Goal: Use online tool/utility: Utilize a website feature to perform a specific function

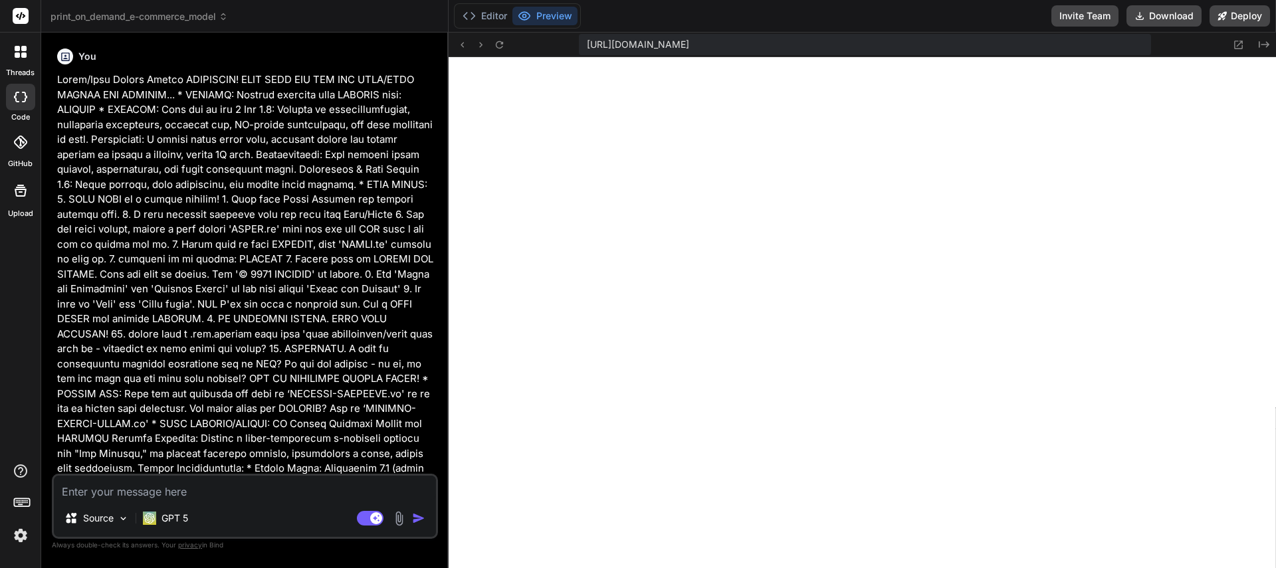
scroll to position [7928, 0]
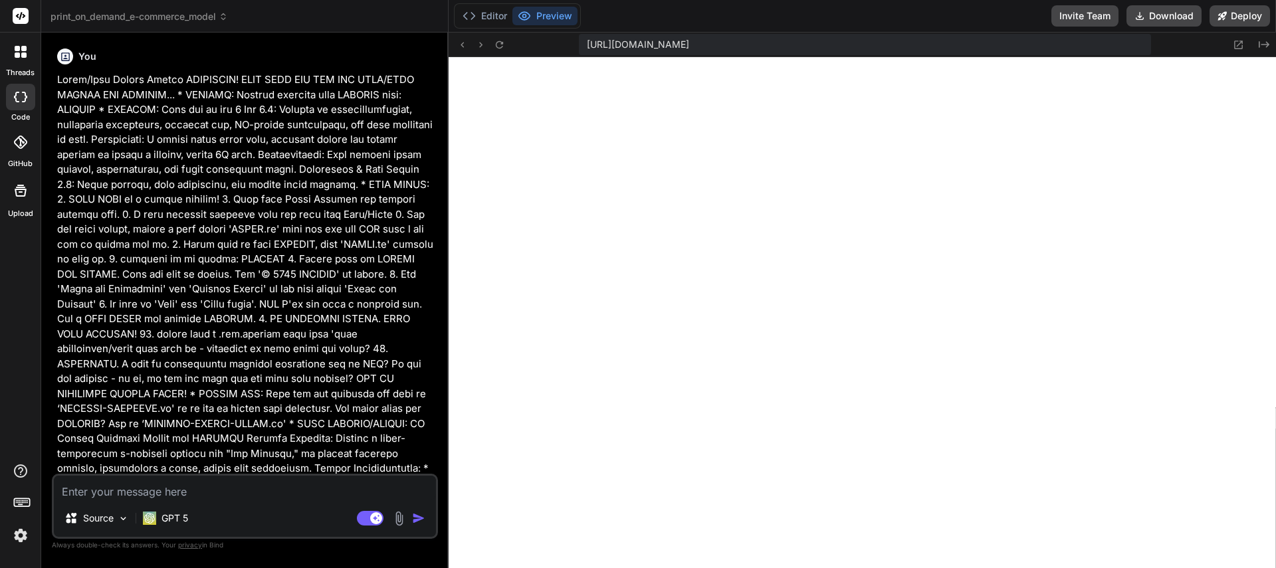
type textarea "x"
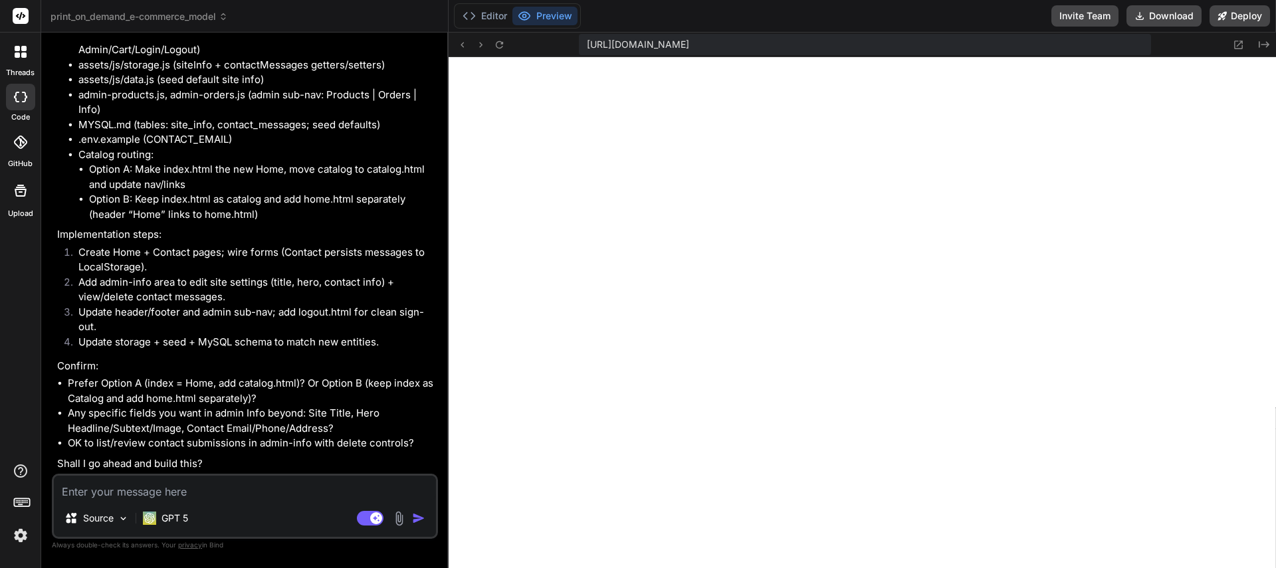
scroll to position [2426, 0]
click at [137, 498] on textarea at bounding box center [245, 488] width 382 height 24
type textarea "Y"
type textarea "x"
type textarea "Ye"
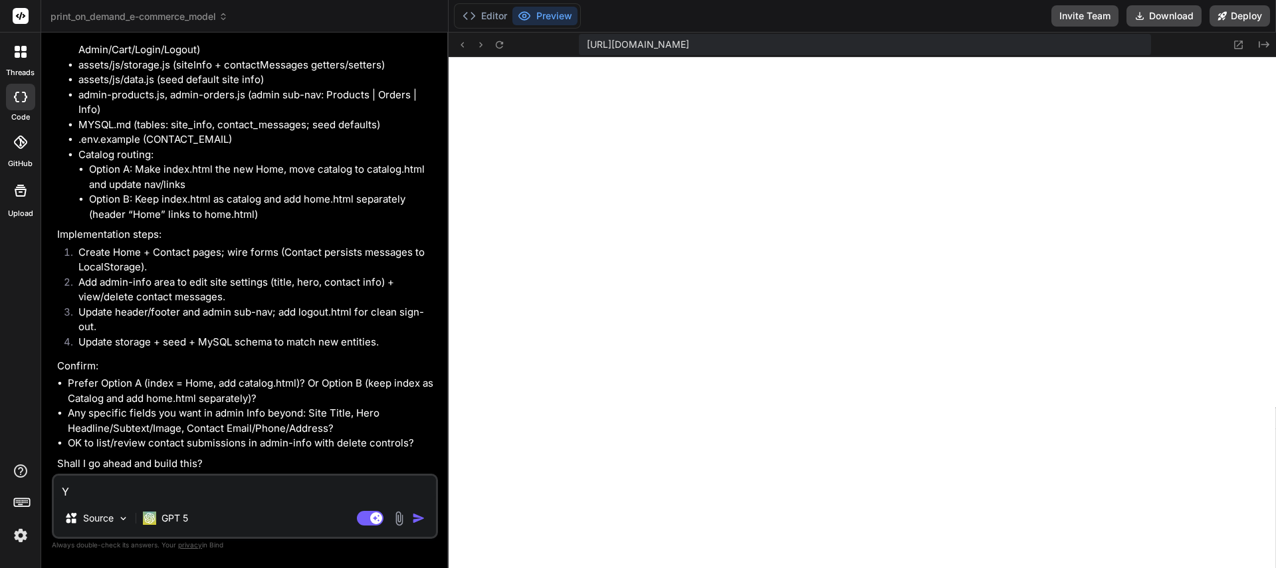
type textarea "x"
type textarea "Yes"
type textarea "x"
type textarea "Yes."
type textarea "x"
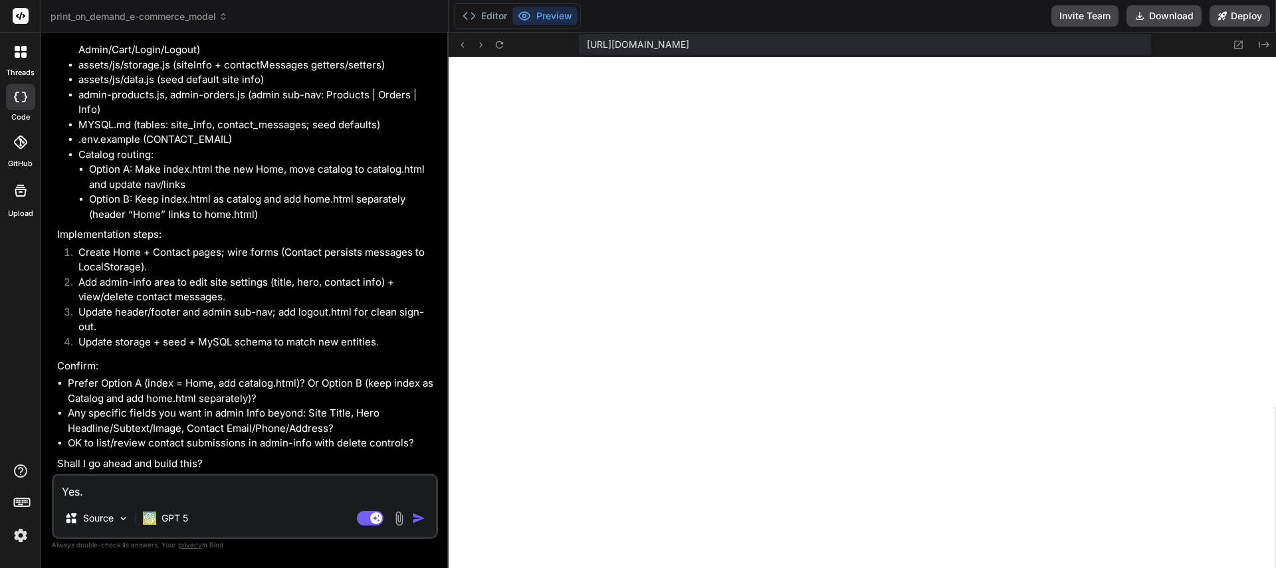
type textarea "Yes"
type textarea "x"
type textarea "Ye"
type textarea "x"
type textarea "Y"
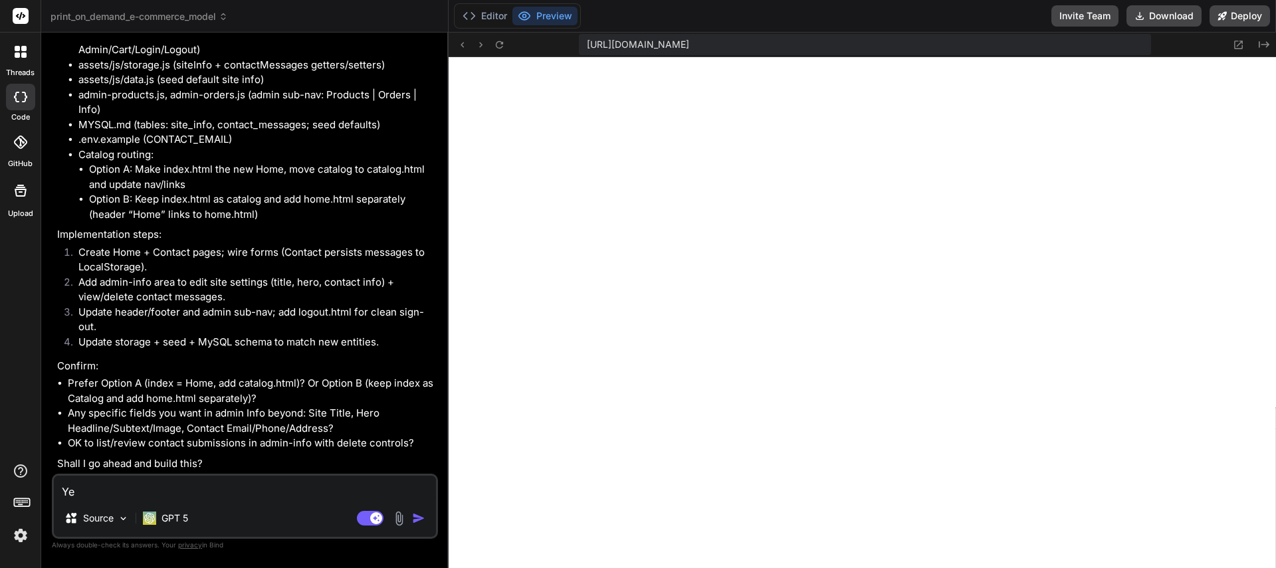
type textarea "x"
type textarea "I"
type textarea "x"
type textarea "In"
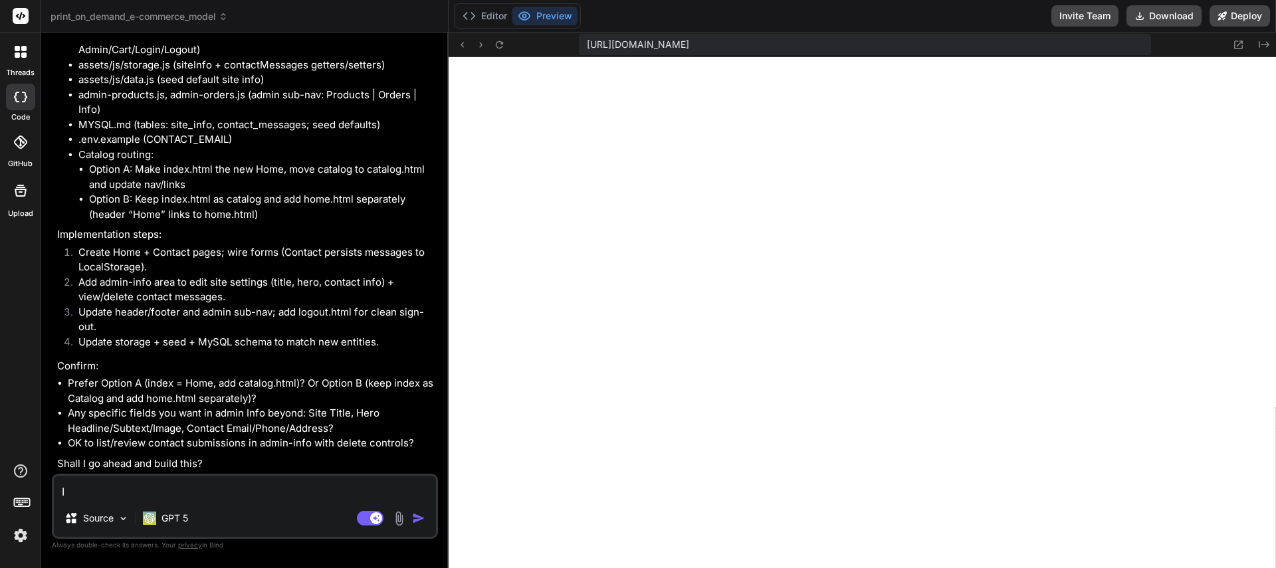
type textarea "x"
type textarea "Ind"
type textarea "x"
type textarea "Inde"
type textarea "x"
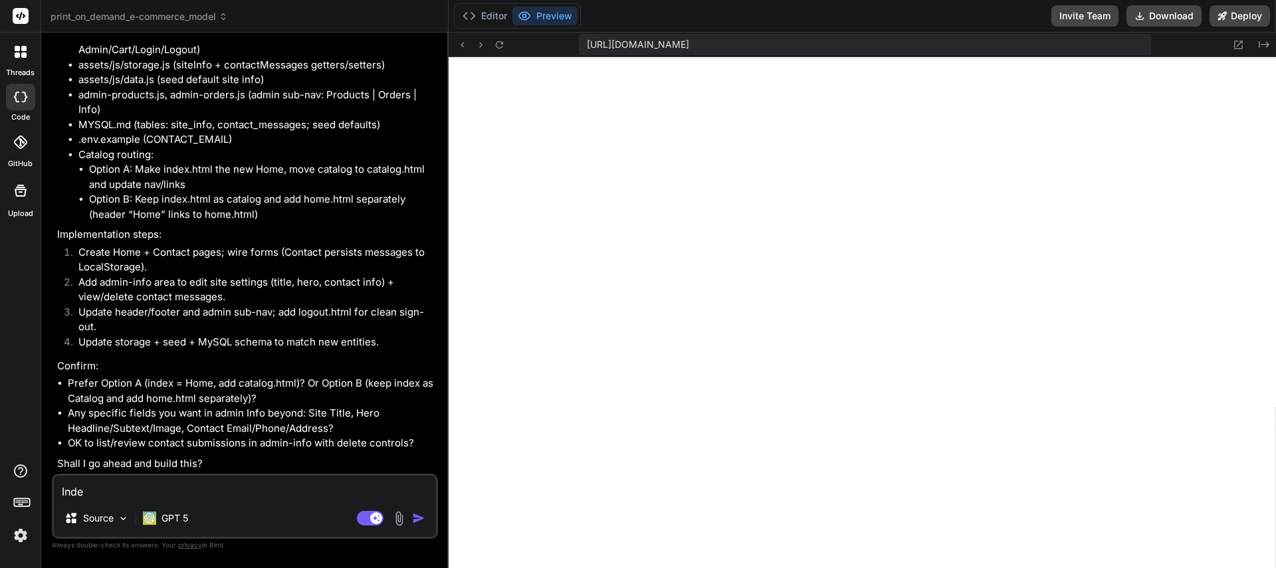
type textarea "Index"
type textarea "x"
type textarea "Index"
type textarea "x"
type textarea "Index s"
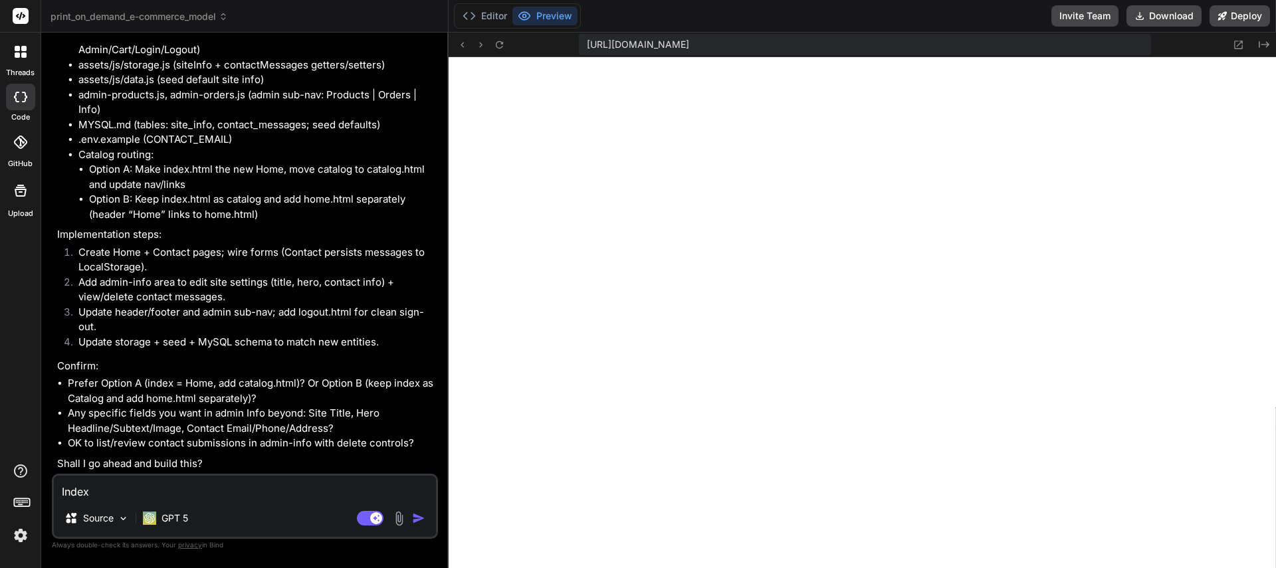
type textarea "x"
type textarea "Index sh"
type textarea "x"
type textarea "Index sho"
type textarea "x"
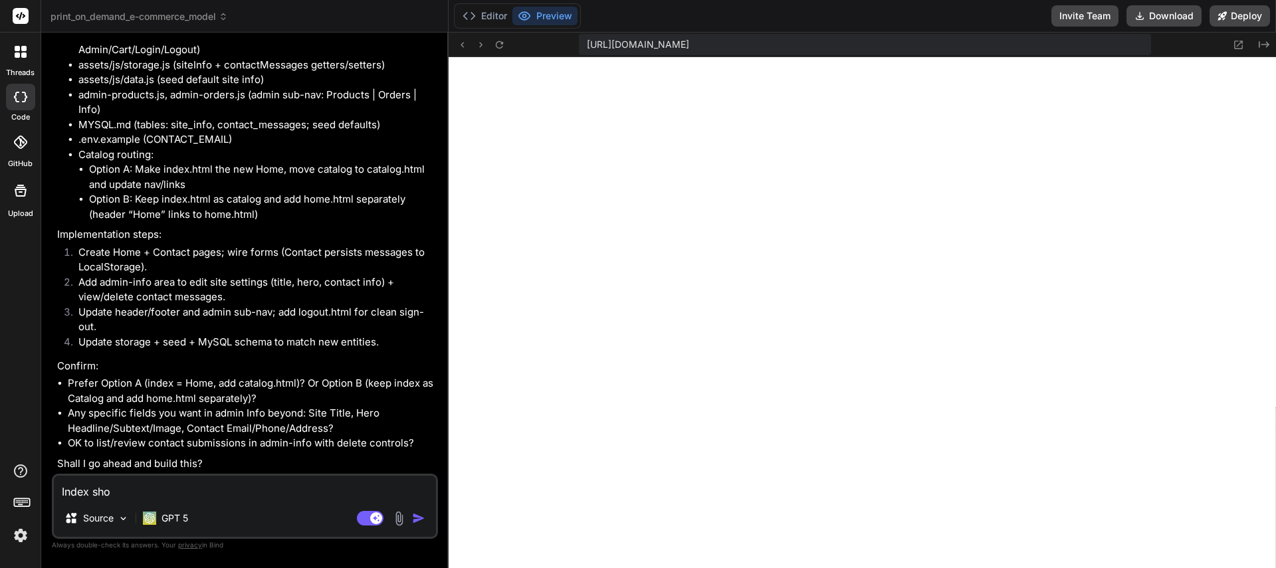
type textarea "Index shou"
type textarea "x"
type textarea "Index shoul"
type textarea "x"
type textarea "Index should"
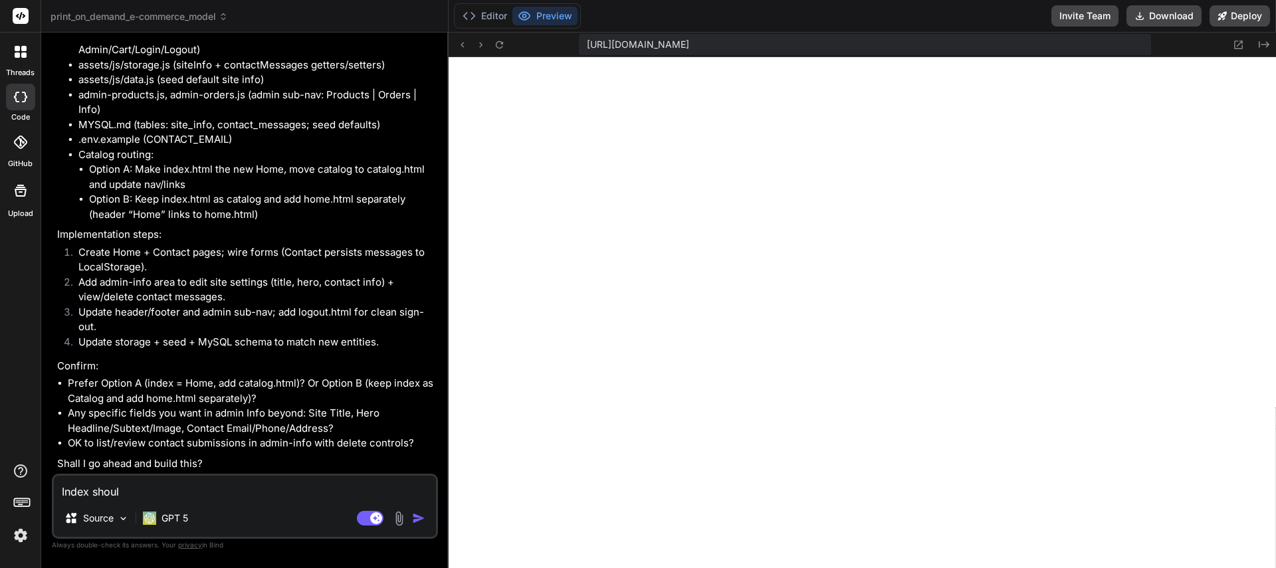
type textarea "x"
type textarea "Index should"
type textarea "x"
type textarea "Index should b"
type textarea "x"
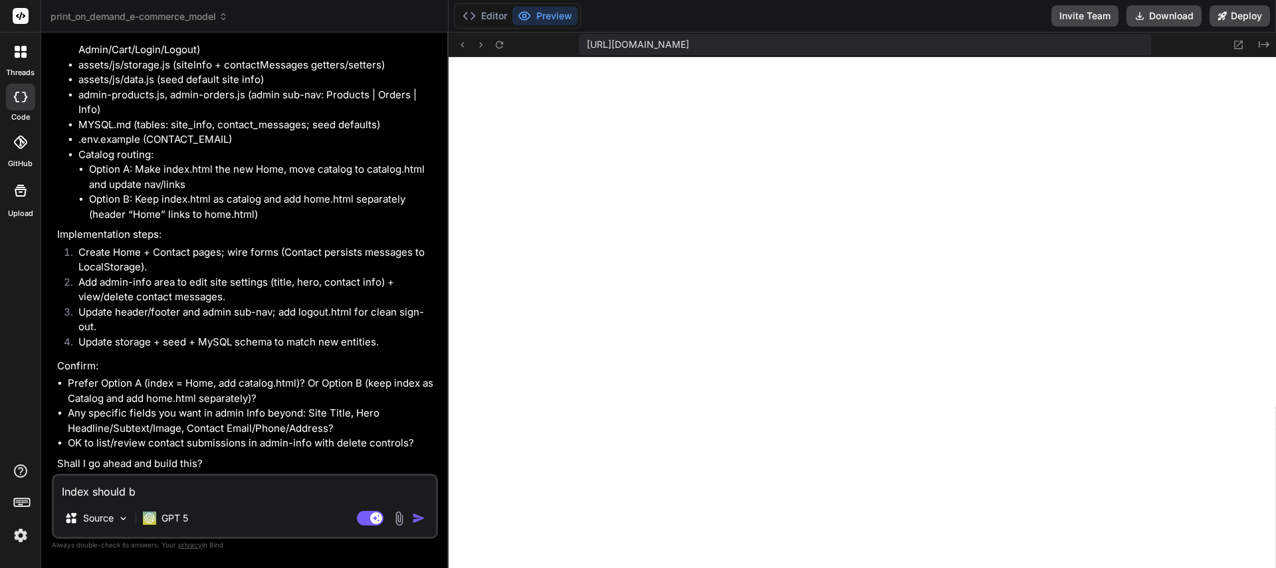
type textarea "Index should be"
type textarea "x"
type textarea "Index should be"
type textarea "x"
type textarea "Index should be t"
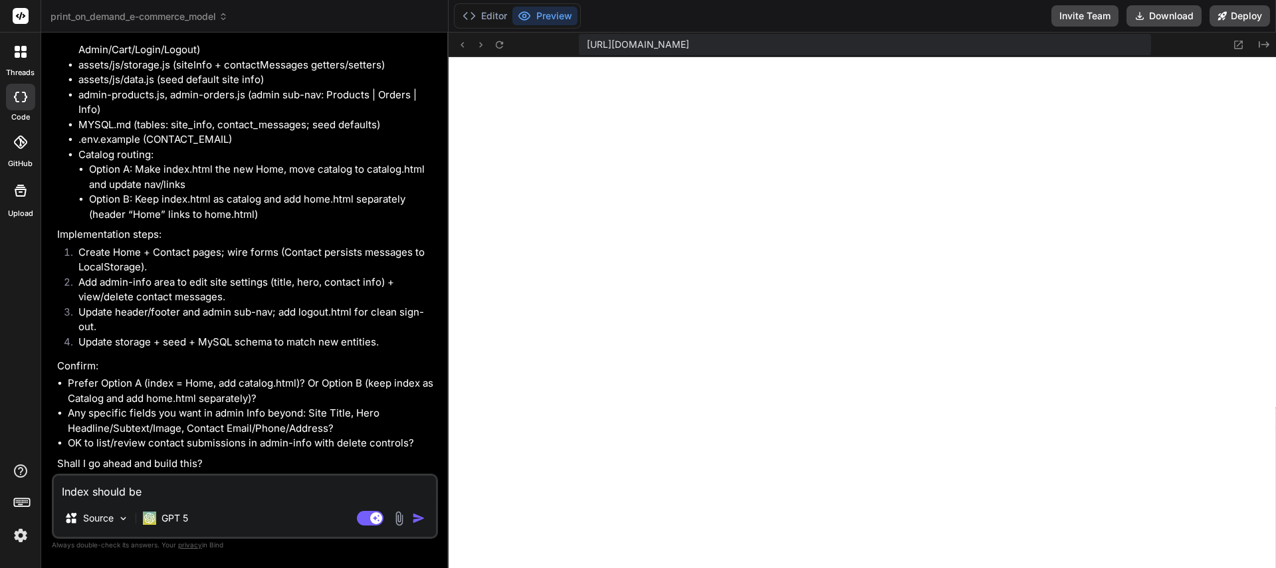
type textarea "x"
type textarea "Index should be th"
type textarea "x"
type textarea "Index should be the"
type textarea "x"
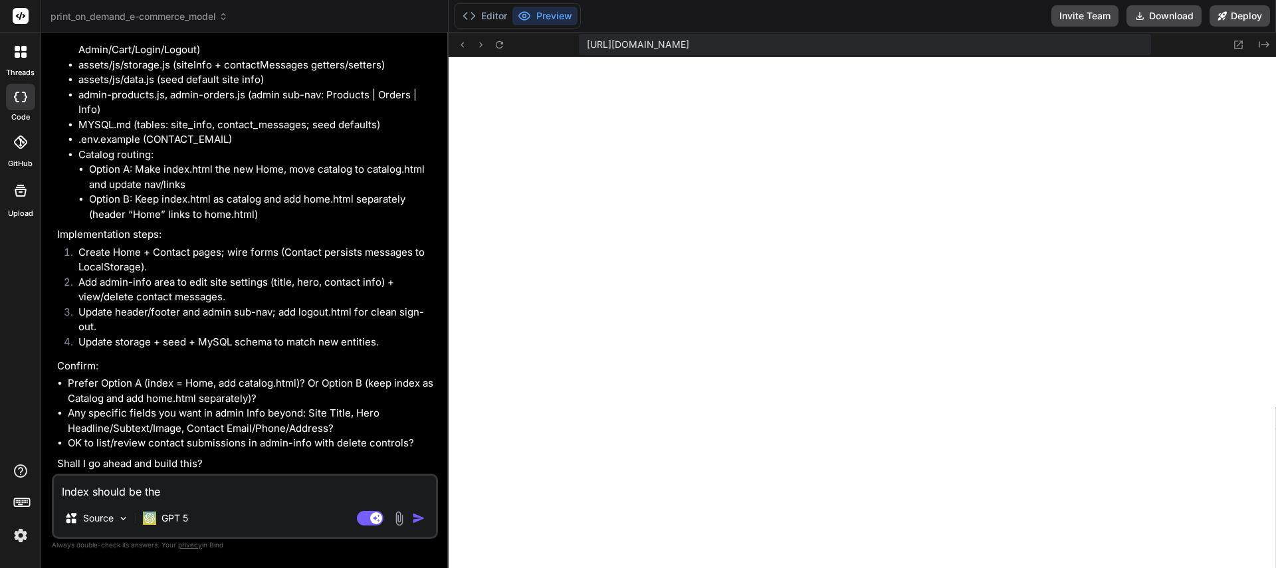
type textarea "Index should be the"
type textarea "x"
type textarea "Index should be the h"
type textarea "x"
type textarea "Index should be the ho"
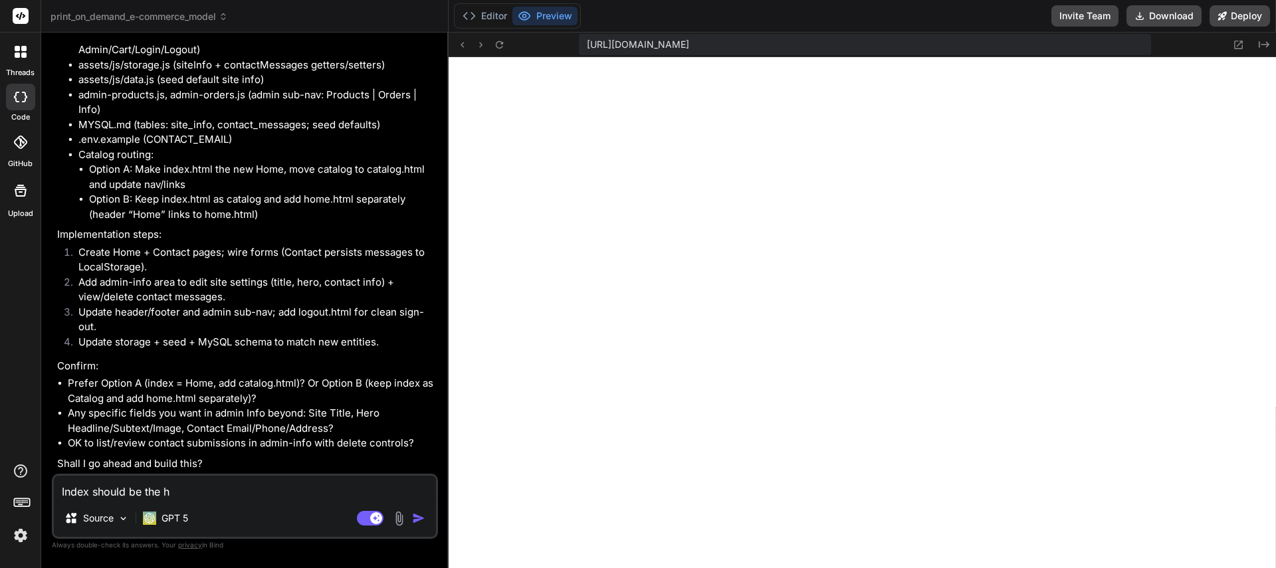
type textarea "x"
type textarea "Index should be the hom"
type textarea "x"
type textarea "Index should be the home"
type textarea "x"
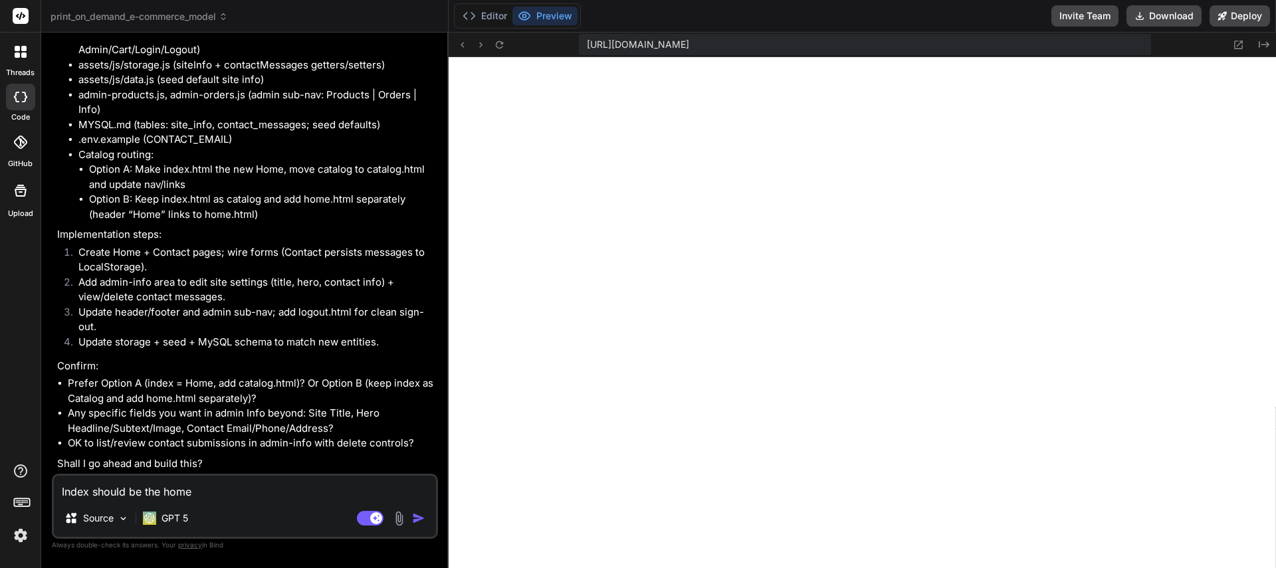
type textarea "Index should be the home"
type textarea "x"
type textarea "Index should be the home p"
type textarea "x"
type textarea "Index should be the home pa"
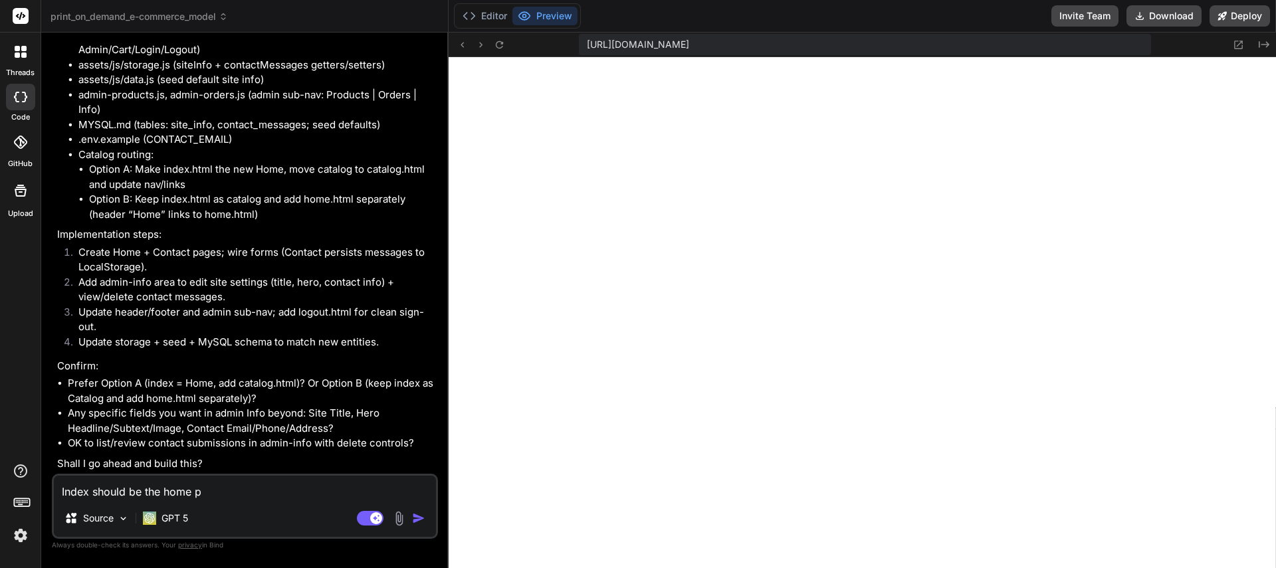
type textarea "x"
type textarea "Index should be the home pag"
type textarea "x"
type textarea "Index should be the home page"
type textarea "x"
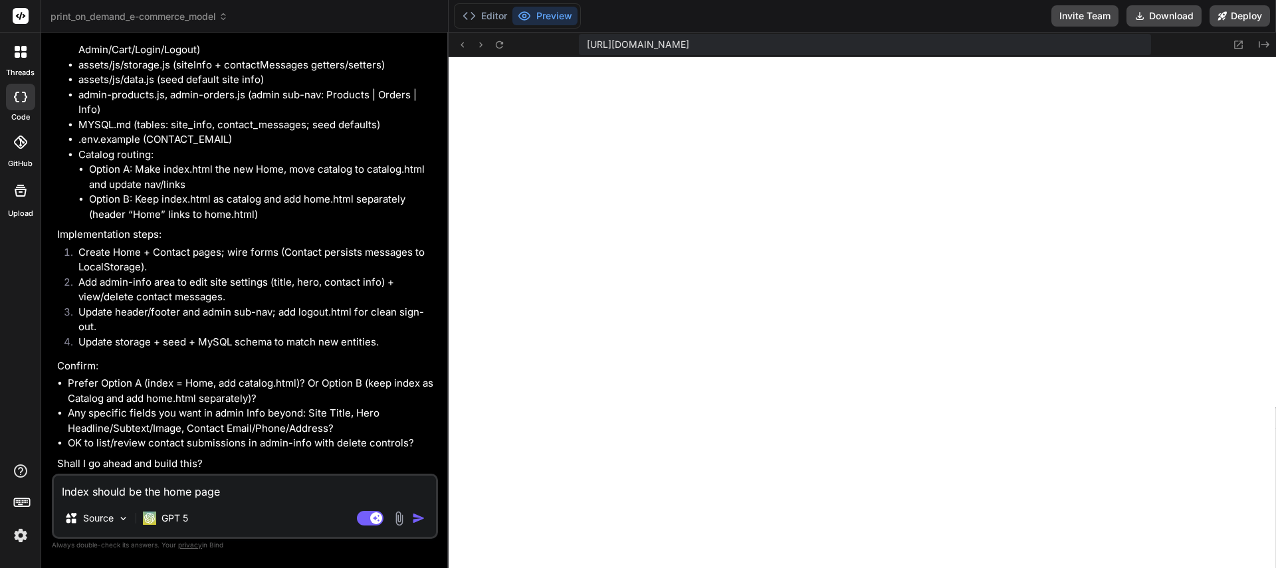
type textarea "Index should be the home page."
type textarea "x"
type textarea "Index should be the home page."
type textarea "x"
type textarea "Index should be the home page. P"
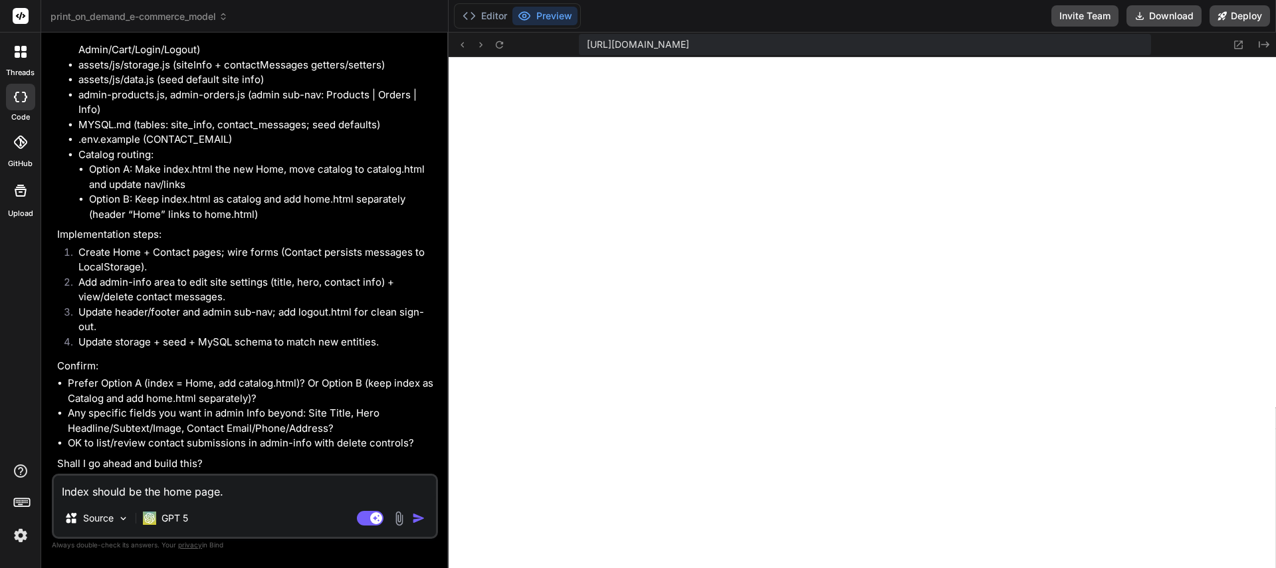
type textarea "x"
type textarea "Index should be the home page. Pl"
type textarea "x"
type textarea "Index should be the home page. Ple"
type textarea "x"
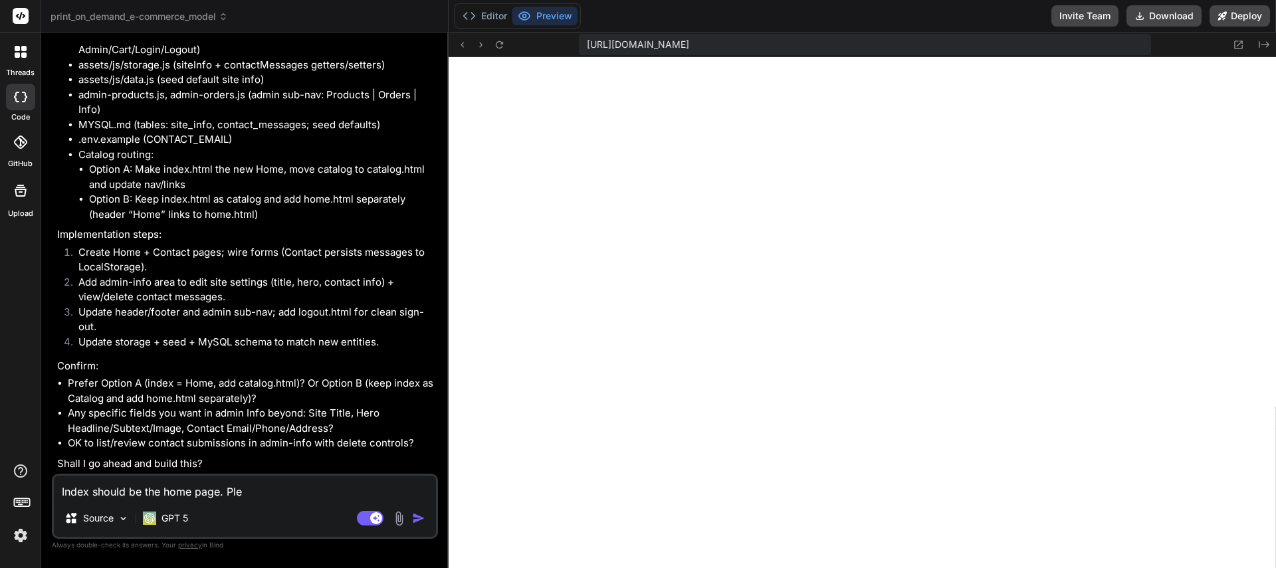
type textarea "Index should be the home page. Plea"
type textarea "x"
type textarea "Index should be the home page. Pleas"
type textarea "x"
type textarea "Index should be the home page. Please"
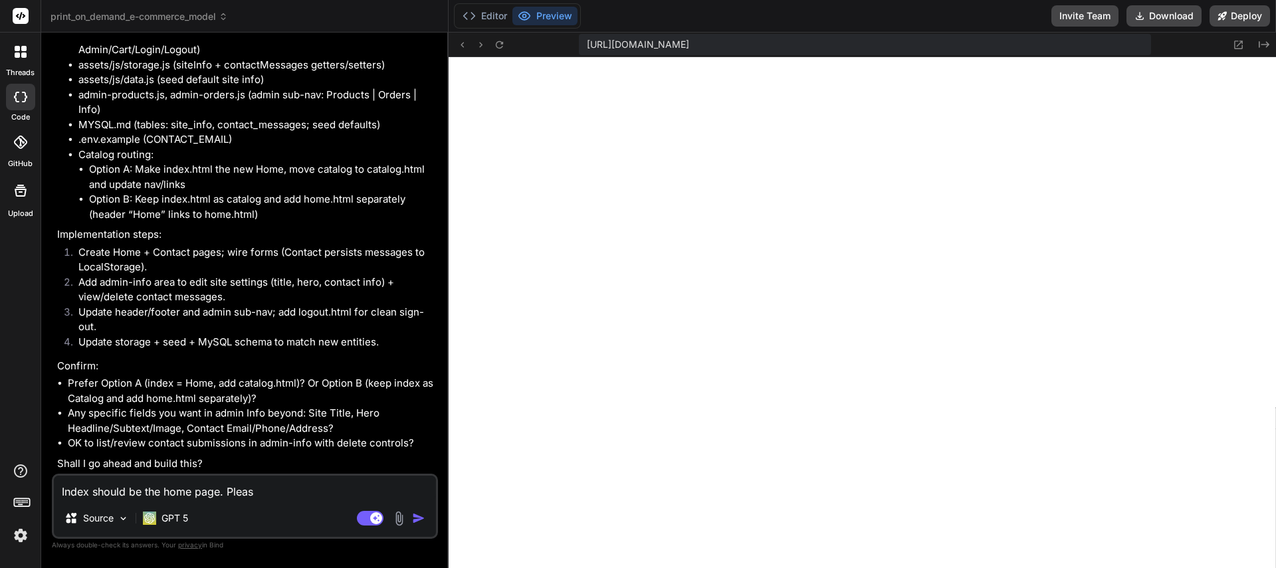
type textarea "x"
type textarea "Index should be the home page. Please"
type textarea "x"
type textarea "Index should be the home page. Please l"
type textarea "x"
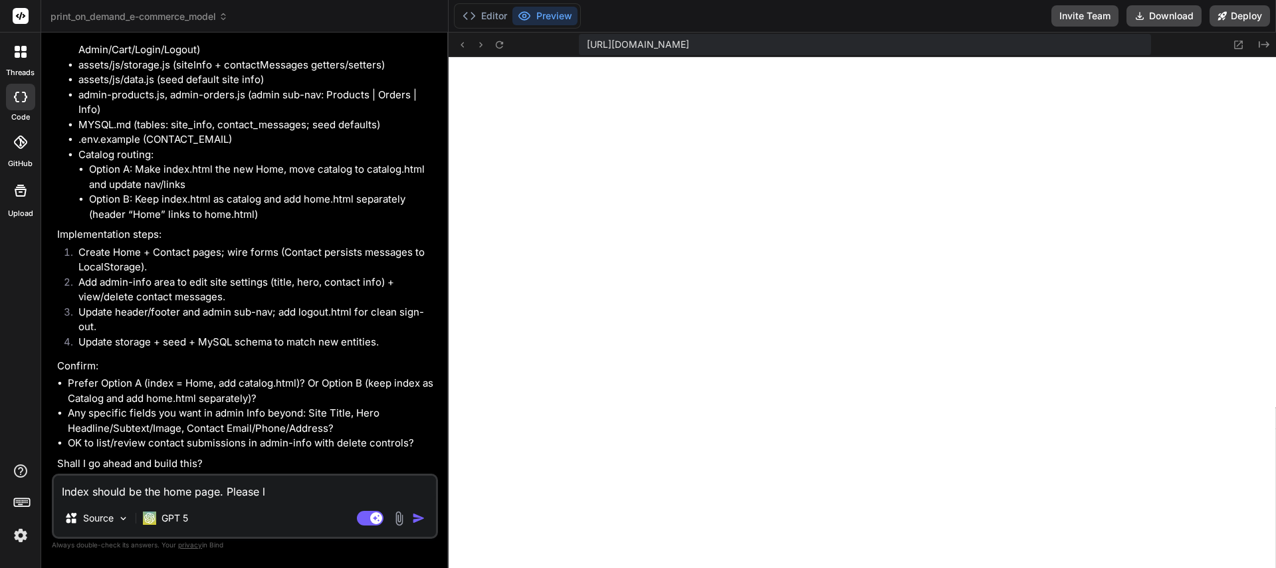
type textarea "Index should be the home page. Please le"
type textarea "x"
type textarea "Index should be the home page. Please l"
type textarea "x"
type textarea "Index should be the home page. Please li"
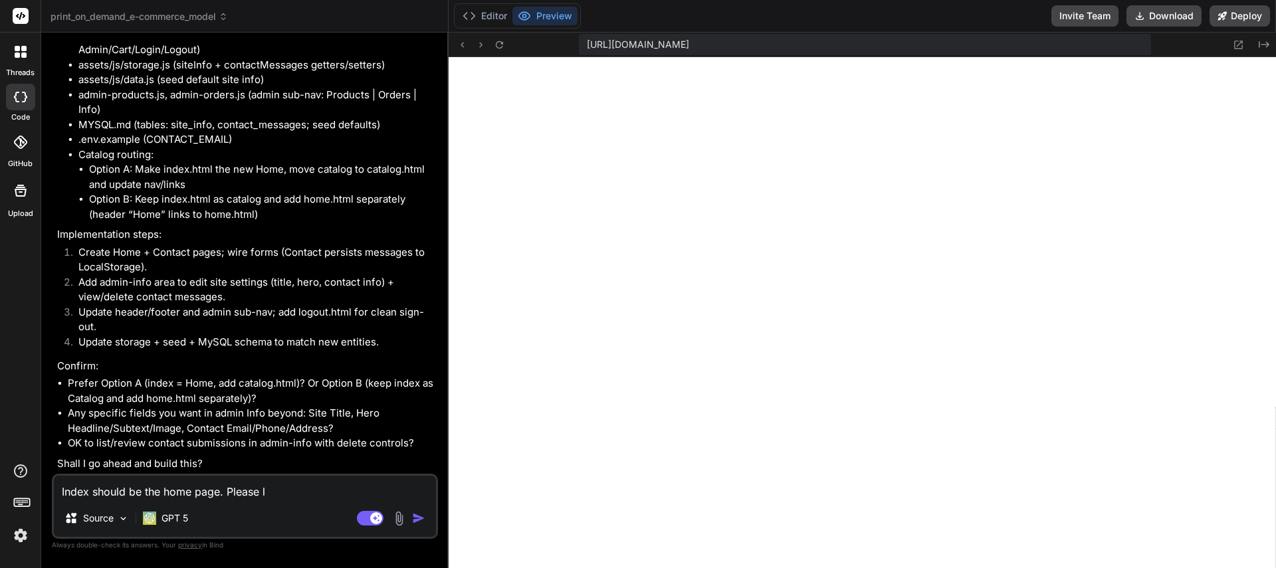
type textarea "x"
type textarea "Index should be the home page. Please lis"
type textarea "x"
type textarea "Index should be the home page. Please list"
type textarea "x"
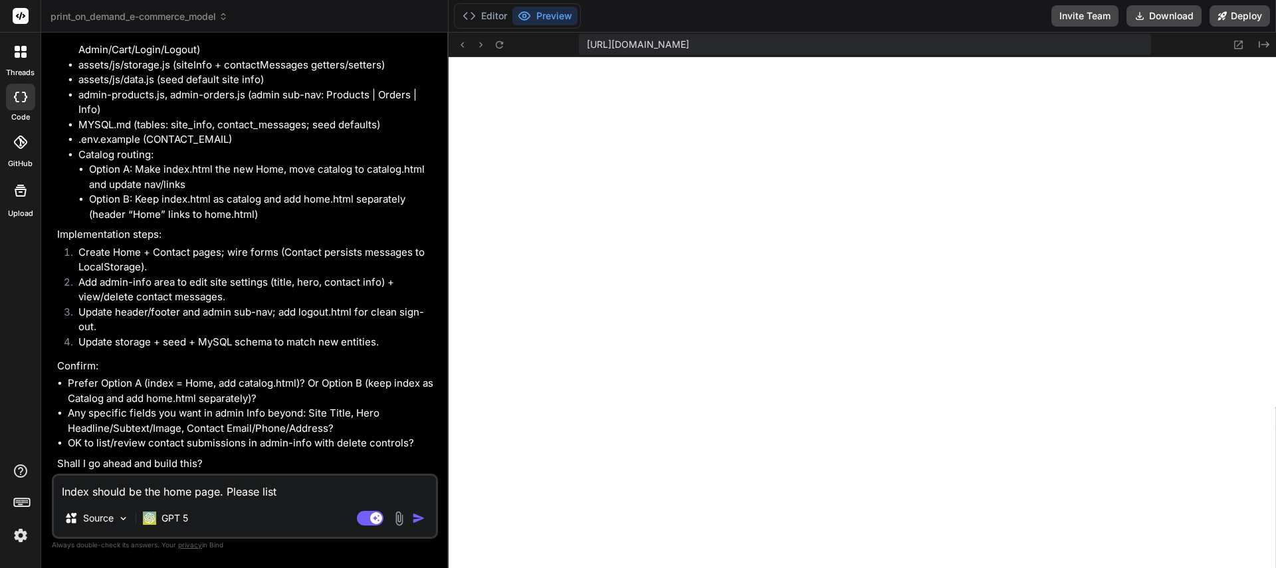
type textarea "Index should be the home page. Please list"
type textarea "x"
type textarea "Index should be the home page. Please list c"
type textarea "x"
type textarea "Index should be the home page. Please list co"
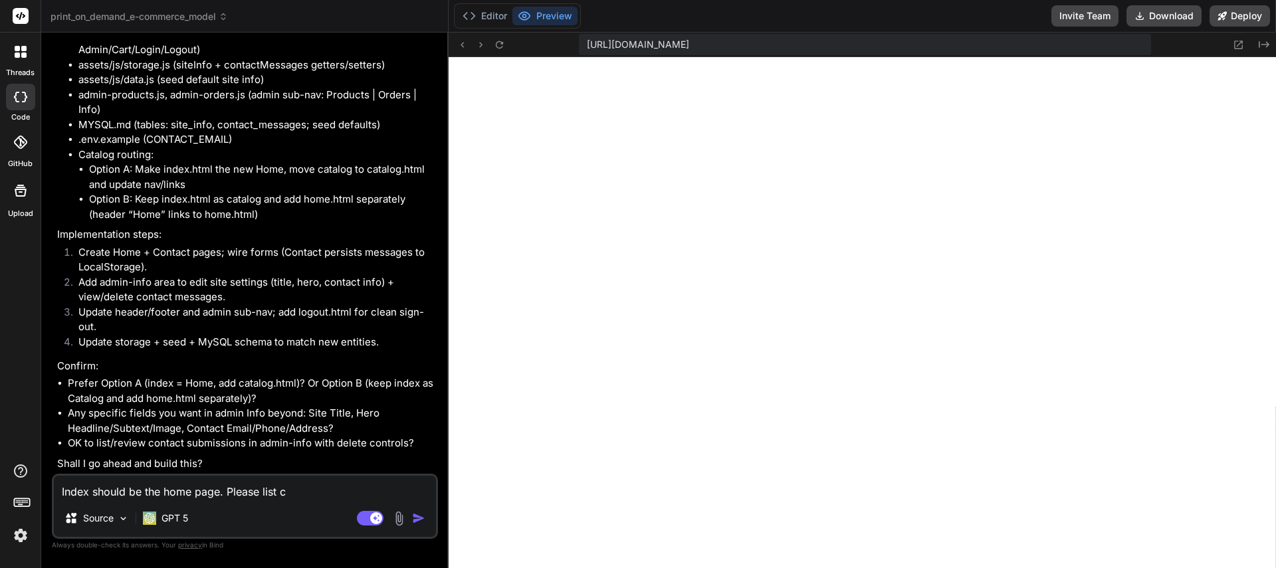
type textarea "x"
type textarea "Index should be the home page. Please list con"
type textarea "x"
type textarea "Index should be the home page. Please list cont"
type textarea "x"
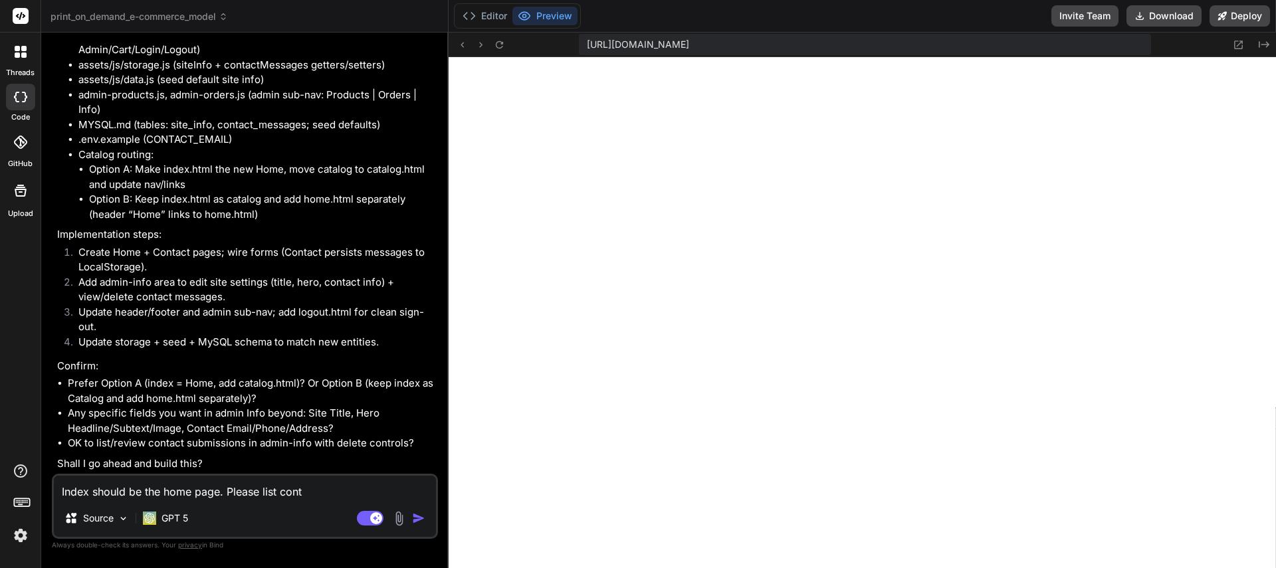
type textarea "Index should be the home page. Please list conta"
type textarea "x"
type textarea "Index should be the home page. Please list contac"
type textarea "x"
type textarea "Index should be the home page. Please list contact"
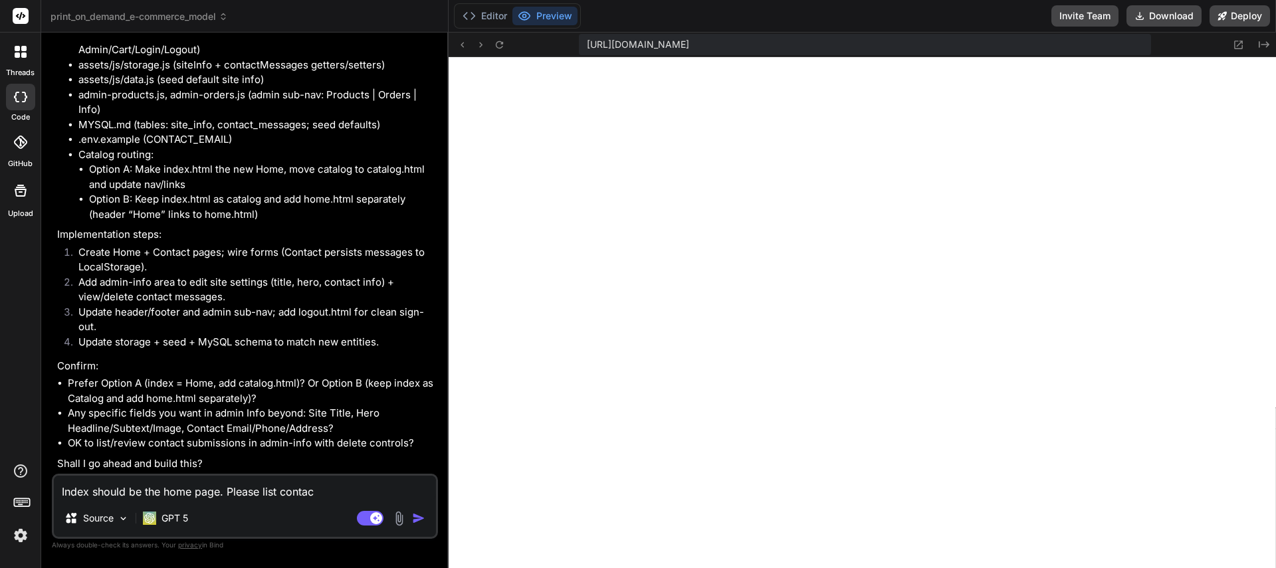
type textarea "x"
type textarea "Index should be the home page. Please list contact"
type textarea "x"
type textarea "Index should be the home page. Please list contact s"
type textarea "x"
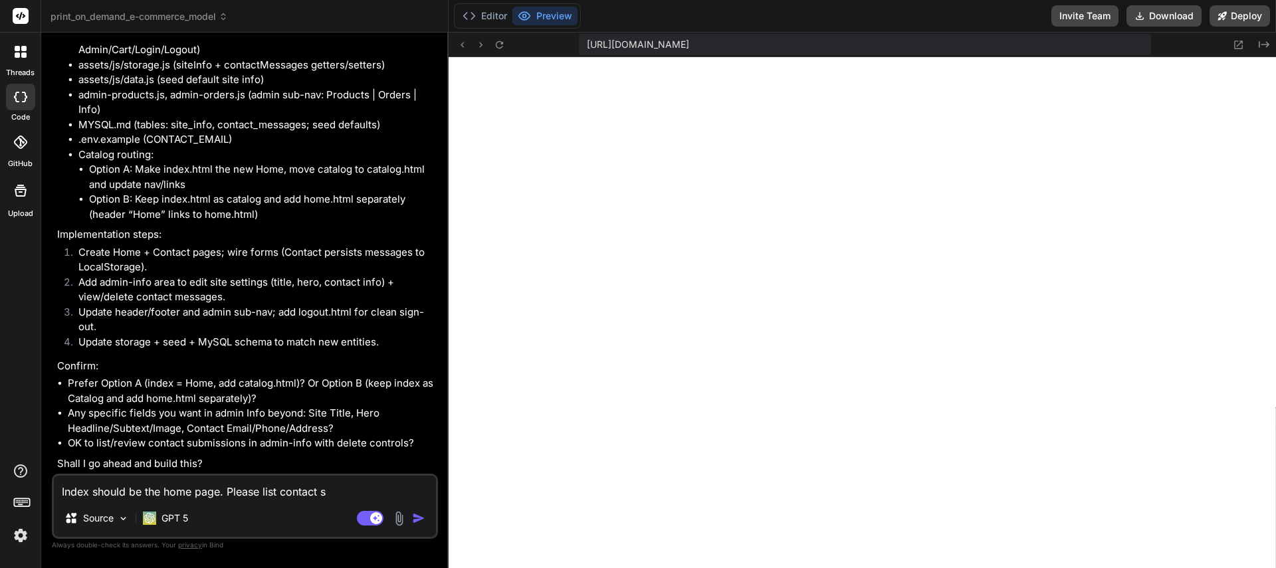
type textarea "Index should be the home page. Please list contact su"
type textarea "x"
type textarea "Index should be the home page. Please list contact sub"
type textarea "x"
type textarea "Index should be the home page. Please list contact subm"
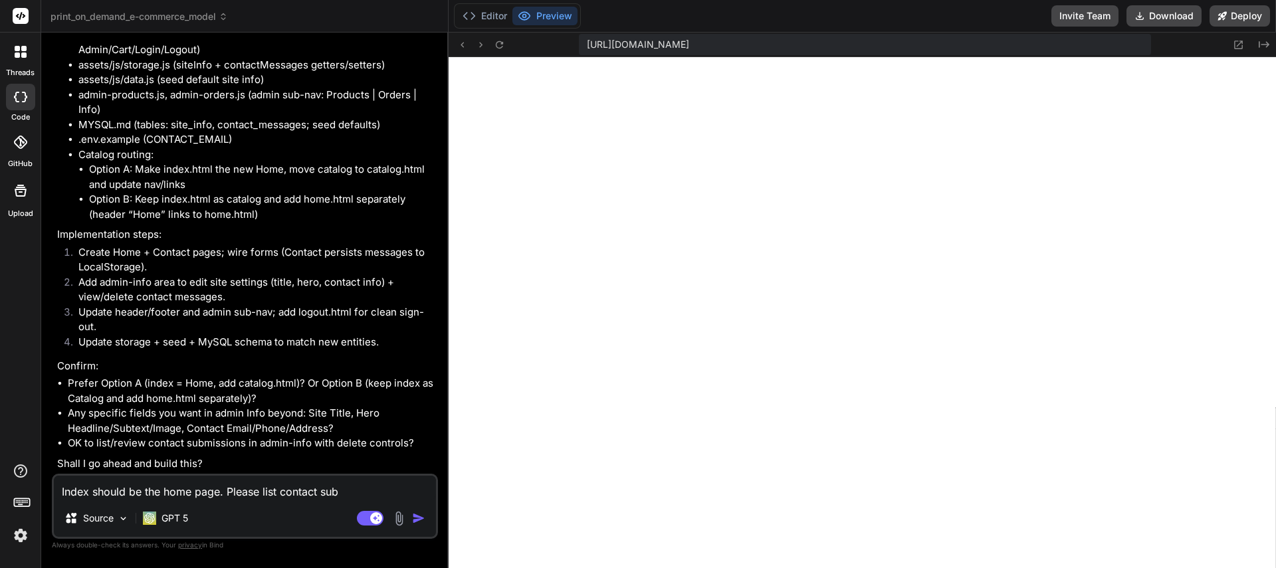
type textarea "x"
type textarea "Index should be the home page. Please list contact submi"
type textarea "x"
type textarea "Index should be the home page. Please list contact submis"
type textarea "x"
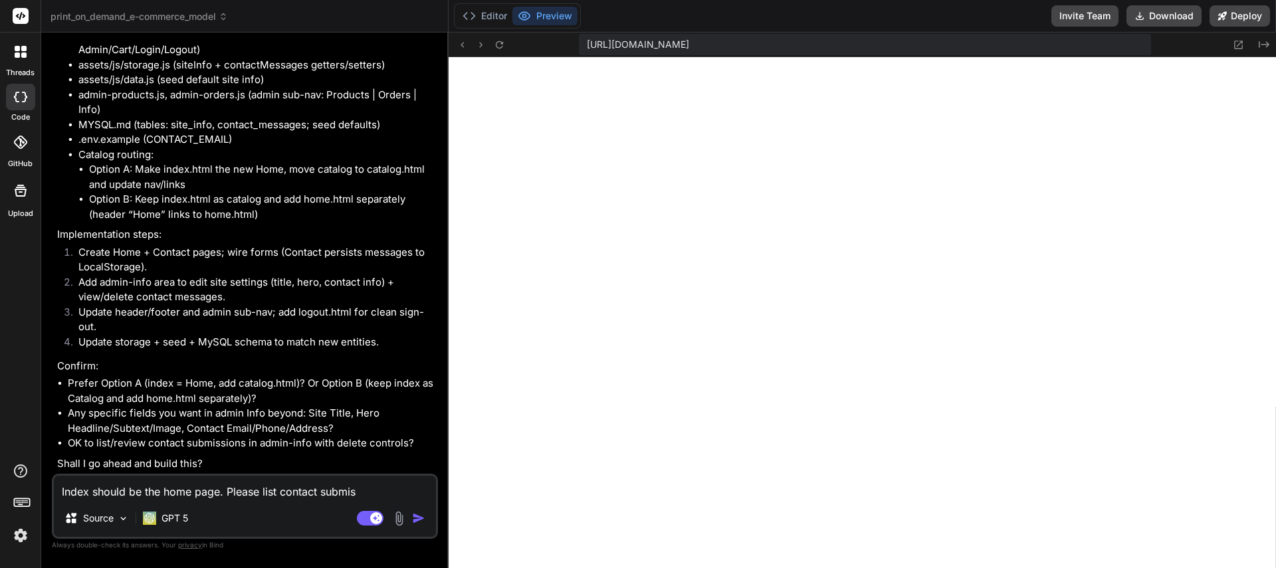
type textarea "Index should be the home page. Please list contact submiss"
type textarea "x"
type textarea "Index should be the home page. Please list contact submissi"
type textarea "x"
type textarea "Index should be the home page. Please list contact submissio"
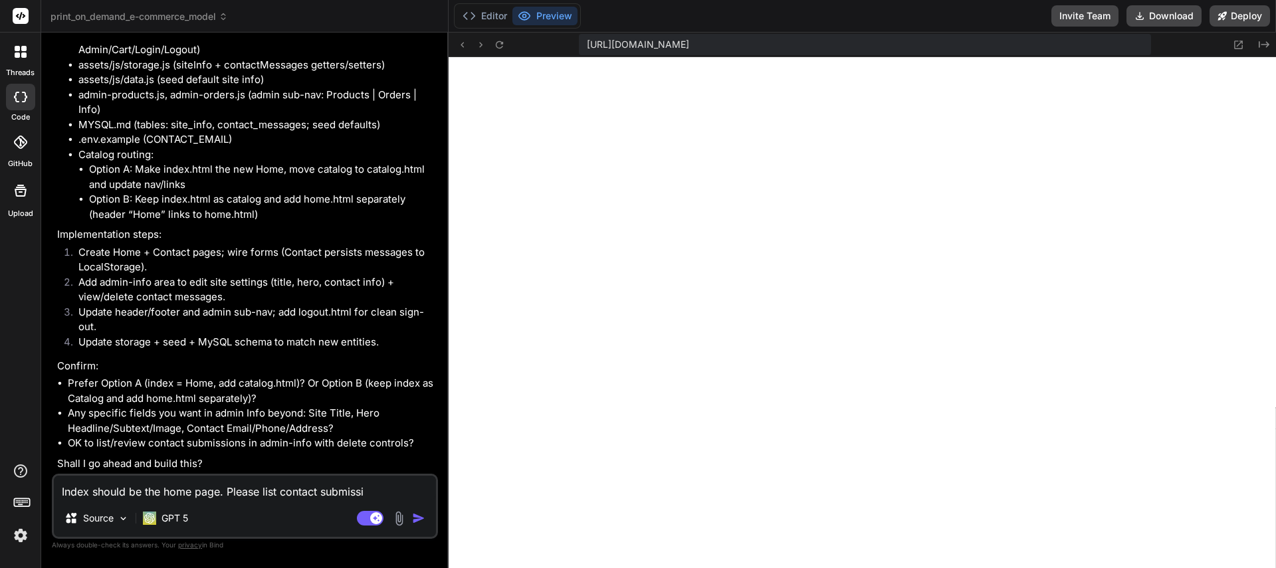
type textarea "x"
type textarea "Index should be the home page. Please list contact submission"
type textarea "x"
type textarea "Index should be the home page. Please list contact submissions"
type textarea "x"
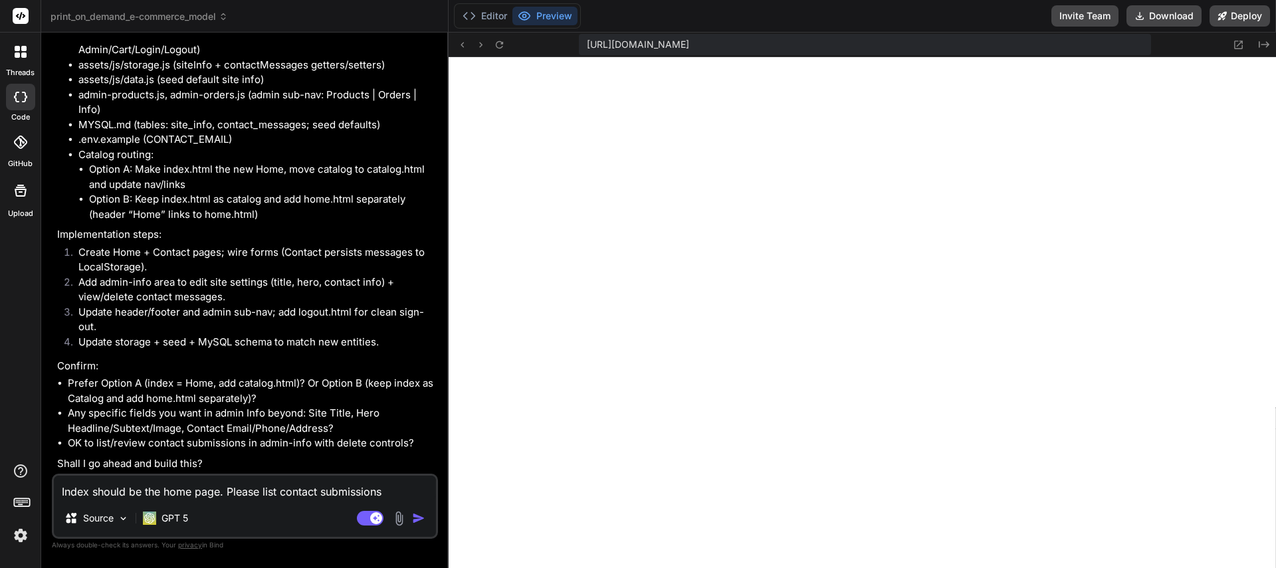
type textarea "Index should be the home page. Please list contact submissions"
type textarea "x"
type textarea "Index should be the home page. Please list contact submissions i"
type textarea "x"
type textarea "Index should be the home page. Please list contact submissions in"
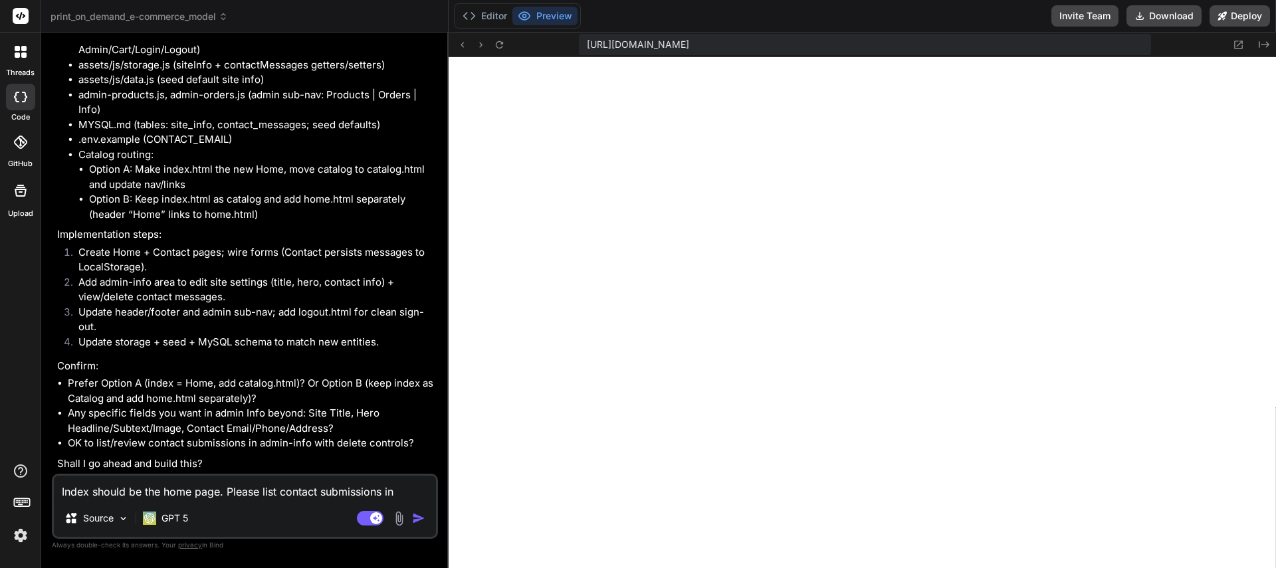
type textarea "x"
type textarea "Index should be the home page. Please list contact submissions in"
type textarea "x"
type textarea "Index should be the home page. Please list contact submissions in a"
type textarea "x"
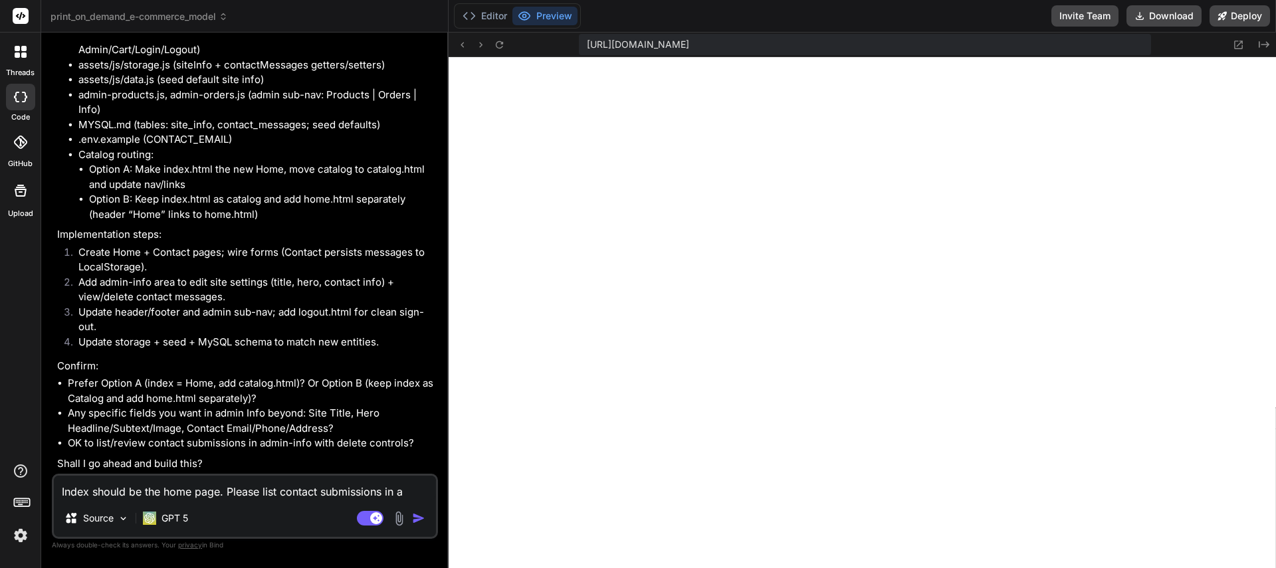
type textarea "Index should be the home page. Please list contact submissions in ad"
type textarea "x"
type textarea "Index should be the home page. Please list contact submissions in adm"
type textarea "x"
type textarea "Index should be the home page. Please list contact submissions in admi"
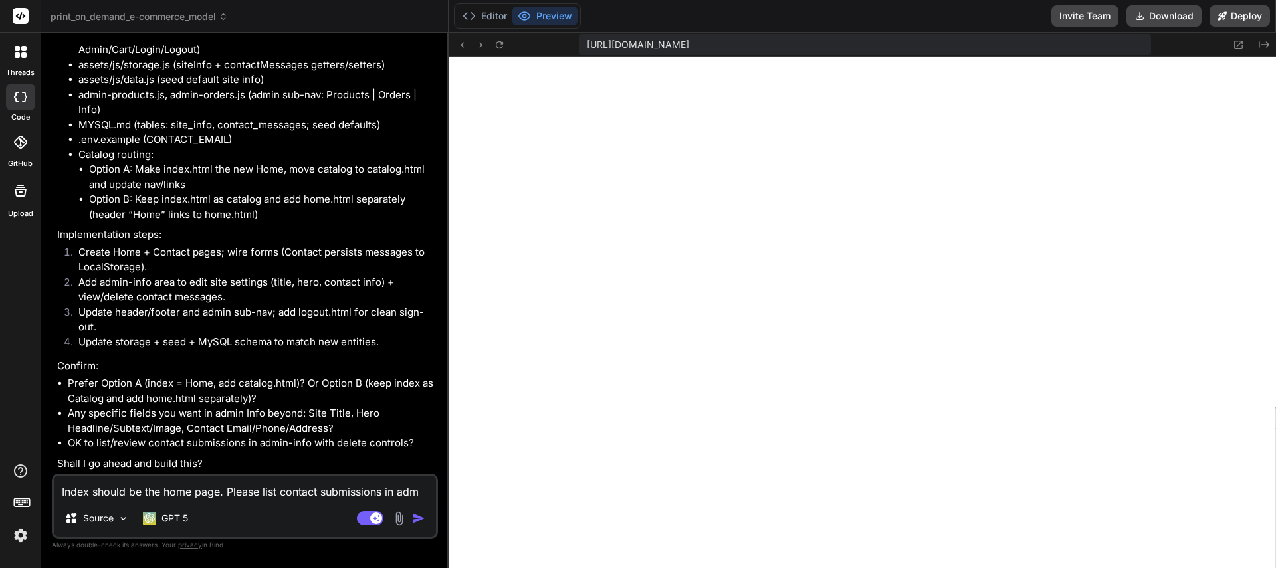
type textarea "x"
type textarea "Index should be the home page. Please list contact submissions in admin"
type textarea "x"
type textarea "Index should be the home page. Please list contact submissions in admin"
type textarea "x"
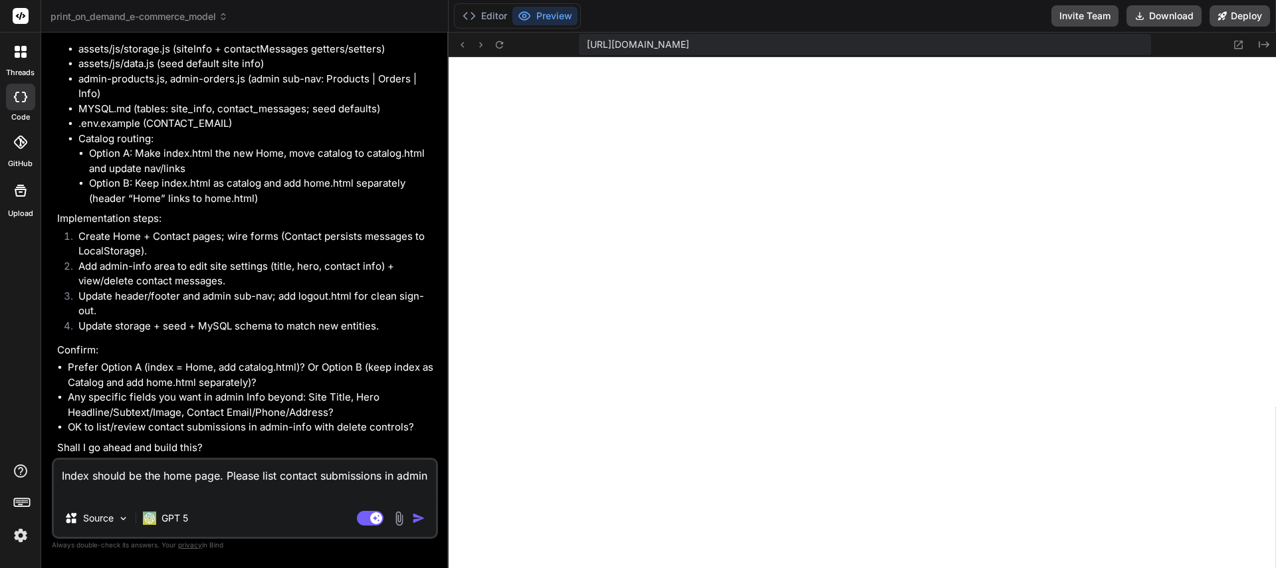
type textarea "Index should be the home page. Please list contact submissions in admin a"
type textarea "x"
type textarea "Index should be the home page. Please list contact submissions in admin ar"
type textarea "x"
type textarea "Index should be the home page. Please list contact submissions in admin are"
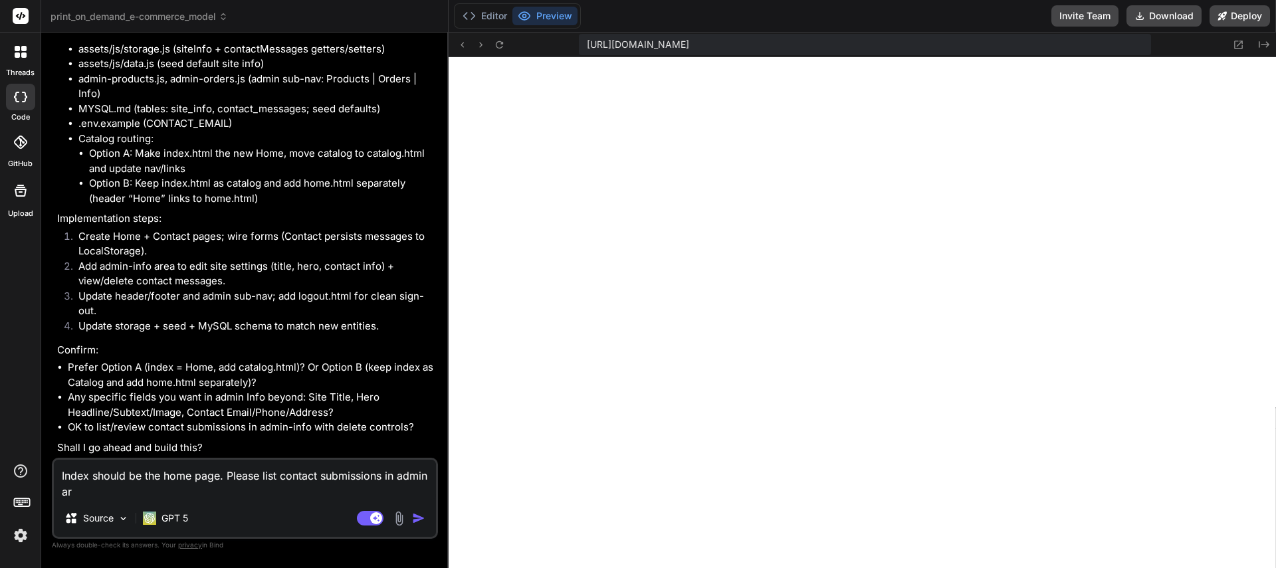
type textarea "x"
type textarea "Index should be the home page. Please list contact submissions in admin area"
type textarea "x"
type textarea "Index should be the home page. Please list contact submissions in admin area."
type textarea "x"
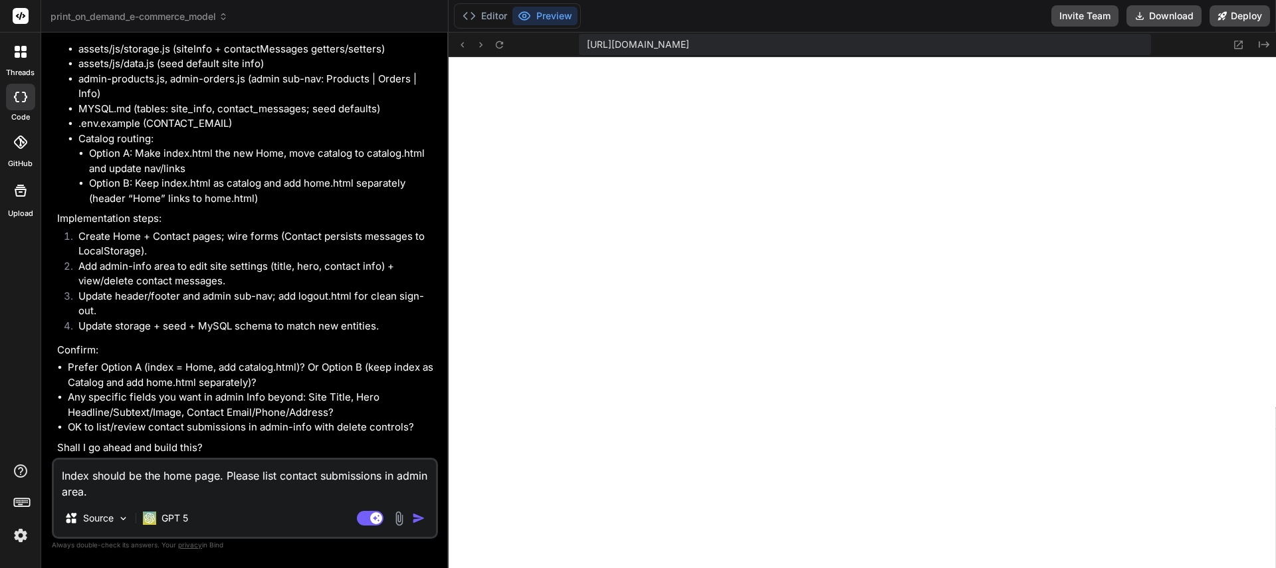
type textarea "Index should be the home page. Please list contact submissions in admin area."
type textarea "x"
type textarea "Index should be the home page. Please list contact submissions in admin area. B"
type textarea "x"
type textarea "Index should be the home page. Please list contact submissions in admin area. Bu"
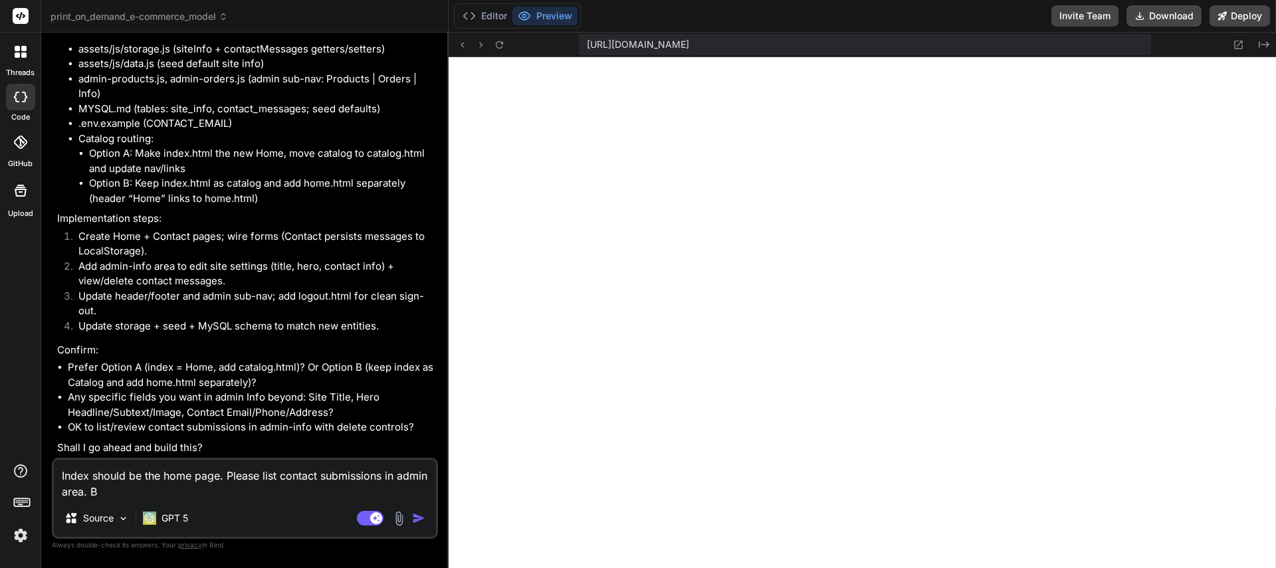
type textarea "x"
type textarea "Index should be the home page. Please list contact submissions in admin area. B…"
type textarea "x"
type textarea "Index should be the home page. Please list contact submissions in admin area. B…"
type textarea "x"
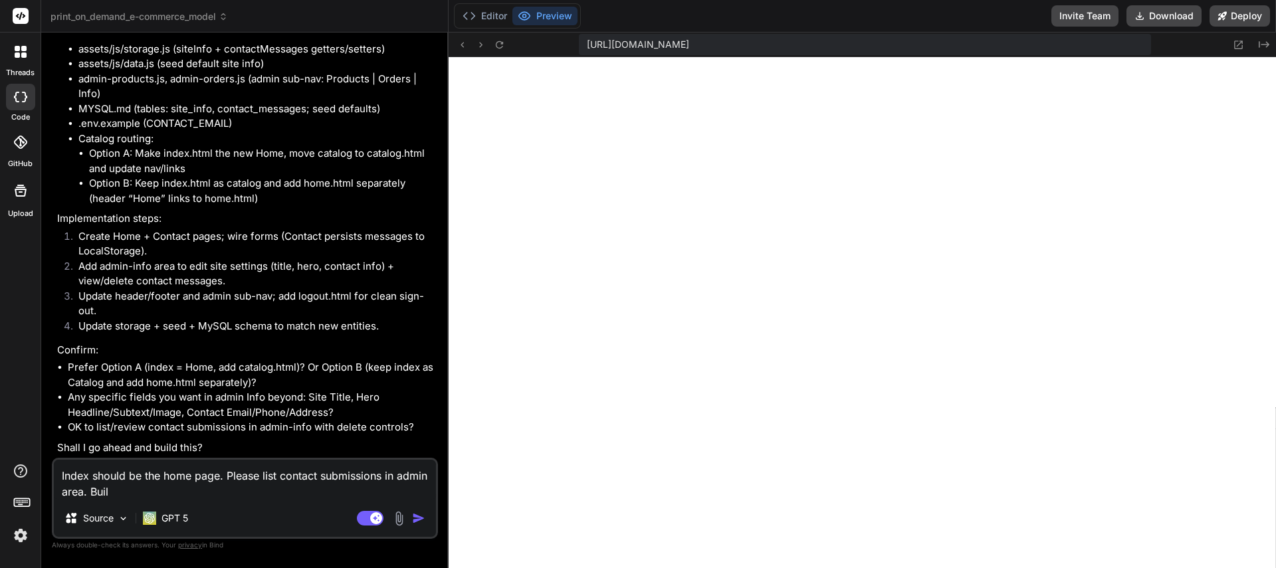
type textarea "Index should be the home page. Please list contact submissions in admin area. B…"
type textarea "x"
type textarea "Index should be the home page. Please list contact submissions in admin area. B…"
type textarea "x"
type textarea "Index should be the home page. Please list contact submissions in admin area. B…"
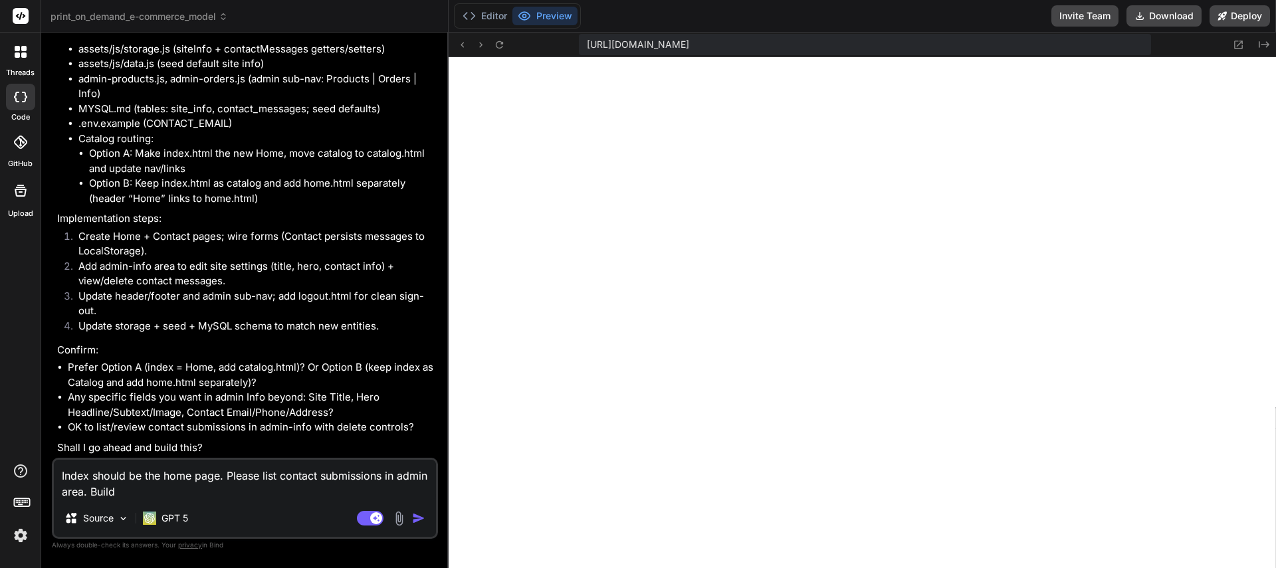
type textarea "x"
type textarea "Index should be the home page. Please list contact submissions in admin area. B…"
type textarea "x"
type textarea "Index should be the home page. Please list contact submissions in admin area. B…"
type textarea "x"
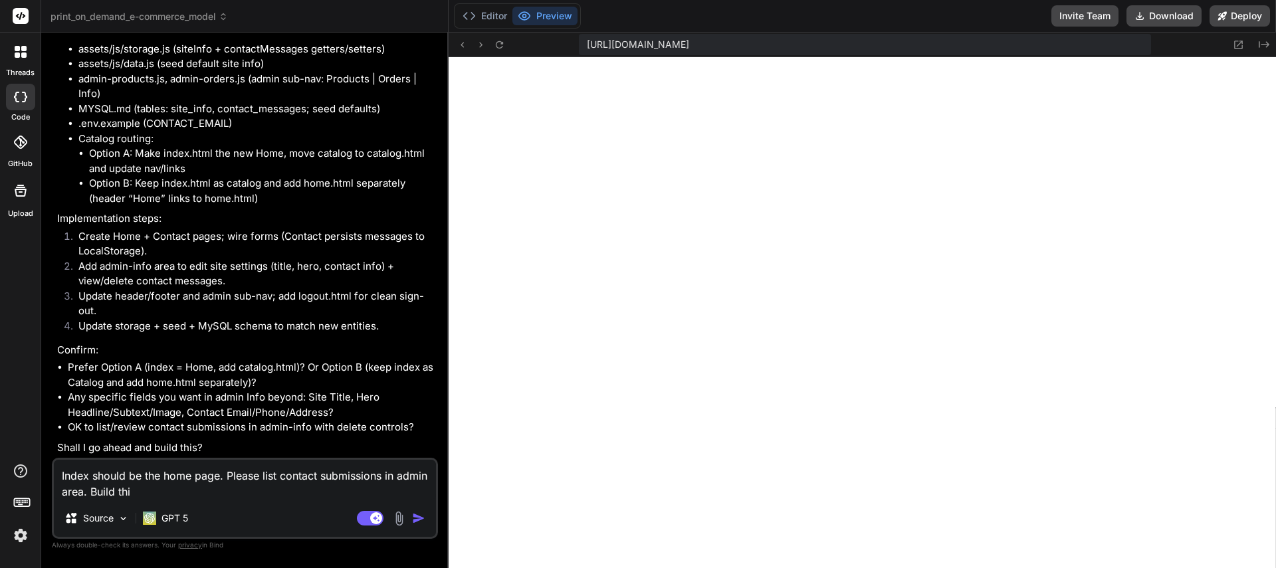
type textarea "Index should be the home page. Please list contact submissions in admin area. B…"
type textarea "x"
type textarea "Index should be the home page. Please list contact submissions in admin area. B…"
type textarea "x"
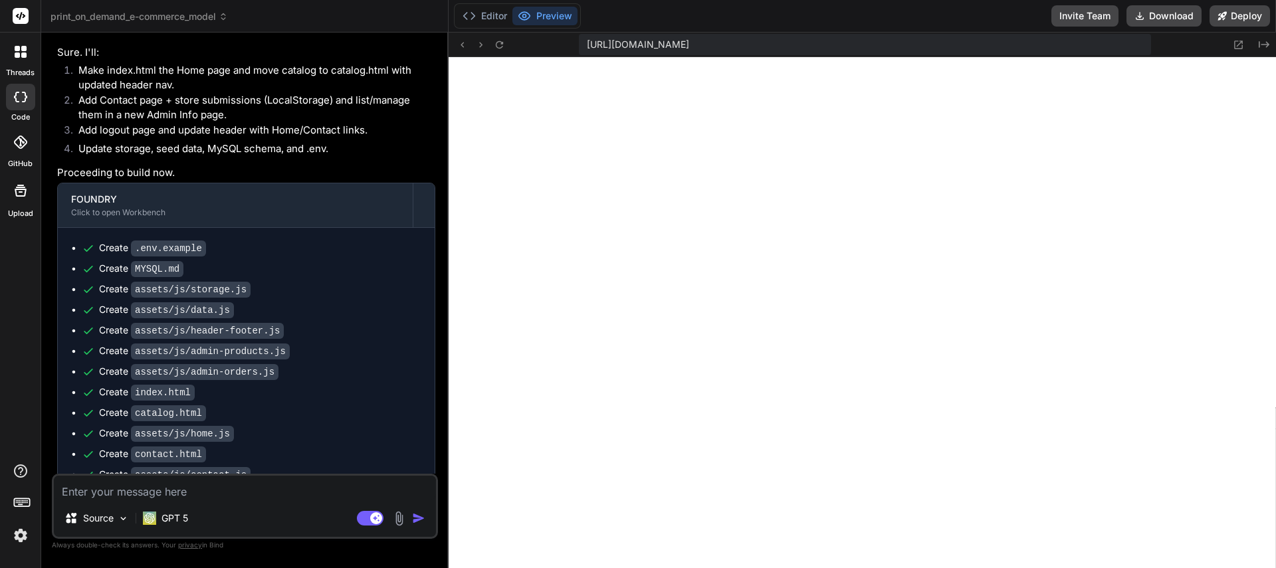
scroll to position [3120, 0]
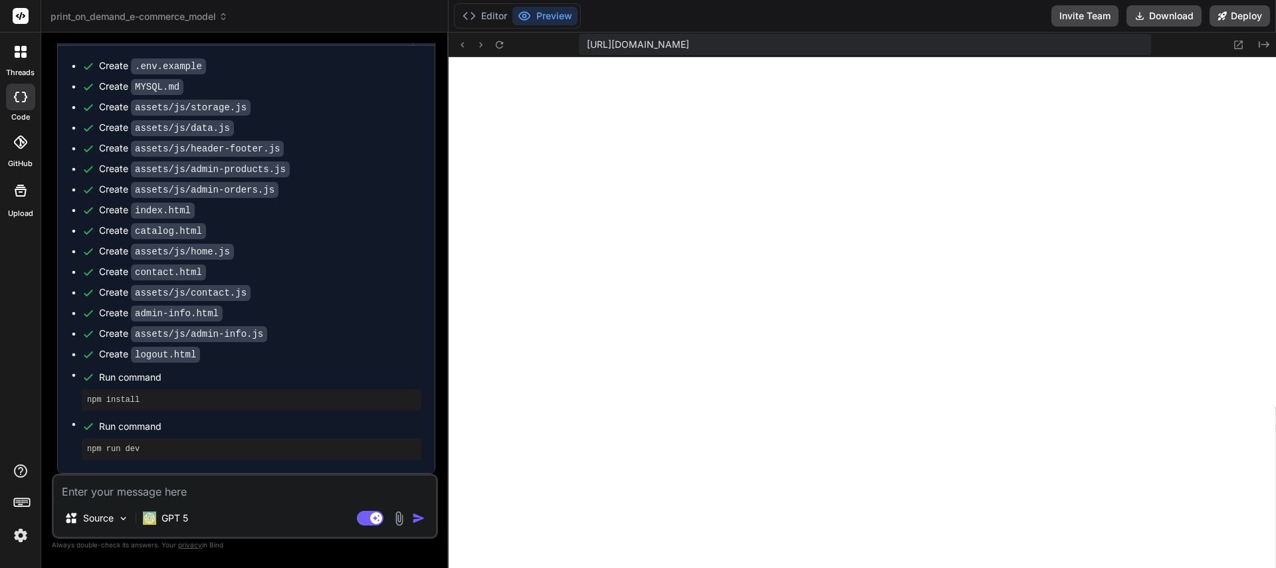
click at [158, 494] on textarea at bounding box center [245, 488] width 382 height 24
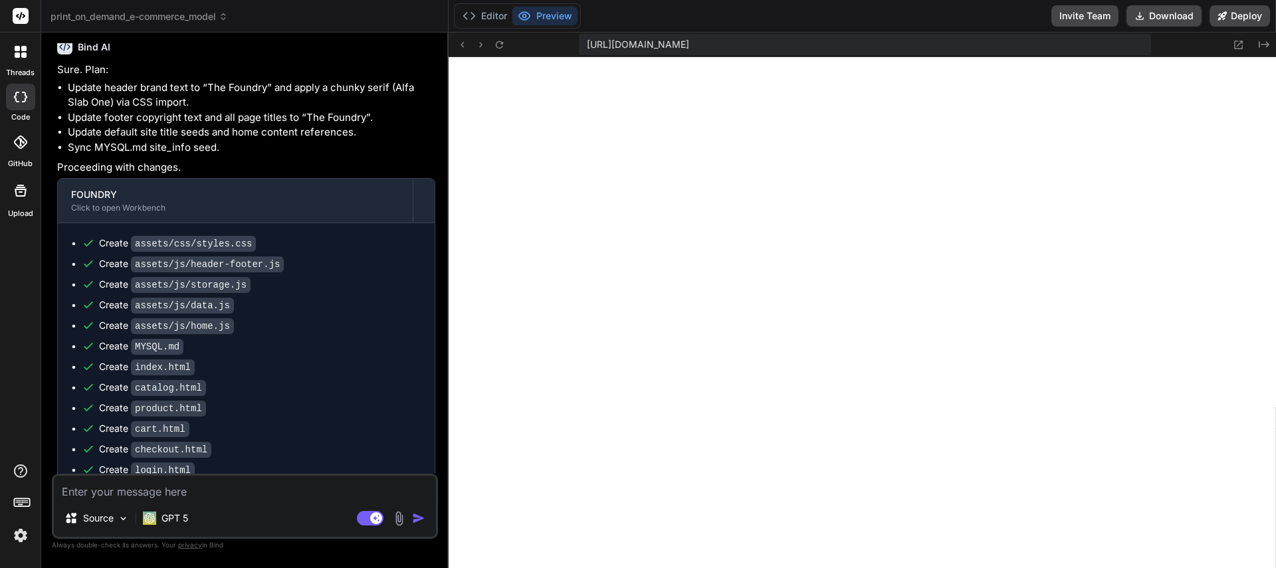
scroll to position [3822, 0]
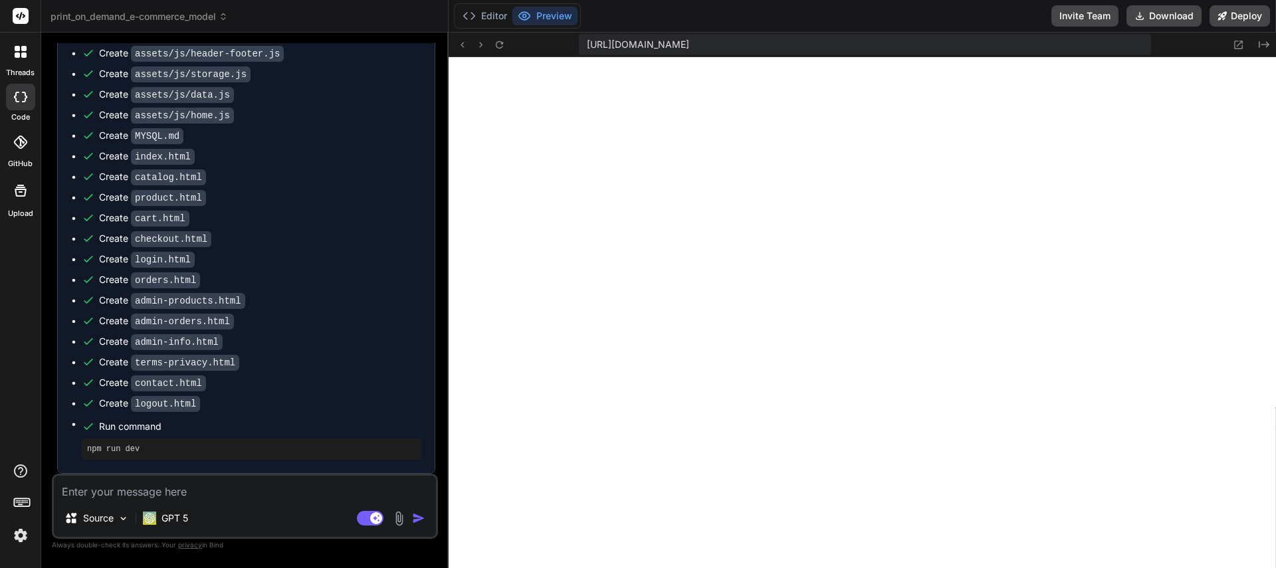
click at [90, 492] on textarea at bounding box center [245, 488] width 382 height 24
click at [157, 498] on textarea at bounding box center [245, 488] width 382 height 24
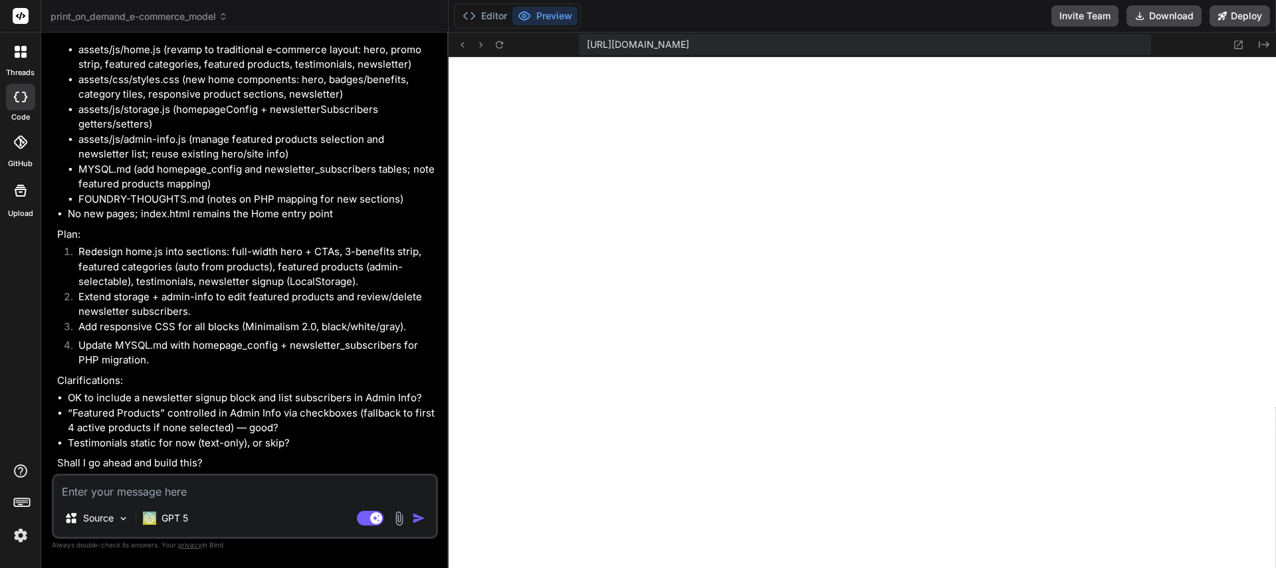
scroll to position [4439, 0]
click at [177, 493] on textarea at bounding box center [245, 488] width 382 height 24
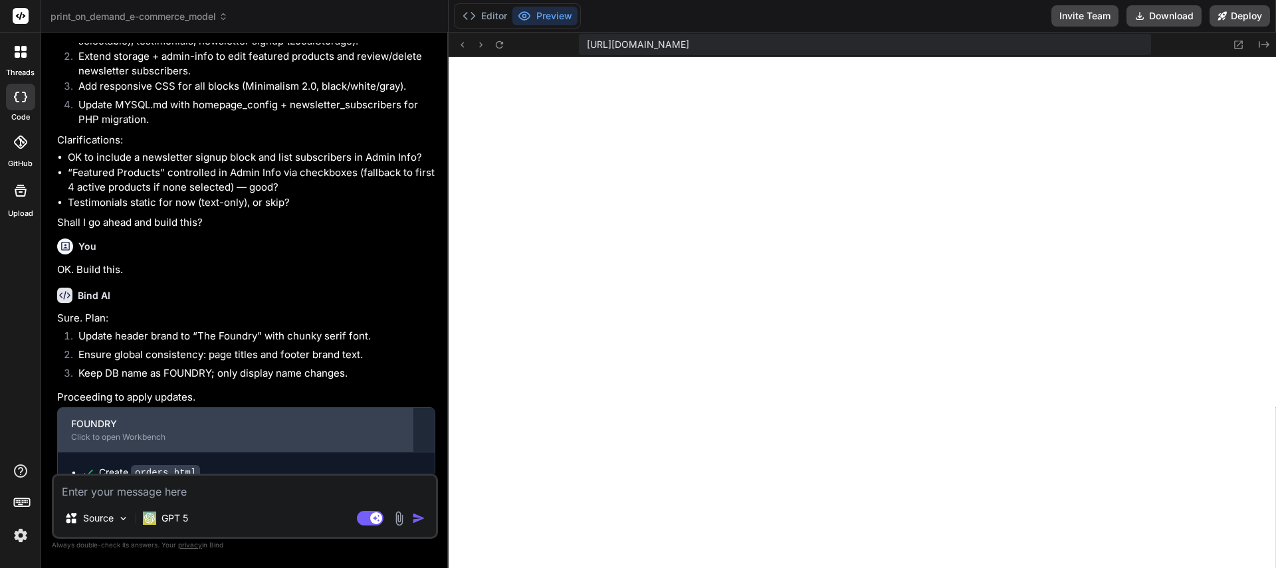
scroll to position [4807, 0]
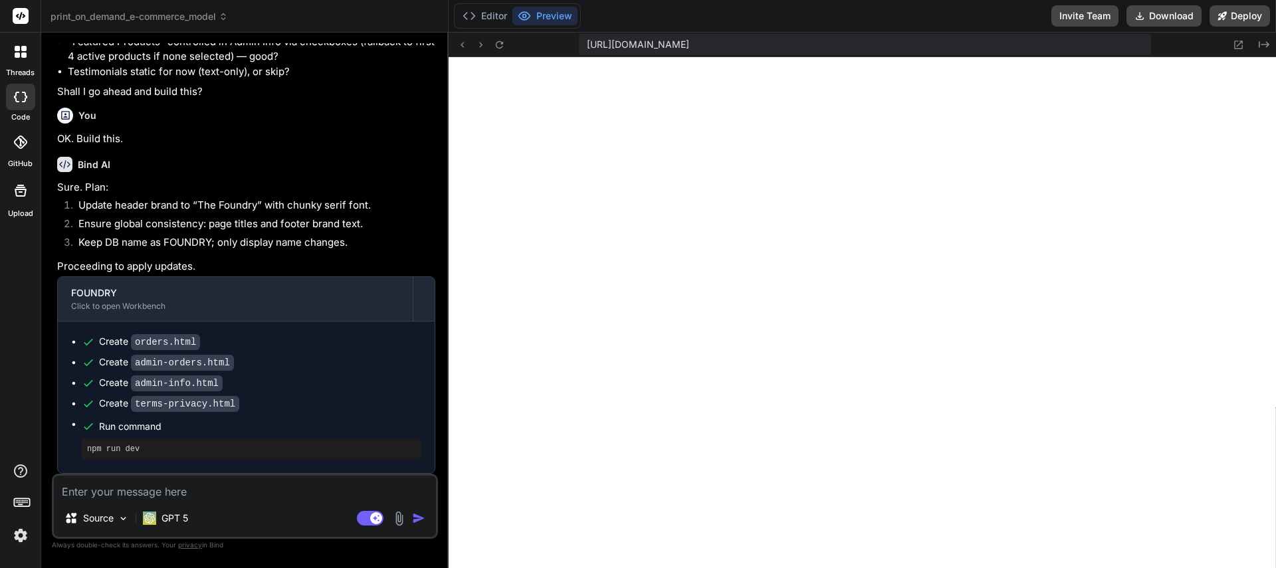
click at [132, 487] on textarea at bounding box center [245, 488] width 382 height 24
click at [160, 488] on textarea at bounding box center [245, 488] width 382 height 24
click at [206, 495] on textarea at bounding box center [245, 488] width 382 height 24
click at [184, 493] on textarea at bounding box center [245, 488] width 382 height 24
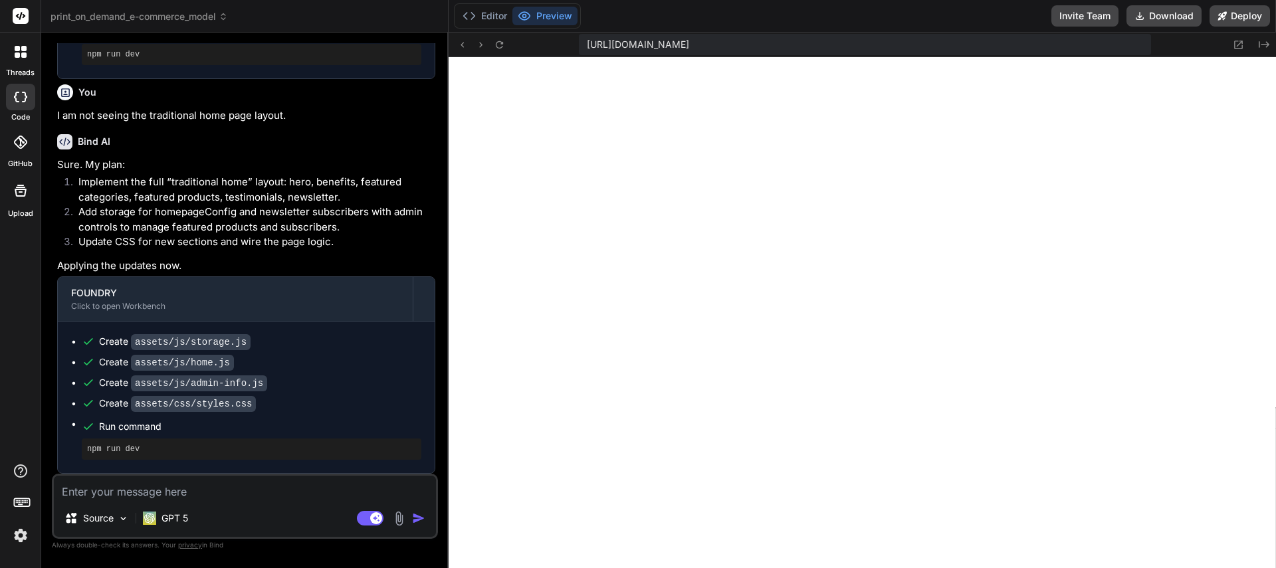
scroll to position [5199, 0]
click at [197, 496] on textarea at bounding box center [245, 488] width 382 height 24
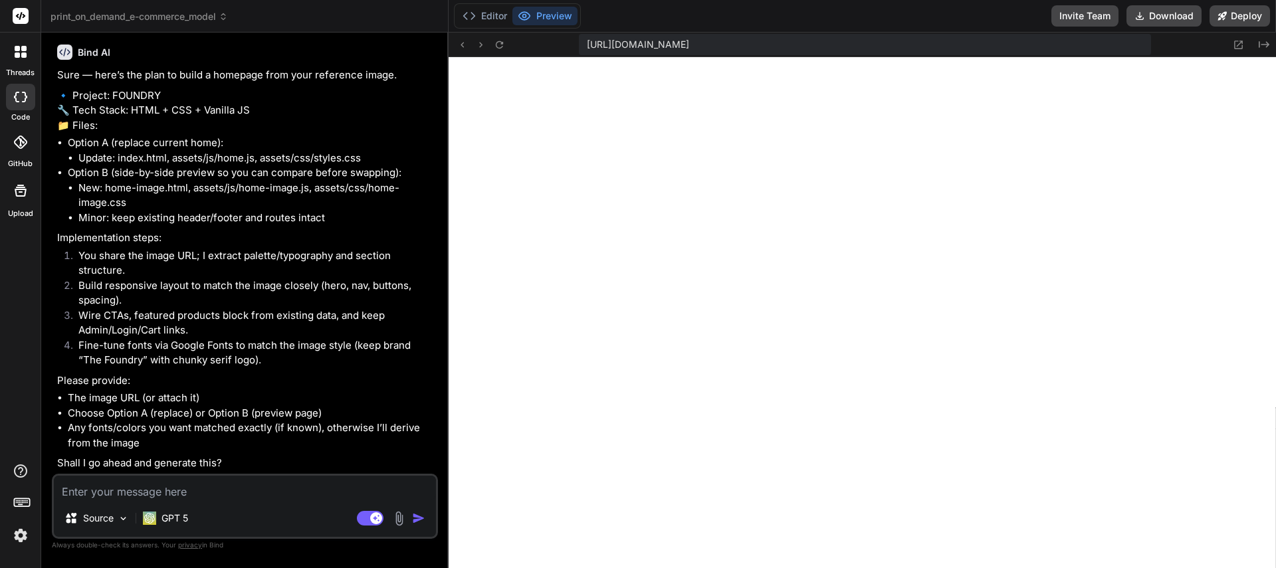
scroll to position [5713, 0]
click at [138, 494] on textarea at bounding box center [245, 488] width 382 height 24
click at [82, 493] on textarea at bounding box center [245, 488] width 382 height 24
paste textarea "https://themesflat.co/html/vineta/home-travel.html"
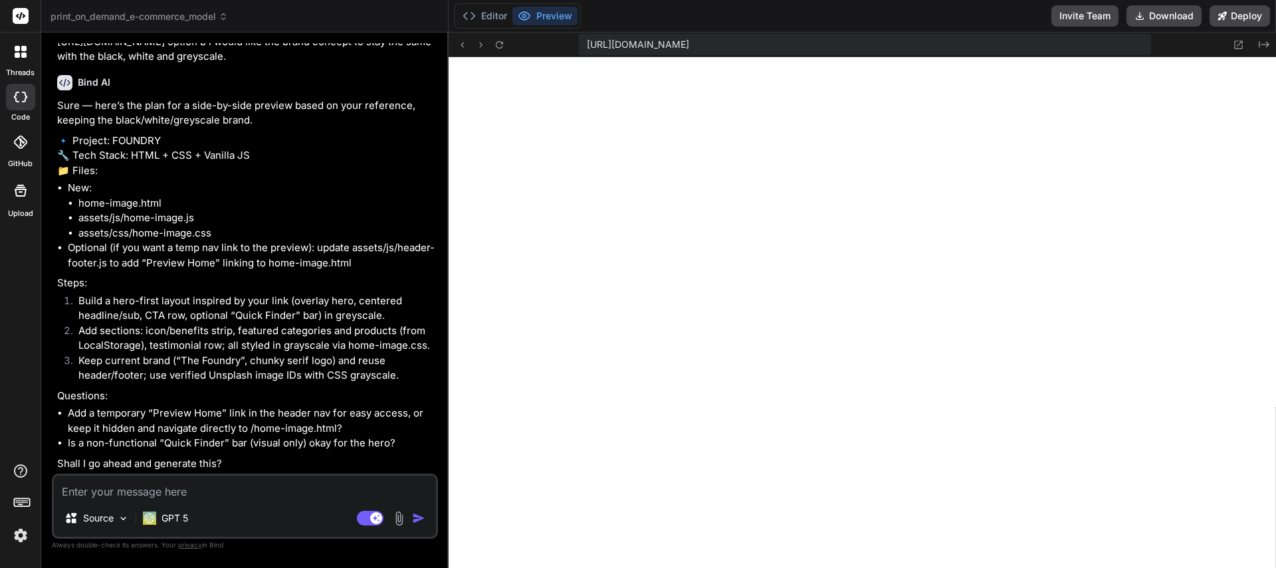
scroll to position [6211, 0]
click at [172, 495] on textarea at bounding box center [245, 488] width 382 height 24
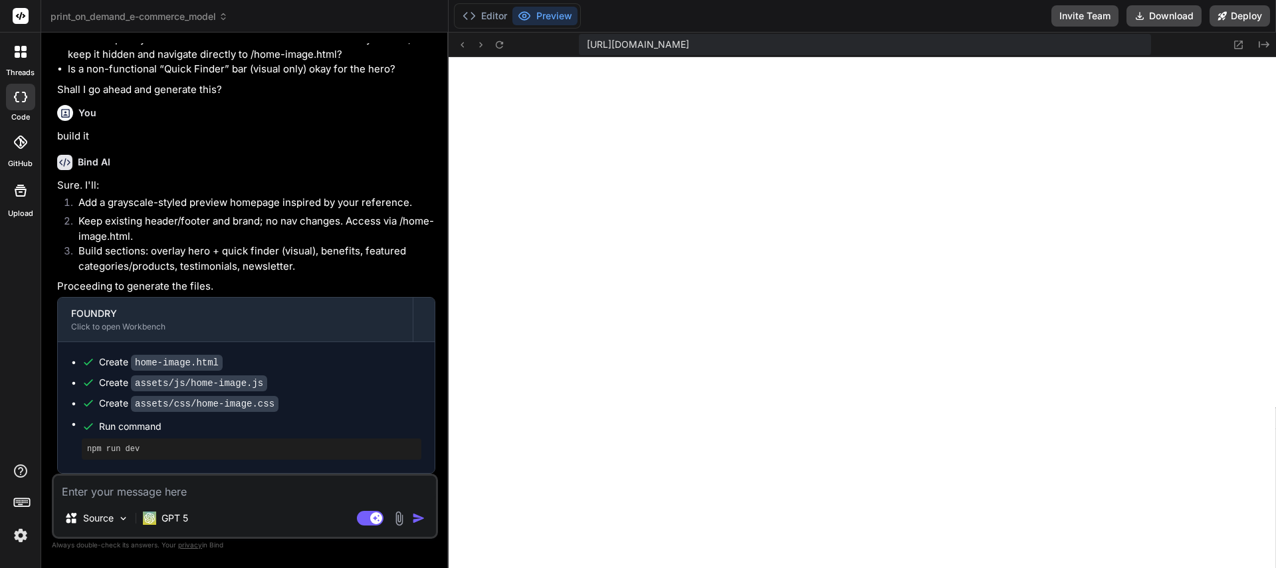
scroll to position [7853, 0]
click at [183, 491] on textarea at bounding box center [245, 488] width 382 height 24
click at [170, 492] on textarea at bounding box center [245, 488] width 382 height 24
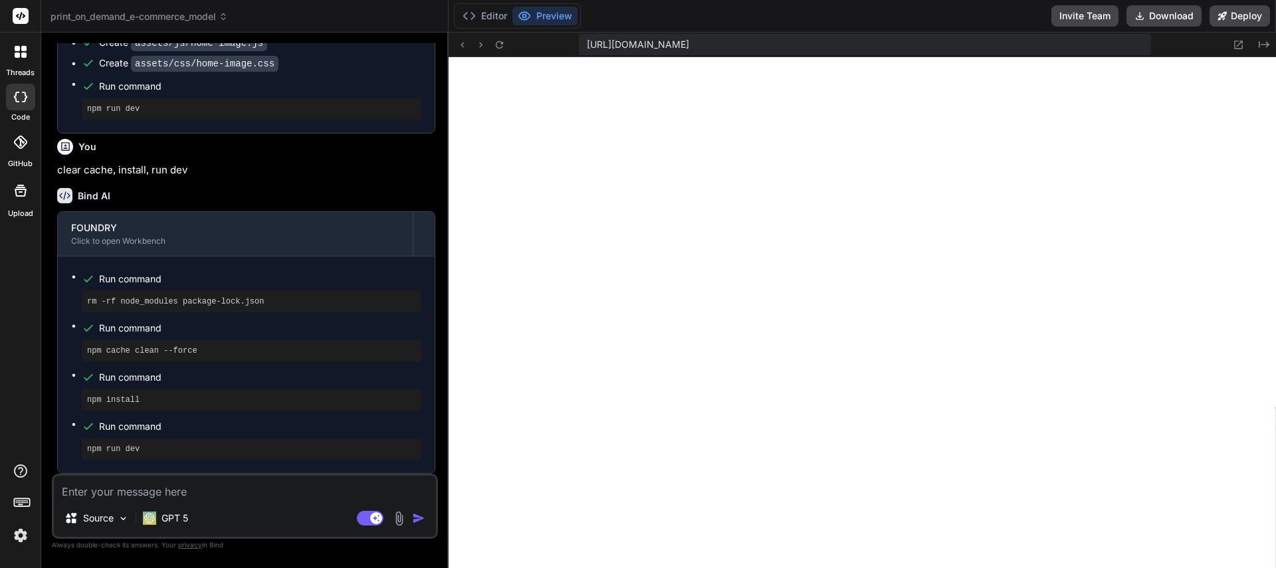
scroll to position [10706, 0]
click at [153, 492] on textarea at bounding box center [245, 488] width 382 height 24
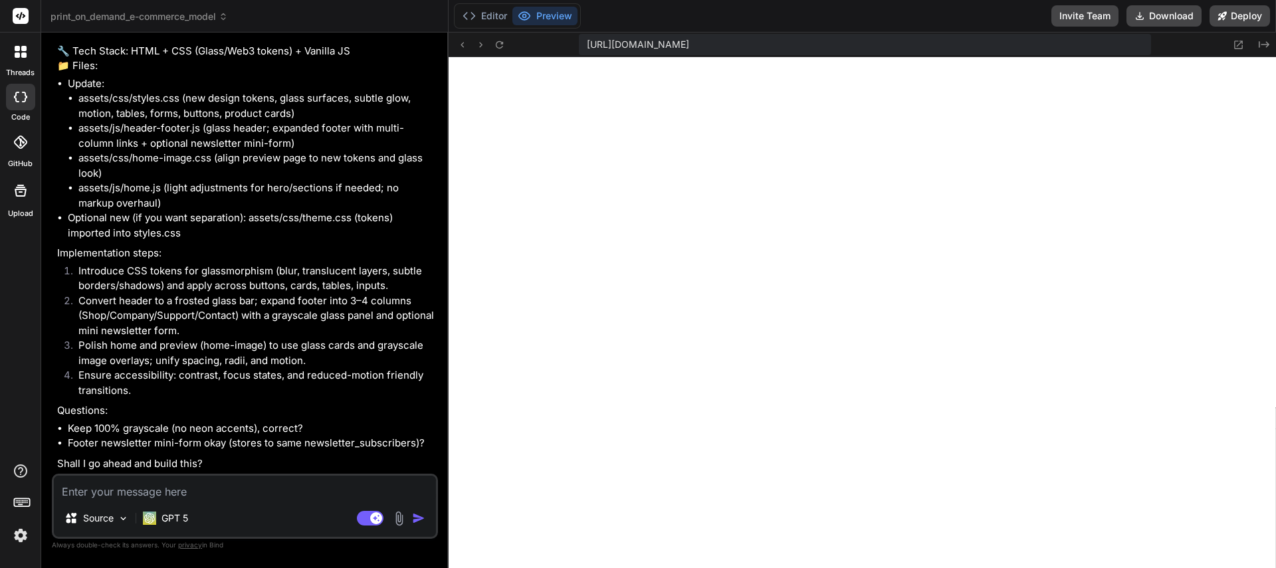
scroll to position [7557, 0]
click at [93, 489] on textarea at bounding box center [245, 488] width 382 height 24
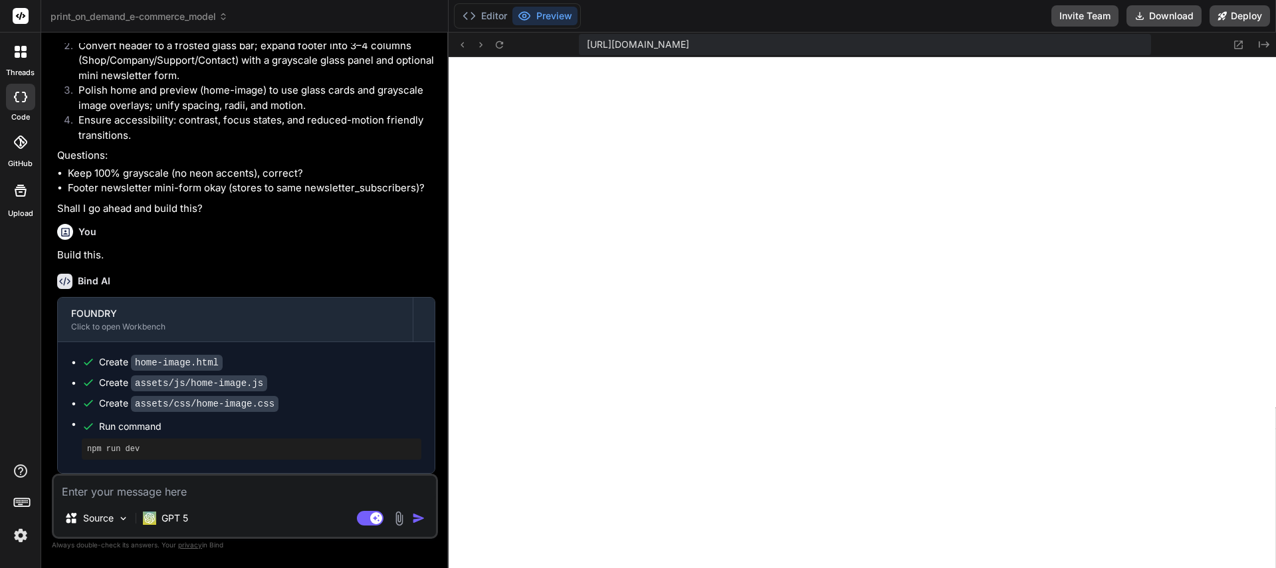
scroll to position [7810, 0]
click at [141, 493] on textarea at bounding box center [245, 488] width 382 height 24
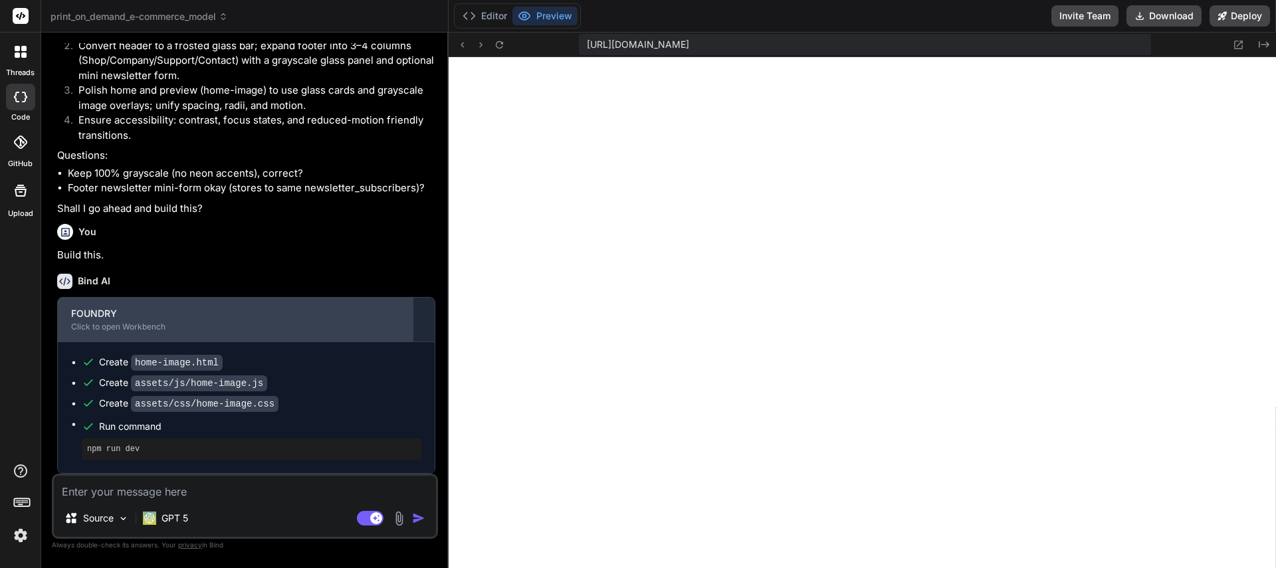
click at [148, 332] on div "Click to open Workbench" at bounding box center [235, 327] width 328 height 11
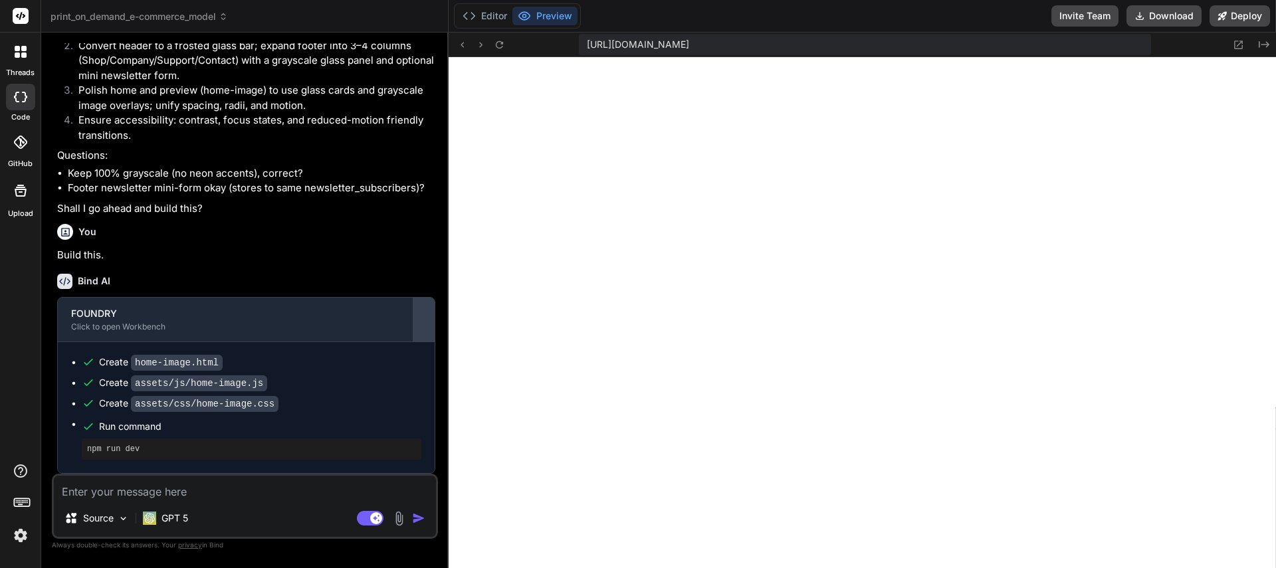
click at [423, 319] on div at bounding box center [423, 319] width 21 height 21
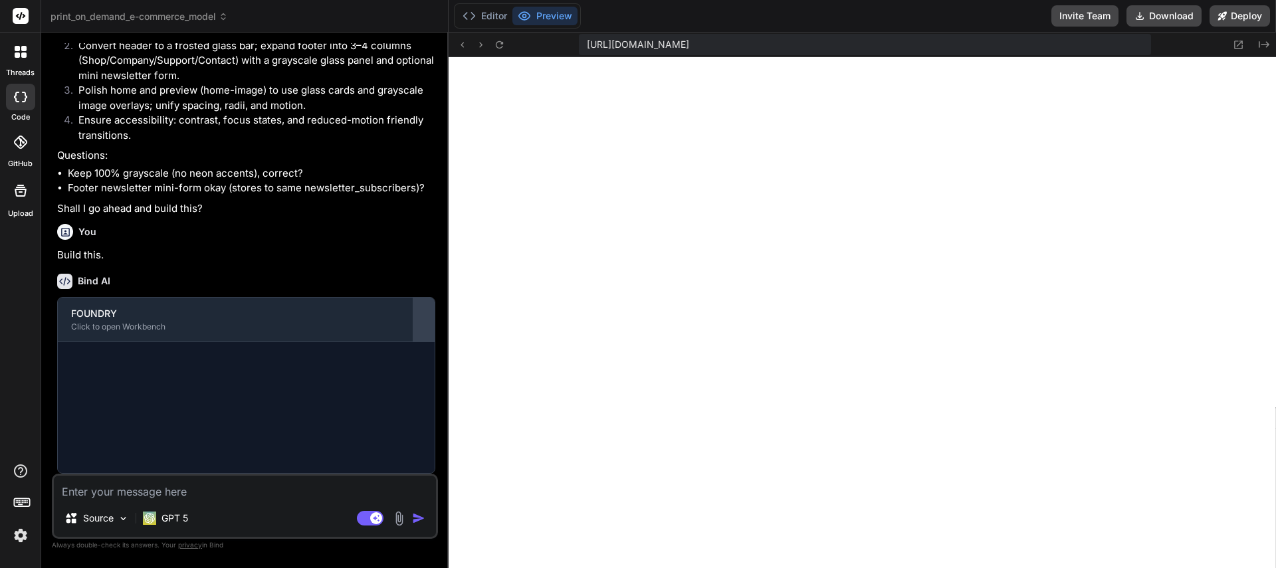
scroll to position [7680, 0]
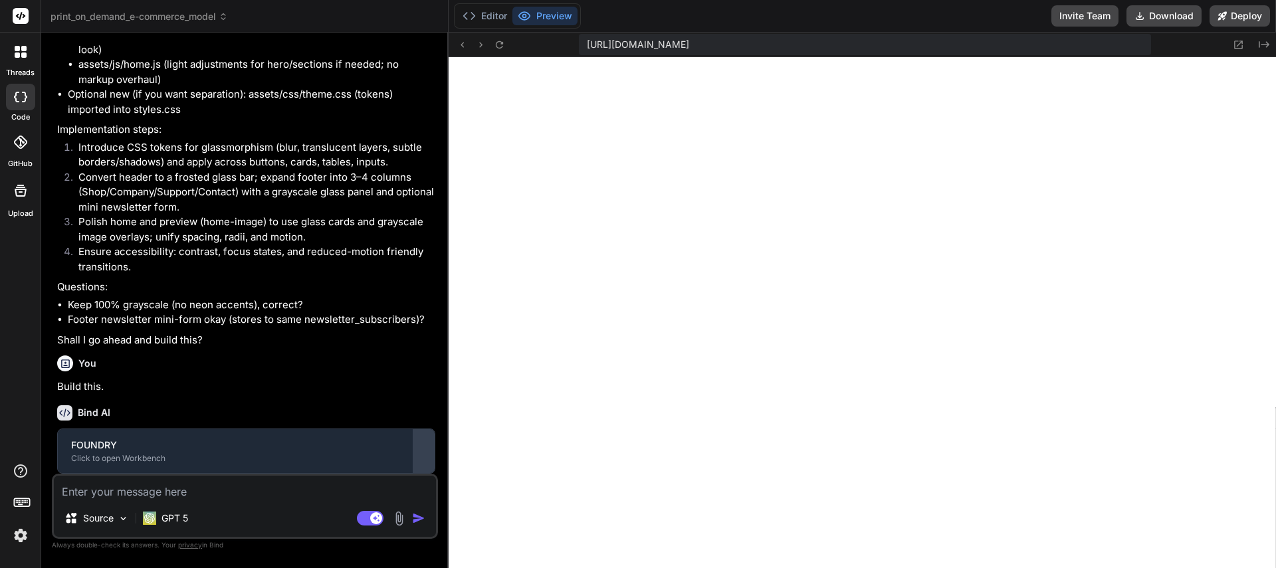
click at [428, 448] on div at bounding box center [423, 451] width 21 height 21
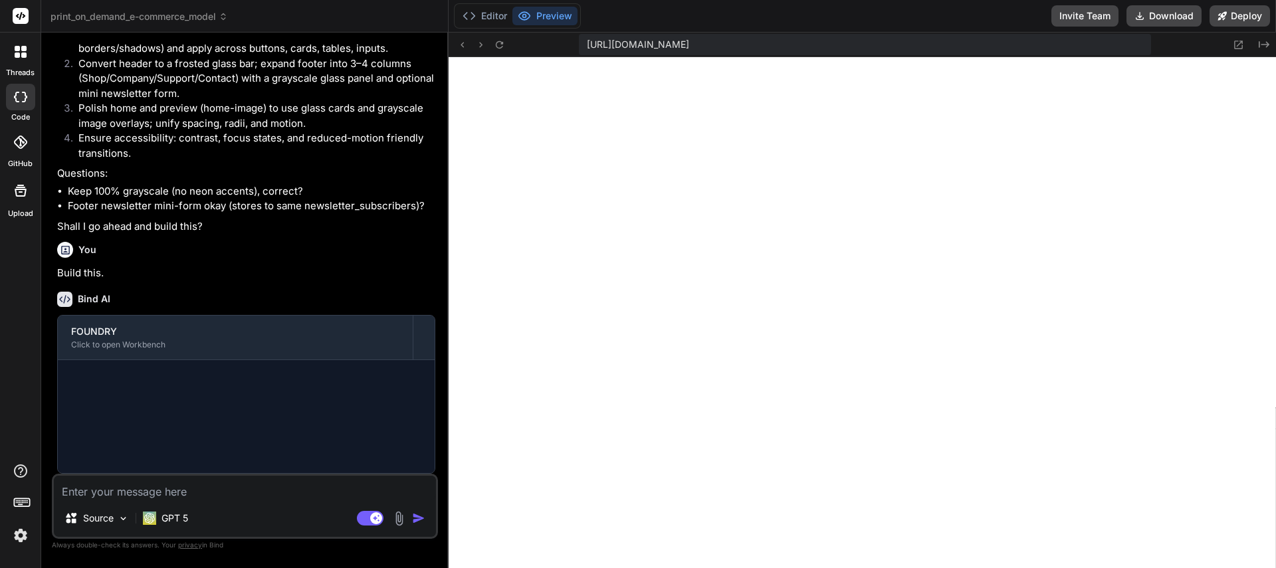
scroll to position [7810, 0]
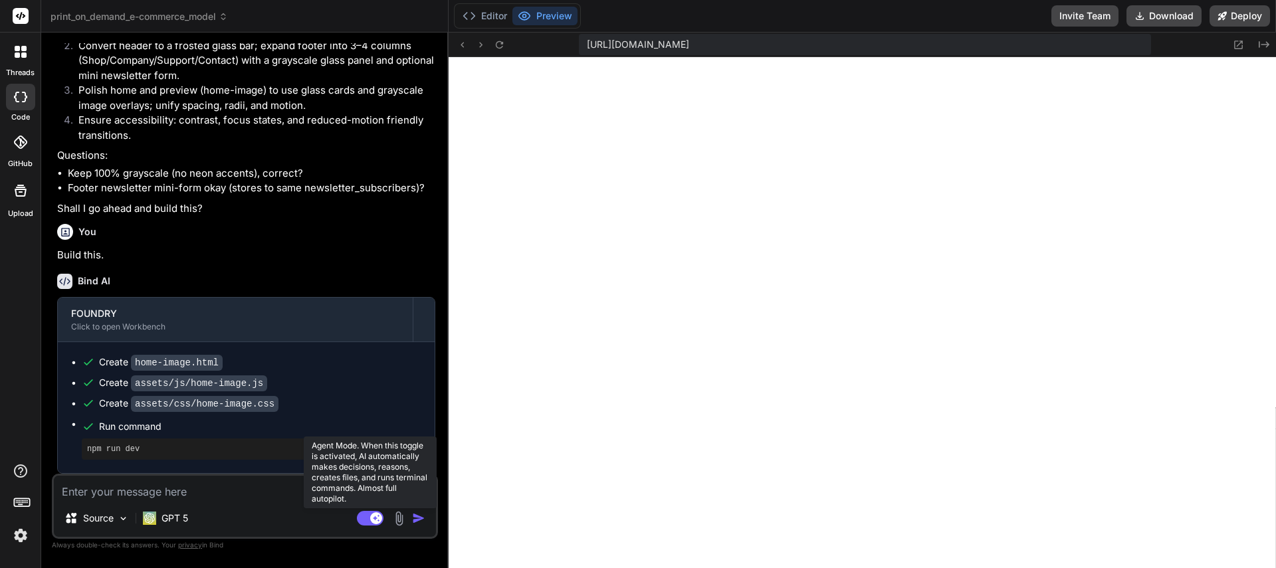
click at [378, 518] on rect at bounding box center [376, 518] width 12 height 12
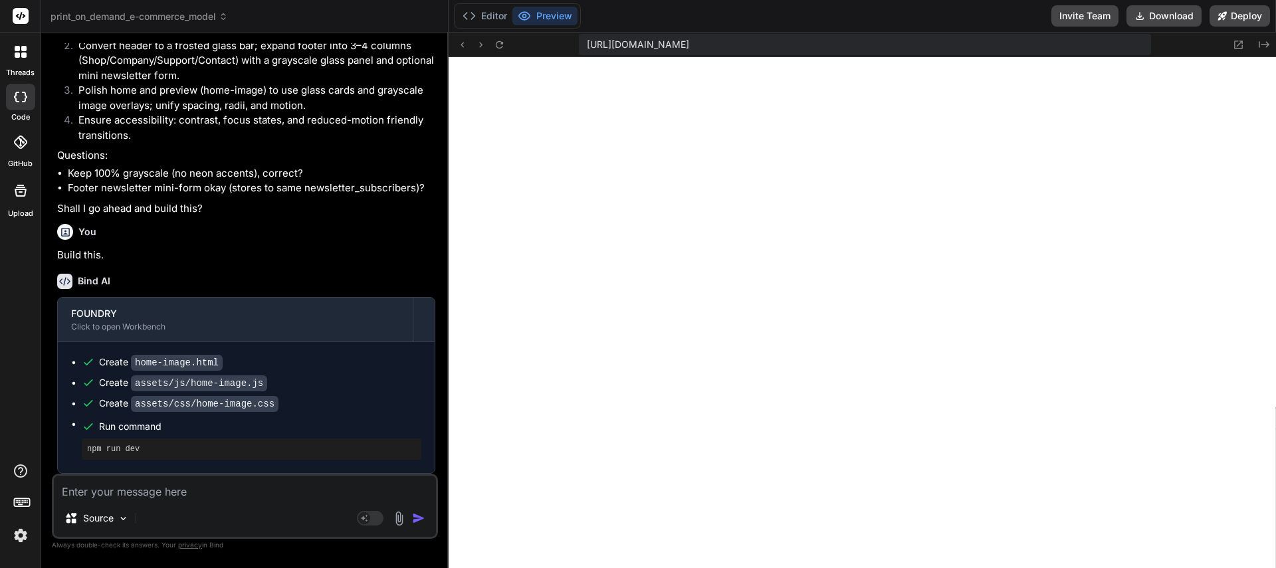
click at [129, 496] on textarea at bounding box center [245, 488] width 382 height 24
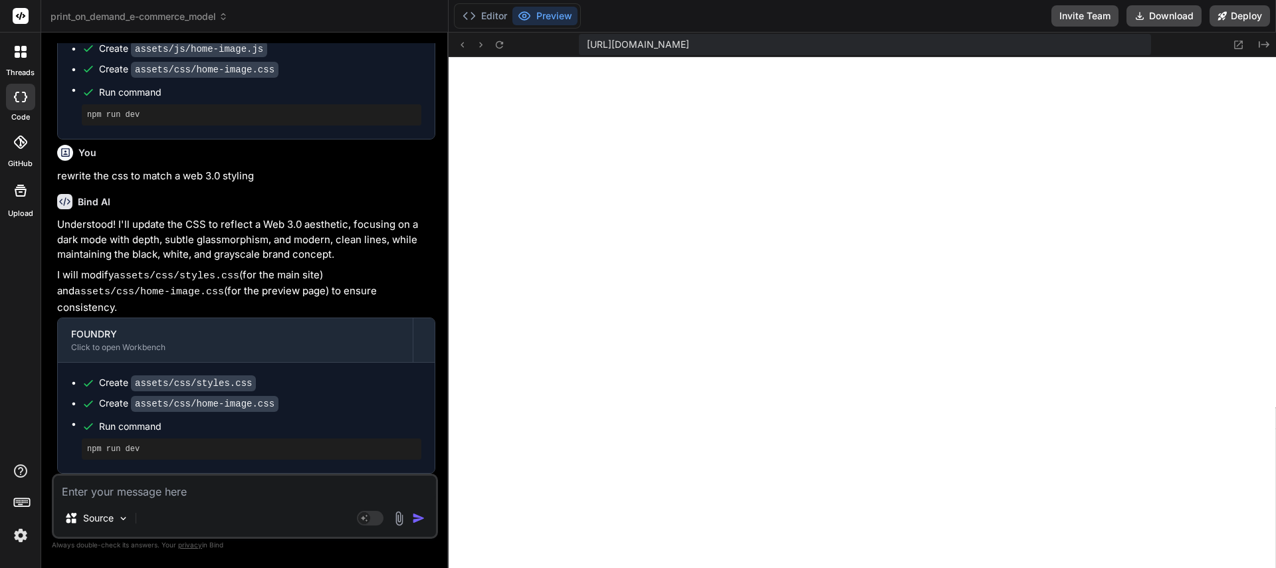
scroll to position [8126, 0]
click at [207, 494] on textarea at bounding box center [245, 488] width 382 height 24
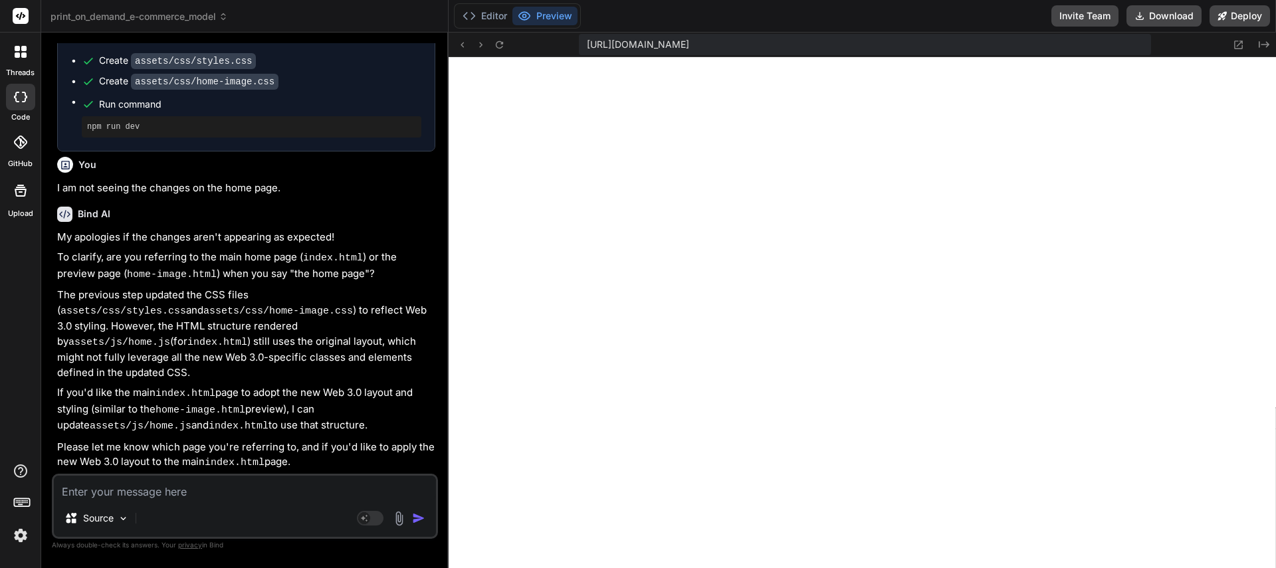
scroll to position [8422, 0]
click at [203, 482] on textarea at bounding box center [245, 488] width 382 height 24
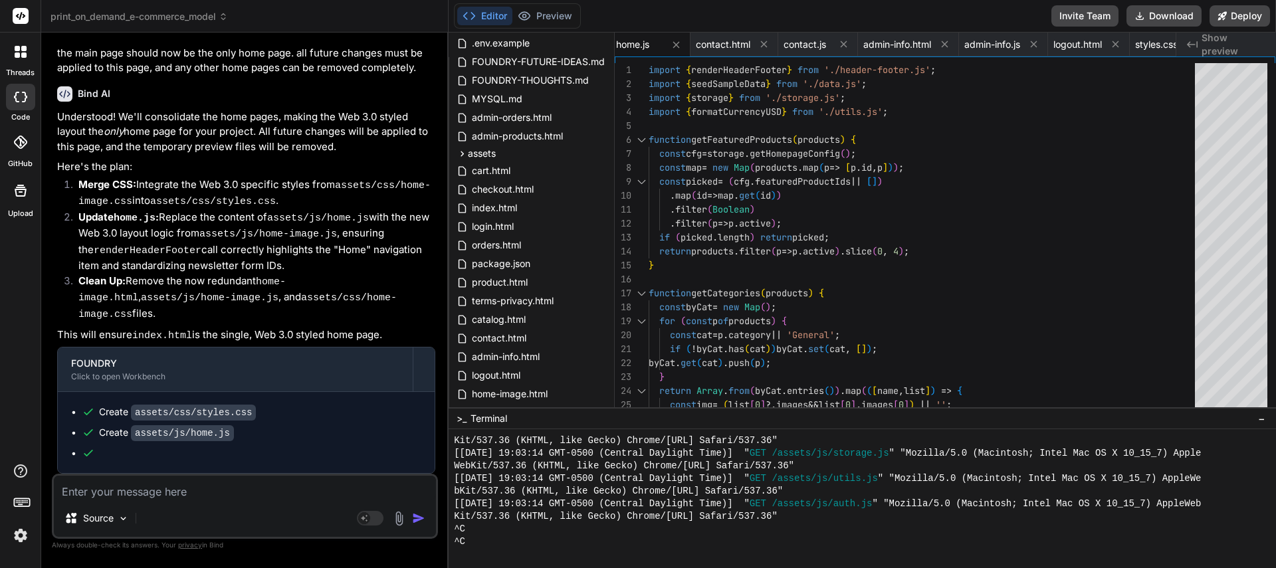
scroll to position [8851, 0]
click at [136, 495] on textarea at bounding box center [245, 488] width 382 height 24
click at [550, 17] on button "Preview" at bounding box center [544, 16] width 65 height 19
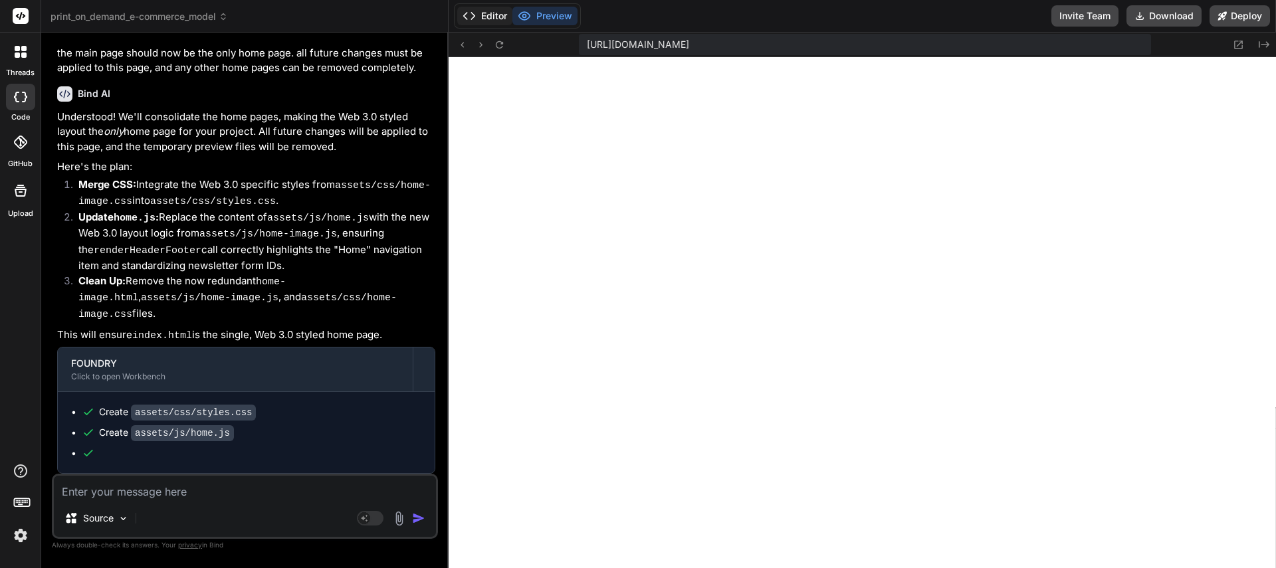
click at [480, 16] on button "Editor" at bounding box center [484, 16] width 55 height 19
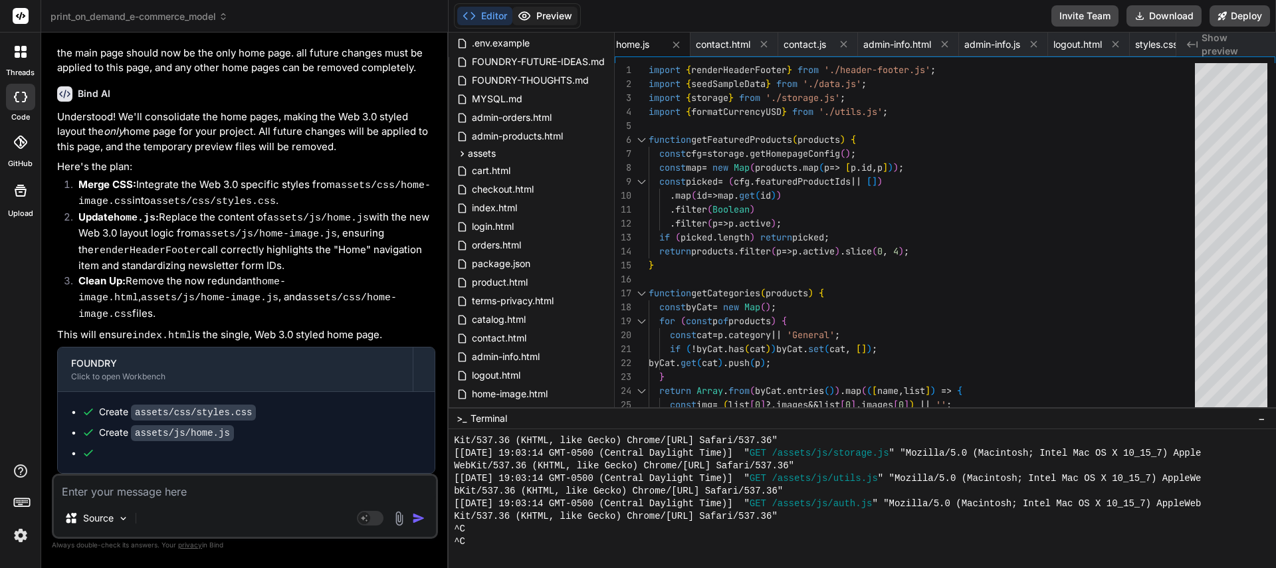
click at [534, 15] on button "Preview" at bounding box center [544, 16] width 65 height 19
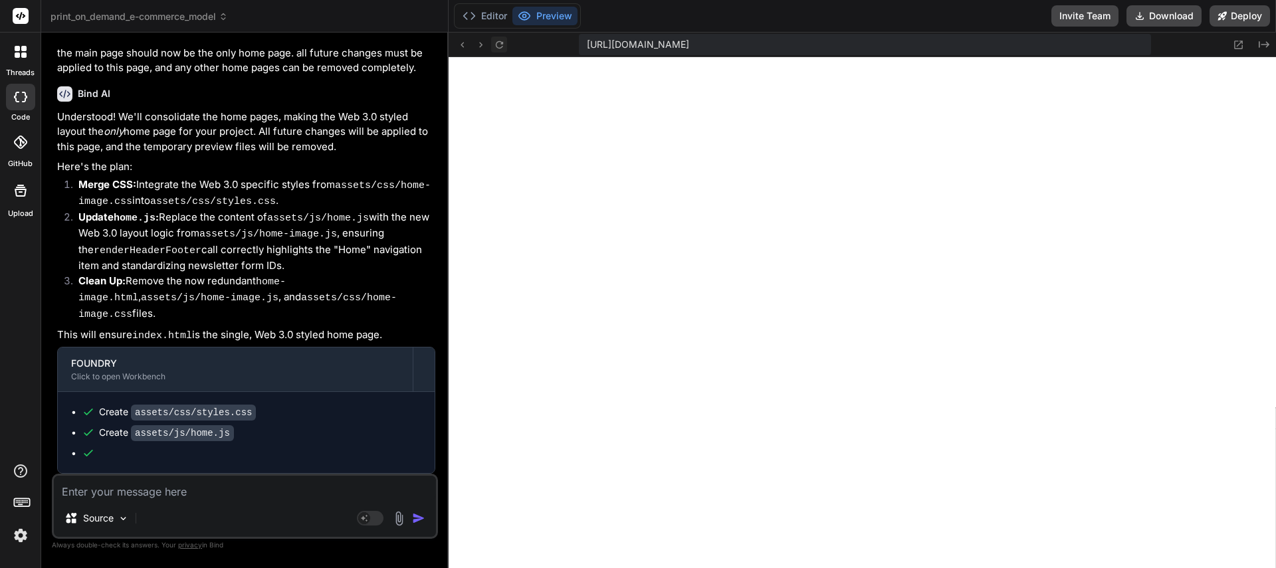
click at [500, 47] on icon at bounding box center [499, 44] width 11 height 11
click at [189, 494] on textarea at bounding box center [245, 488] width 382 height 24
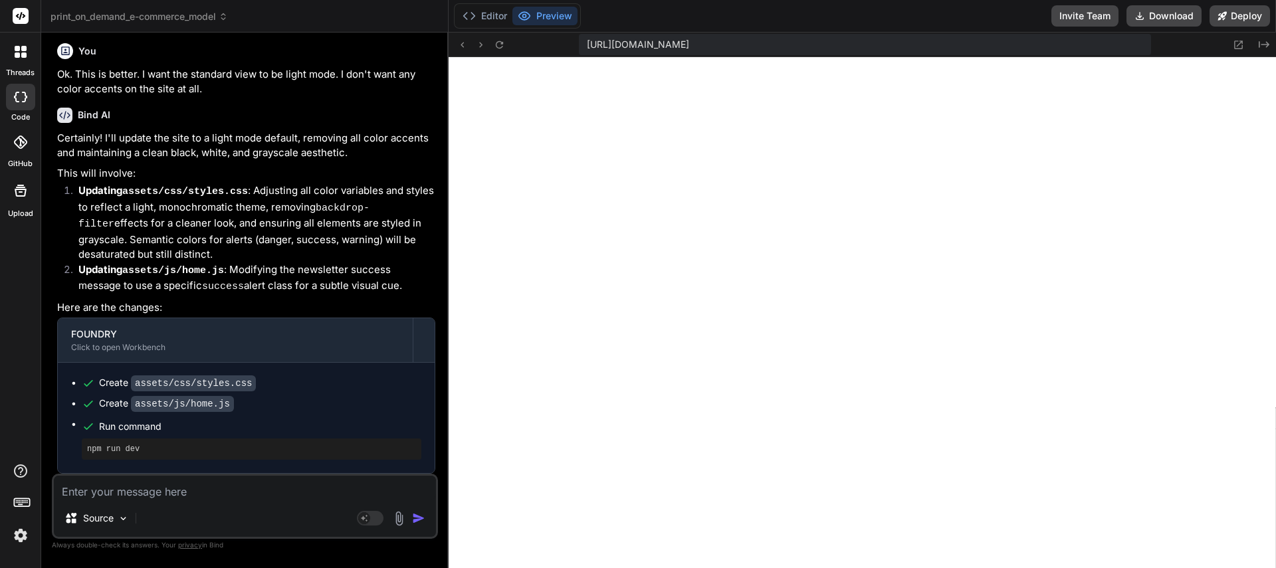
scroll to position [12625, 0]
click at [163, 498] on textarea at bounding box center [245, 488] width 382 height 24
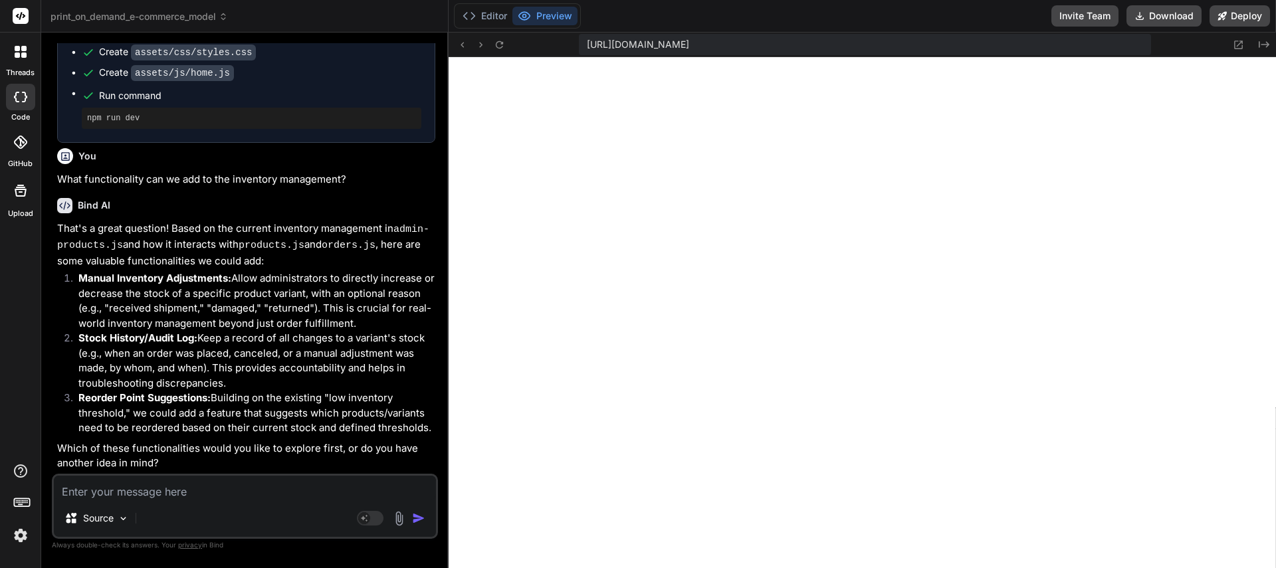
scroll to position [9607, 0]
click at [180, 492] on textarea at bounding box center [245, 488] width 382 height 24
click at [194, 490] on textarea at bounding box center [245, 488] width 382 height 24
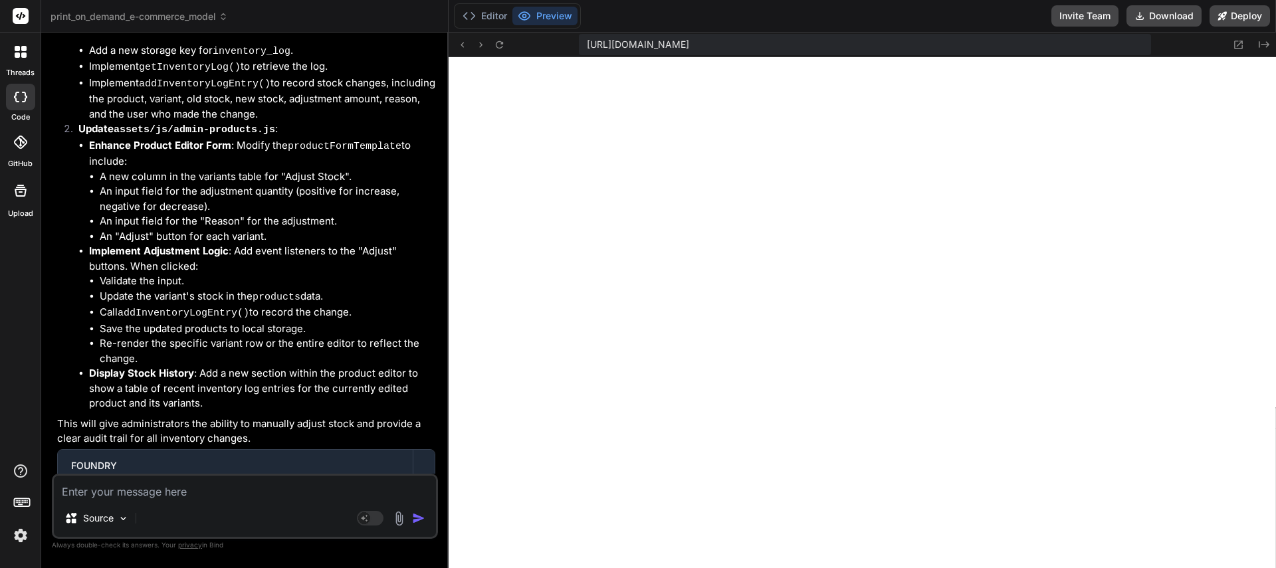
scroll to position [10319, 0]
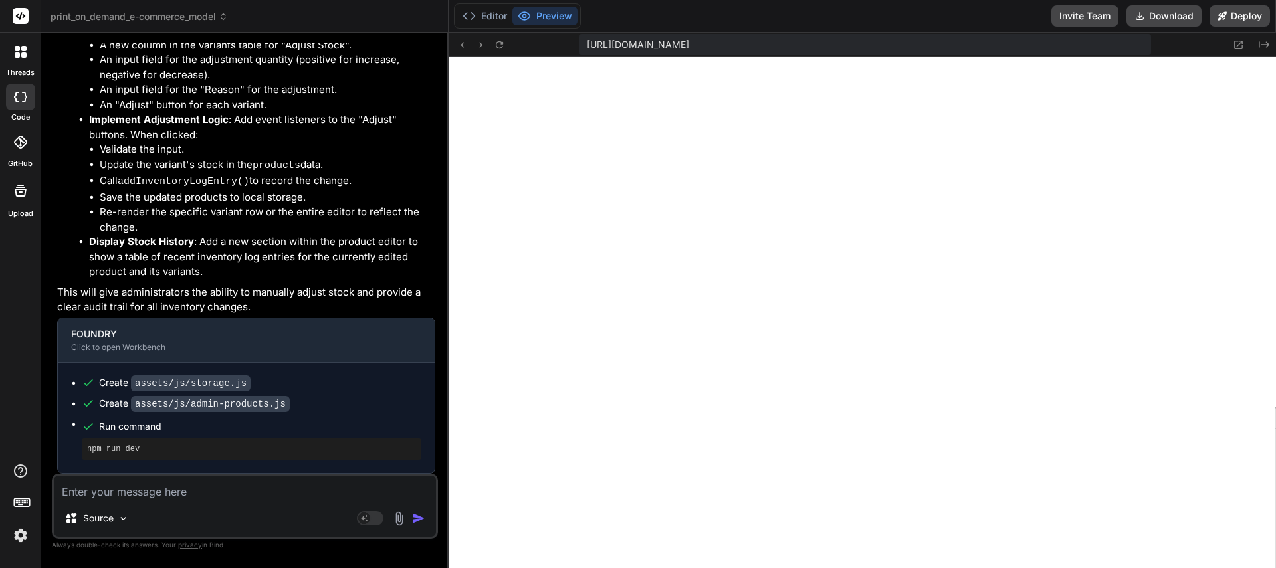
click at [161, 490] on textarea at bounding box center [245, 488] width 382 height 24
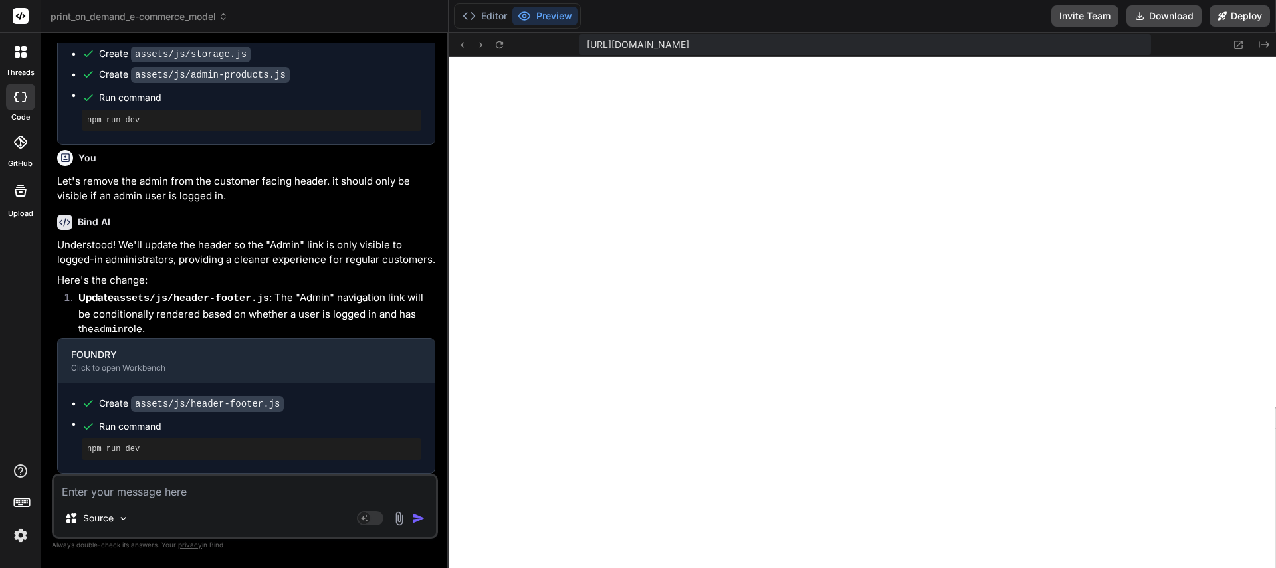
scroll to position [10645, 0]
click at [142, 491] on textarea at bounding box center [245, 488] width 382 height 24
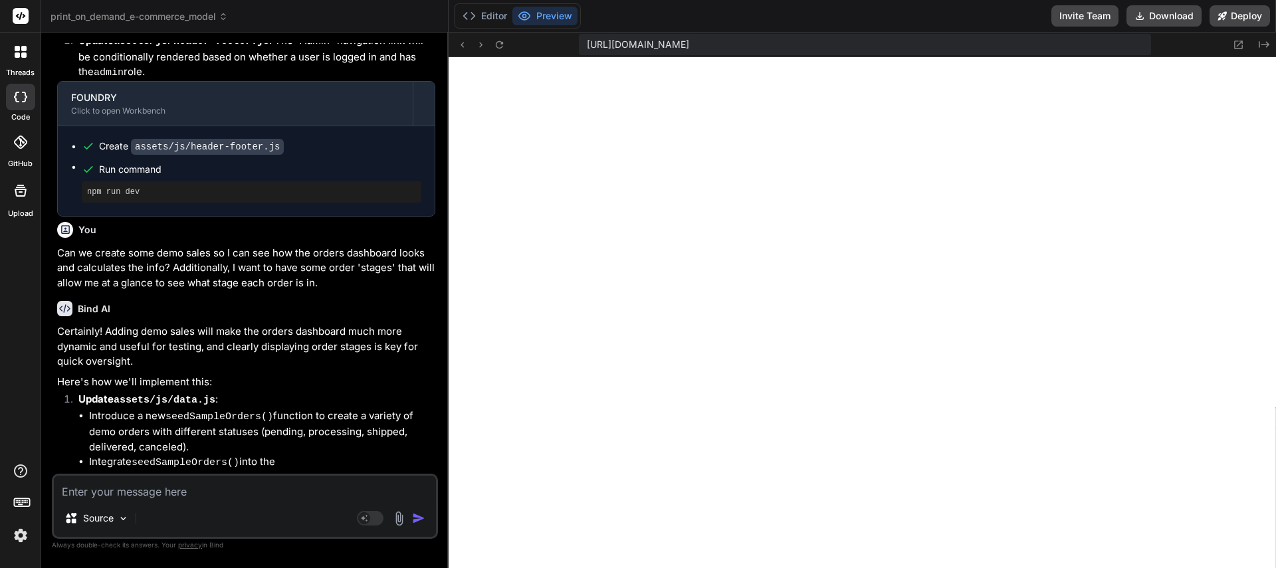
scroll to position [10784, 0]
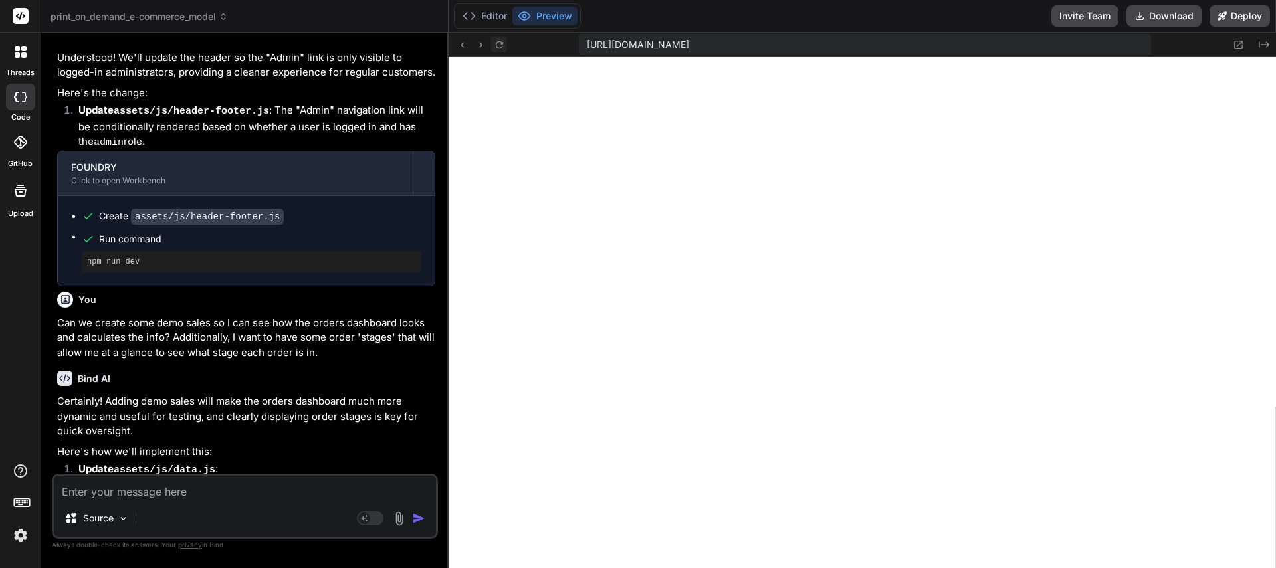
click at [498, 47] on icon at bounding box center [499, 44] width 11 height 11
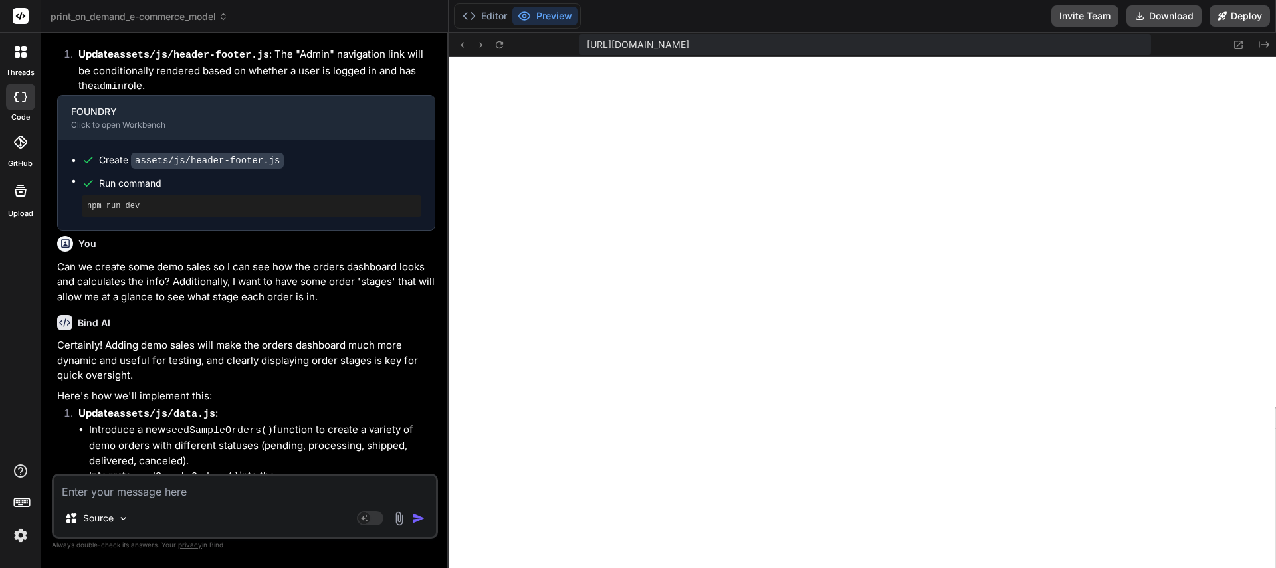
scroll to position [11203, 0]
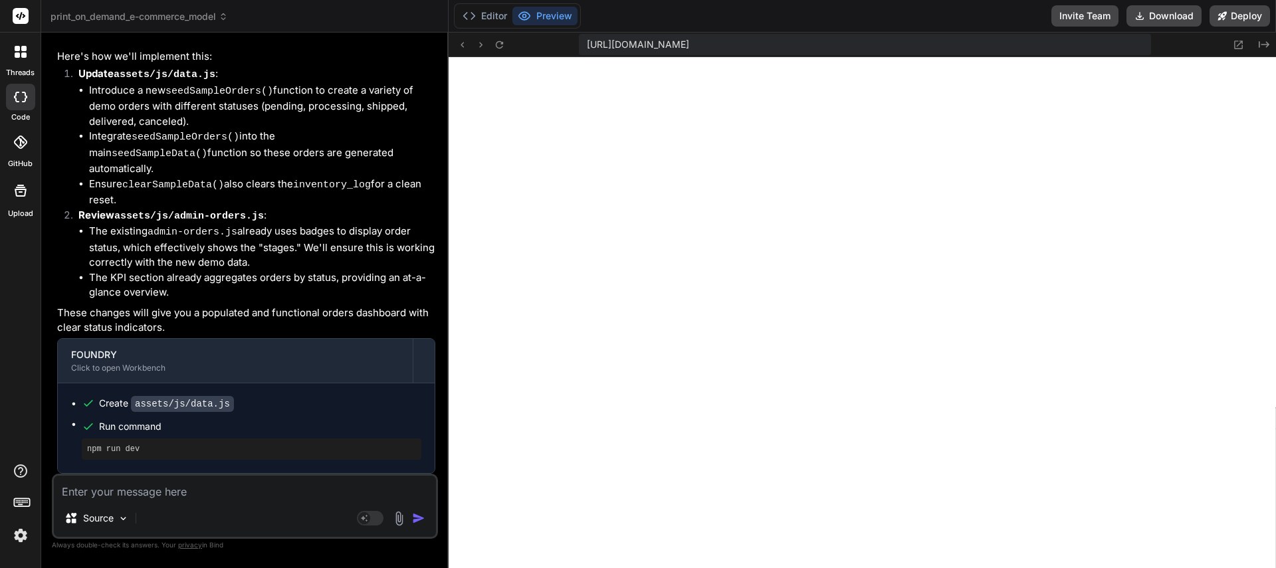
click at [145, 491] on textarea at bounding box center [245, 488] width 382 height 24
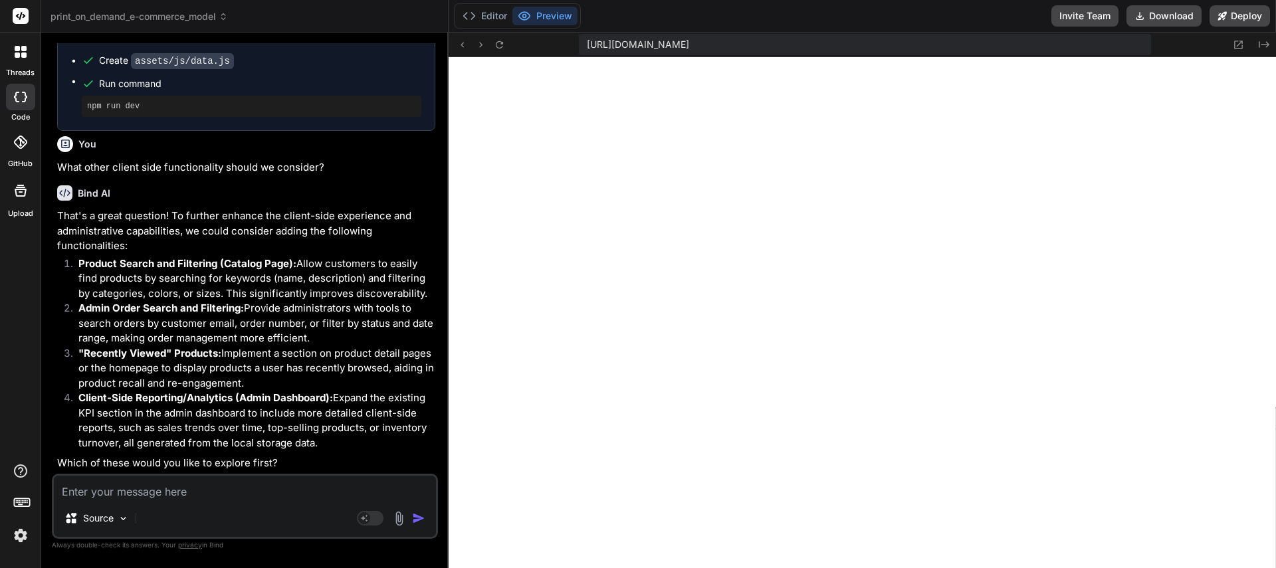
scroll to position [11546, 0]
click at [145, 492] on textarea at bounding box center [245, 488] width 382 height 24
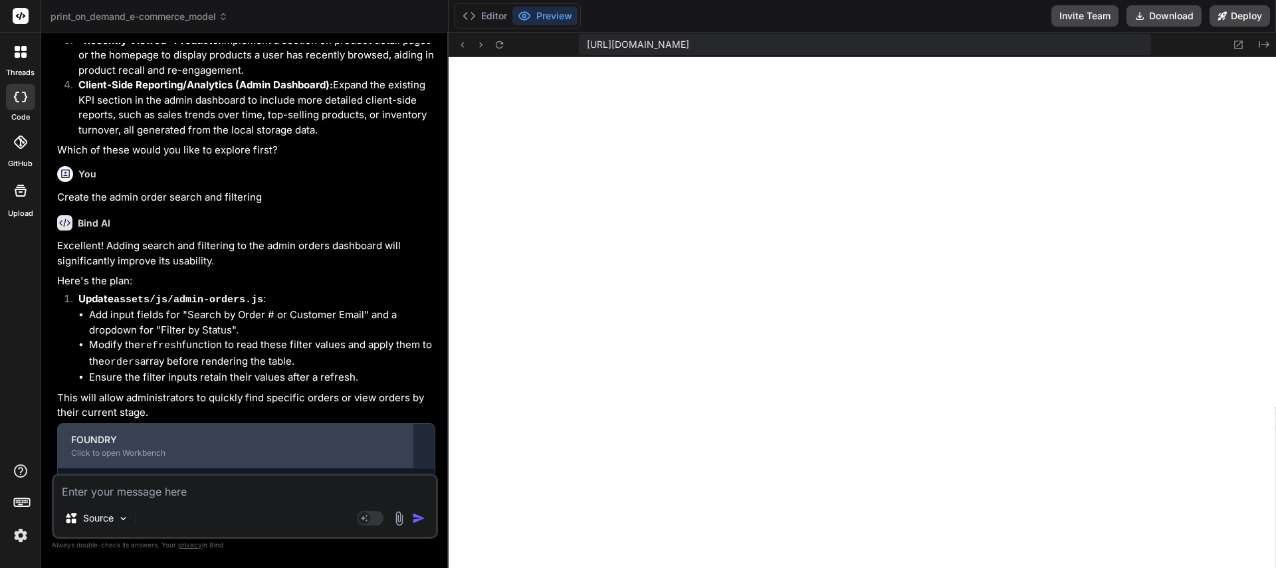
scroll to position [11939, 0]
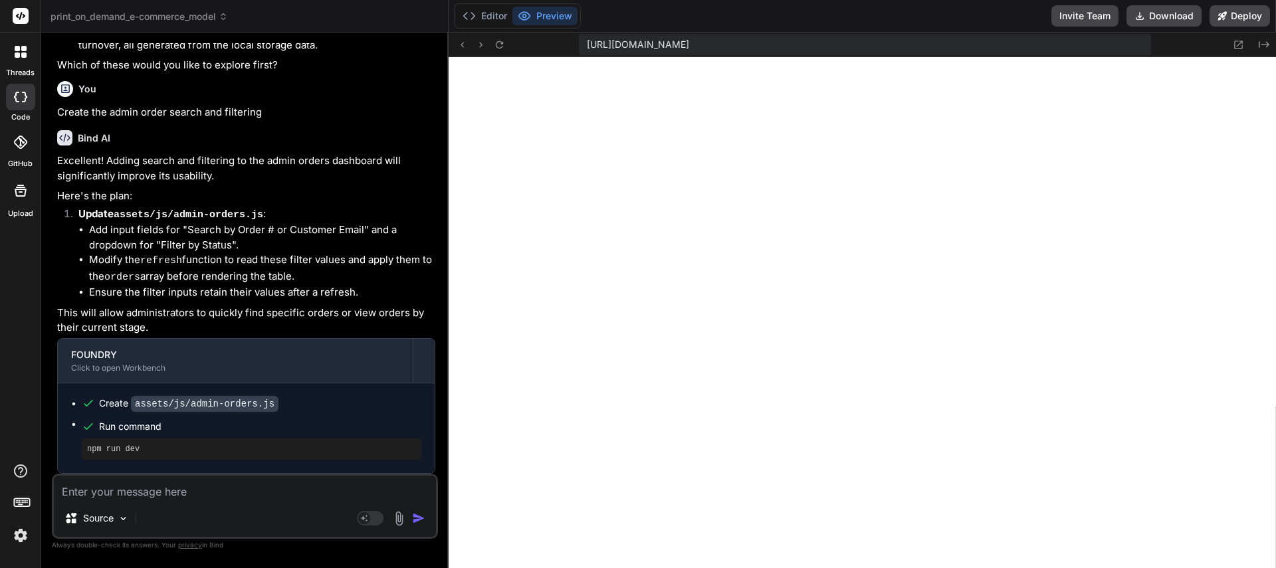
click at [221, 496] on textarea at bounding box center [245, 488] width 382 height 24
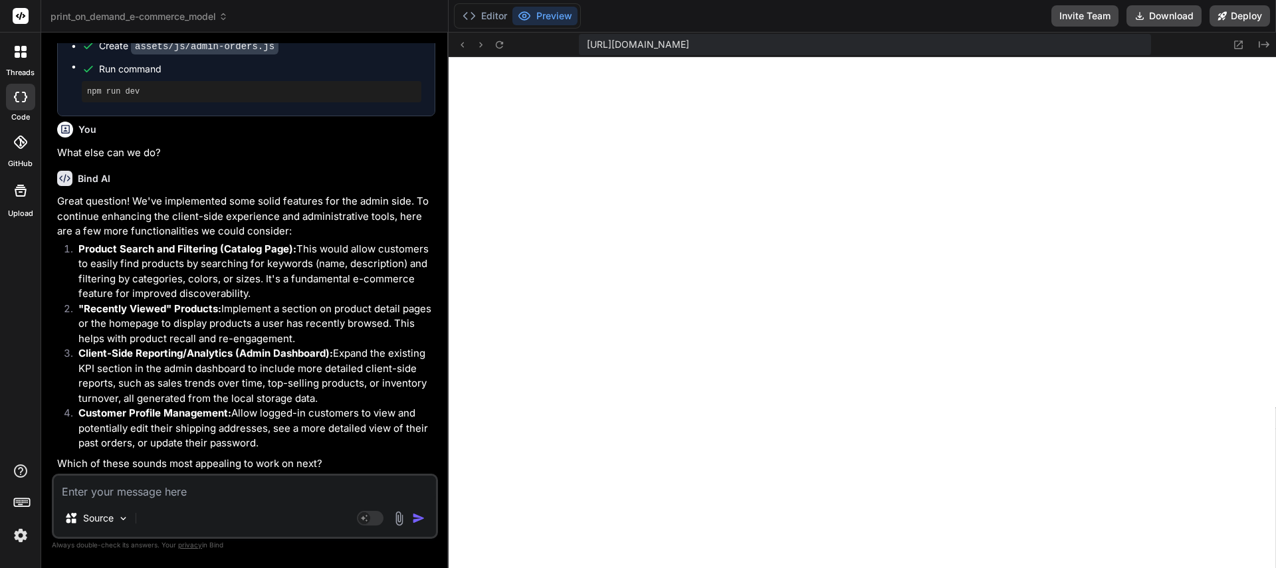
scroll to position [12296, 0]
click at [179, 486] on textarea at bounding box center [245, 488] width 382 height 24
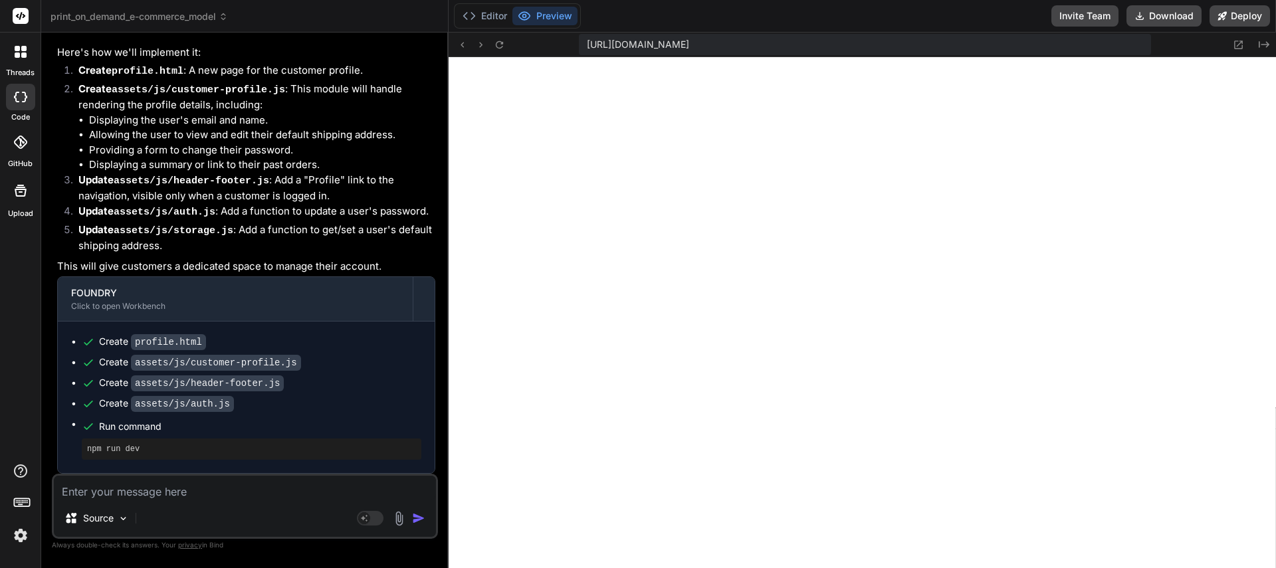
scroll to position [12847, 0]
click at [173, 494] on textarea at bounding box center [245, 488] width 382 height 24
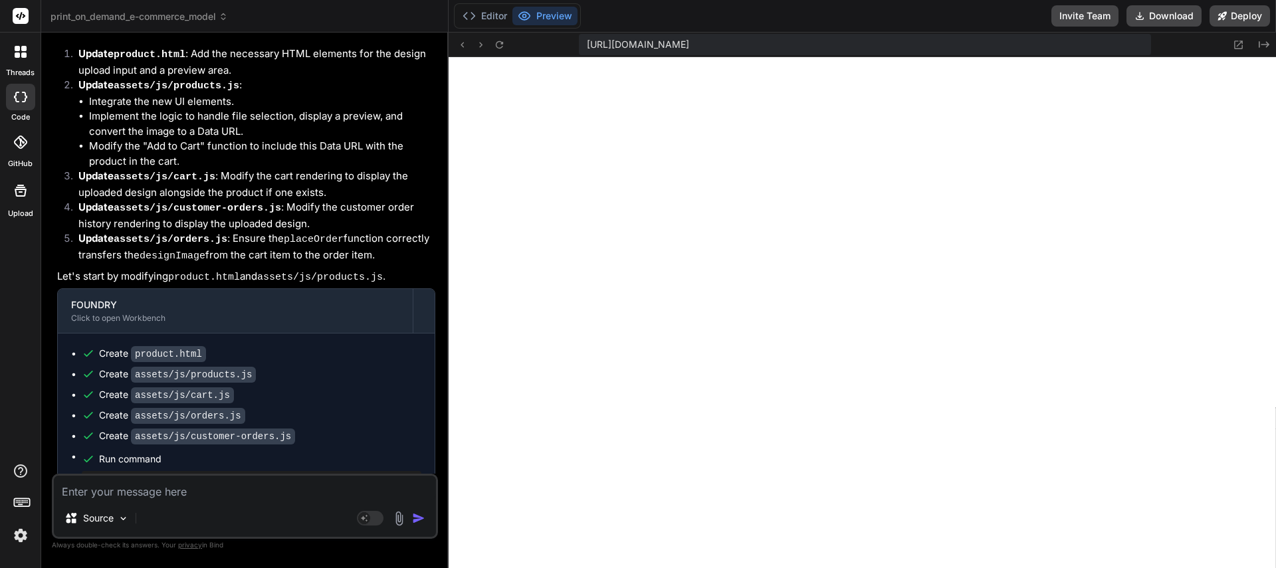
scroll to position [13520, 0]
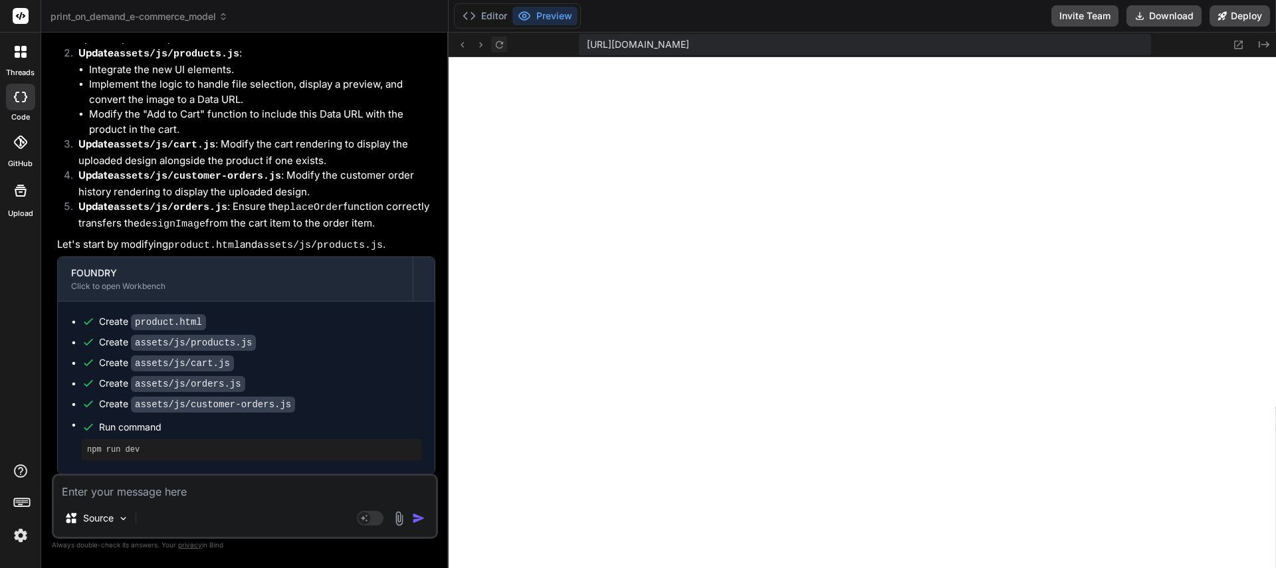
click at [502, 46] on icon at bounding box center [498, 44] width 7 height 7
click at [499, 14] on button "Editor" at bounding box center [484, 16] width 55 height 19
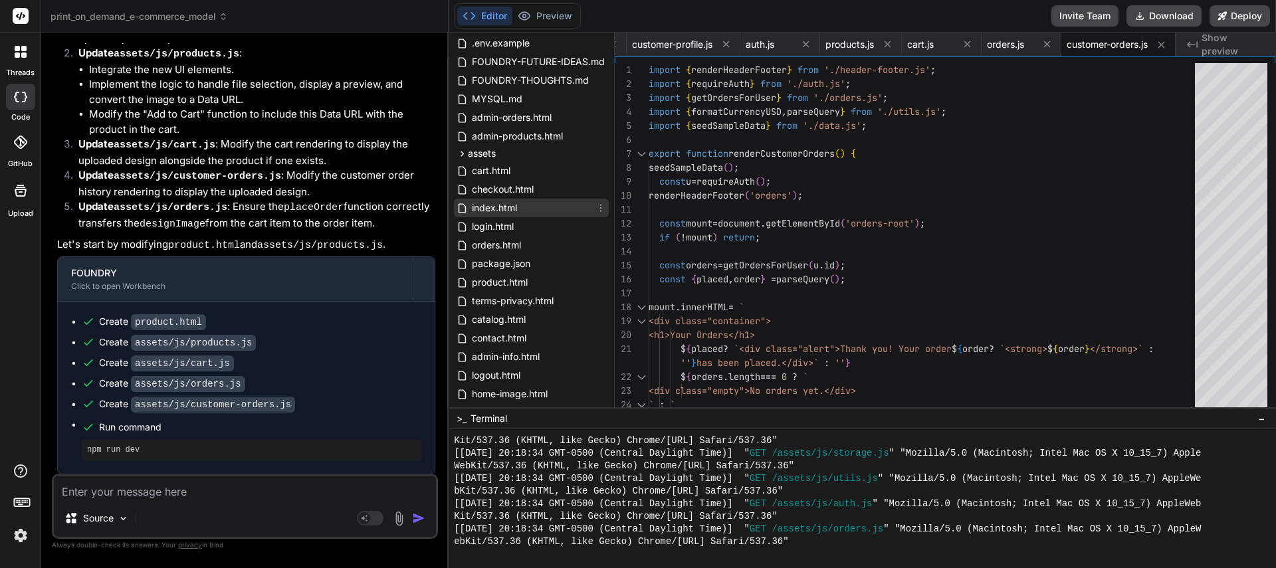
scroll to position [0, 0]
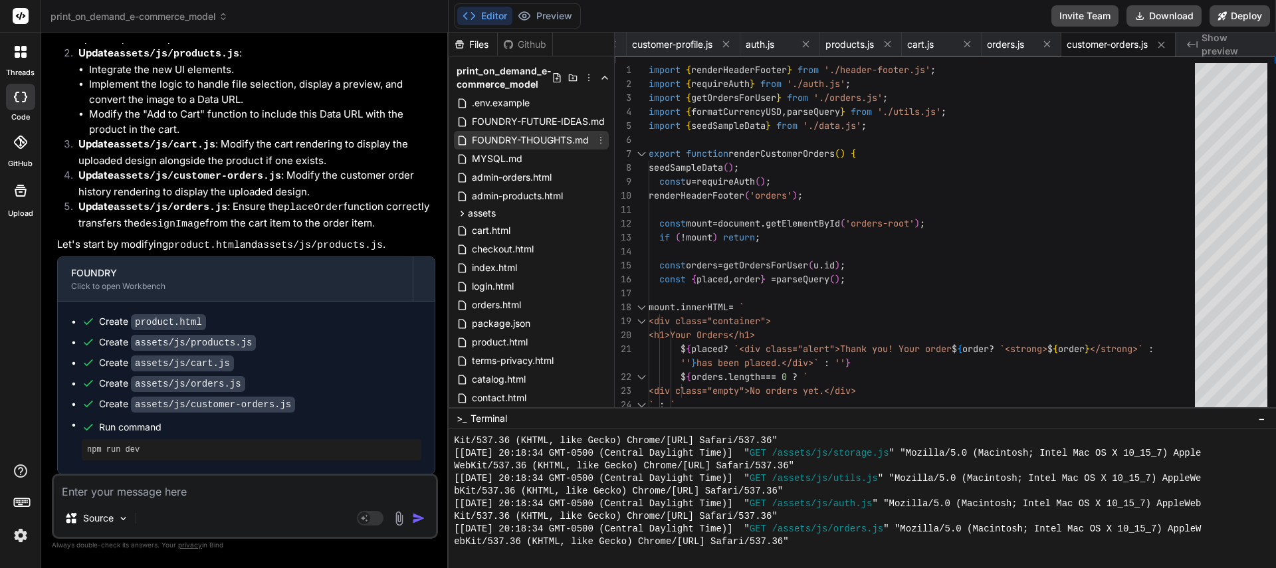
click at [506, 139] on span "FOUNDRY-THOUGHTS.md" at bounding box center [530, 140] width 120 height 16
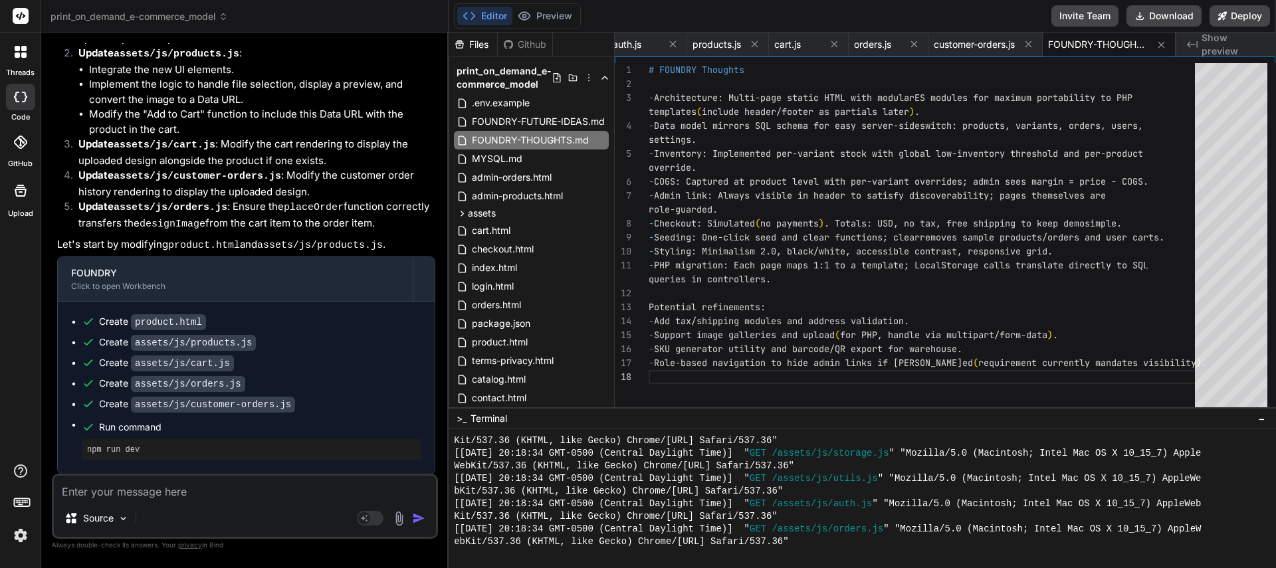
click at [880, 280] on div "# FOUNDRY Thoughts - Architecture: Multi-page static HTML with modular ES modul…" at bounding box center [926, 238] width 554 height 351
click at [142, 493] on textarea at bounding box center [245, 488] width 382 height 24
click at [126, 496] on textarea at bounding box center [245, 488] width 382 height 24
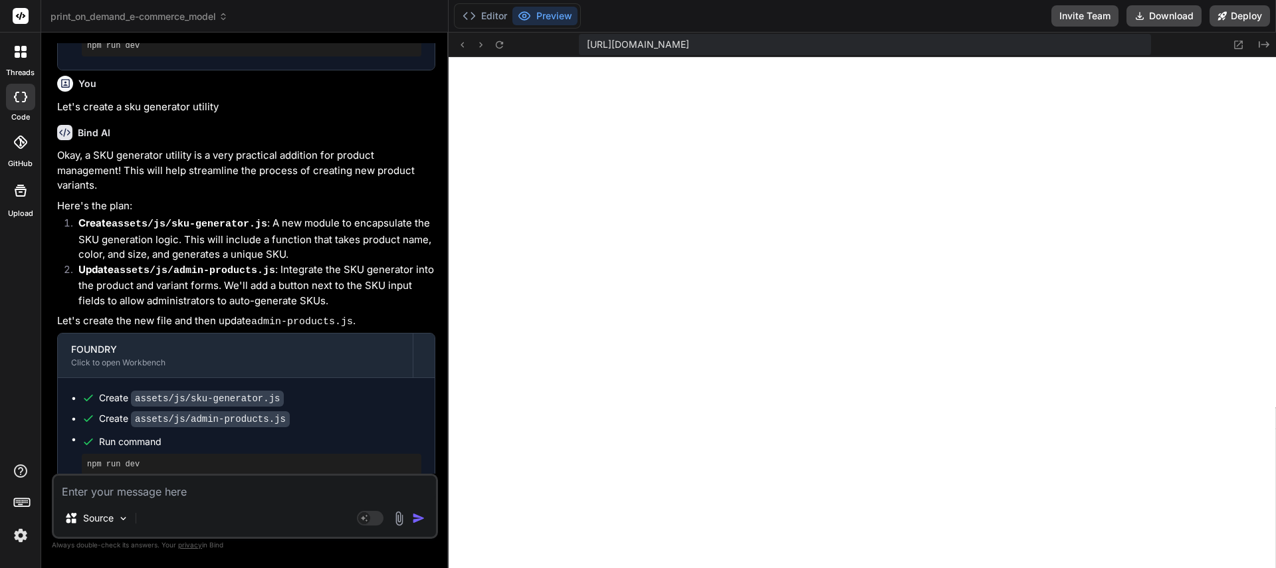
scroll to position [13933, 0]
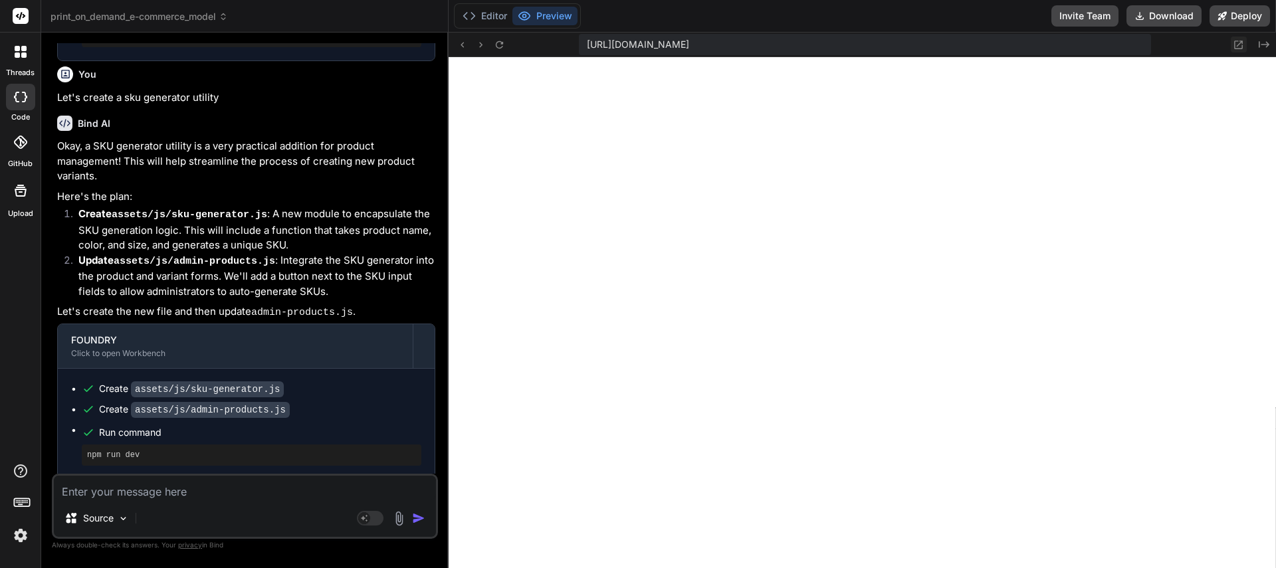
click at [1239, 46] on icon at bounding box center [1238, 44] width 11 height 11
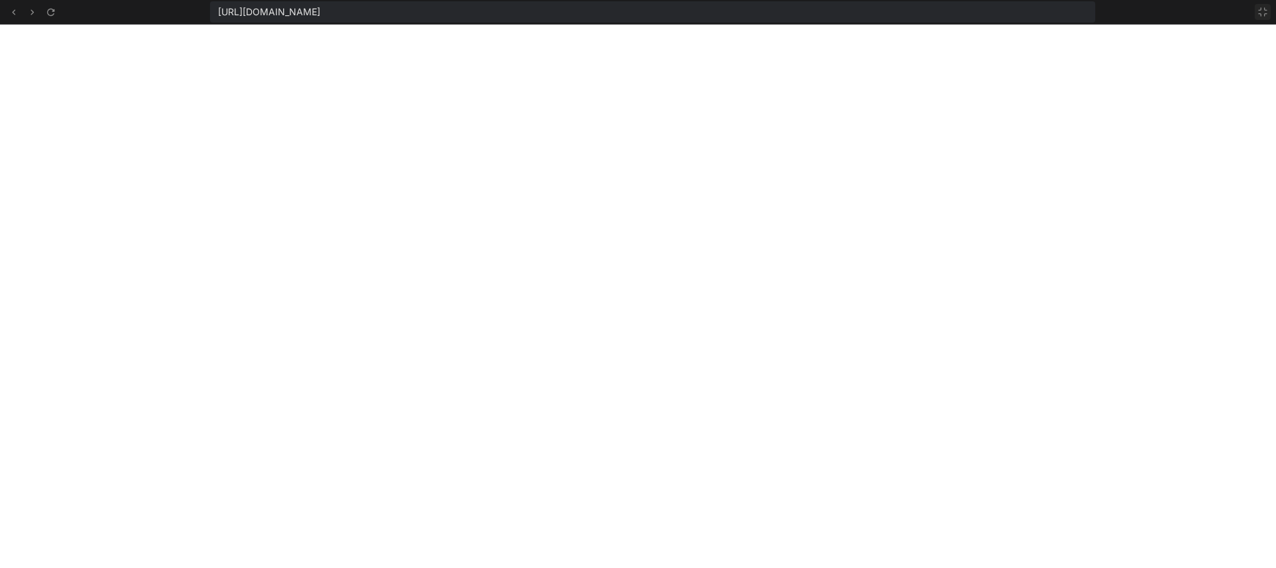
click at [1262, 12] on icon at bounding box center [1262, 12] width 11 height 11
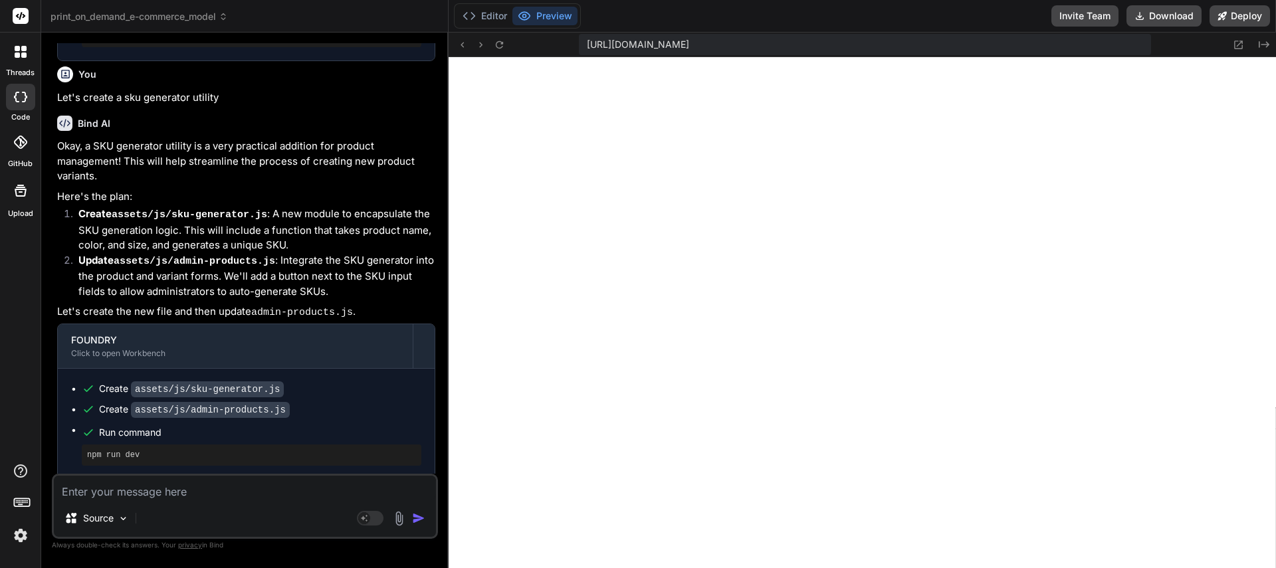
click at [152, 500] on div "Source Agent Mode. When this toggle is activated, AI automatically makes decisi…" at bounding box center [245, 506] width 386 height 65
click at [153, 492] on textarea at bounding box center [245, 488] width 382 height 24
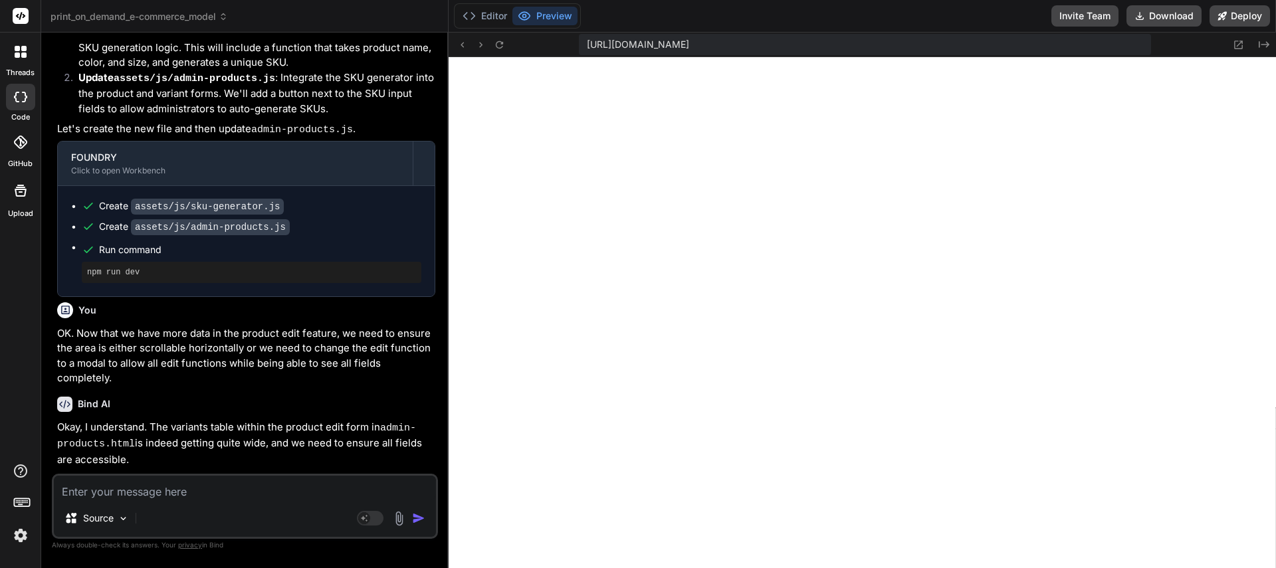
scroll to position [14421, 0]
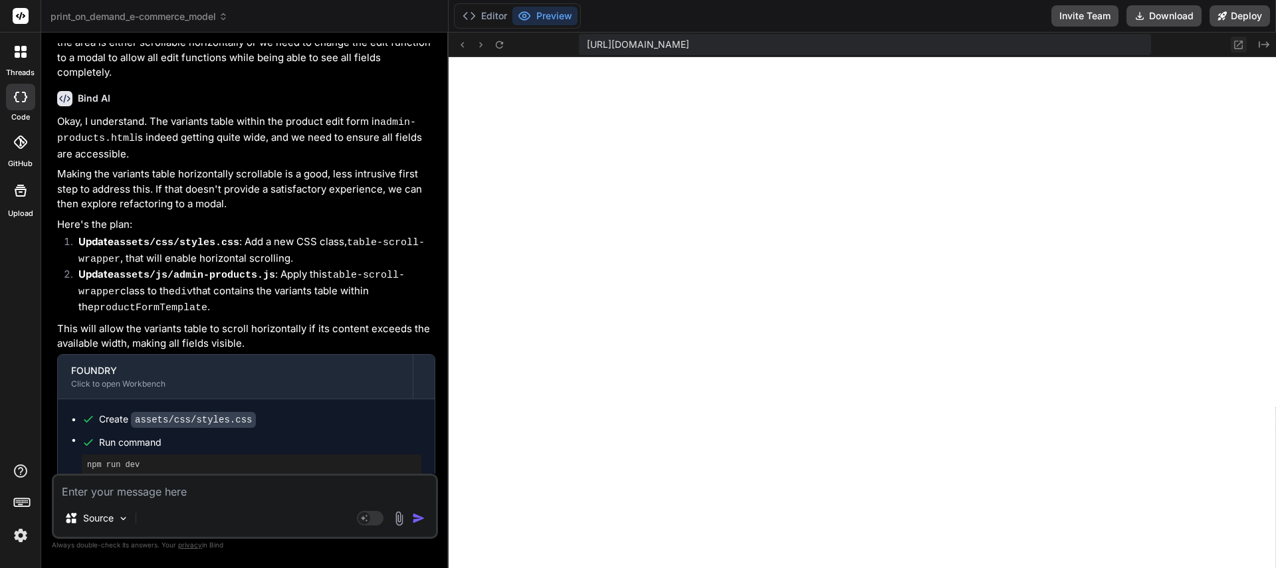
click at [1240, 44] on icon at bounding box center [1238, 44] width 11 height 11
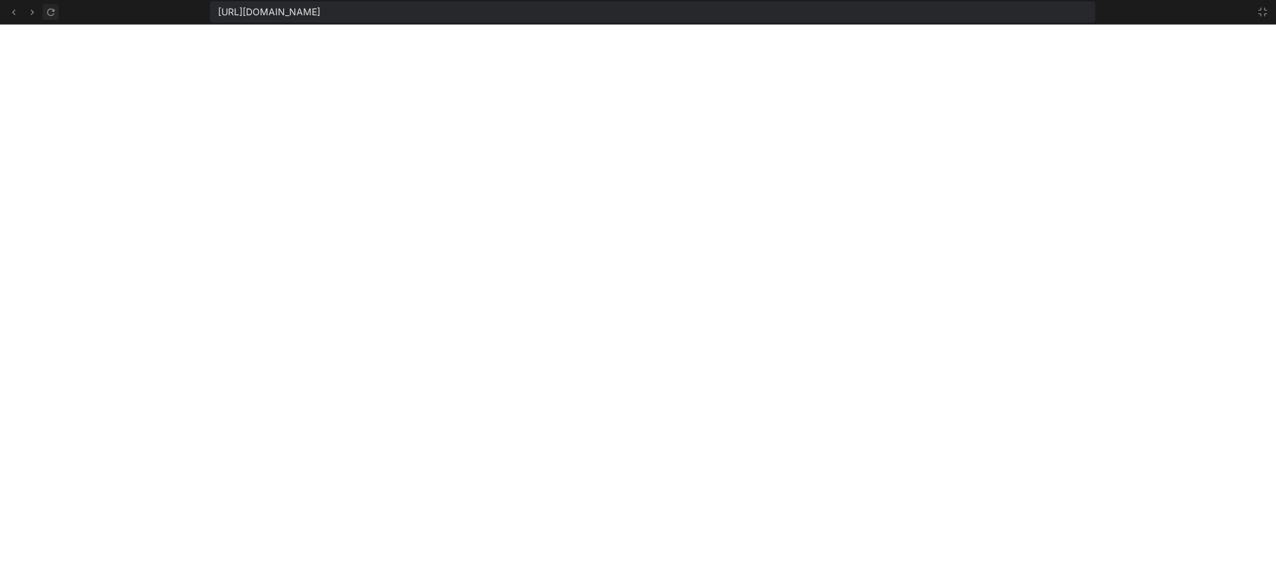
click at [50, 7] on icon at bounding box center [50, 12] width 11 height 11
click at [1258, 12] on icon at bounding box center [1262, 12] width 11 height 11
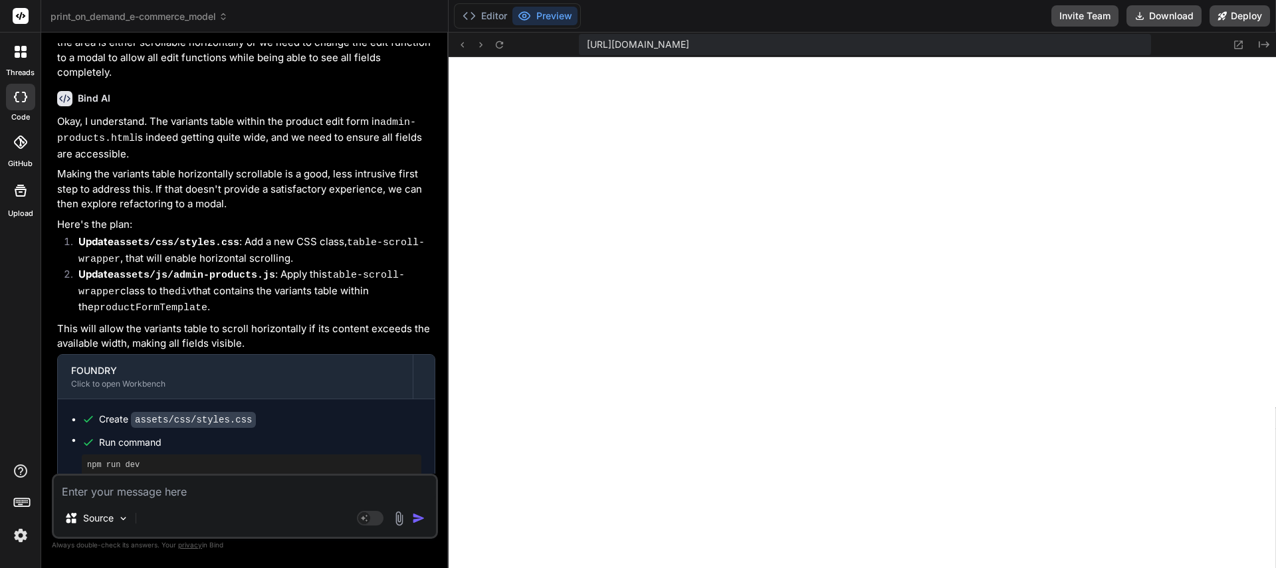
click at [198, 508] on div "Source" at bounding box center [245, 521] width 382 height 32
click at [195, 493] on textarea at bounding box center [245, 488] width 382 height 24
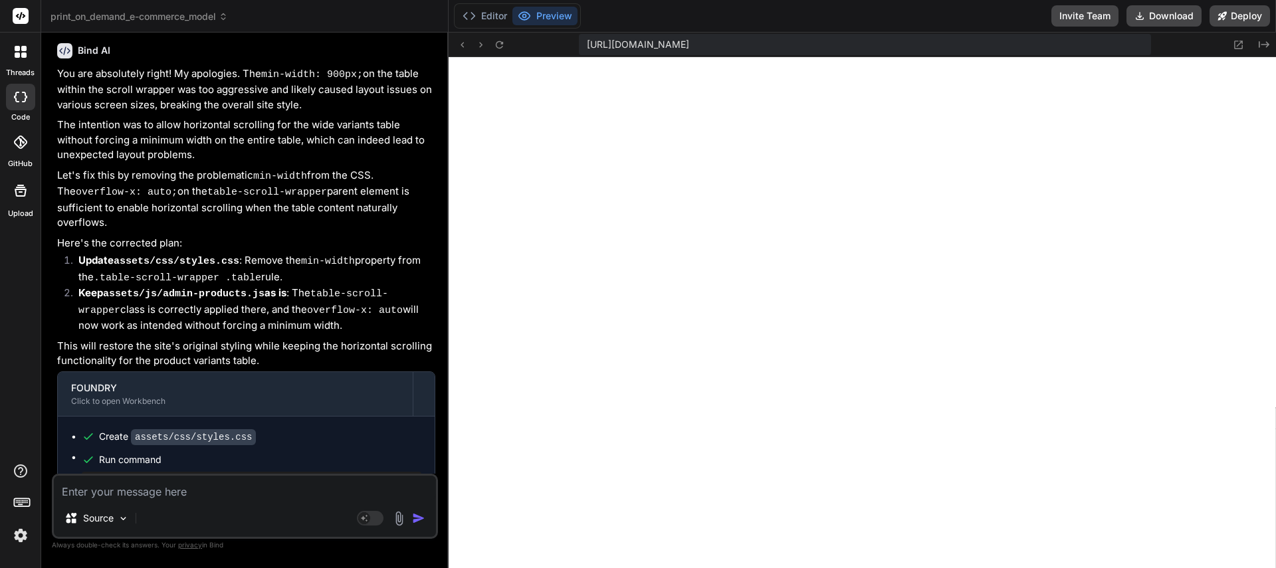
scroll to position [14945, 0]
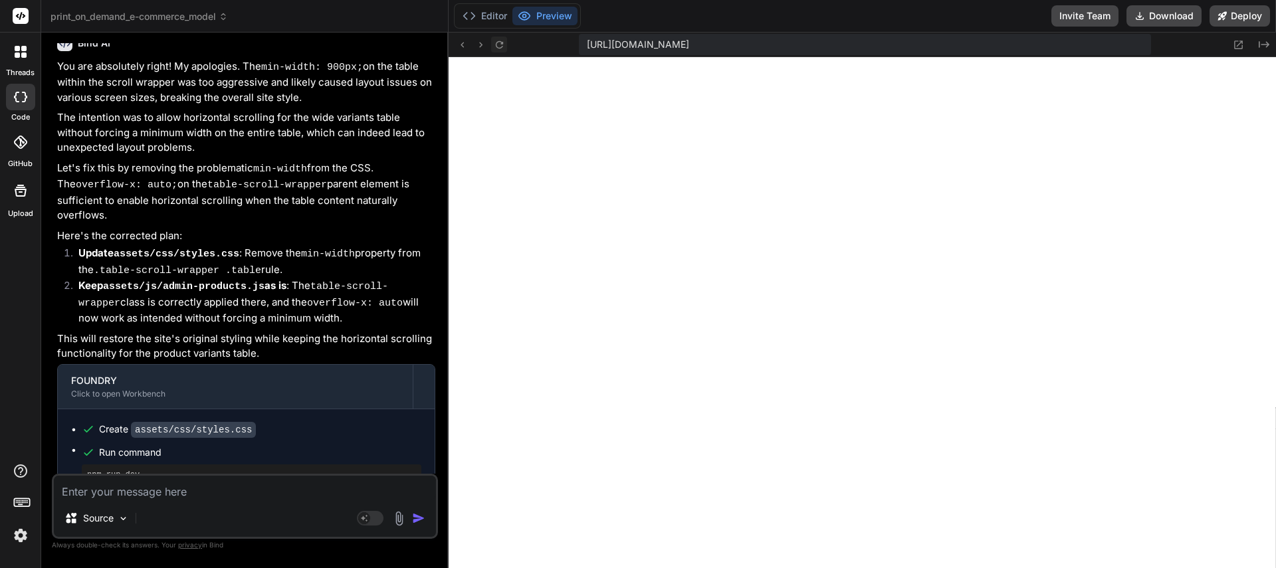
click at [501, 46] on icon at bounding box center [499, 44] width 11 height 11
click at [1241, 45] on icon at bounding box center [1238, 44] width 11 height 11
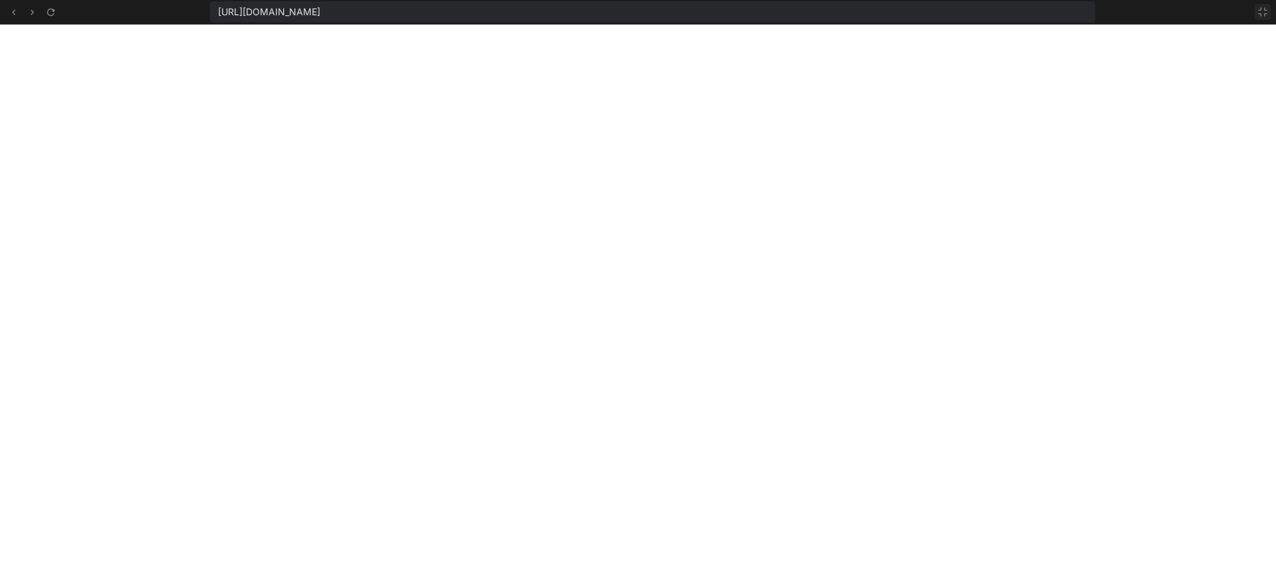
click at [1262, 11] on icon at bounding box center [1262, 12] width 11 height 11
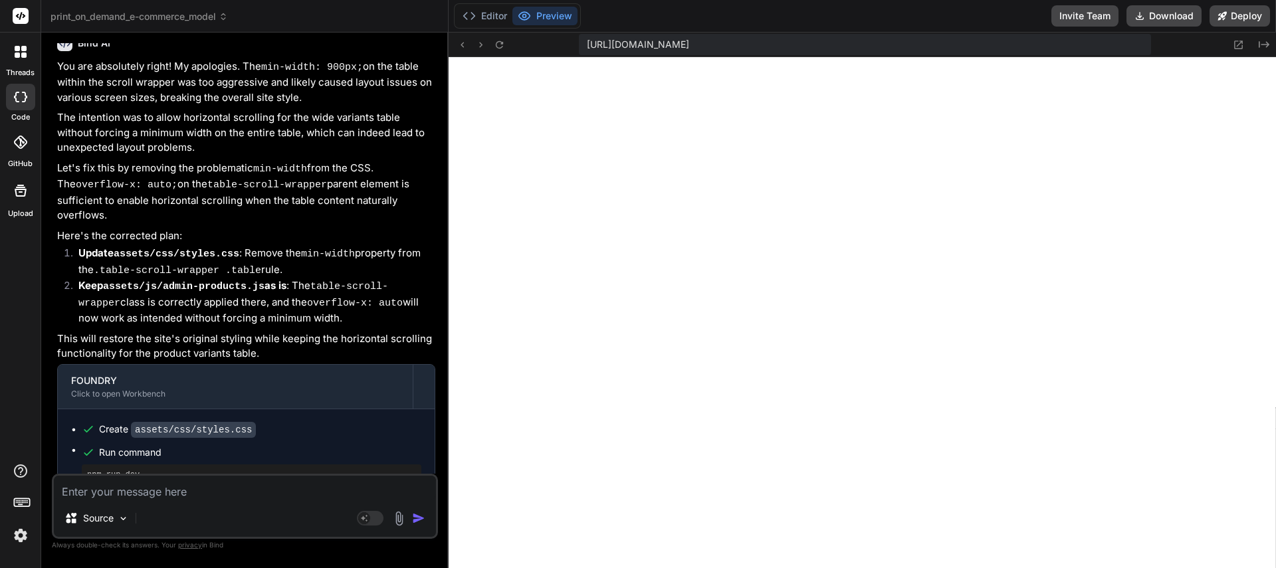
click at [140, 498] on textarea at bounding box center [245, 488] width 382 height 24
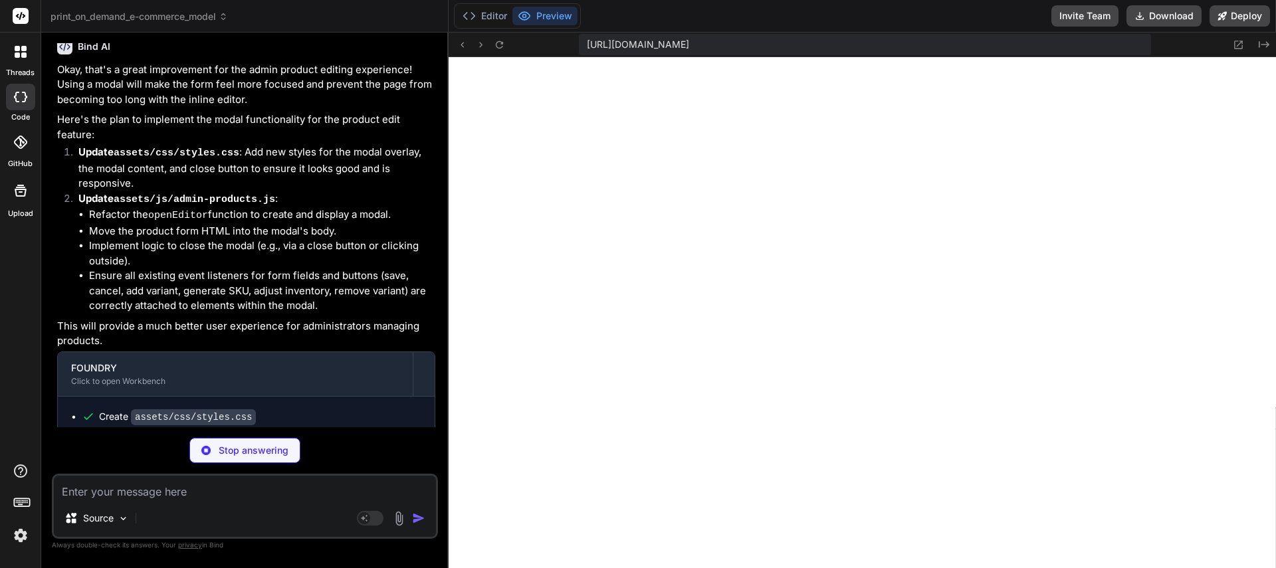
scroll to position [15475, 0]
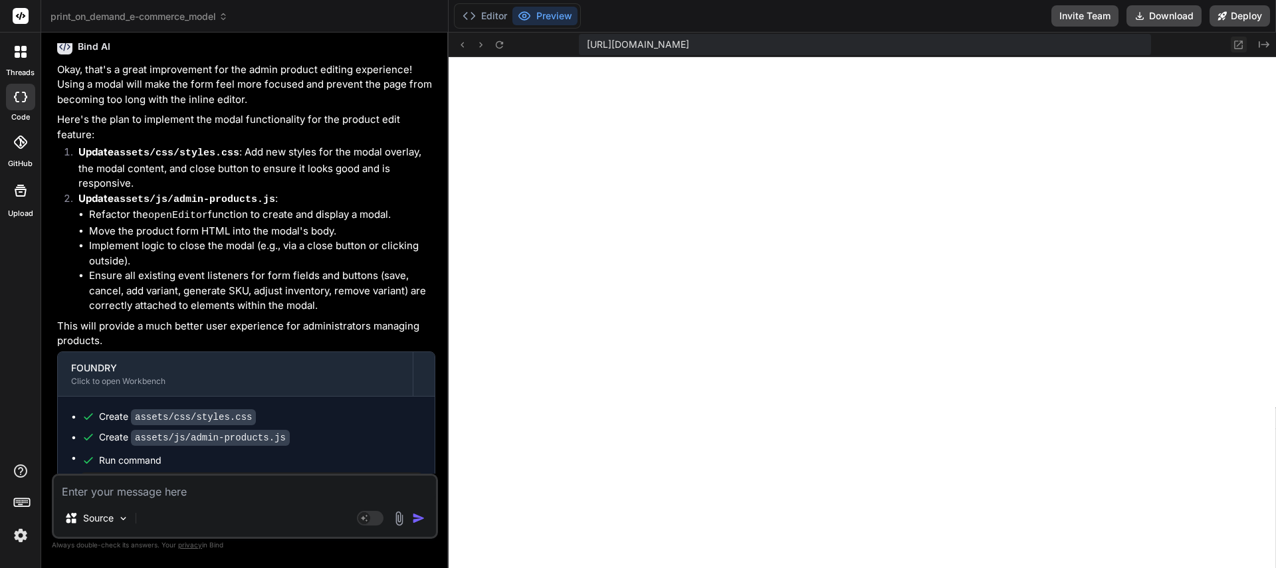
click at [1236, 47] on icon at bounding box center [1238, 44] width 11 height 11
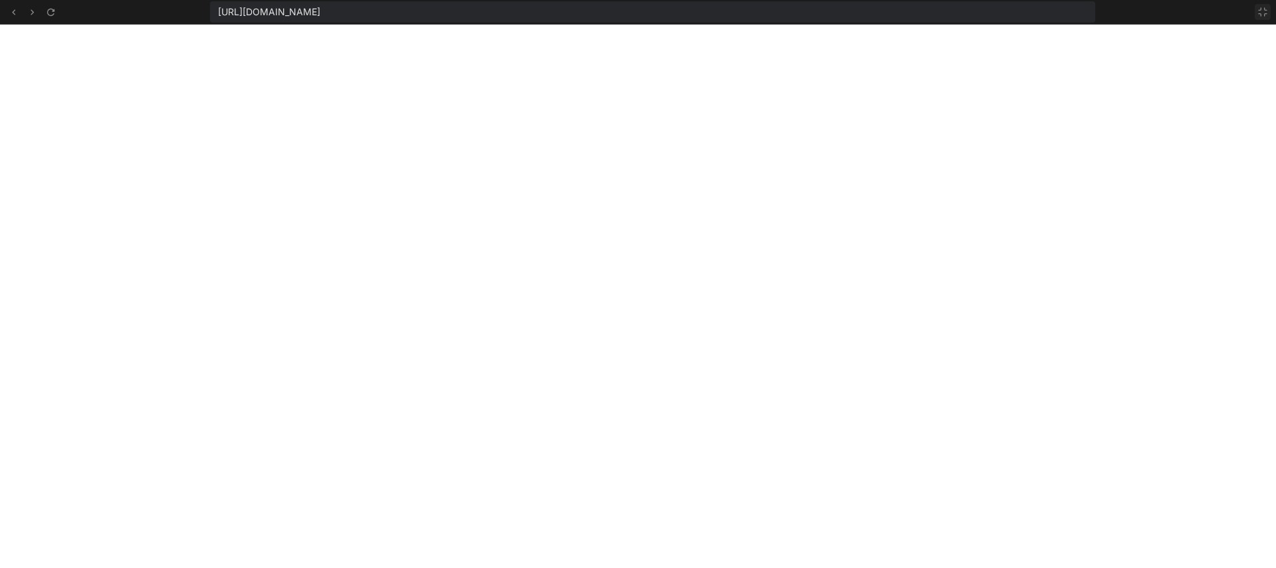
click at [1263, 15] on icon at bounding box center [1262, 12] width 11 height 11
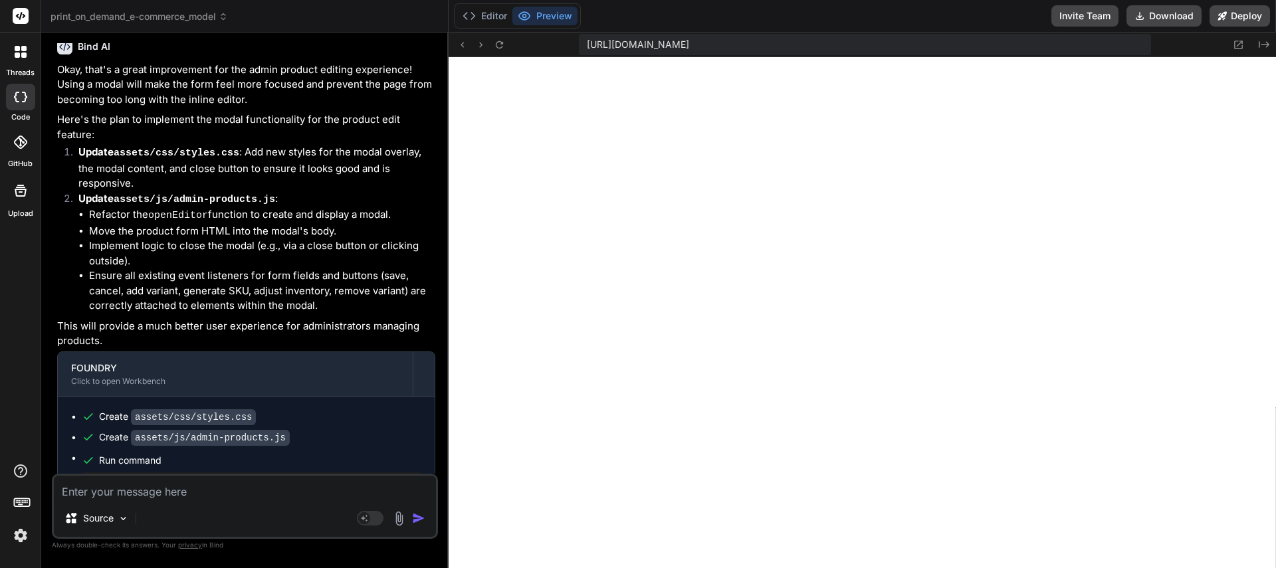
click at [146, 489] on textarea at bounding box center [245, 488] width 382 height 24
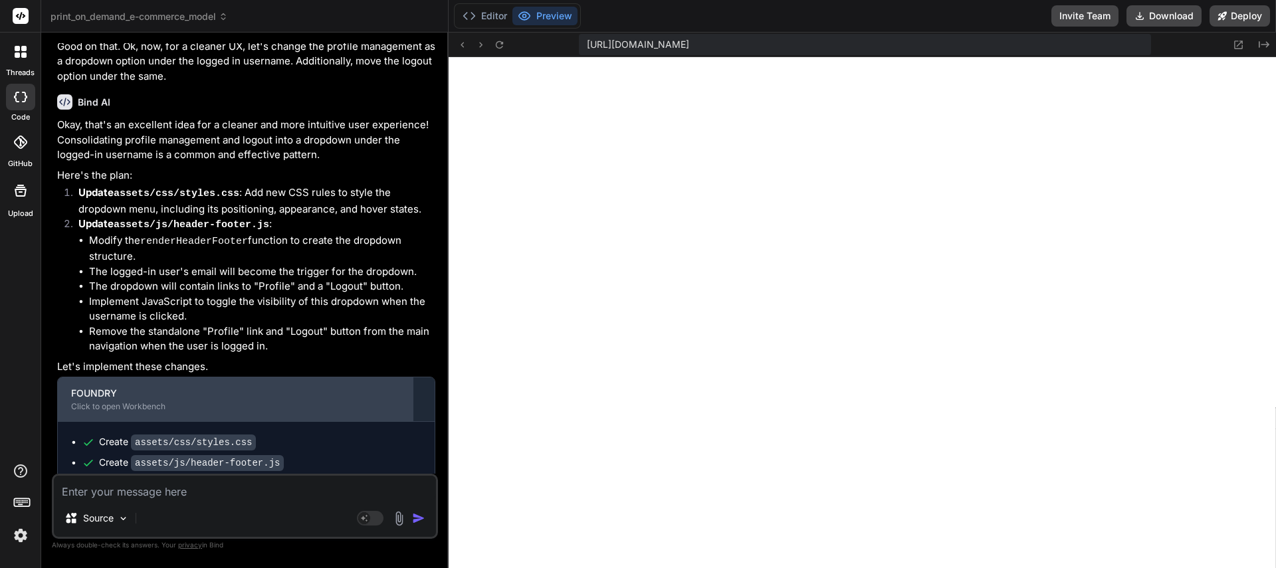
scroll to position [15995, 0]
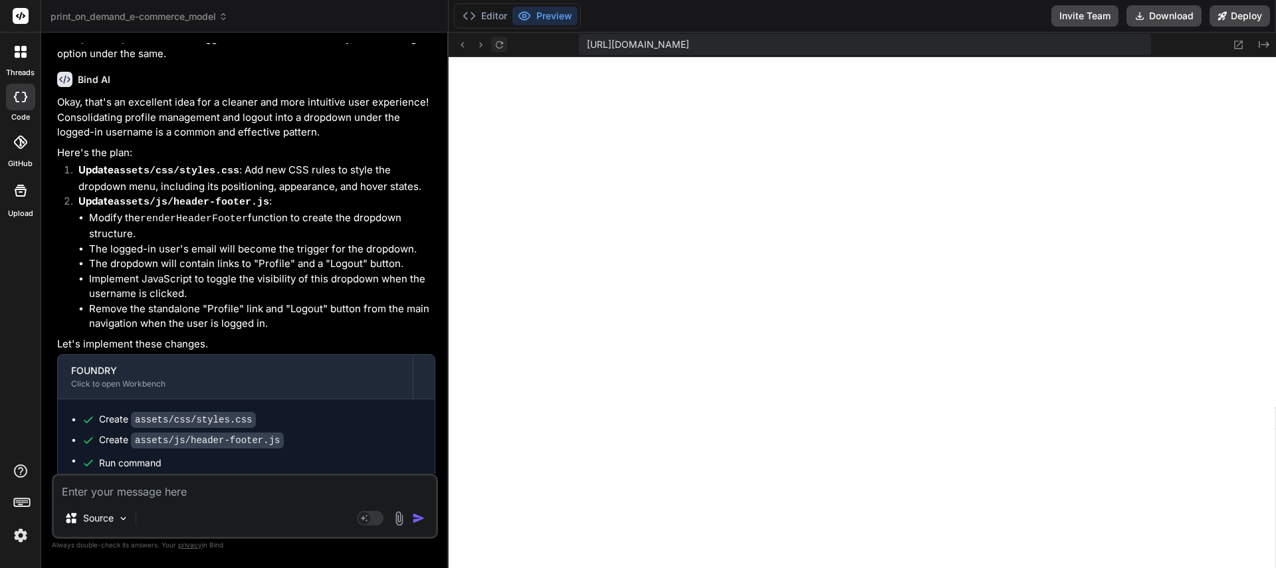
click at [502, 48] on icon at bounding box center [499, 44] width 11 height 11
click at [199, 488] on textarea at bounding box center [245, 488] width 382 height 24
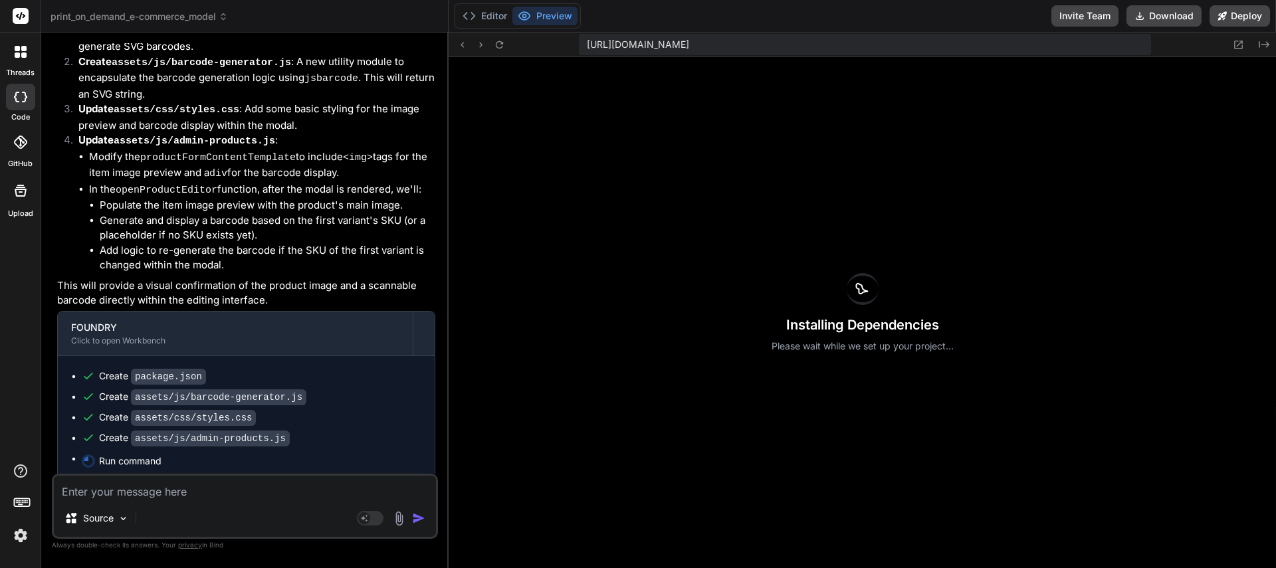
scroll to position [16692, 0]
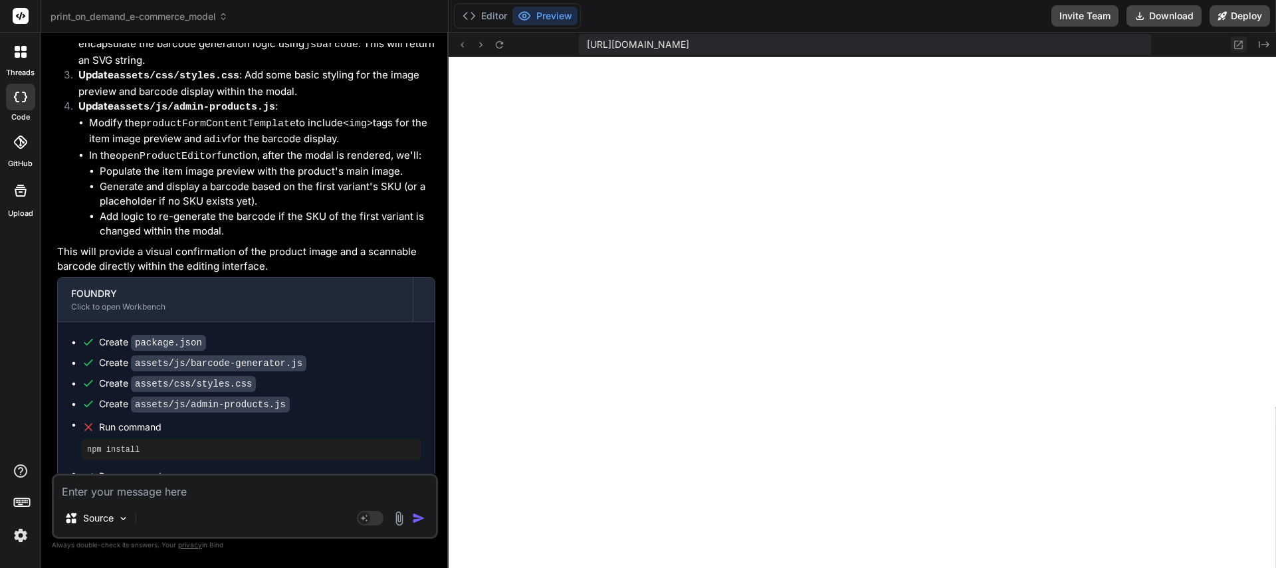
click at [1238, 47] on icon at bounding box center [1238, 44] width 11 height 11
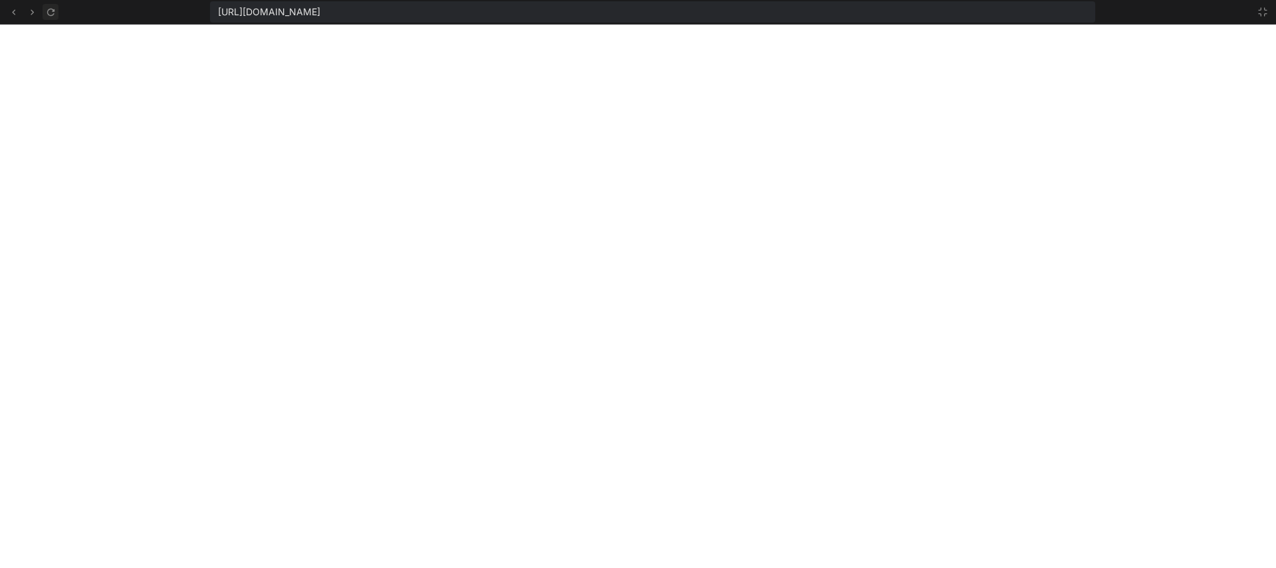
click at [49, 10] on icon at bounding box center [50, 12] width 11 height 11
click at [50, 11] on icon at bounding box center [50, 12] width 11 height 11
click at [1265, 11] on icon at bounding box center [1262, 12] width 11 height 11
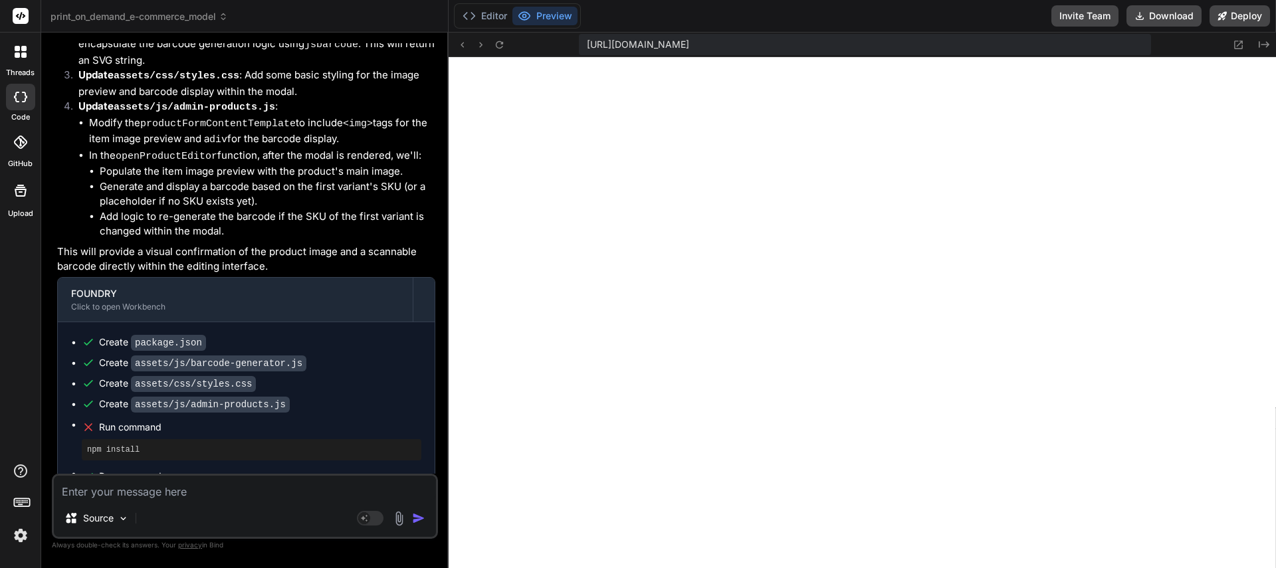
click at [147, 492] on textarea at bounding box center [245, 488] width 382 height 24
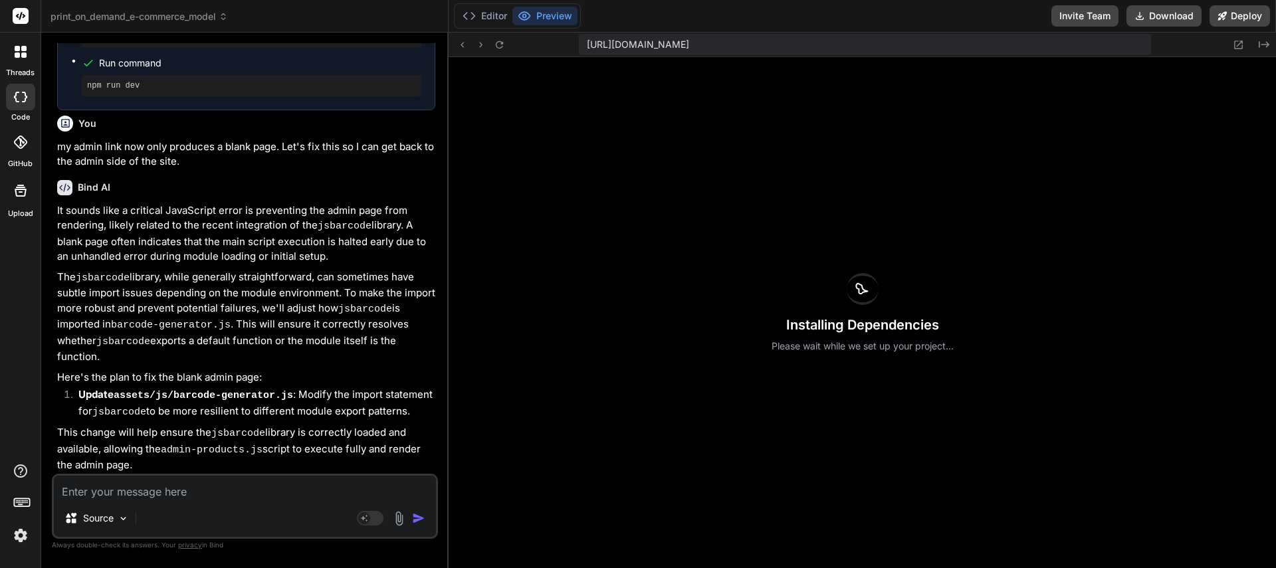
scroll to position [17230, 0]
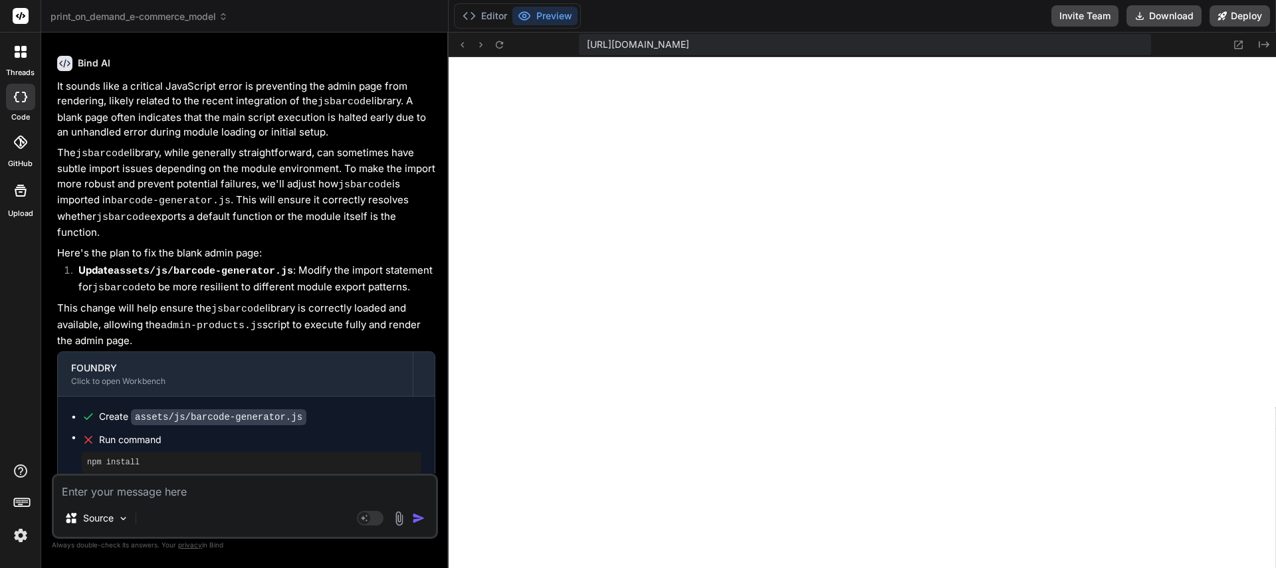
click at [193, 496] on textarea at bounding box center [245, 488] width 382 height 24
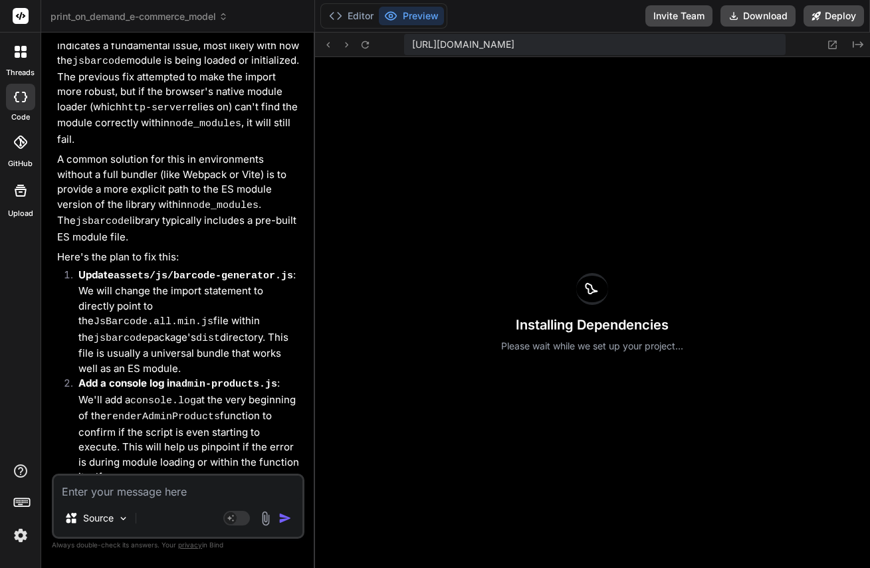
scroll to position [22338, 0]
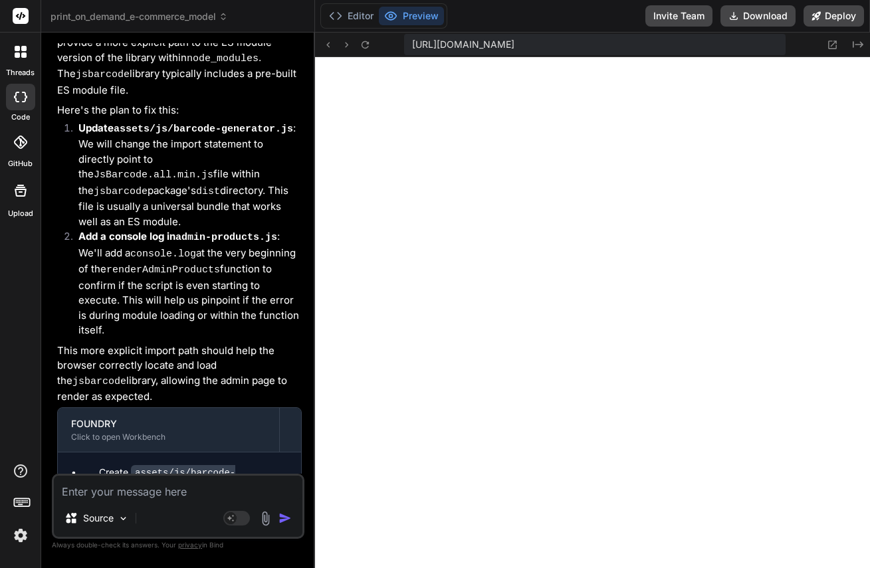
click at [112, 492] on textarea at bounding box center [178, 488] width 249 height 24
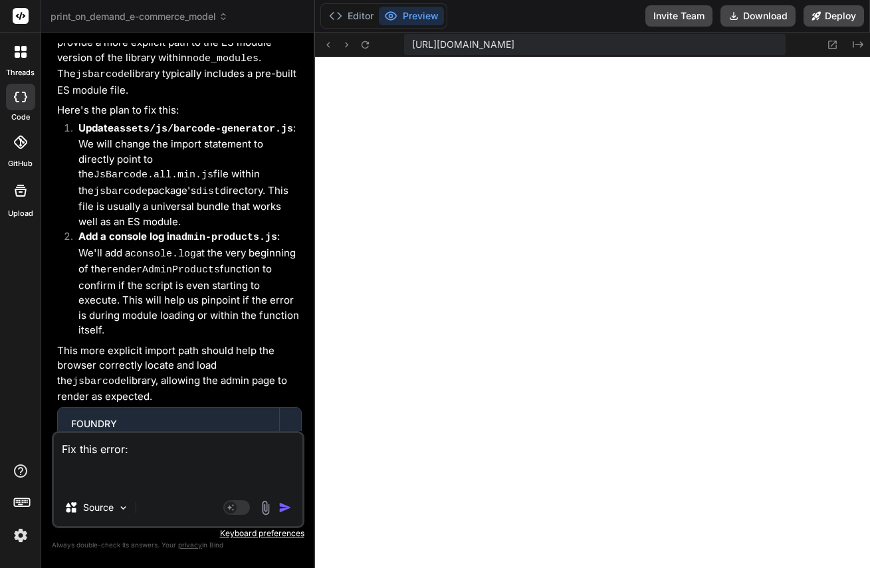
paste textarea "cdn.amplitude.com/libs/analytics-browser-2.6.2-min.js.gz:1 Failed to load resou…"
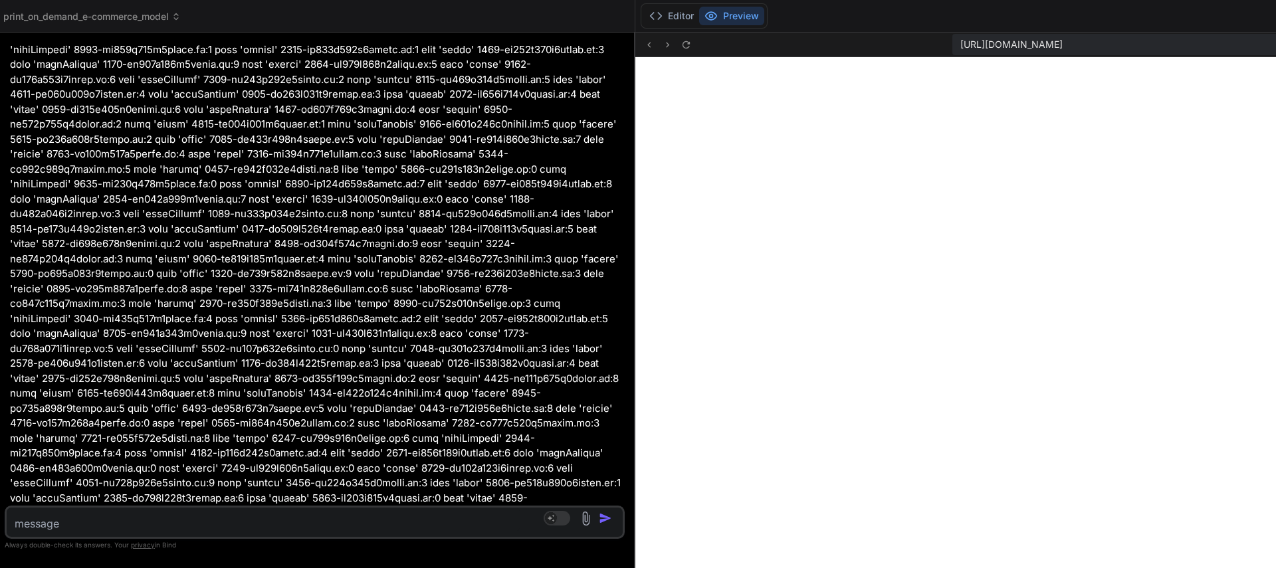
scroll to position [19950, 0]
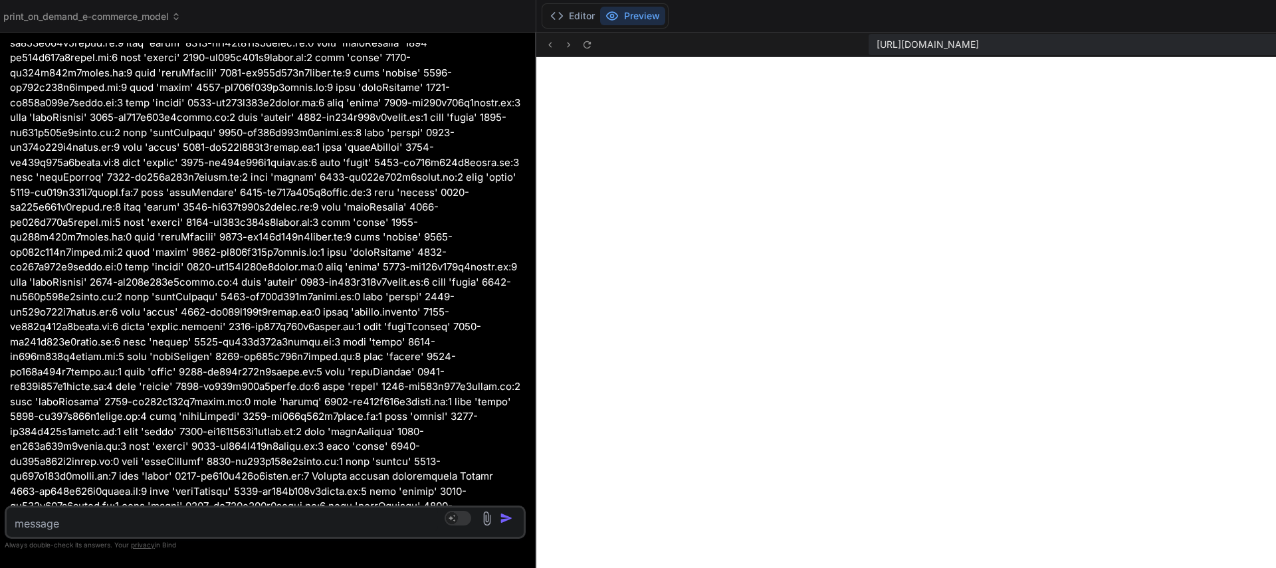
drag, startPoint x: 882, startPoint y: 108, endPoint x: 69, endPoint y: 165, distance: 814.6
click at [69, 165] on div "Bind AI Web Search Created with Pixso. Code Generator You Bind AI 🔹 Project: FO…" at bounding box center [265, 301] width 542 height 536
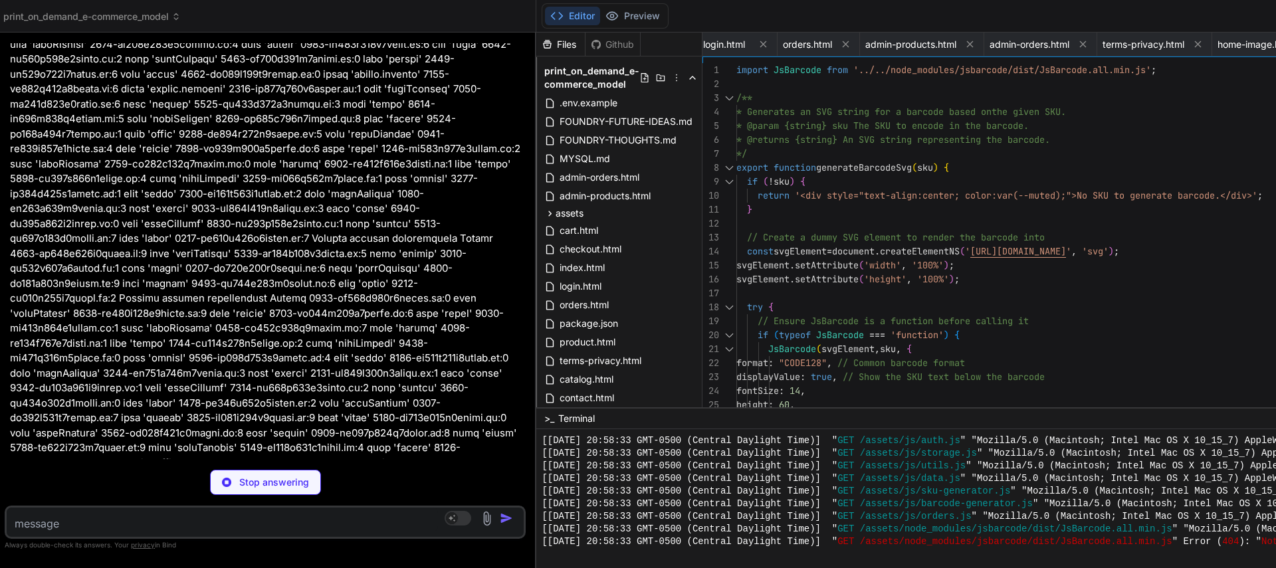
scroll to position [23101, 0]
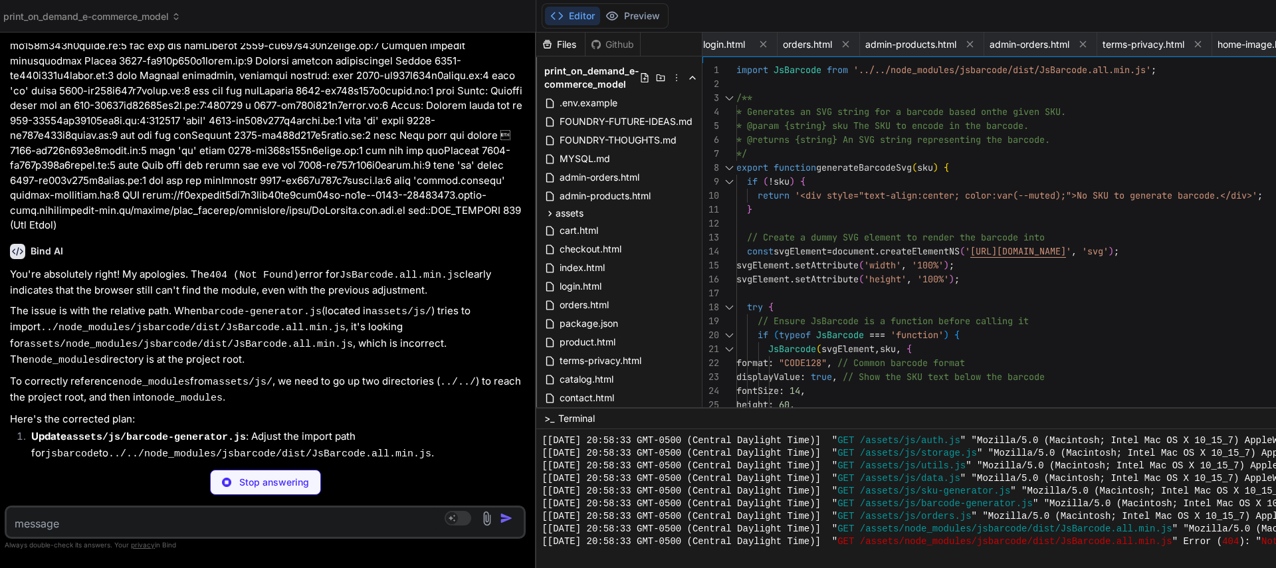
drag, startPoint x: 531, startPoint y: 474, endPoint x: -41, endPoint y: 449, distance: 572.7
click at [0, 449] on html "threads code GitHub Upload print_on_demand_e-commerce_model Created with Pixso.…" at bounding box center [638, 284] width 1276 height 568
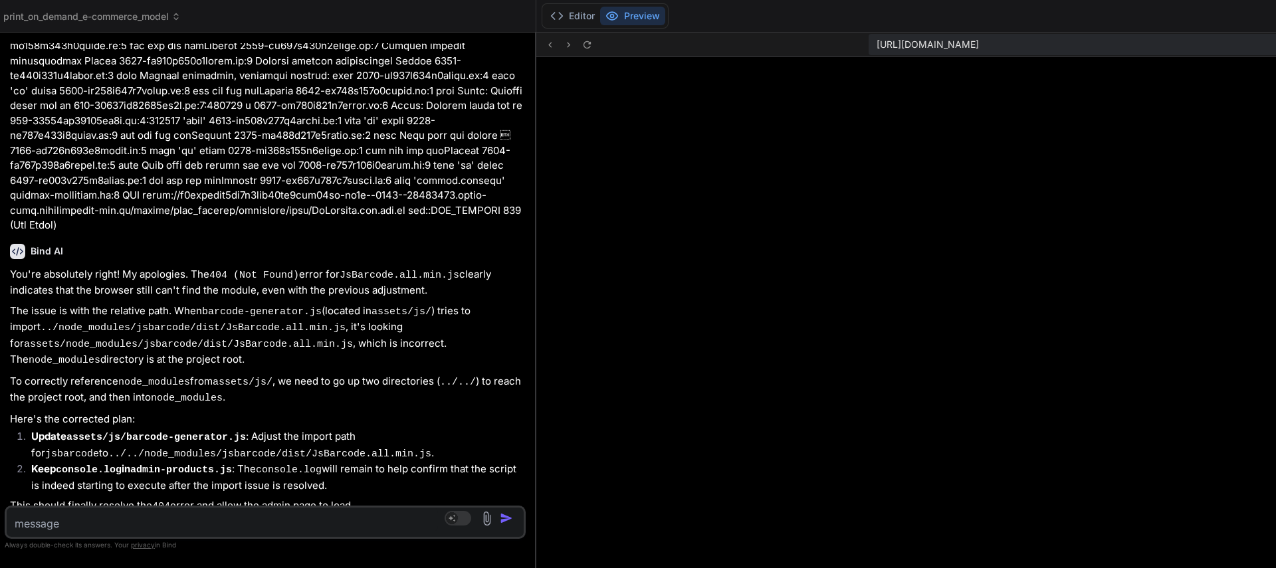
drag, startPoint x: 532, startPoint y: 122, endPoint x: -188, endPoint y: 138, distance: 720.4
click at [0, 138] on html "threads code GitHub Upload print_on_demand_e-commerce_model Created with Pixso.…" at bounding box center [638, 284] width 1276 height 568
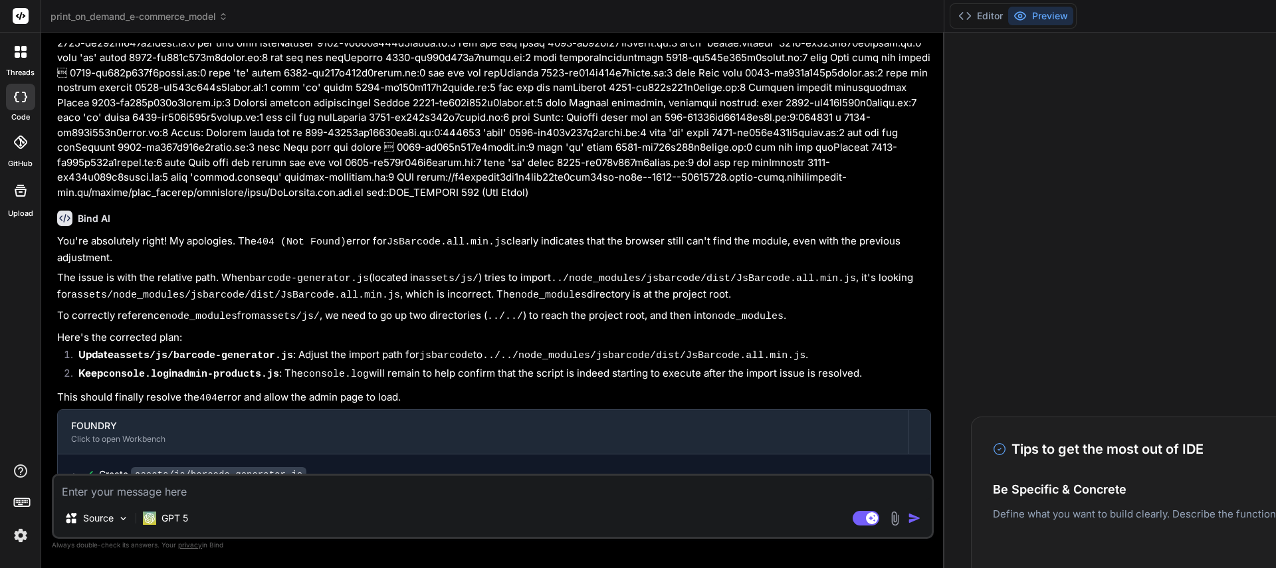
scroll to position [5697, 0]
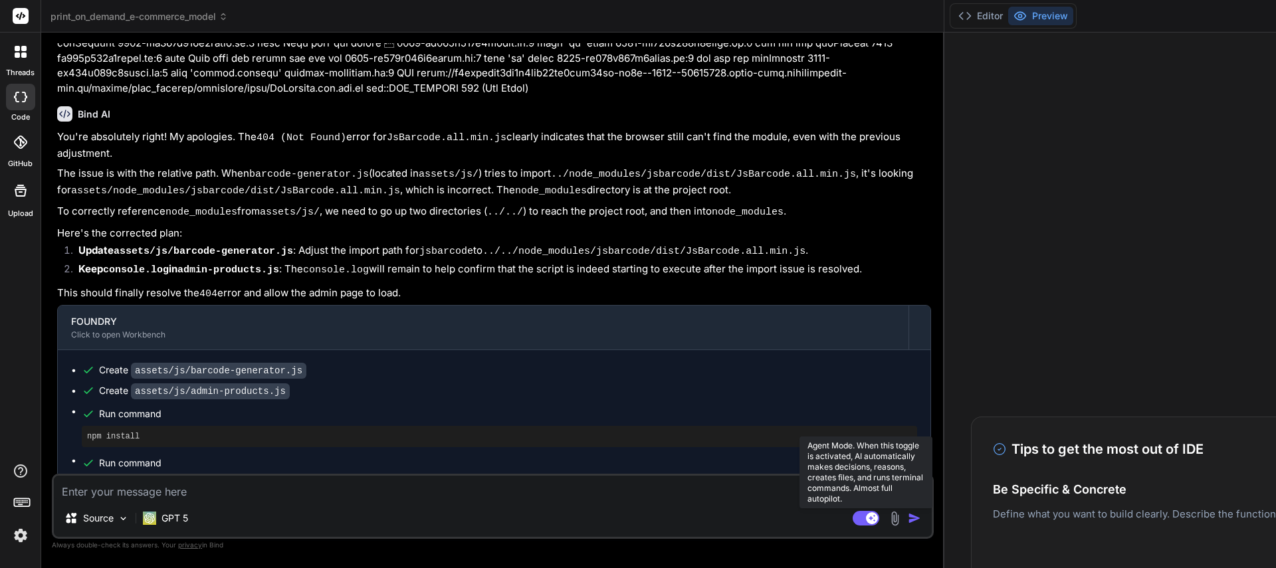
click at [866, 519] on rect at bounding box center [872, 518] width 12 height 12
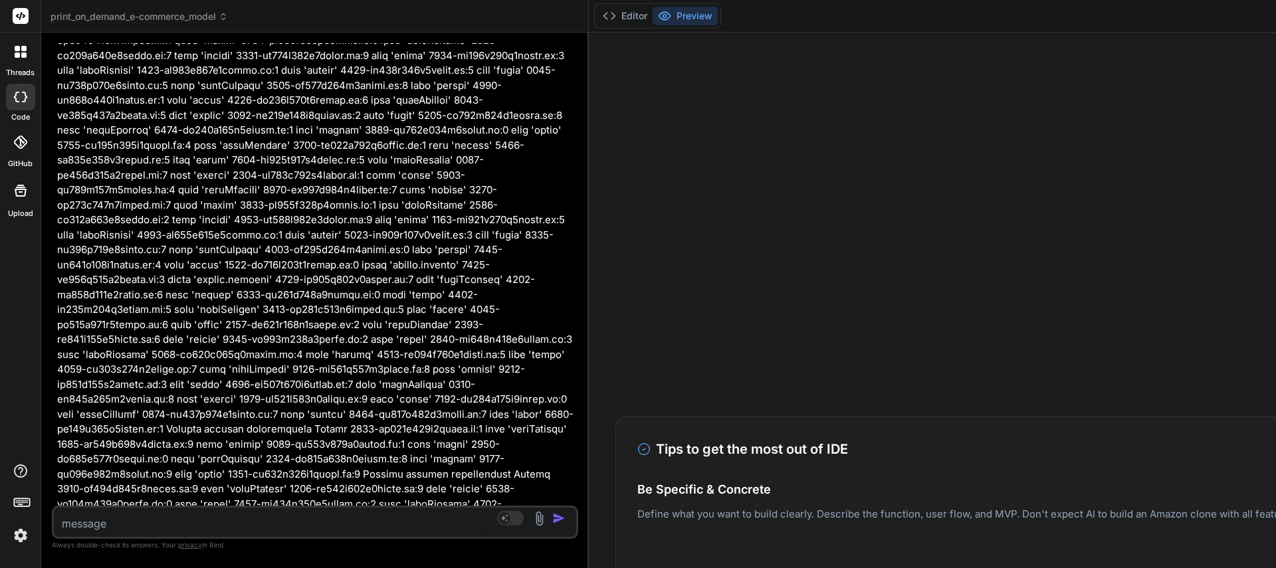
scroll to position [5967, 0]
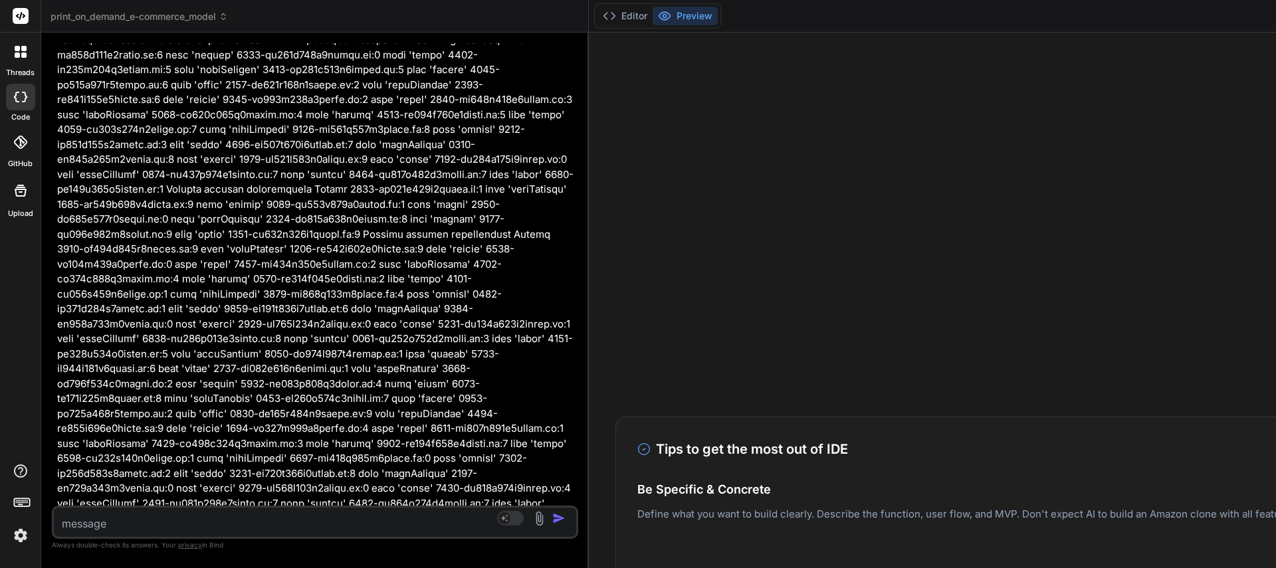
drag, startPoint x: 929, startPoint y: 379, endPoint x: 19, endPoint y: 385, distance: 910.3
click at [19, 385] on div "threads code GitHub Upload print_on_demand_e-commerce_model Created with Pixso.…" at bounding box center [638, 284] width 1276 height 568
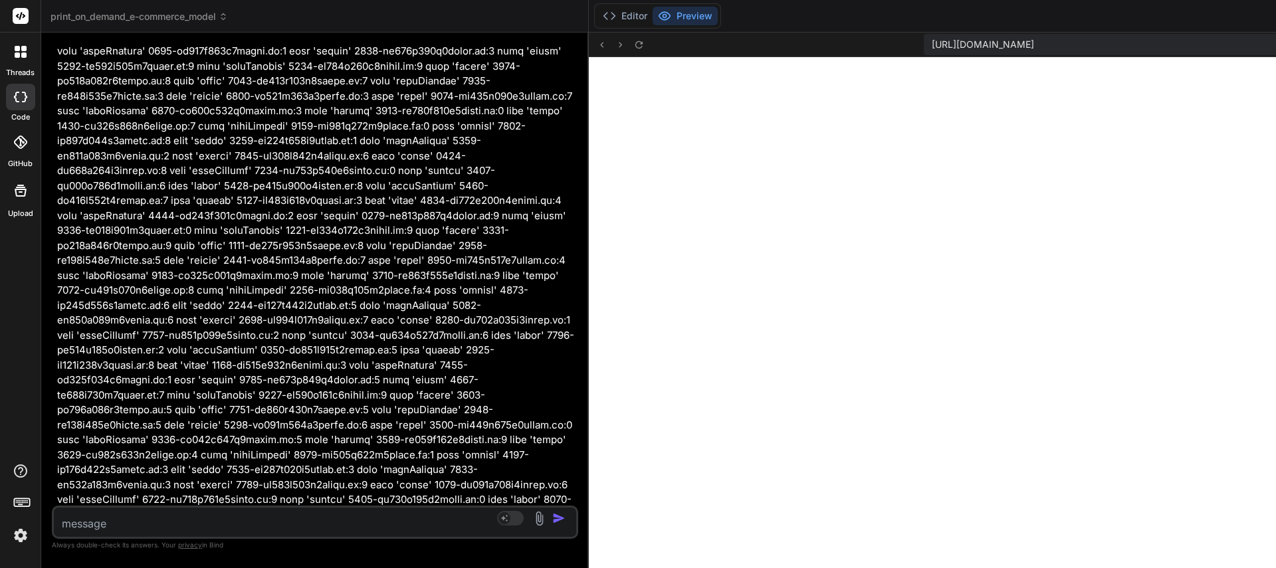
scroll to position [8857, 0]
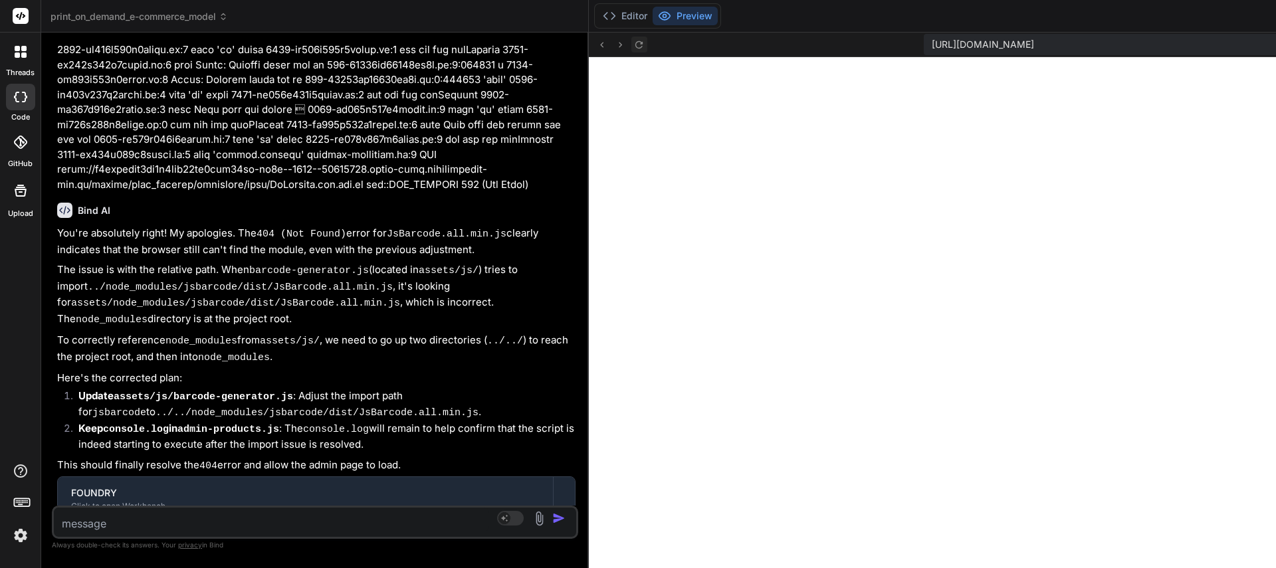
click at [633, 45] on icon at bounding box center [638, 44] width 11 height 11
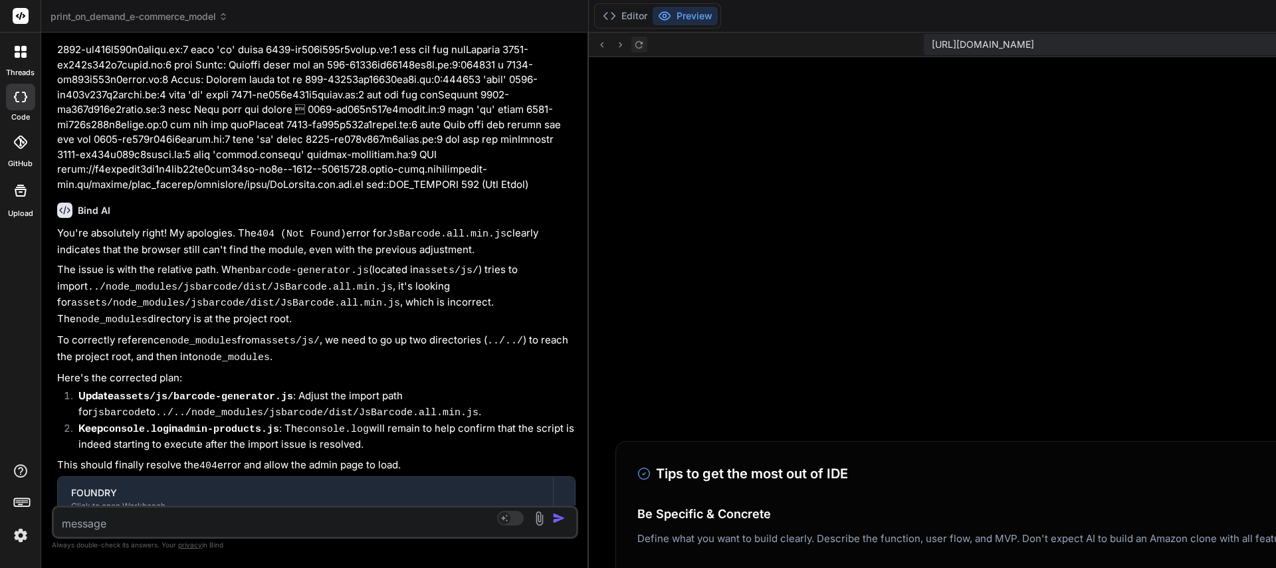
scroll to position [846, 0]
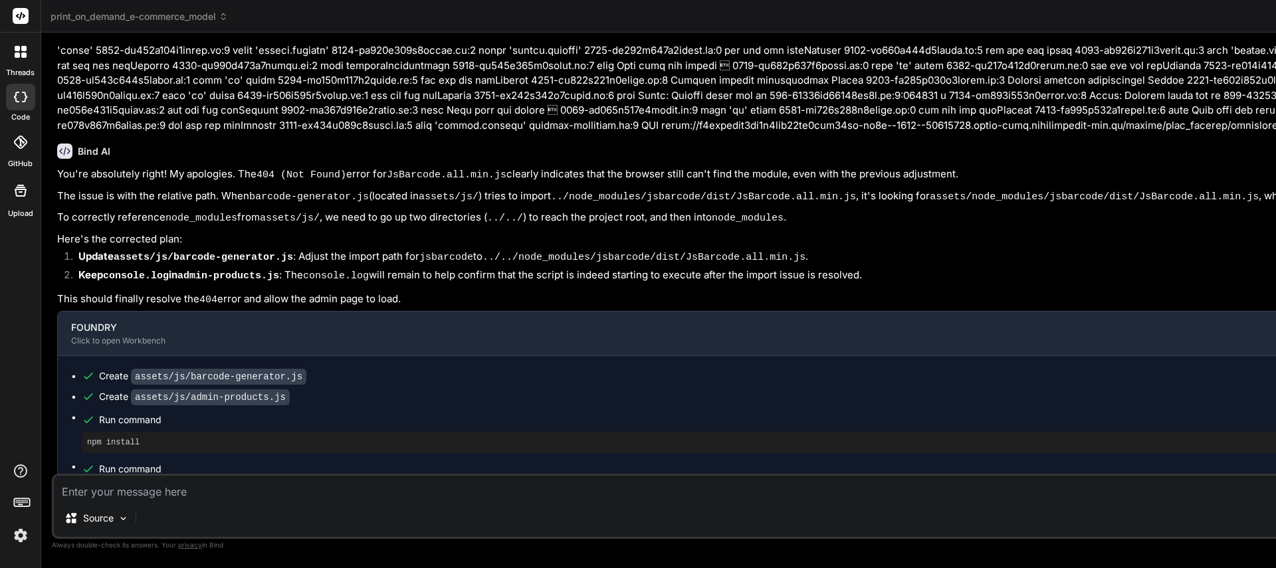
type textarea "x"
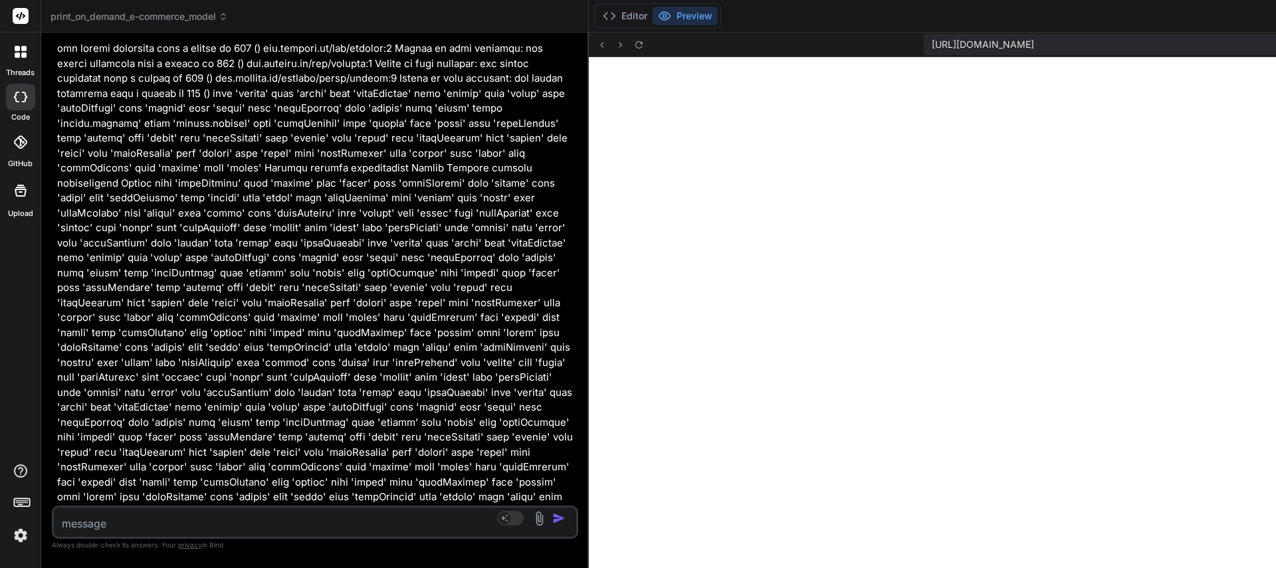
scroll to position [8857, 0]
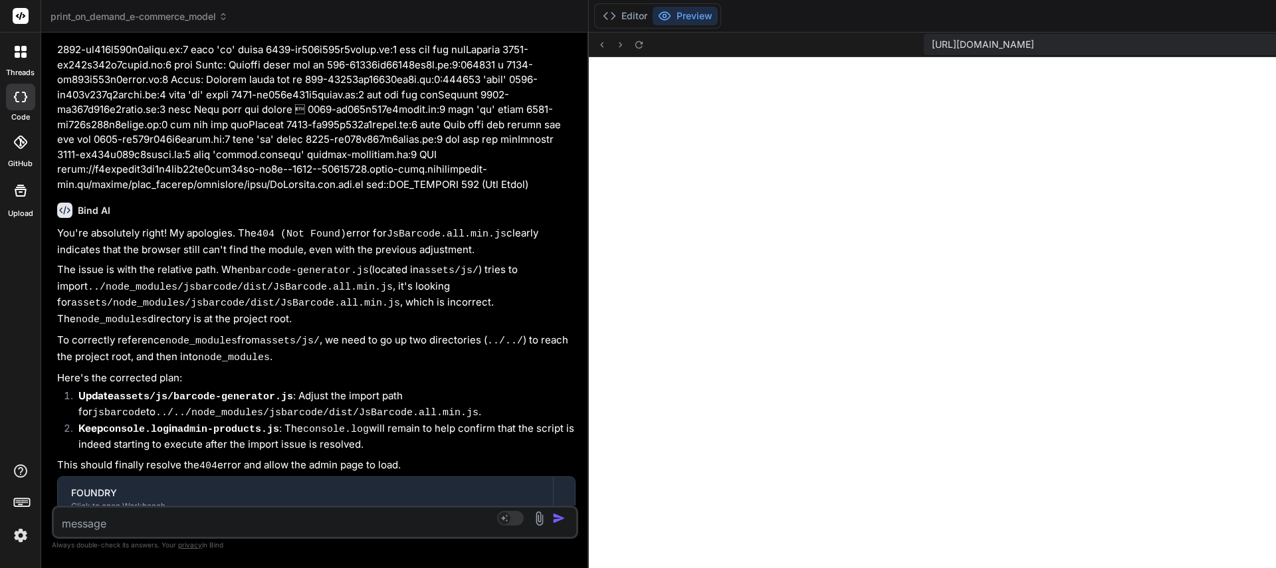
drag, startPoint x: 577, startPoint y: 402, endPoint x: -603, endPoint y: 338, distance: 1181.8
click at [0, 338] on html "threads code GitHub Upload print_on_demand_e-commerce_model Created with Pixso.…" at bounding box center [638, 284] width 1276 height 568
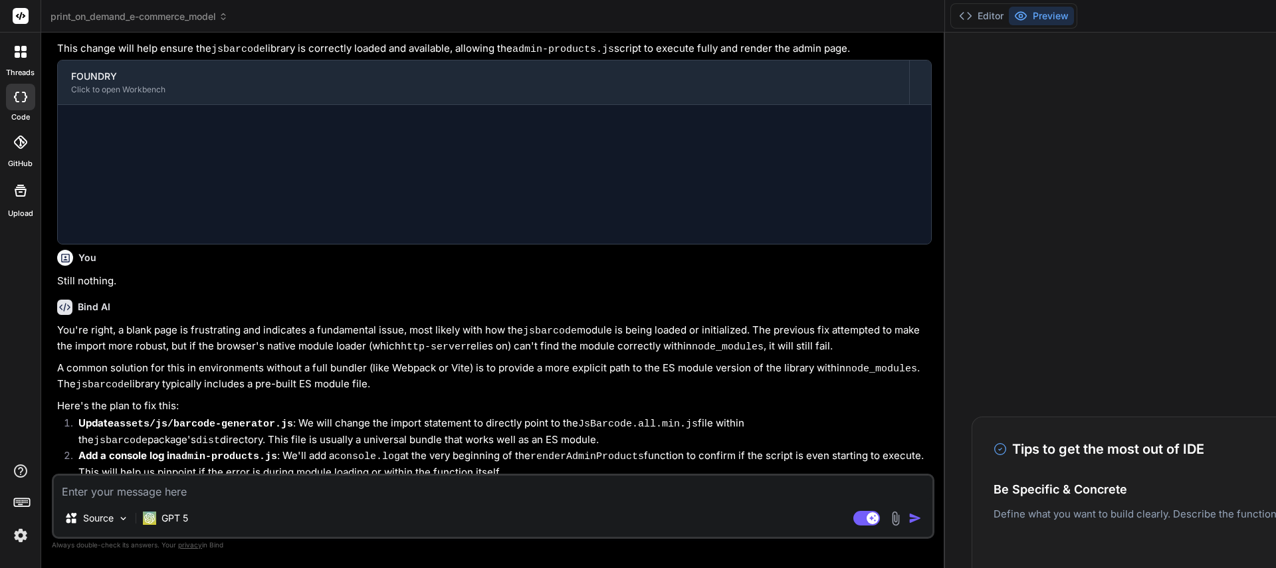
scroll to position [1229, 0]
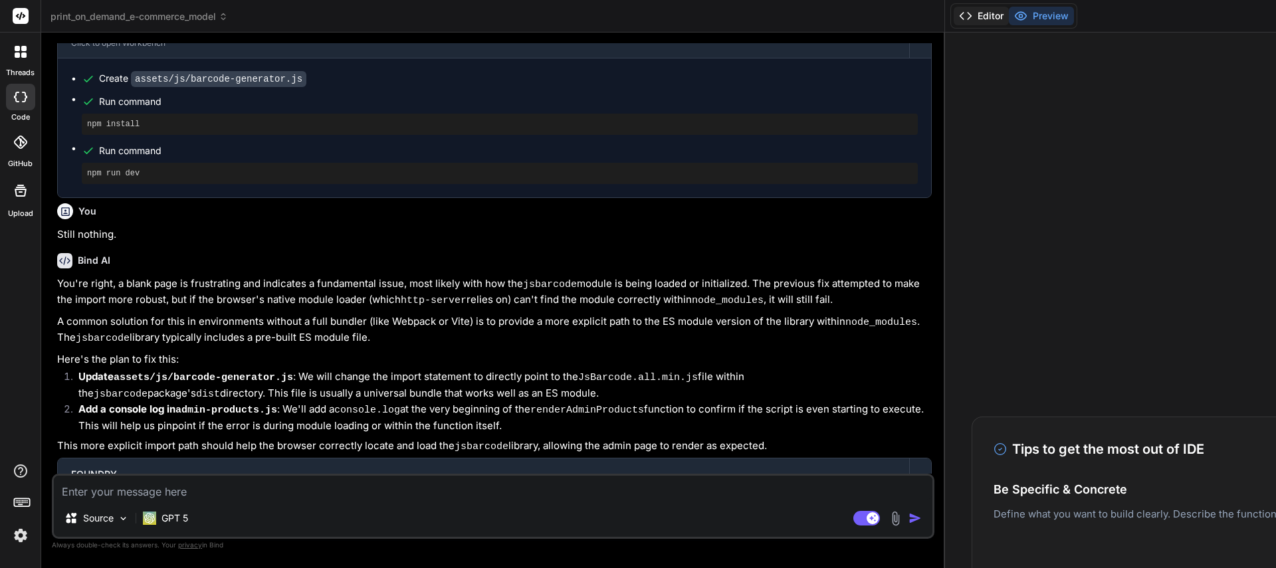
click at [967, 20] on button "Editor" at bounding box center [980, 16] width 55 height 19
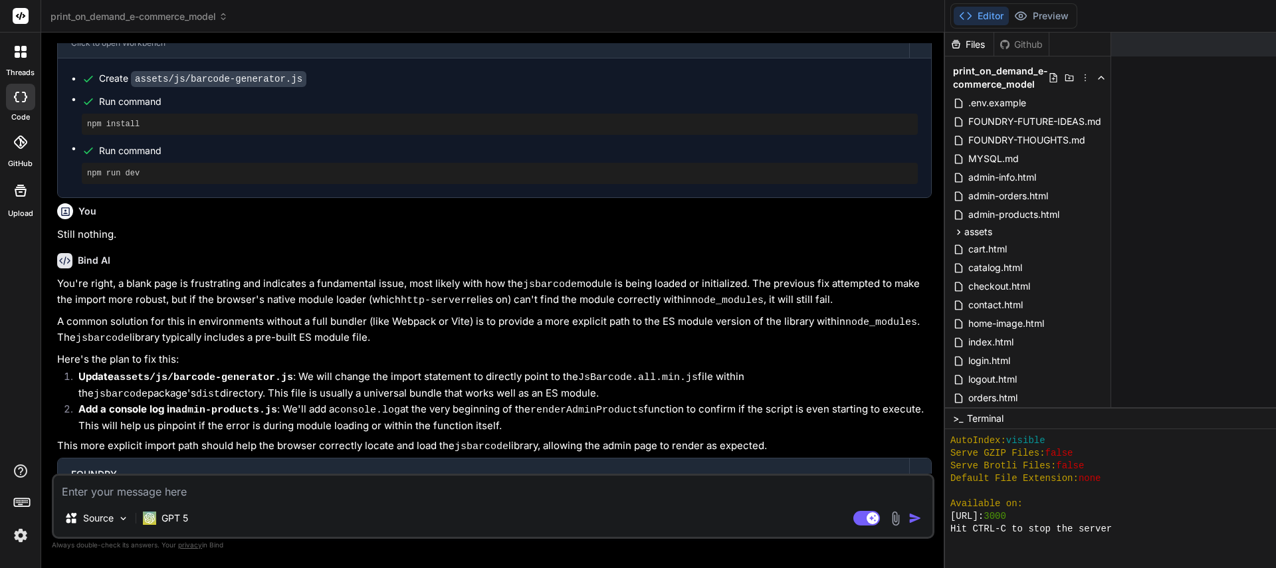
scroll to position [619, 0]
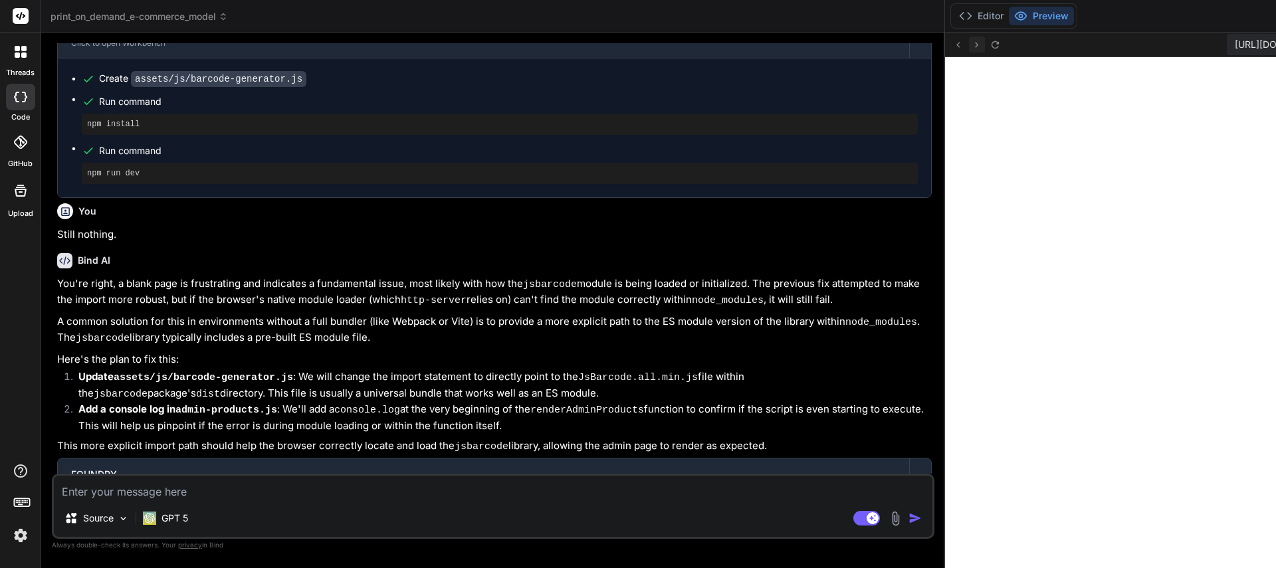
click at [971, 47] on icon at bounding box center [976, 44] width 11 height 11
click at [1239, 43] on span "[URL][DOMAIN_NAME]" at bounding box center [1286, 44] width 102 height 13
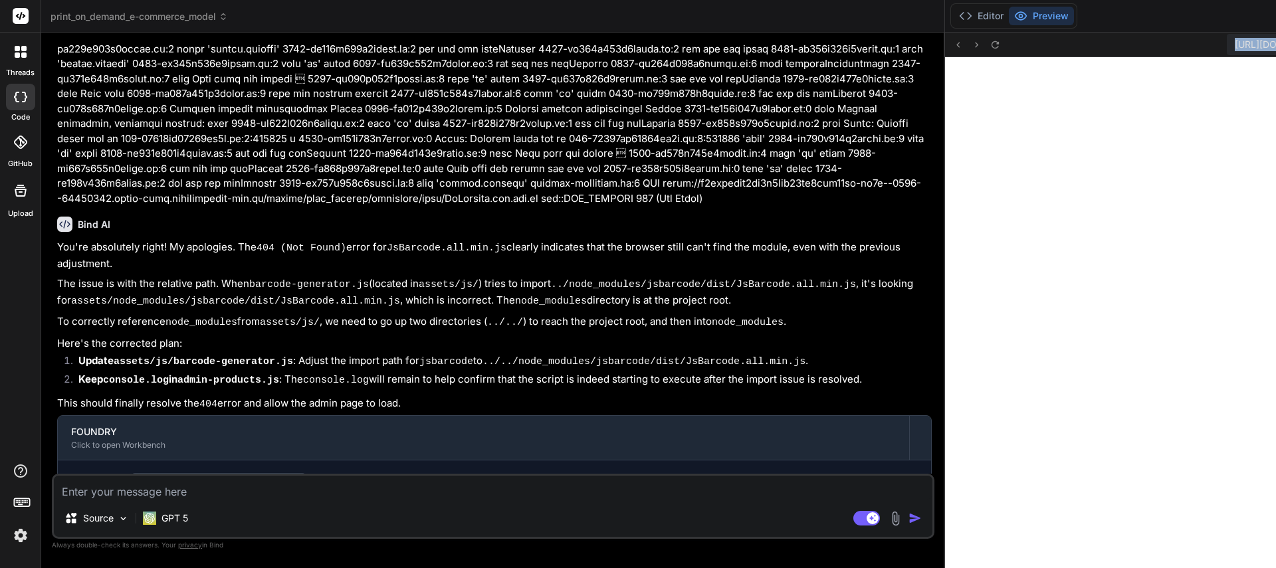
scroll to position [5697, 0]
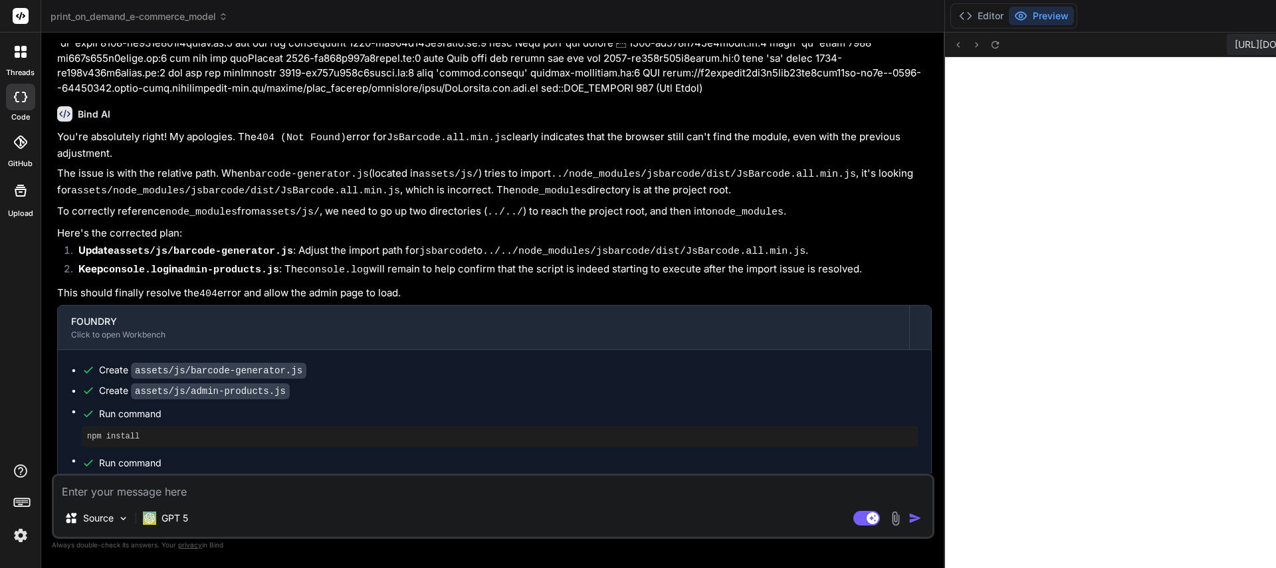
click at [166, 498] on textarea at bounding box center [493, 488] width 878 height 24
click at [866, 516] on rect at bounding box center [872, 518] width 12 height 12
click at [131, 489] on textarea at bounding box center [493, 488] width 878 height 24
type textarea "x"
type textarea "C"
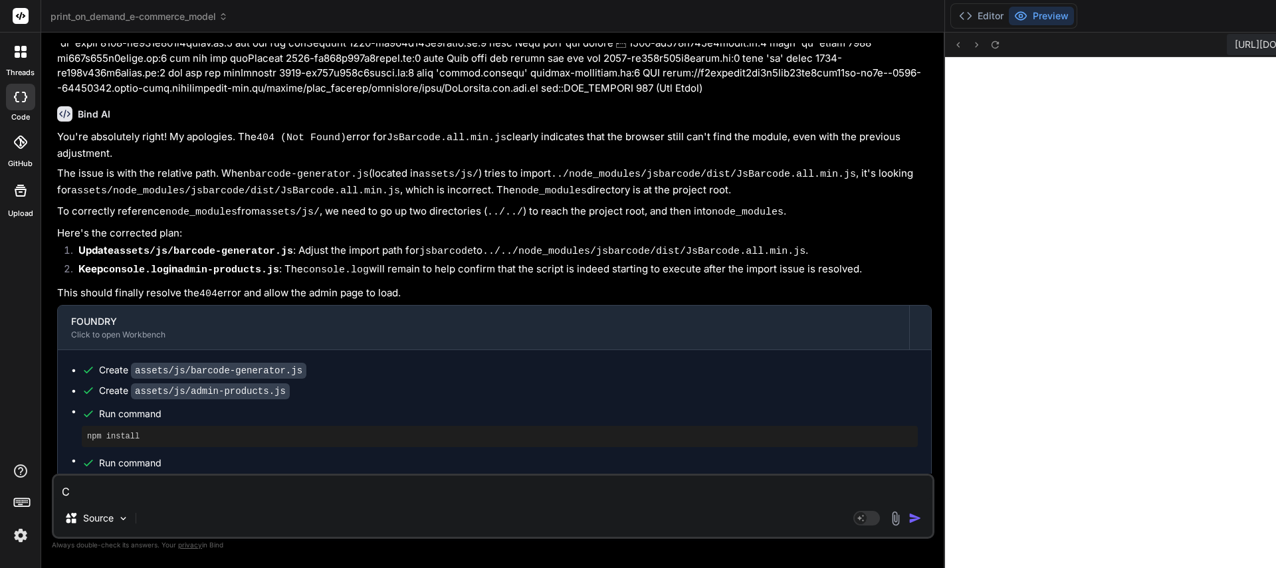
type textarea "x"
type textarea "Cl"
type textarea "x"
type textarea "Cle"
type textarea "x"
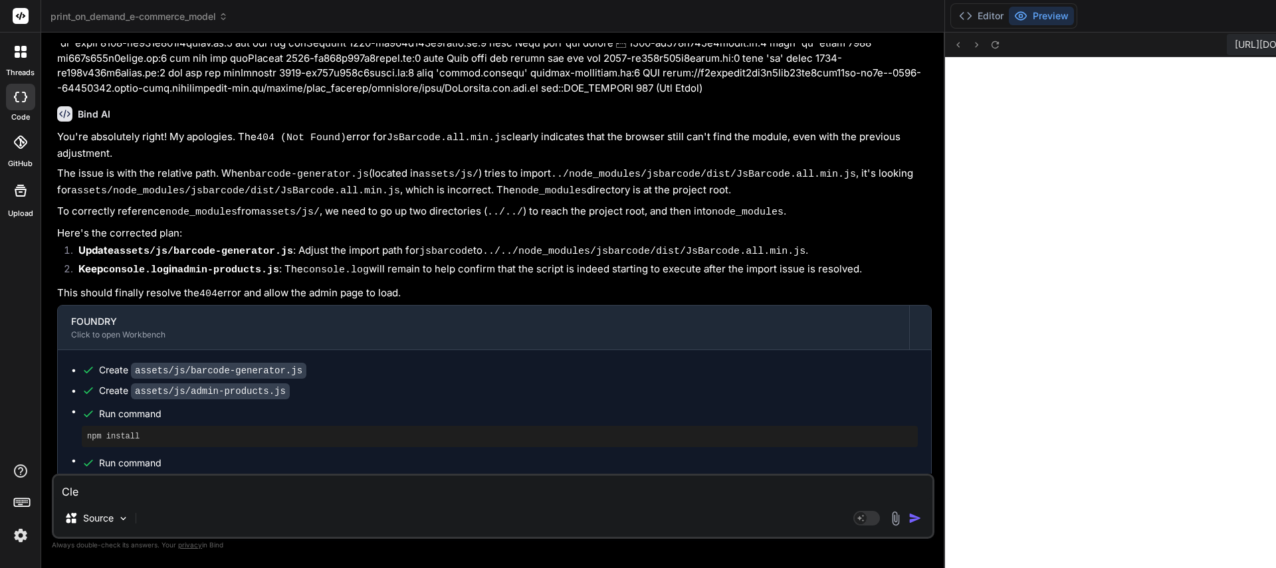
type textarea "Cler"
type textarea "x"
type textarea "Cle"
type textarea "x"
type textarea "Clea"
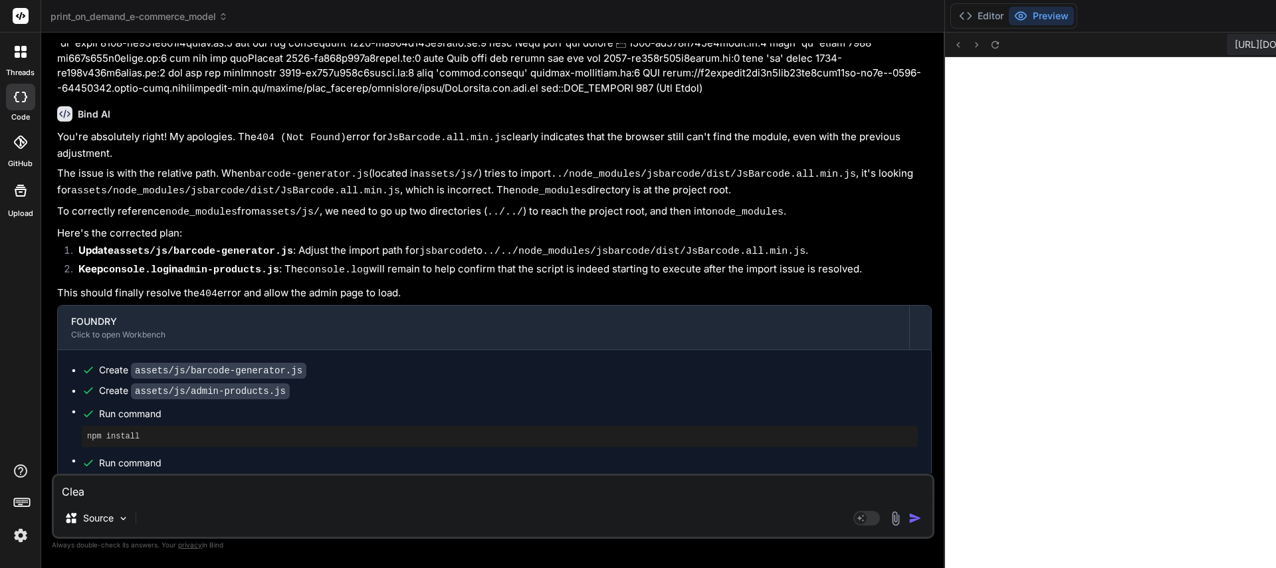
type textarea "x"
type textarea "Clear"
type textarea "x"
type textarea "Clear"
type textarea "x"
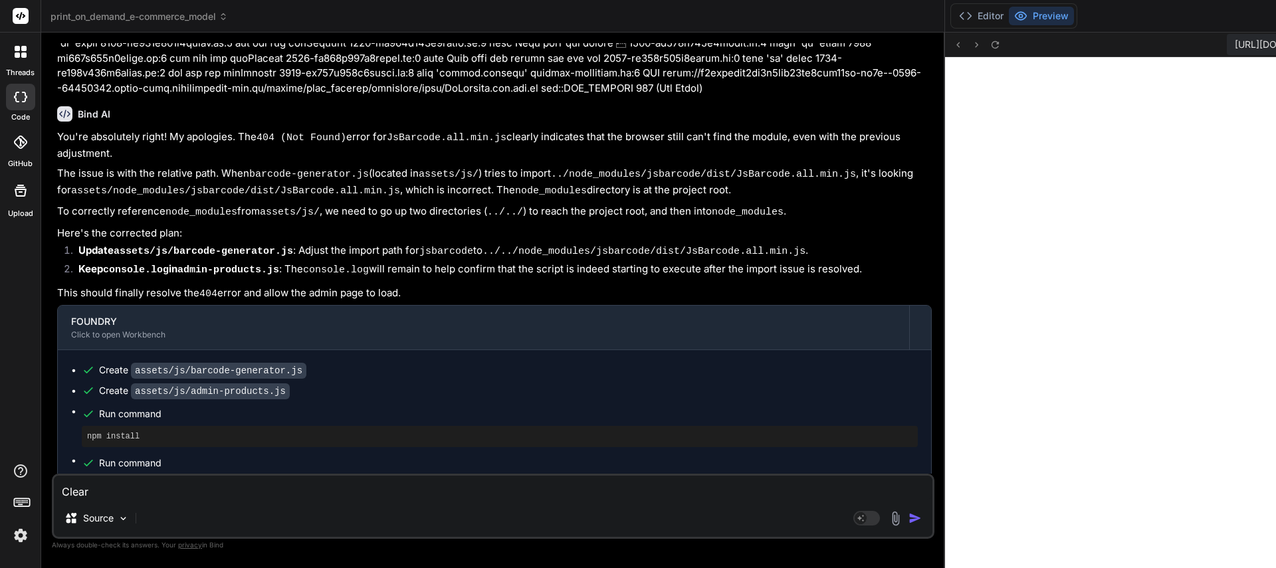
type textarea "Clear p"
type textarea "x"
type textarea "Clear pr"
type textarea "x"
type textarea "Clear pre"
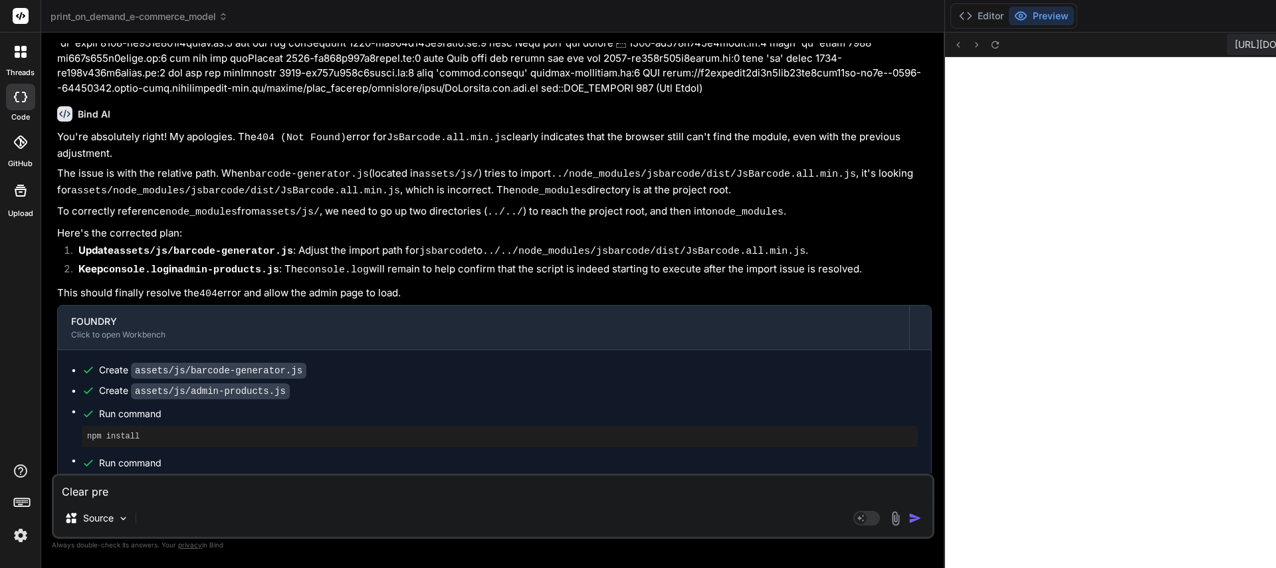
type textarea "x"
type textarea "Clear prev"
type textarea "x"
type textarea "Clear previ"
type textarea "x"
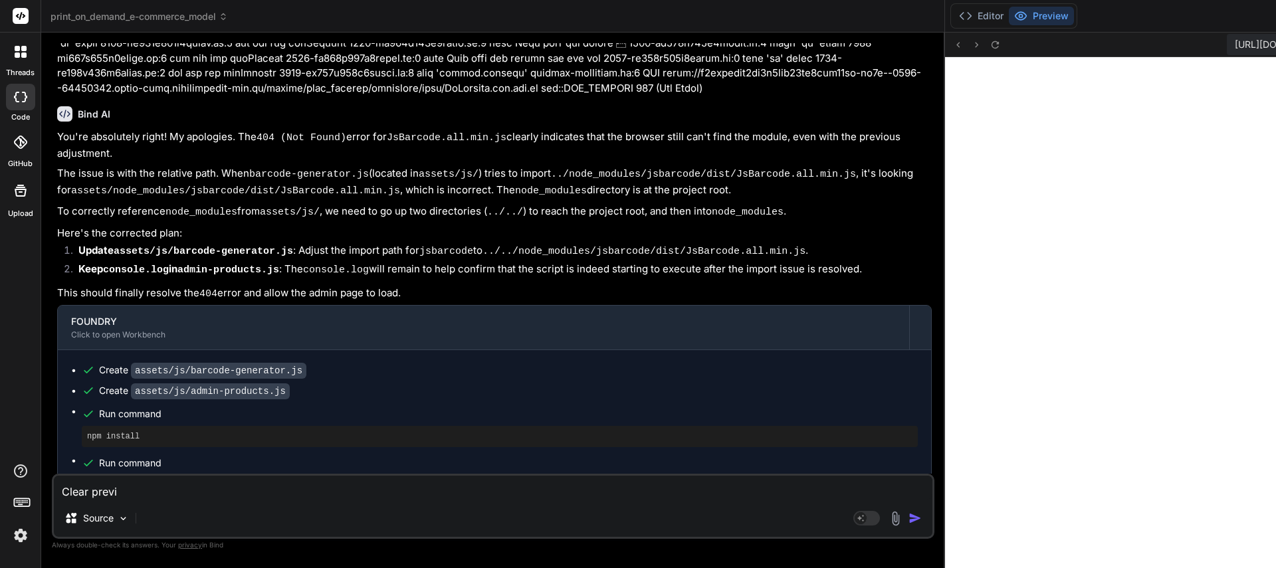
type textarea "Clear previo"
type textarea "x"
type textarea "Clear previou"
type textarea "x"
type textarea "Clear previous"
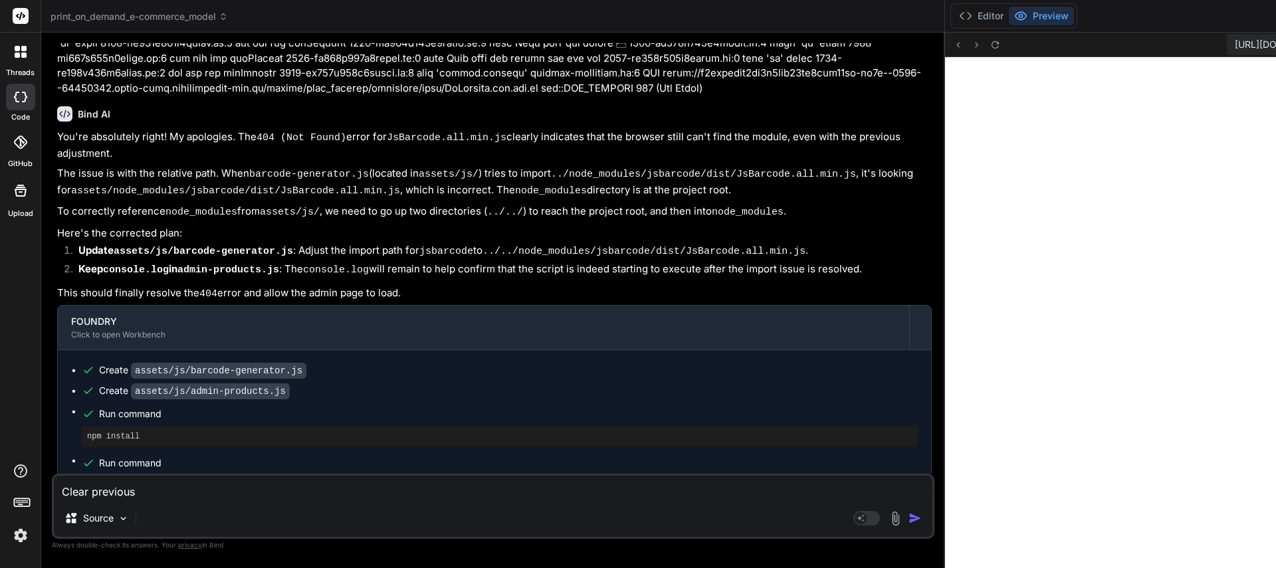
type textarea "x"
type textarea "Clear previous"
type textarea "x"
type textarea "Clear previous i"
type textarea "x"
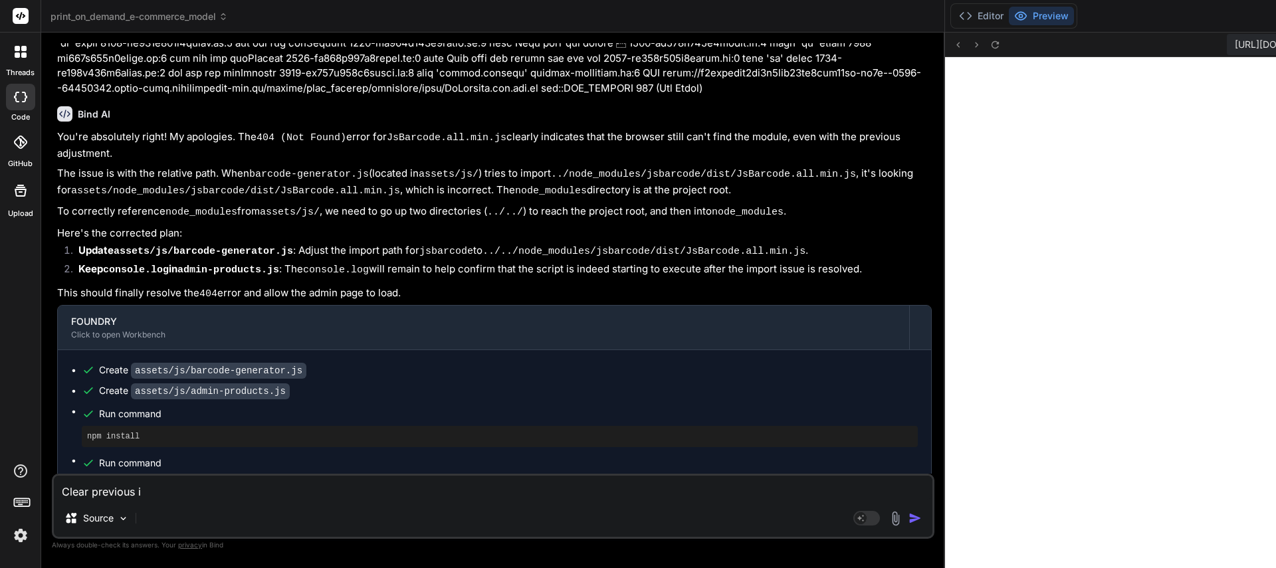
type textarea "Clear previous in"
type textarea "x"
type textarea "Clear previous inp"
type textarea "x"
type textarea "Clear previous inpu"
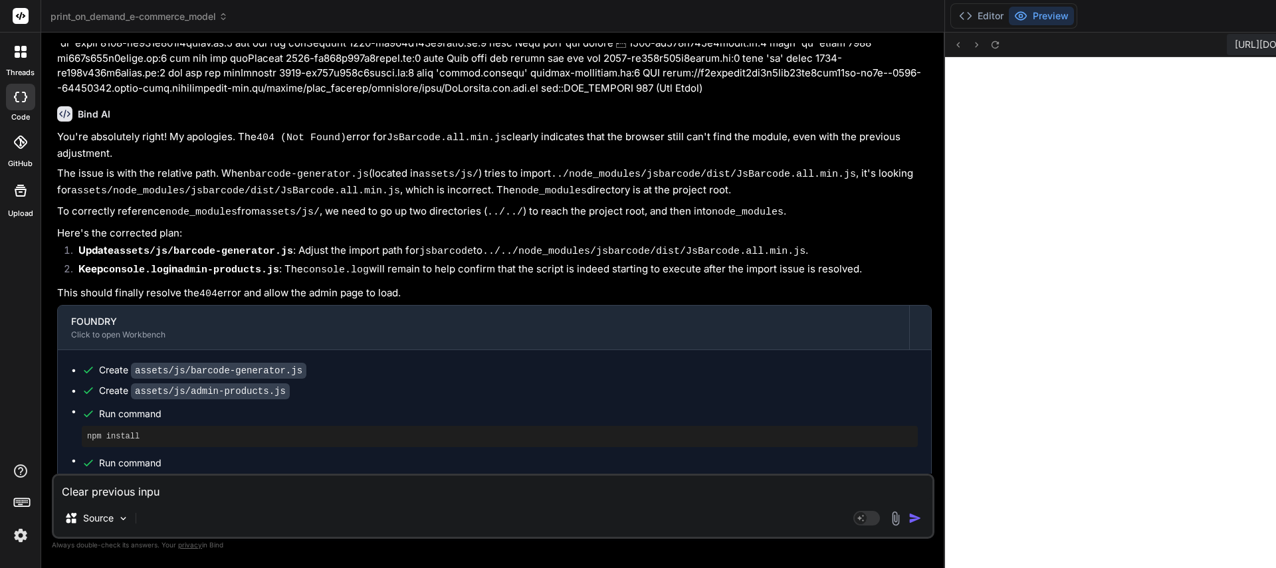
type textarea "x"
type textarea "Clear previous input"
type textarea "x"
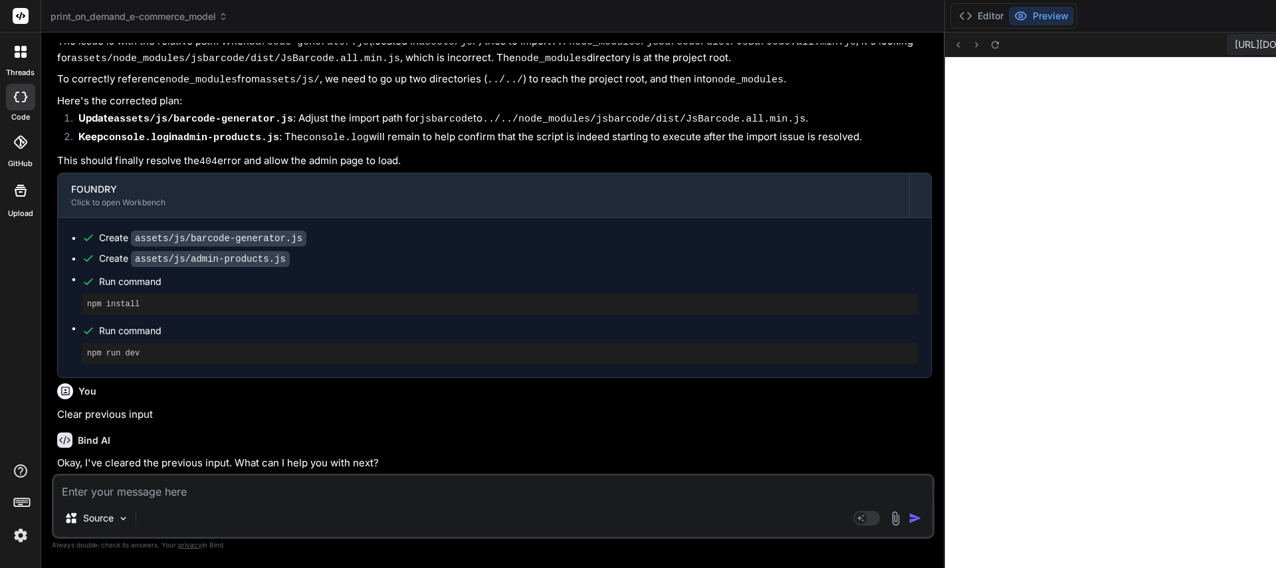
scroll to position [5793, 0]
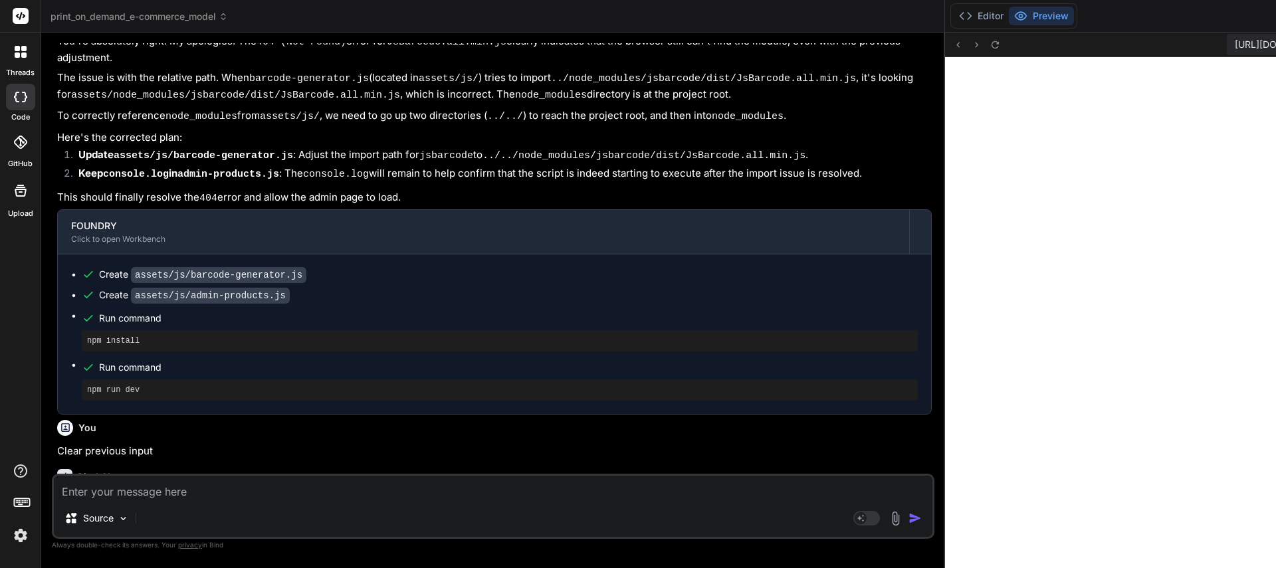
click at [171, 494] on textarea at bounding box center [493, 488] width 878 height 24
type textarea "x"
type textarea "I"
type textarea "x"
type textarea "I"
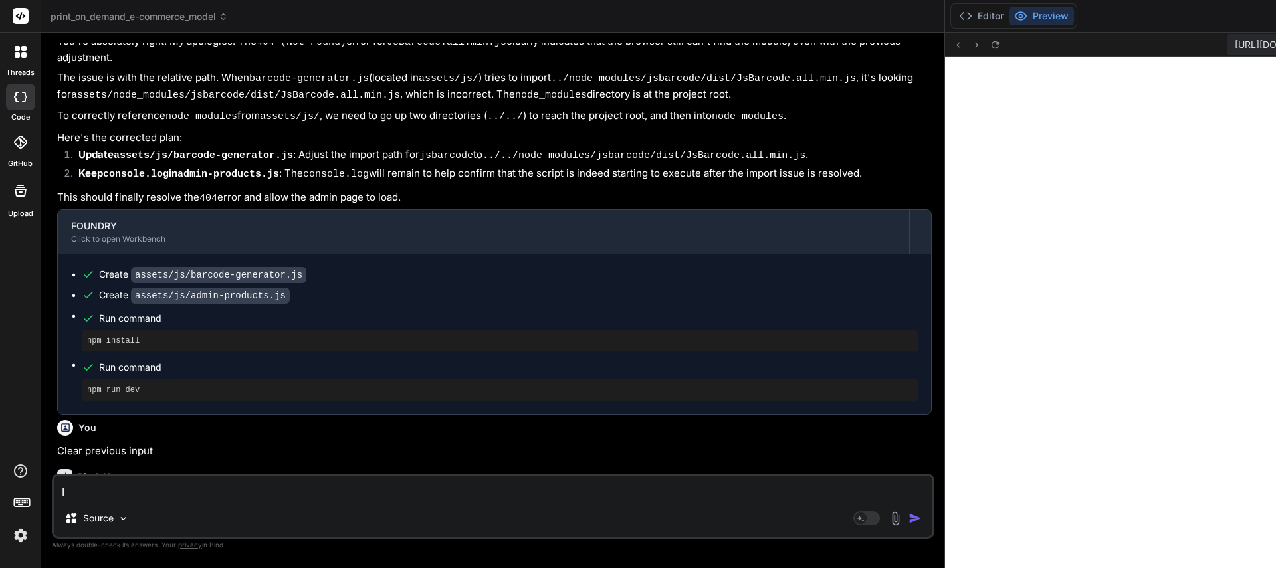
type textarea "x"
type textarea "I n"
type textarea "x"
type textarea "I ne"
type textarea "x"
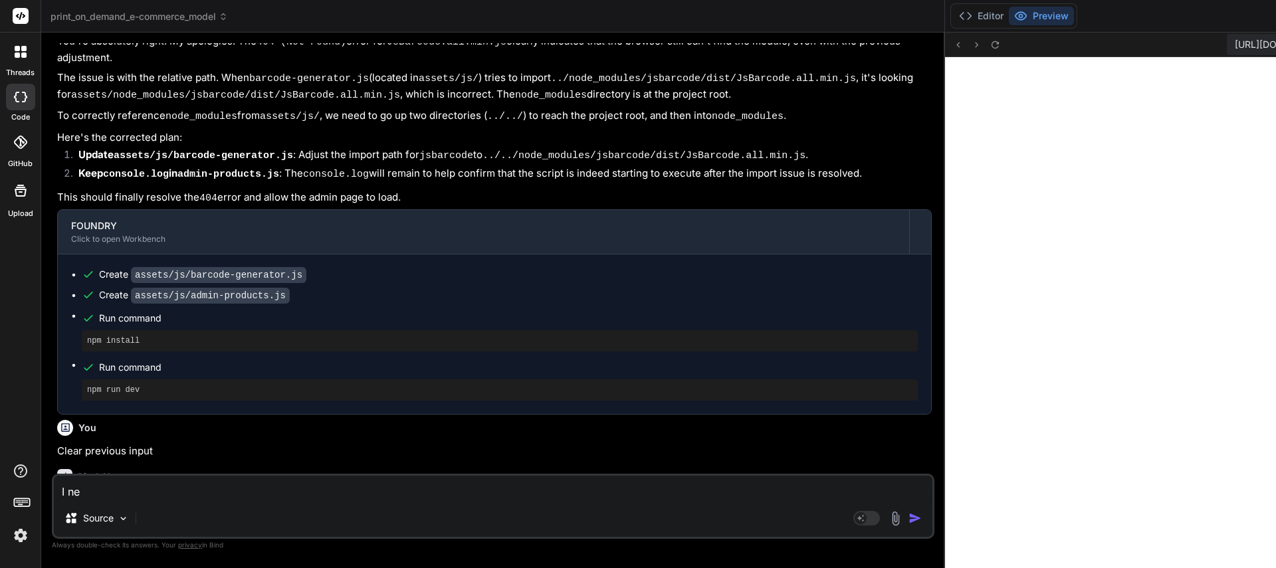
type textarea "I nee"
type textarea "x"
type textarea "I need"
type textarea "x"
type textarea "I need"
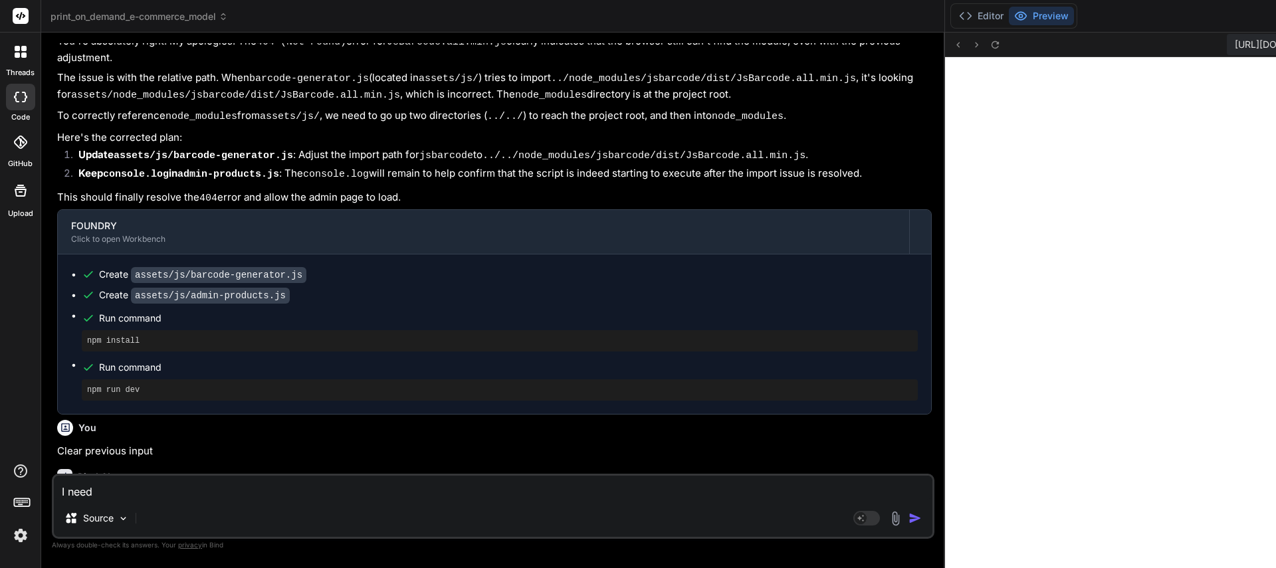
type textarea "x"
type textarea "I need t"
type textarea "x"
type textarea "I need th"
type textarea "x"
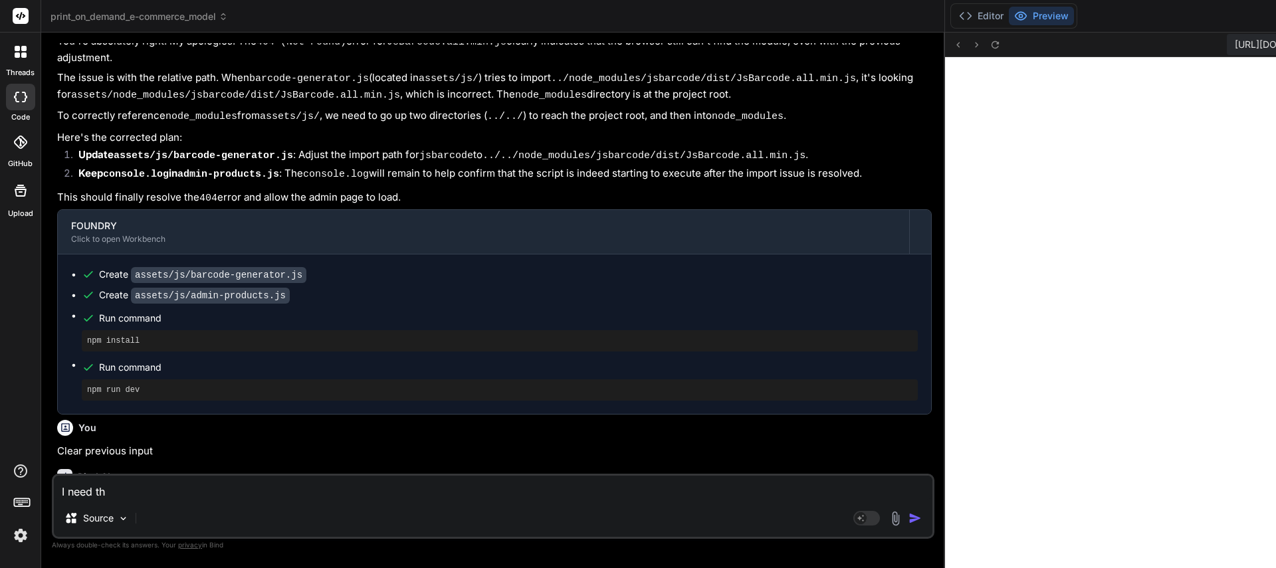
type textarea "I need the"
type textarea "x"
type textarea "I need the"
type textarea "x"
type textarea "I need the p"
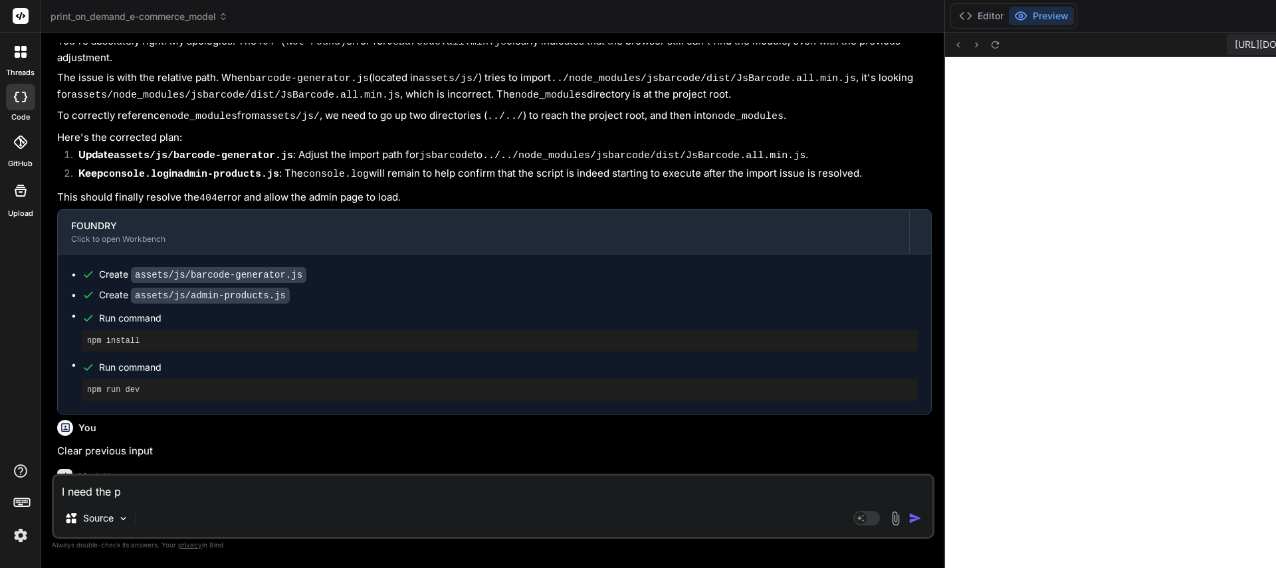
type textarea "x"
type textarea "I need the pr"
type textarea "x"
type textarea "I need the pre"
type textarea "x"
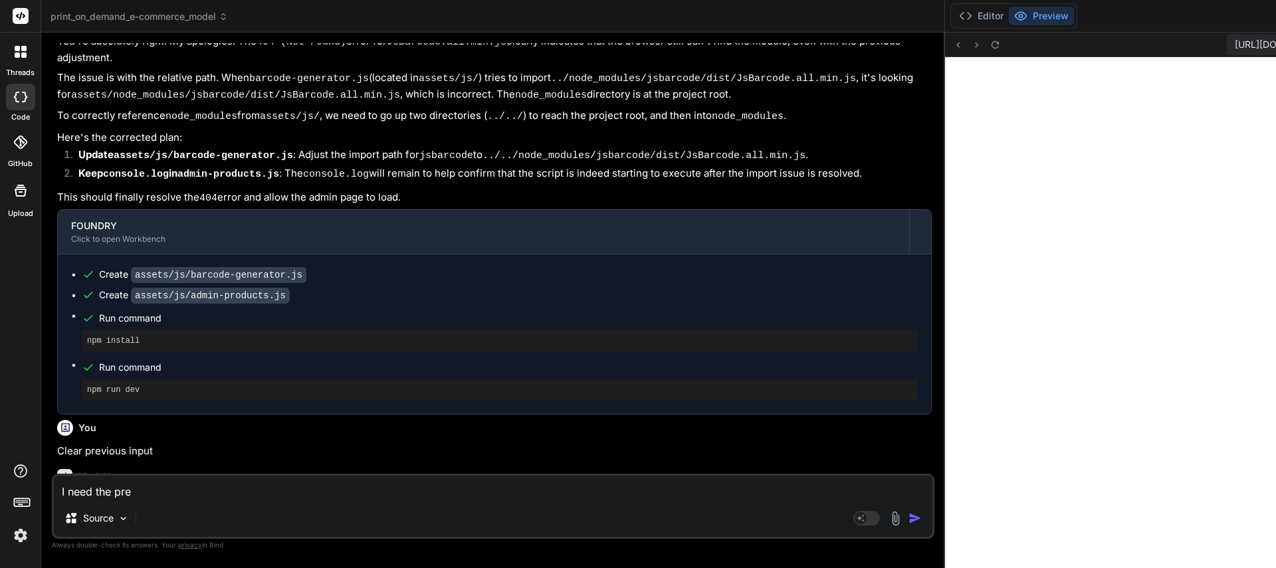
type textarea "I need the prev"
type textarea "x"
type textarea "I need the previ"
type textarea "x"
type textarea "I need the previo"
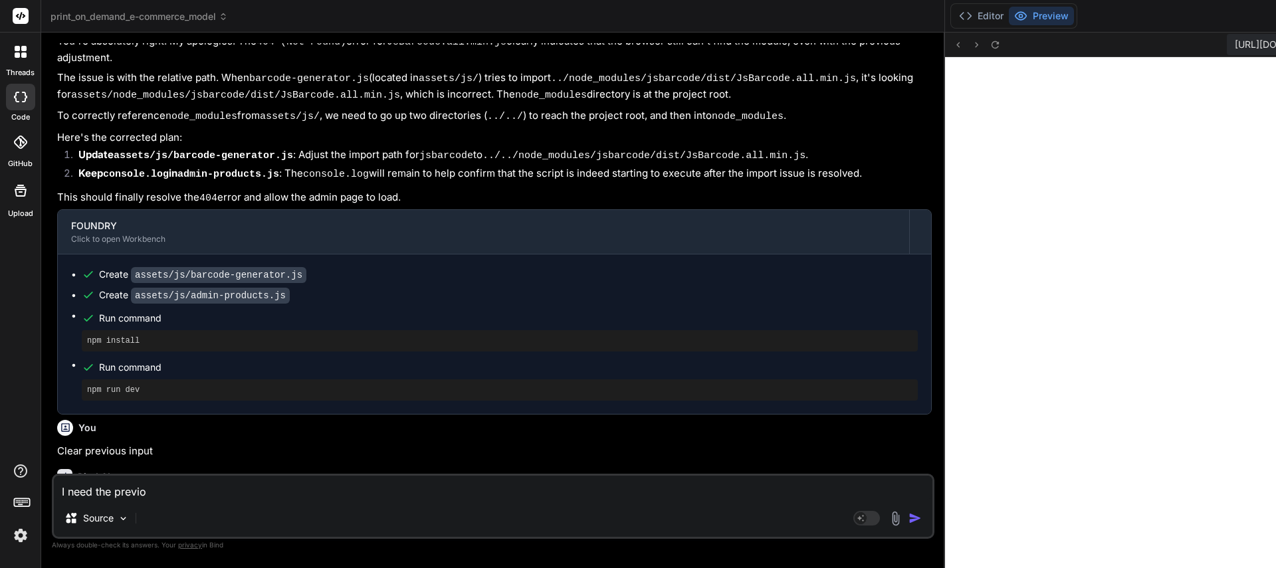
type textarea "x"
type textarea "I need the previou"
type textarea "x"
type textarea "I need the previous"
type textarea "x"
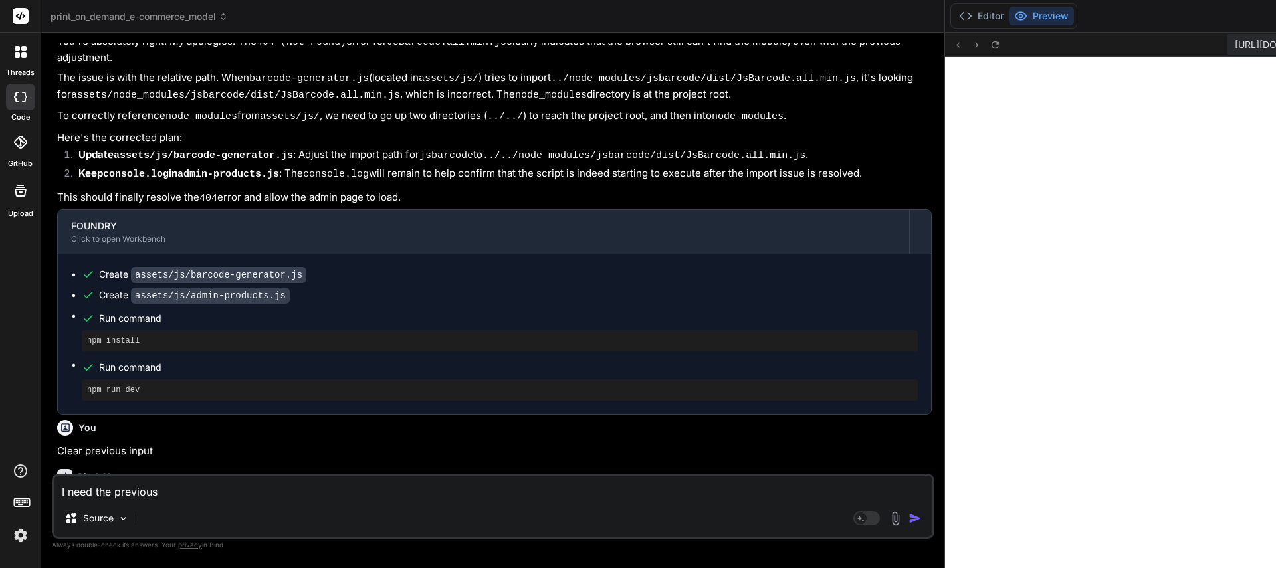
type textarea "I need the previous"
type textarea "x"
type textarea "I need the previous p"
type textarea "x"
type textarea "I need the previous pr"
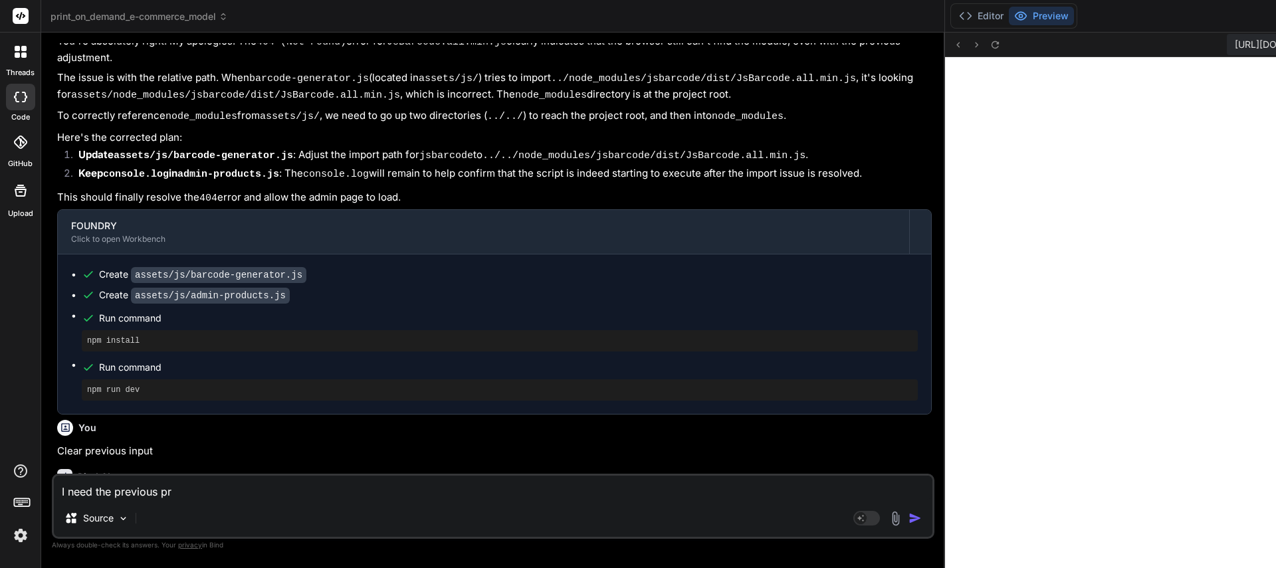
type textarea "x"
type textarea "I need the previous pro"
type textarea "x"
type textarea "I need the previous prom"
type textarea "x"
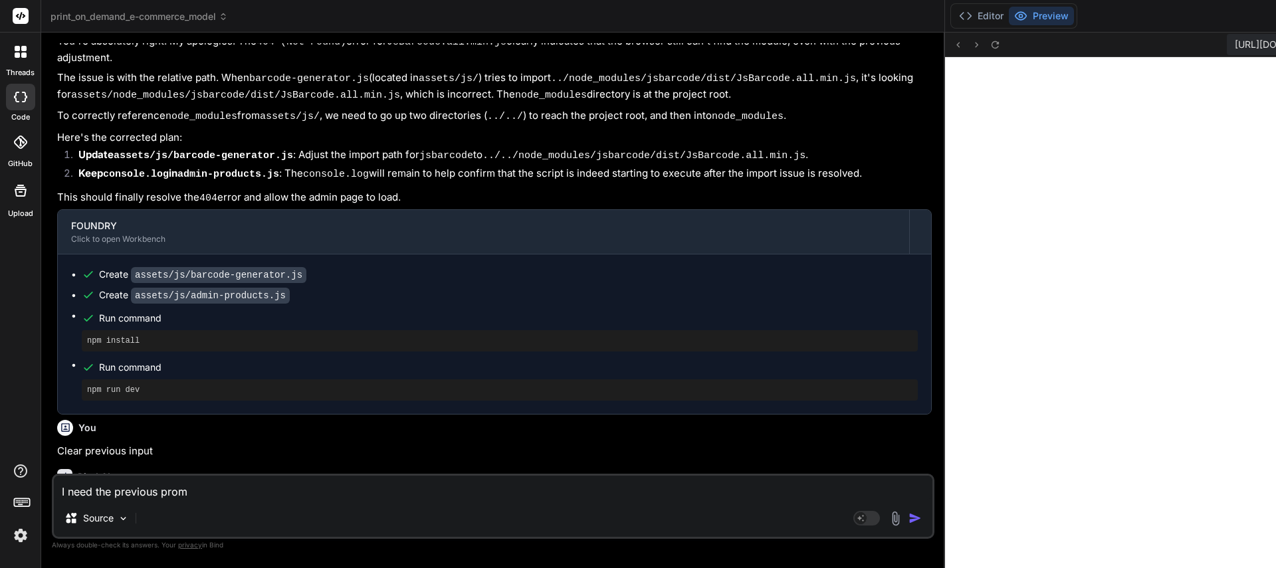
type textarea "I need the previous promp"
type textarea "x"
type textarea "I need the previous prompt"
type textarea "x"
type textarea "I need the previous prompt"
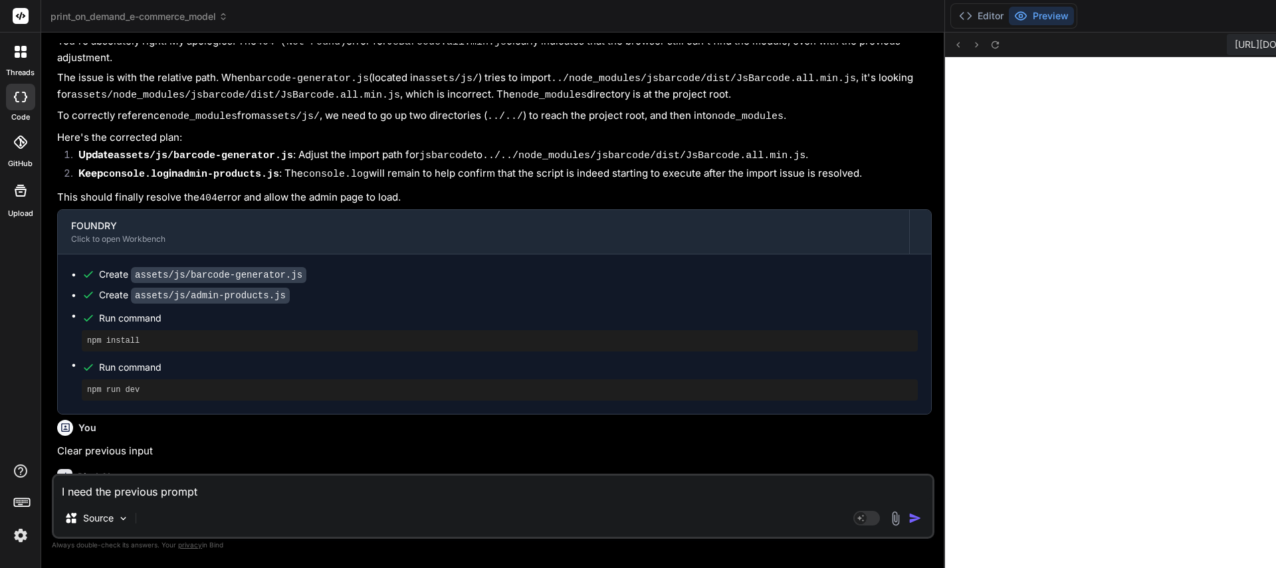
type textarea "x"
type textarea "I need the previous prompt t"
type textarea "x"
type textarea "I need the previous prompt to"
type textarea "x"
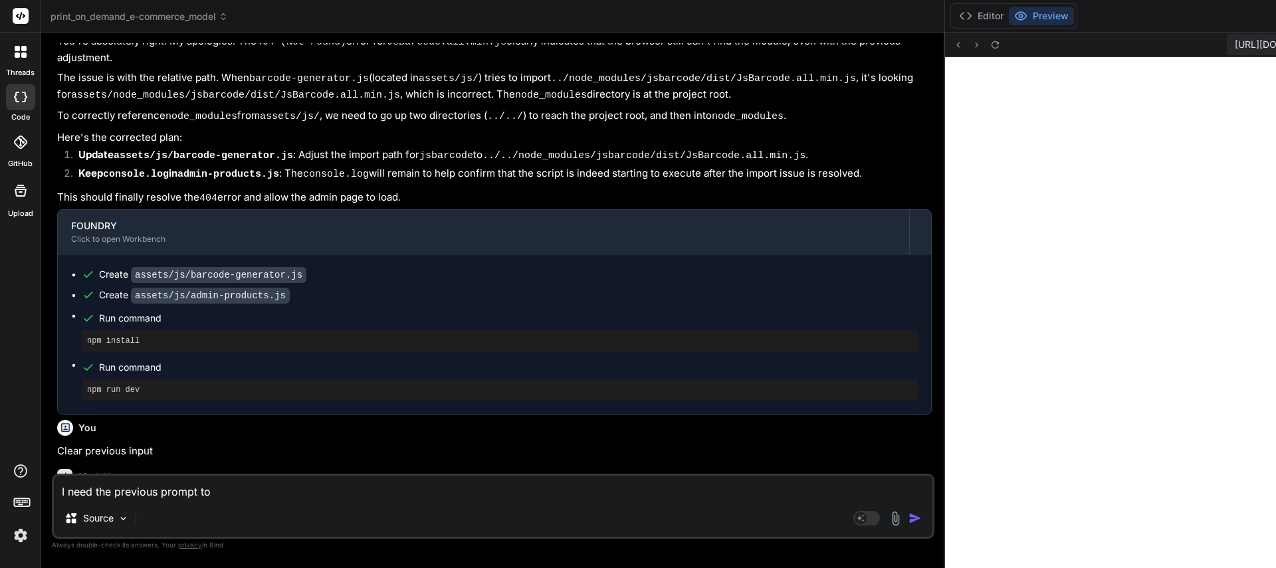
type textarea "I need the previous prompt to"
type textarea "x"
type textarea "I need the previous prompt to b"
type textarea "x"
type textarea "I need the previous prompt to be"
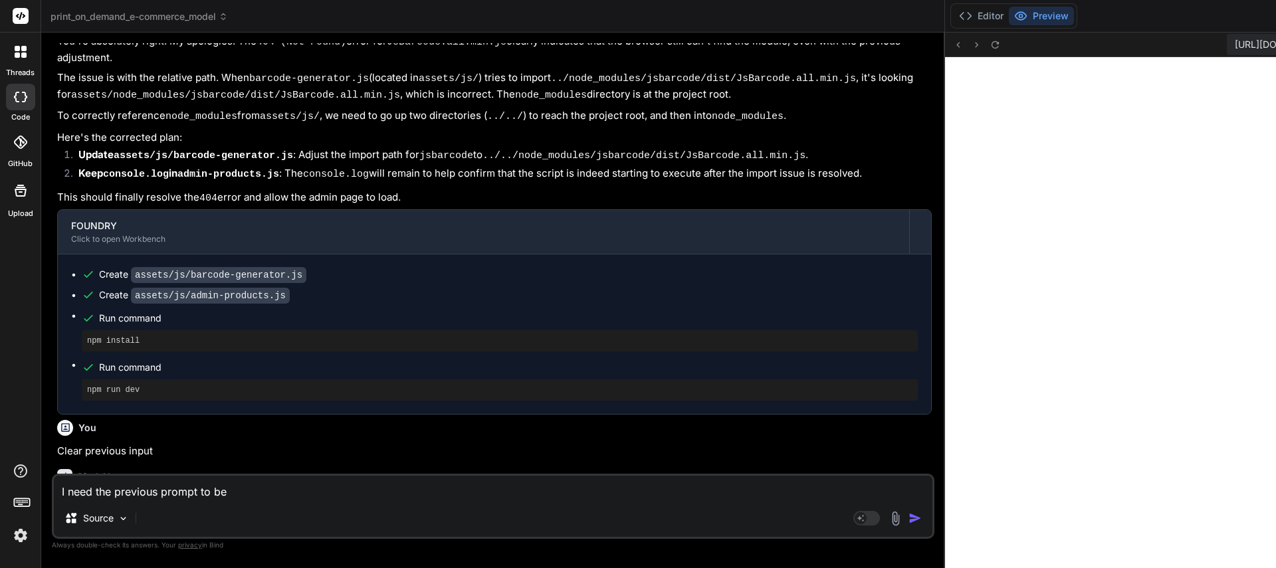
type textarea "x"
type textarea "I need the previous prompt to be"
type textarea "x"
type textarea "I need the previous prompt to be c"
type textarea "x"
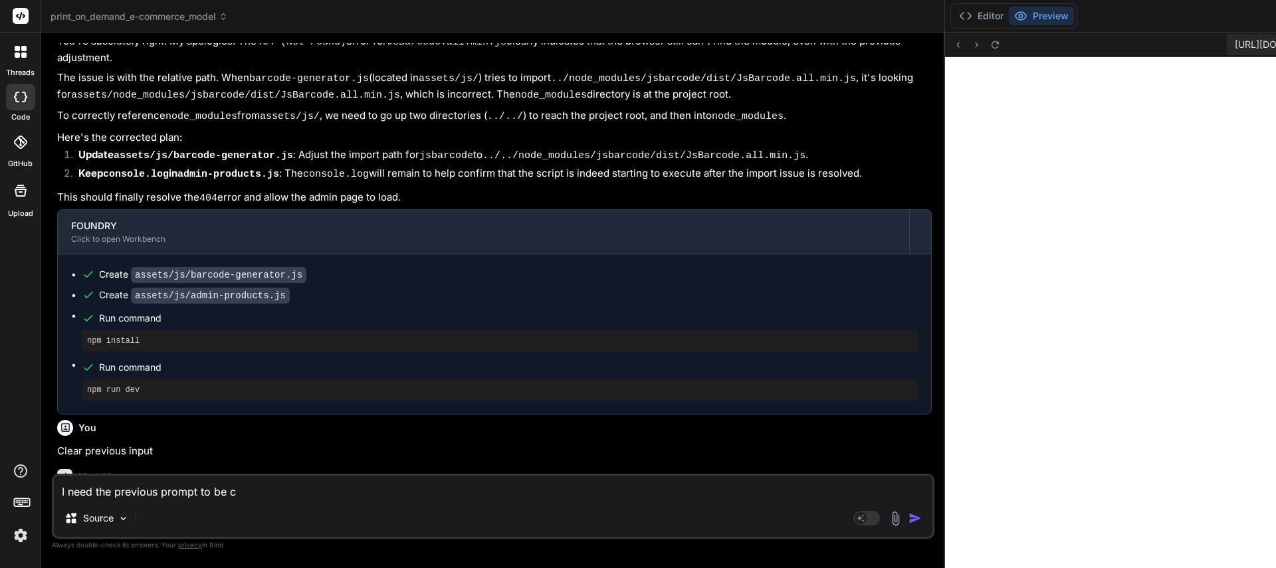
type textarea "I need the previous prompt to be co"
type textarea "x"
type textarea "I need the previous prompt to be col"
type textarea "x"
type textarea "I need the previous prompt to be cola"
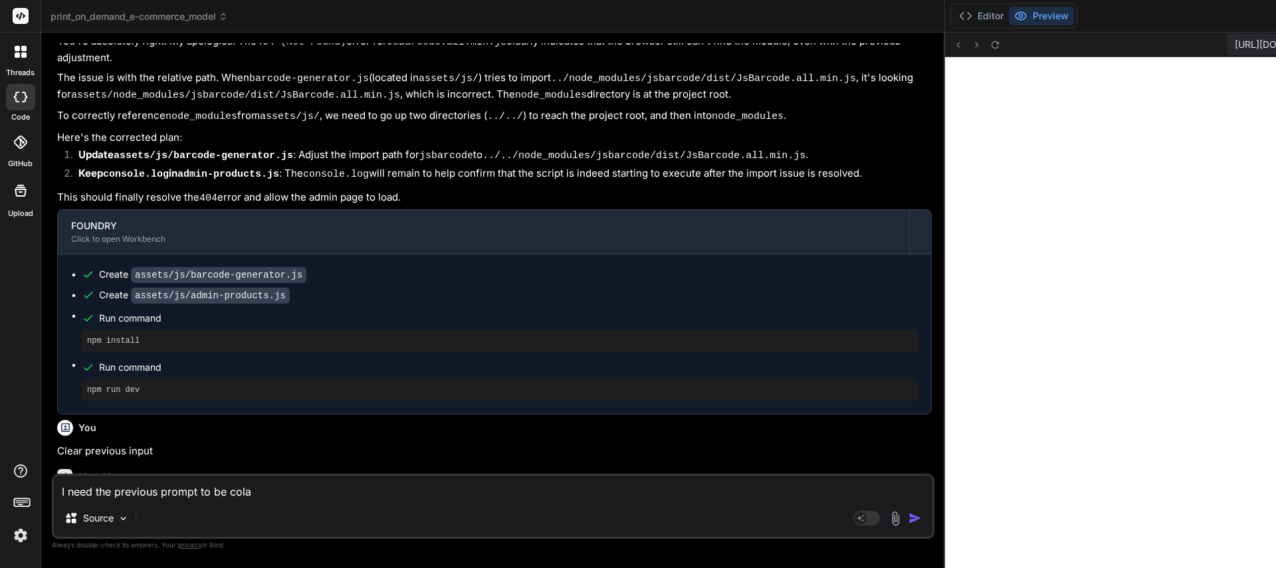
type textarea "x"
type textarea "I need the previous prompt to be col"
type textarea "x"
type textarea "I need the previous prompt to be coll"
type textarea "x"
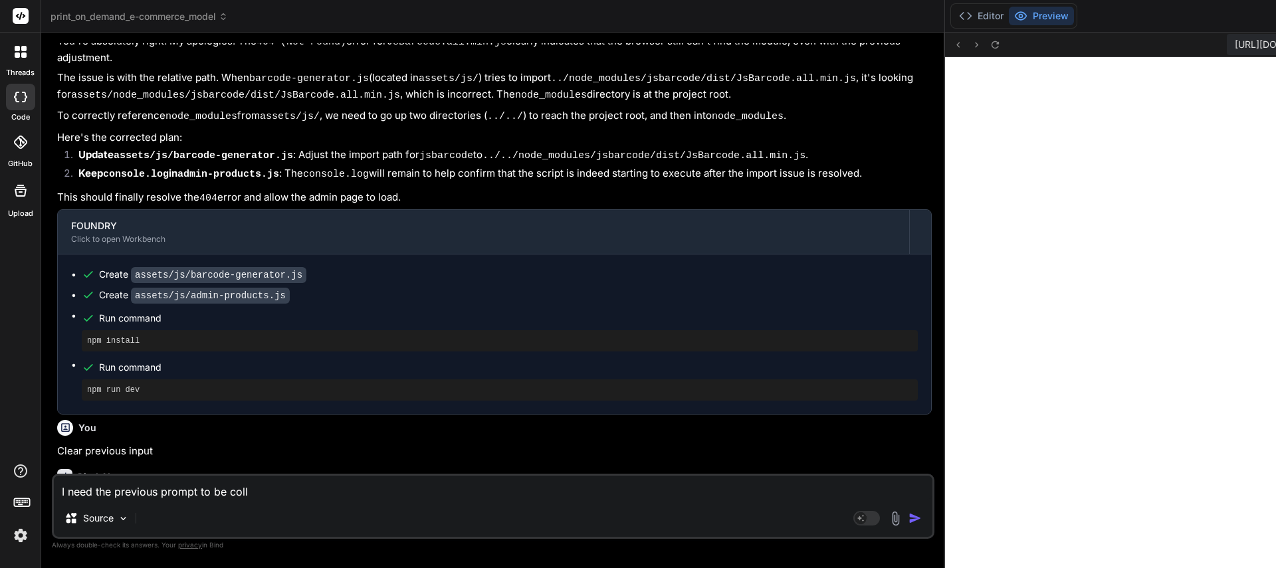
type textarea "I need the previous prompt to be colla"
type textarea "x"
type textarea "I need the previous prompt to be collap"
type textarea "x"
type textarea "I need the previous prompt to be collaps"
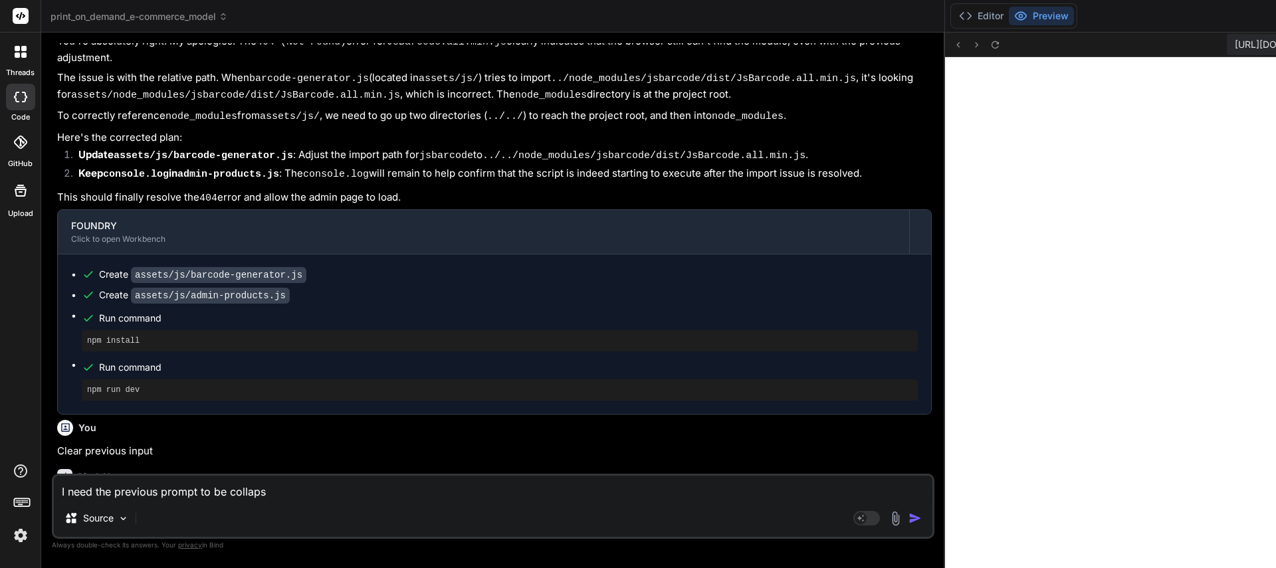
type textarea "x"
type textarea "I need the previous prompt to be collapse"
type textarea "x"
type textarea "I need the previous prompt to be collapsed"
type textarea "x"
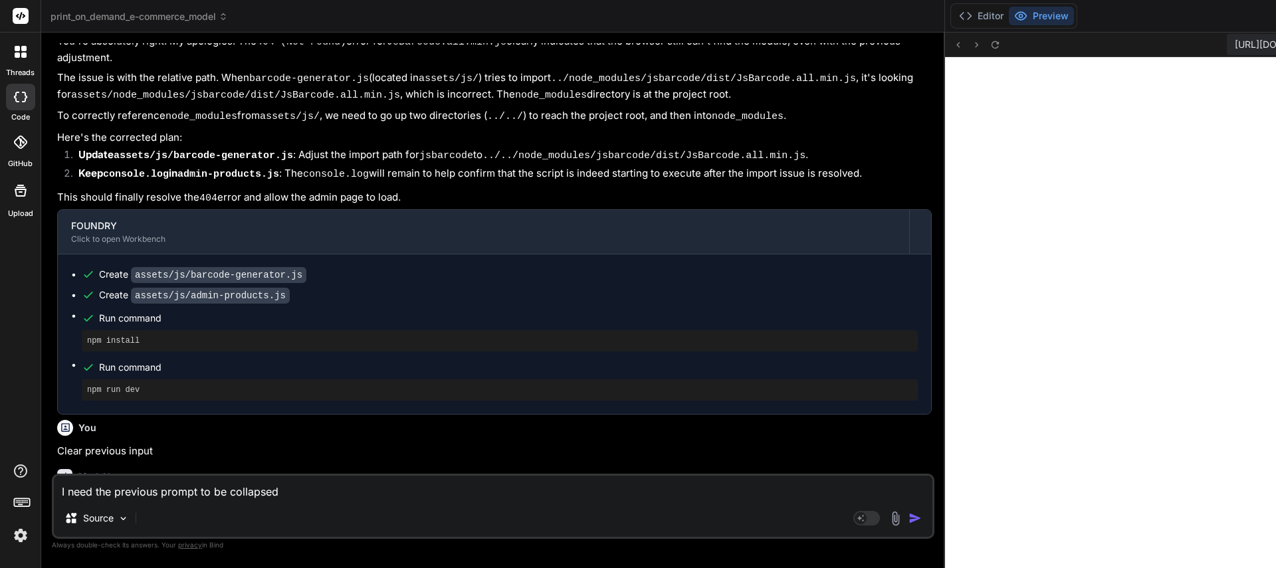
type textarea "I need the previous prompt to be collapsed"
type textarea "x"
type textarea "I need the previous prompt to be collapsed s"
type textarea "x"
type textarea "I need the previous prompt to be collapsed so"
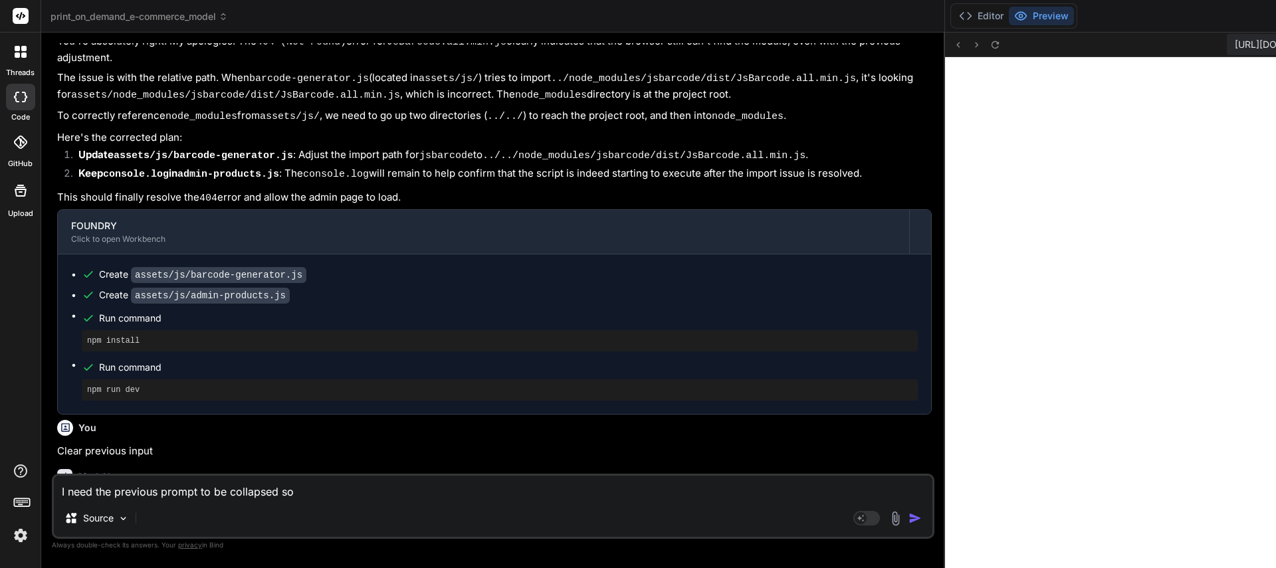
type textarea "x"
type textarea "I need the previous prompt to be collapsed so"
type textarea "x"
type textarea "I need the previous prompt to be collapsed so I"
type textarea "x"
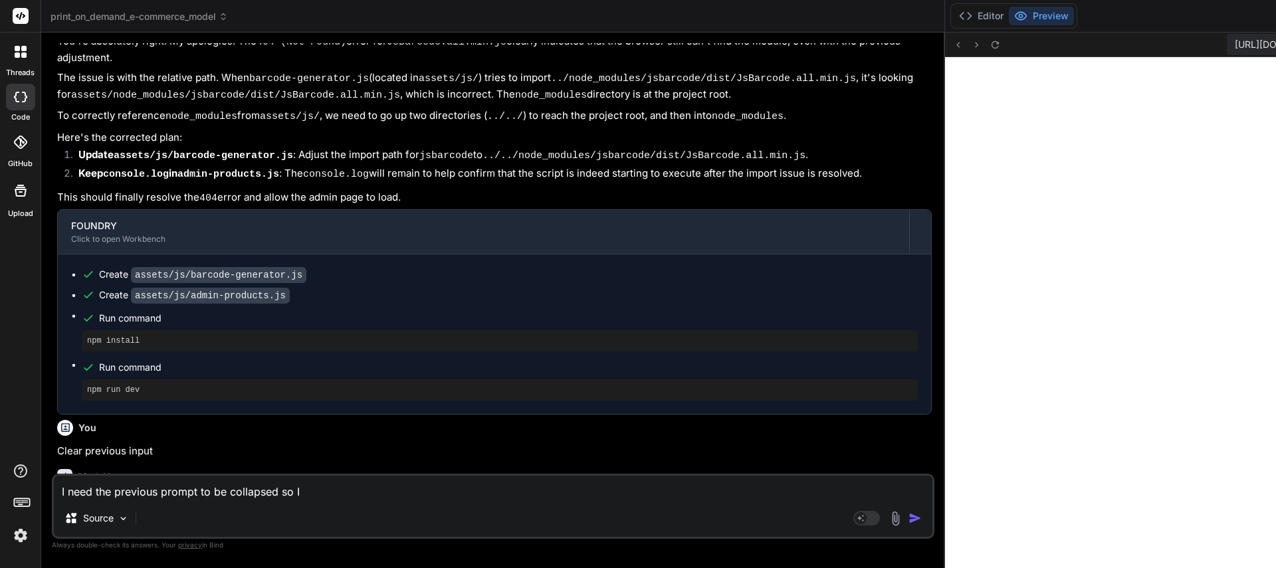
type textarea "I need the previous prompt to be collapsed so I"
type textarea "x"
type textarea "I need the previous prompt to be collapsed so I c"
type textarea "x"
type textarea "I need the previous prompt to be collapsed so I ca"
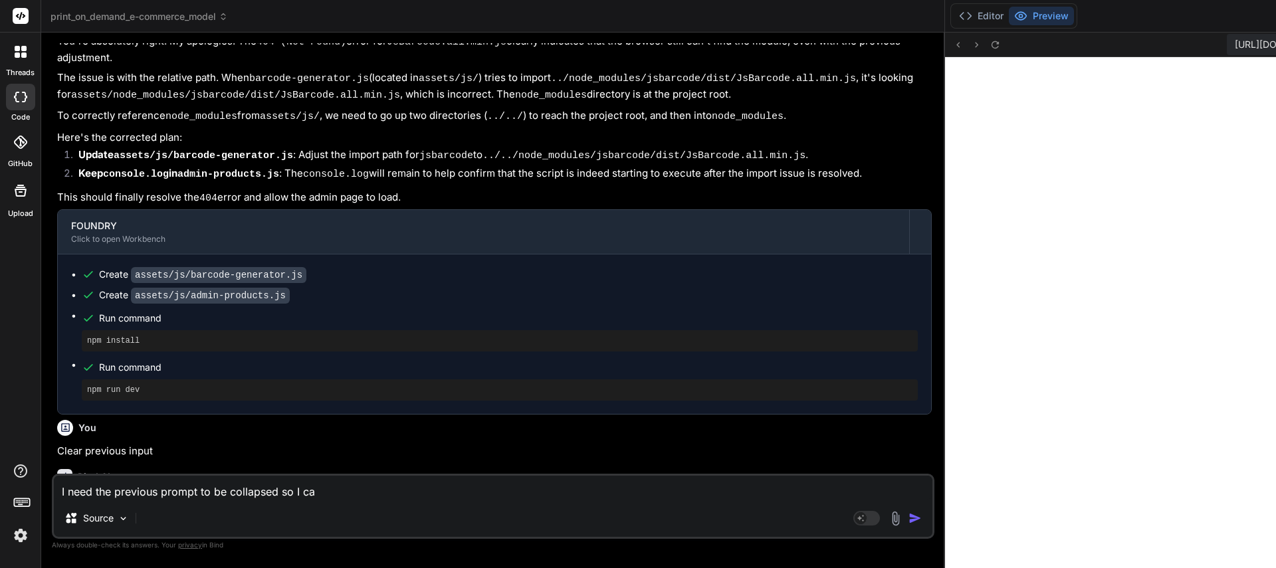
type textarea "x"
type textarea "I need the previous prompt to be collapsed so I can"
type textarea "x"
type textarea "I need the previous prompt to be collapsed so I can"
type textarea "x"
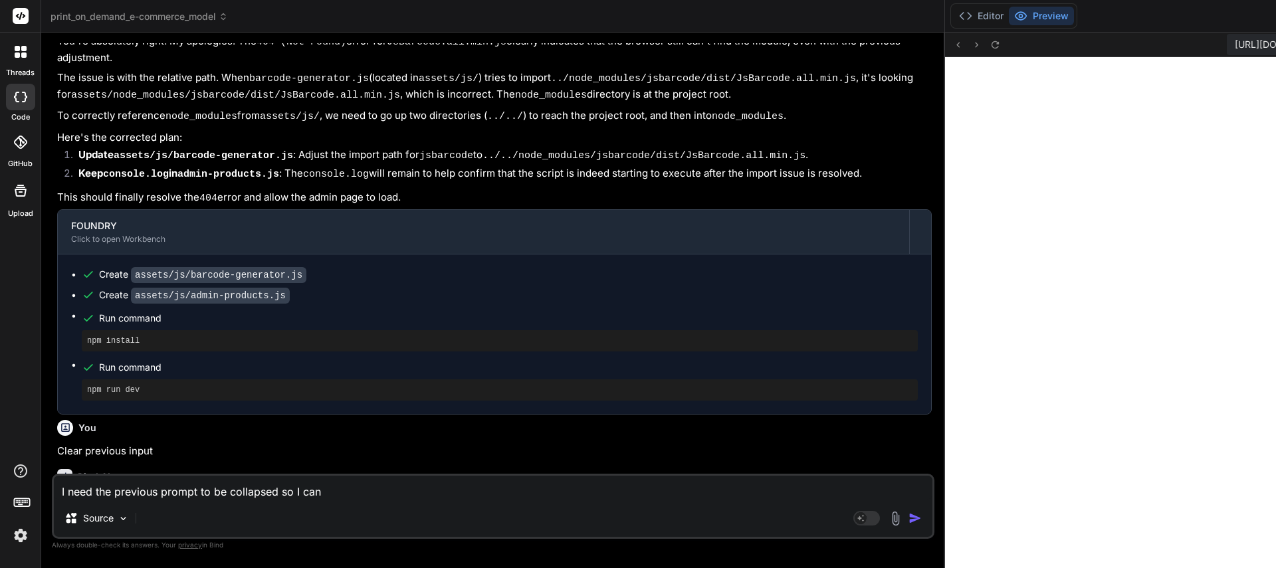
type textarea "I need the previous prompt to be collapsed so I can s"
type textarea "x"
type textarea "I need the previous prompt to be collapsed so I can se"
type textarea "x"
type textarea "I need the previous prompt to be collapsed so I can see"
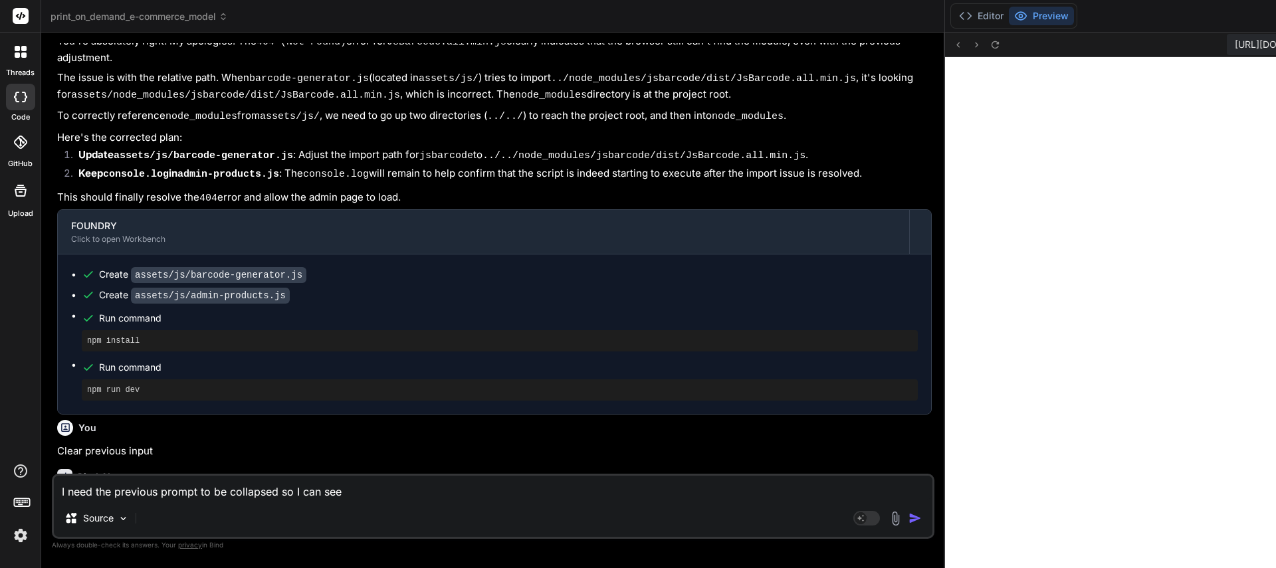
type textarea "x"
type textarea "I need the previous prompt to be collapsed so I can see"
type textarea "x"
type textarea "I need the previous prompt to be collapsed so I can see t"
type textarea "x"
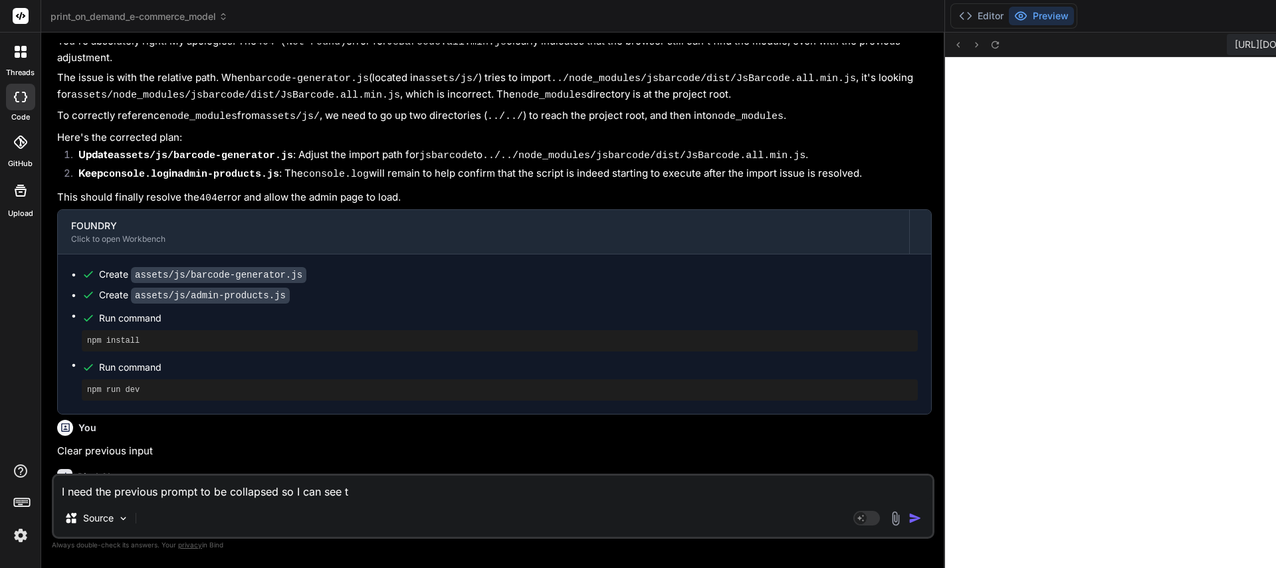
type textarea "I need the previous prompt to be collapsed so I can see th"
type textarea "x"
type textarea "I need the previous prompt to be collapsed so I can see the"
type textarea "x"
type textarea "I need the previous prompt to be collapsed so I can see the"
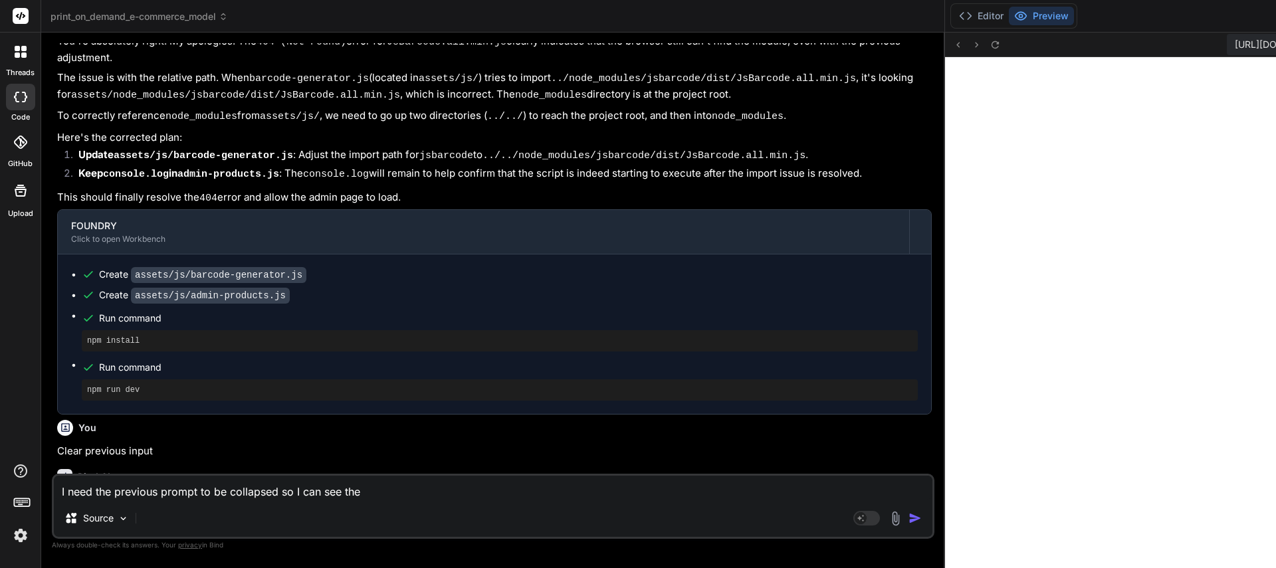
type textarea "x"
type textarea "I need the previous prompt to be collapsed so I can see the f"
type textarea "x"
type textarea "I need the previous prompt to be collapsed so I can see the fu"
type textarea "x"
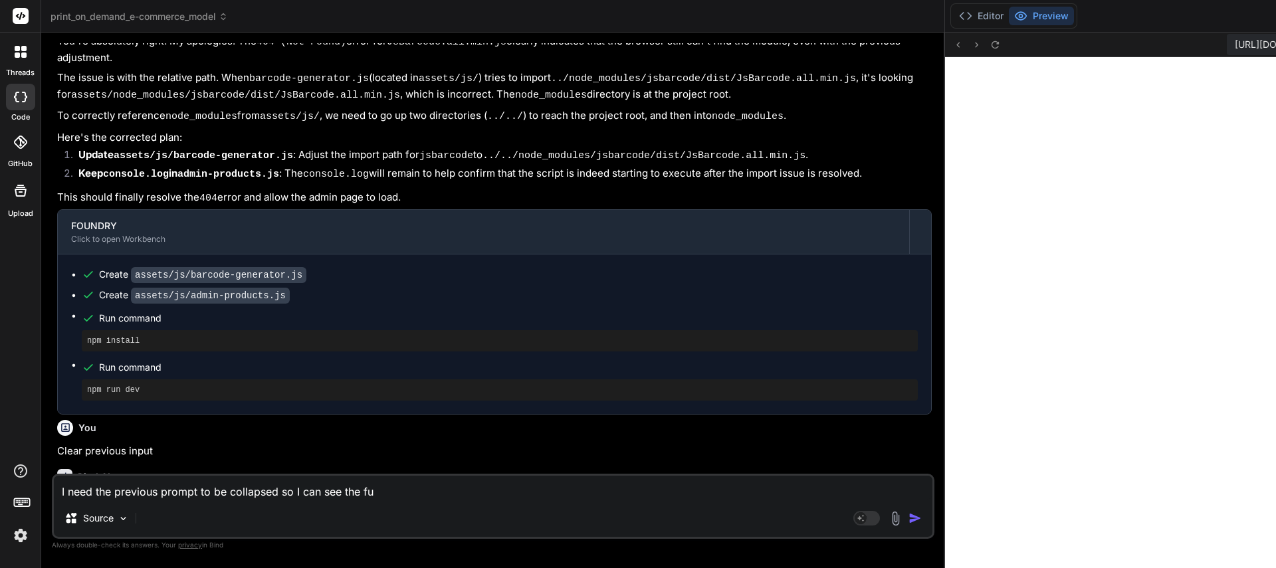
type textarea "I need the previous prompt to be collapsed so I can see the ful"
type textarea "x"
type textarea "I need the previous prompt to be collapsed so I can see the full"
type textarea "x"
type textarea "I need the previous prompt to be collapsed so I can see the full"
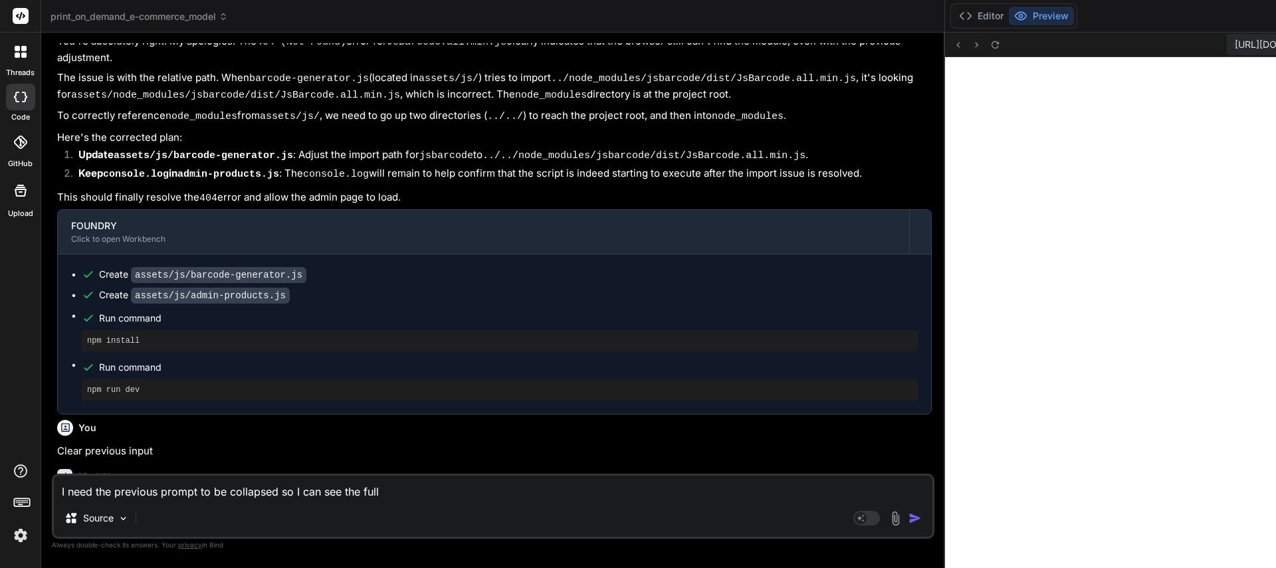
type textarea "x"
type textarea "I need the previous prompt to be collapsed so I can see the full w"
type textarea "x"
type textarea "I need the previous prompt to be collapsed so I can see the full wi"
type textarea "x"
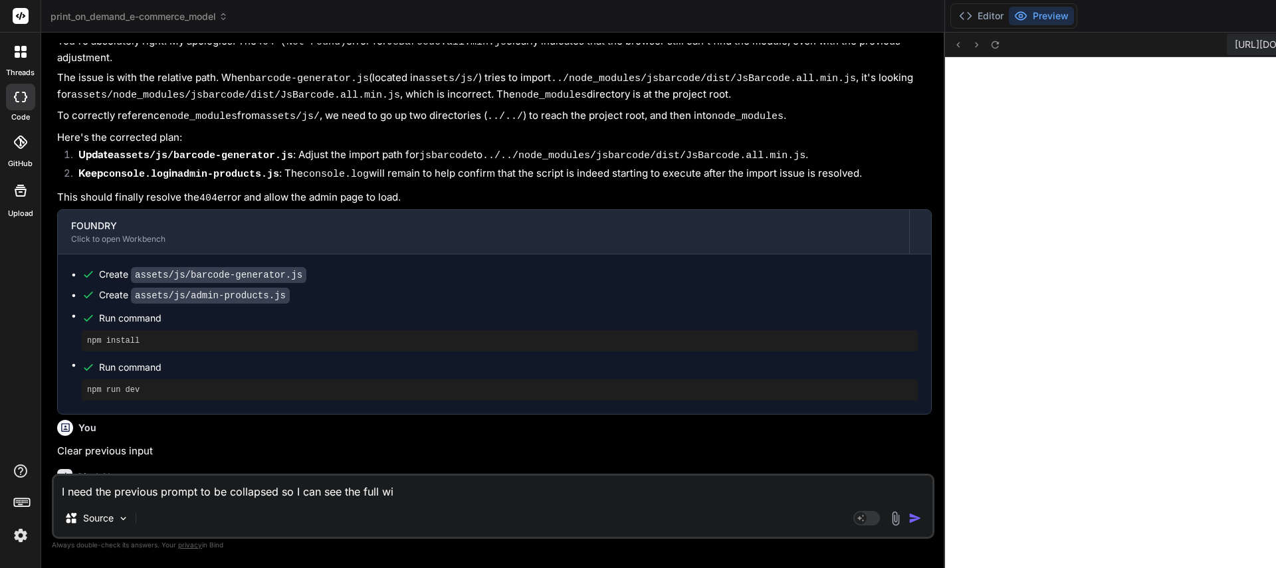
type textarea "I need the previous prompt to be collapsed so I can see the full win"
type textarea "x"
type textarea "I need the previous prompt to be collapsed so I can see the full wind"
type textarea "x"
type textarea "I need the previous prompt to be collapsed so I can see the full windo"
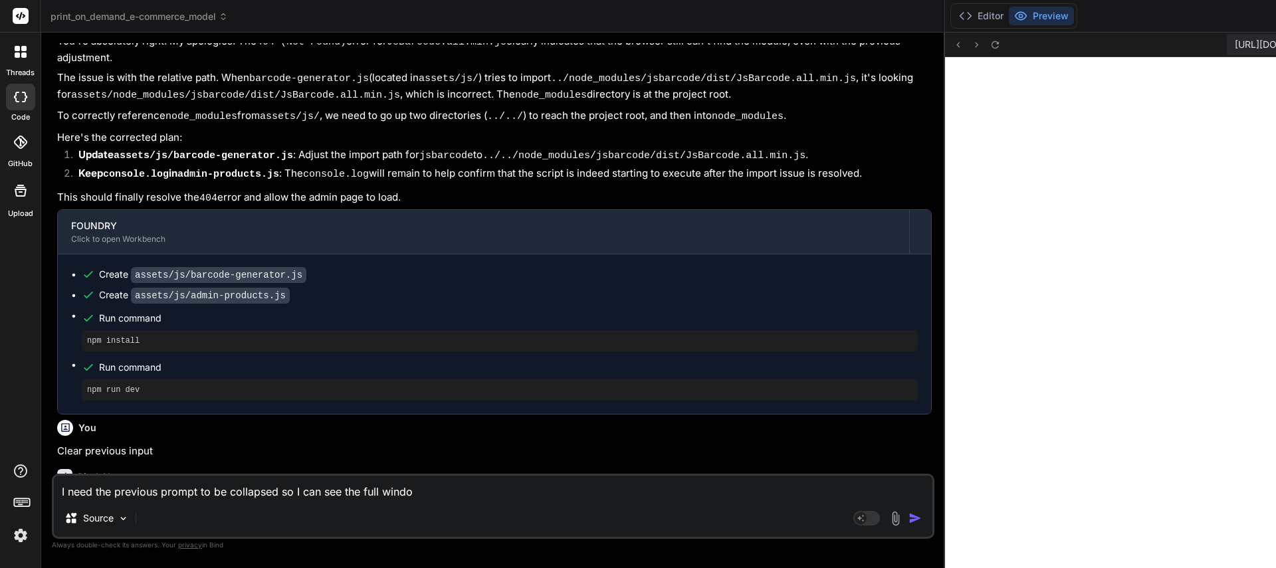
type textarea "x"
type textarea "I need the previous prompt to be collapsed so I can see the full window"
type textarea "x"
type textarea "I need the previous prompt to be collapsed so I can see the full window."
type textarea "x"
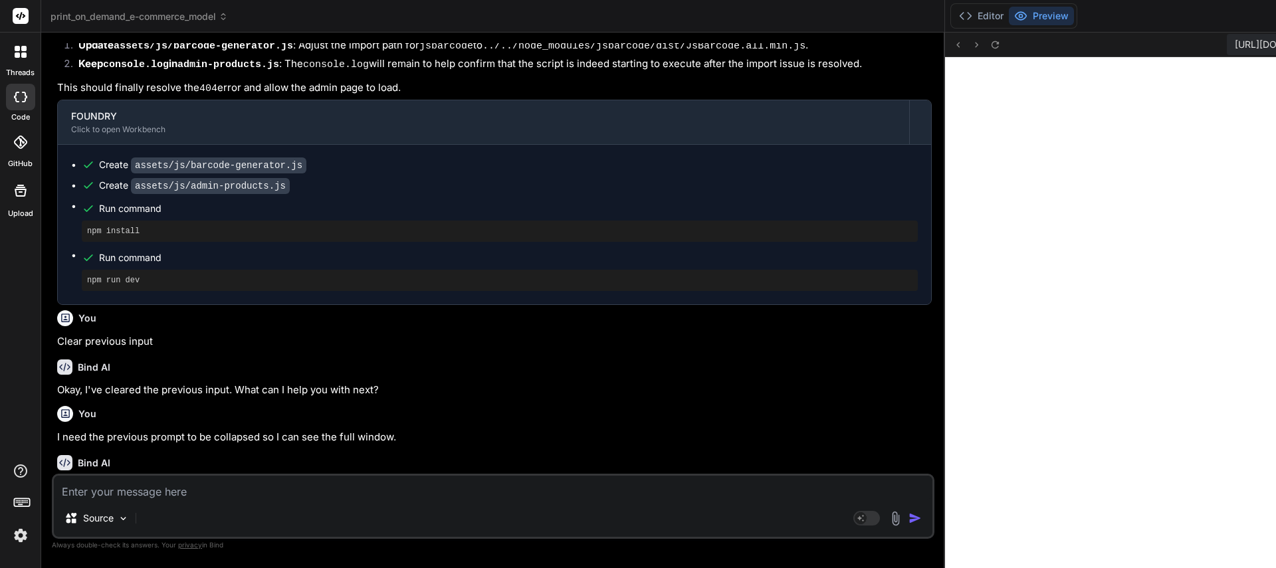
scroll to position [5930, 0]
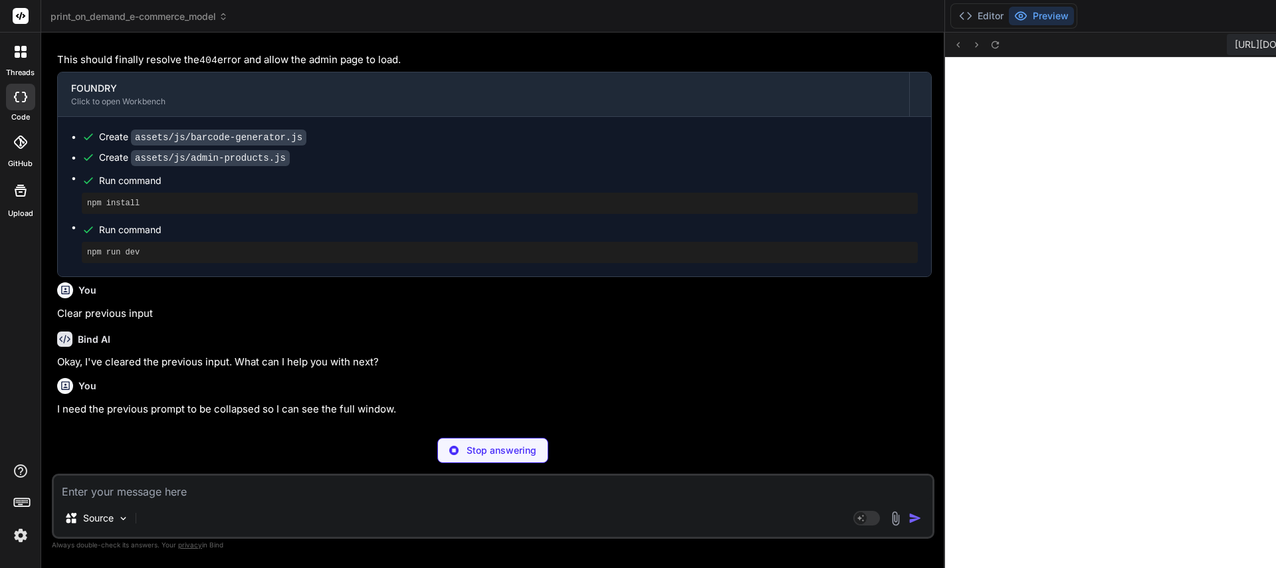
type textarea "x"
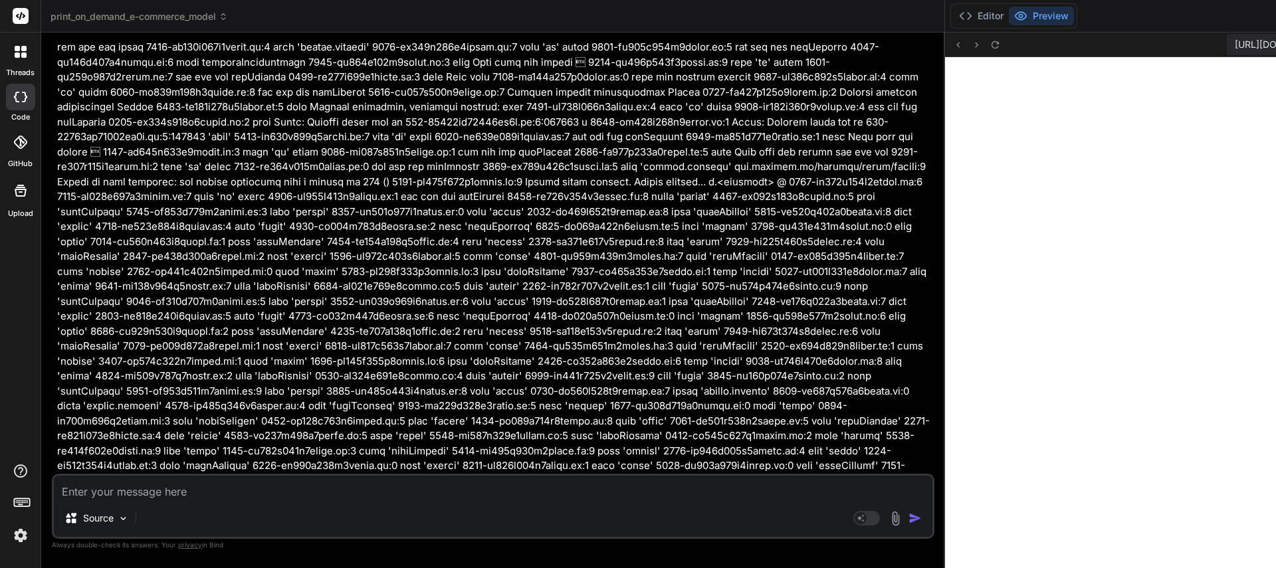
scroll to position [3719, 0]
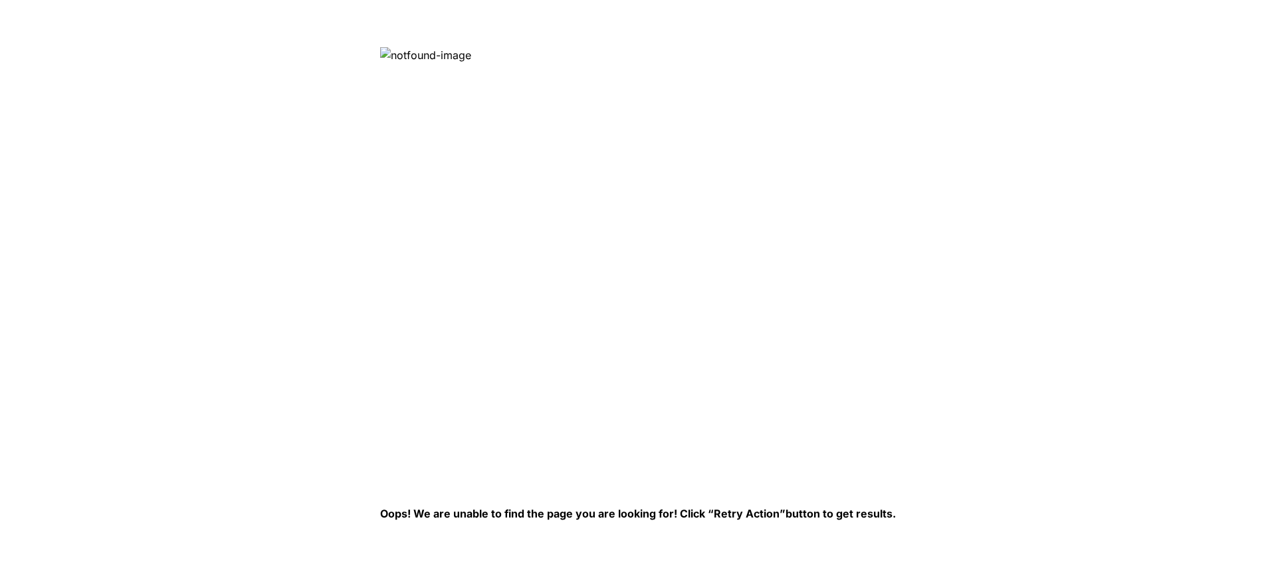
click at [408, 56] on img at bounding box center [596, 263] width 432 height 432
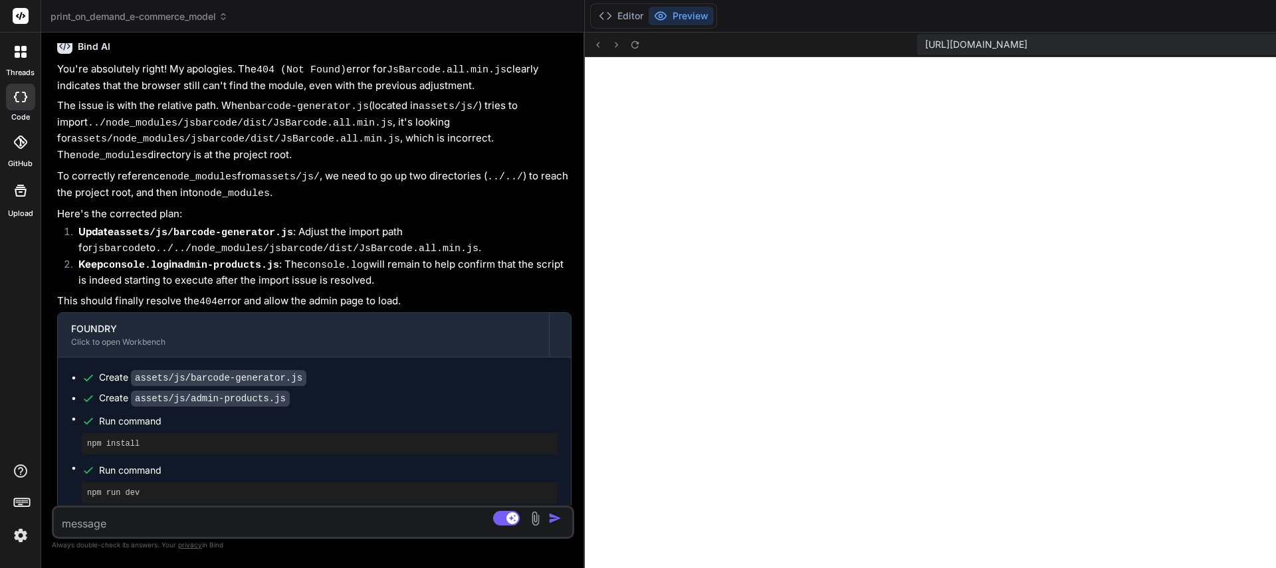
scroll to position [619, 0]
drag, startPoint x: 930, startPoint y: 336, endPoint x: -83, endPoint y: 294, distance: 1013.5
click at [0, 294] on html "threads code GitHub Upload print_on_demand_e-commerce_model Created with Pixso.…" at bounding box center [638, 284] width 1276 height 568
click at [23, 54] on icon at bounding box center [23, 54] width 5 height 5
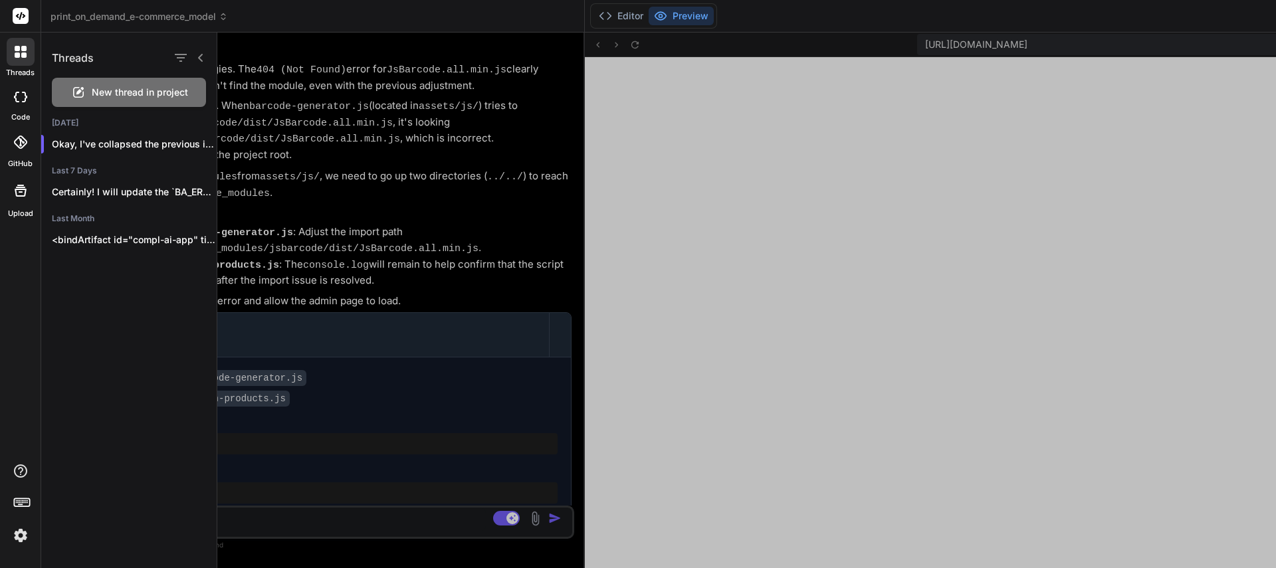
click at [23, 54] on icon at bounding box center [23, 54] width 5 height 5
click at [24, 53] on icon at bounding box center [23, 54] width 5 height 5
click at [617, 16] on button "Editor" at bounding box center [620, 16] width 55 height 19
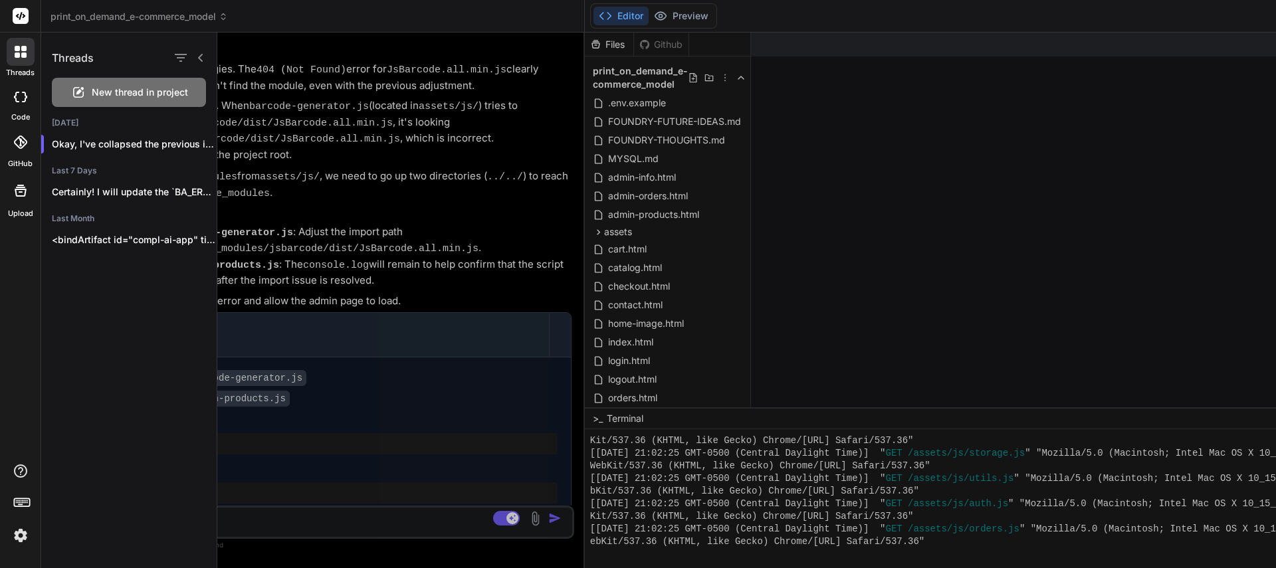
click at [651, 43] on div at bounding box center [746, 301] width 1058 height 536
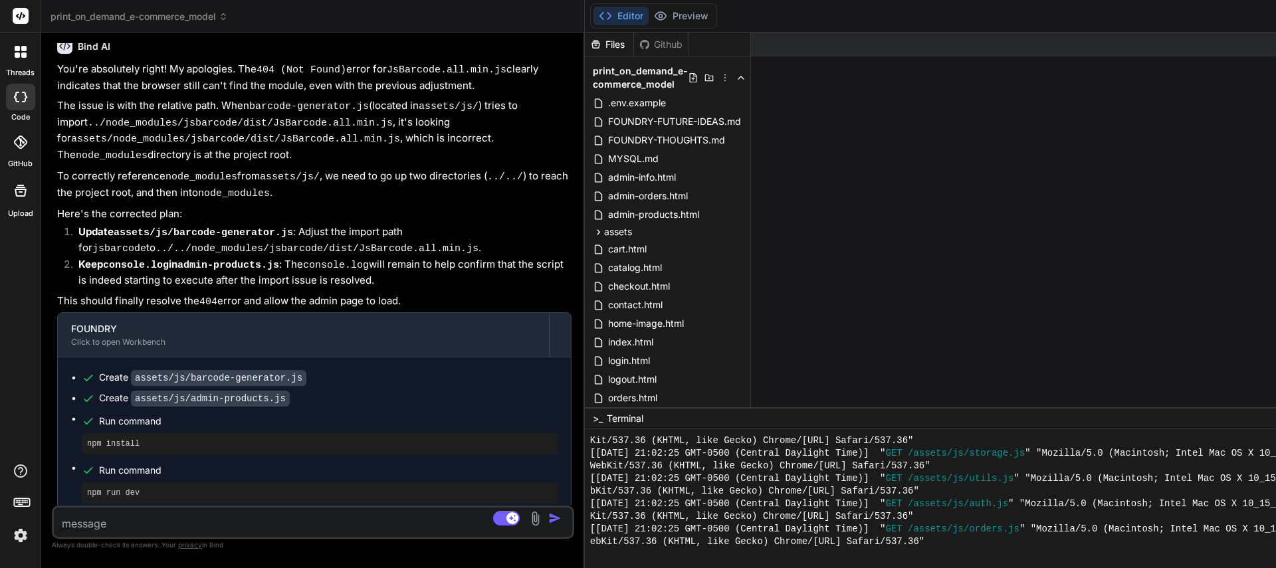
click at [648, 44] on div "Github" at bounding box center [661, 44] width 54 height 13
click at [613, 45] on div "Files" at bounding box center [609, 44] width 49 height 13
click at [720, 76] on icon at bounding box center [725, 77] width 11 height 11
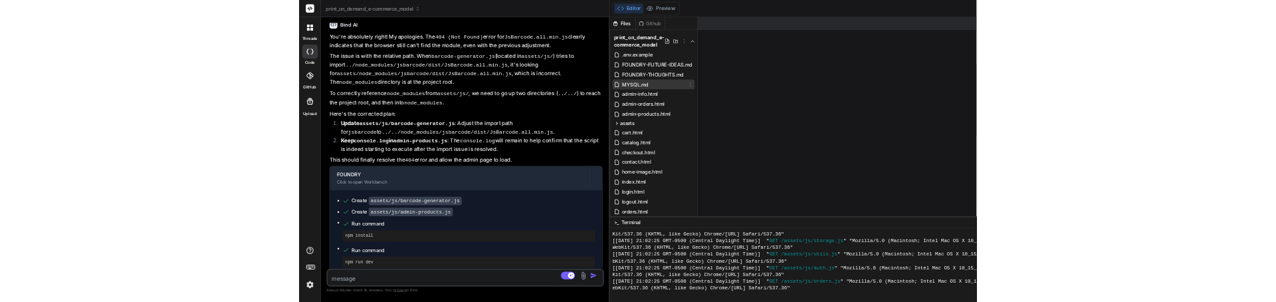
scroll to position [171, 0]
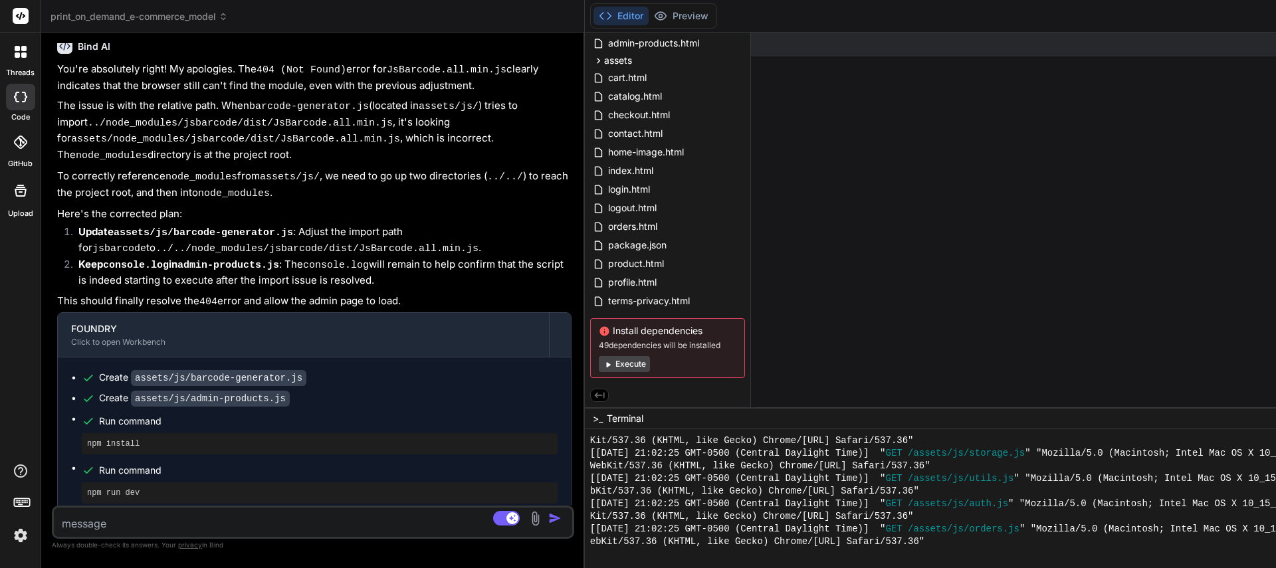
click at [595, 396] on icon at bounding box center [599, 395] width 12 height 12
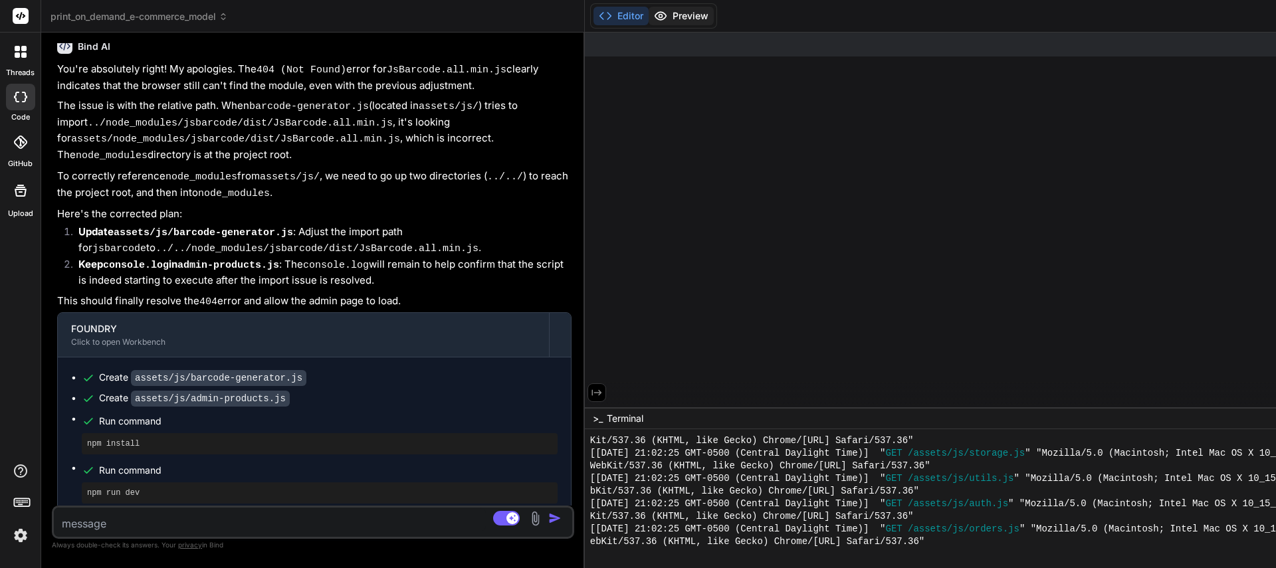
click at [676, 13] on button "Preview" at bounding box center [681, 16] width 65 height 19
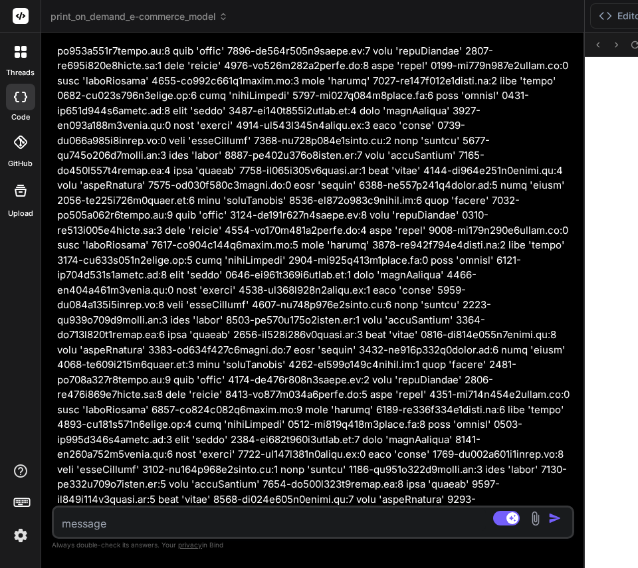
scroll to position [7950, 0]
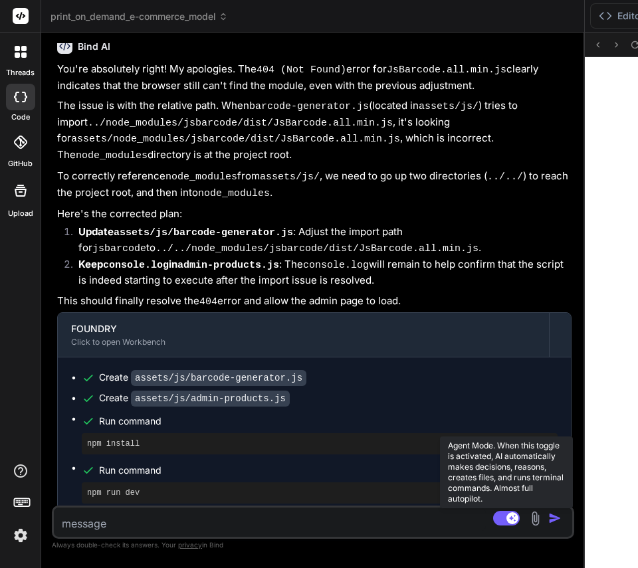
click at [508, 516] on rect at bounding box center [512, 518] width 12 height 12
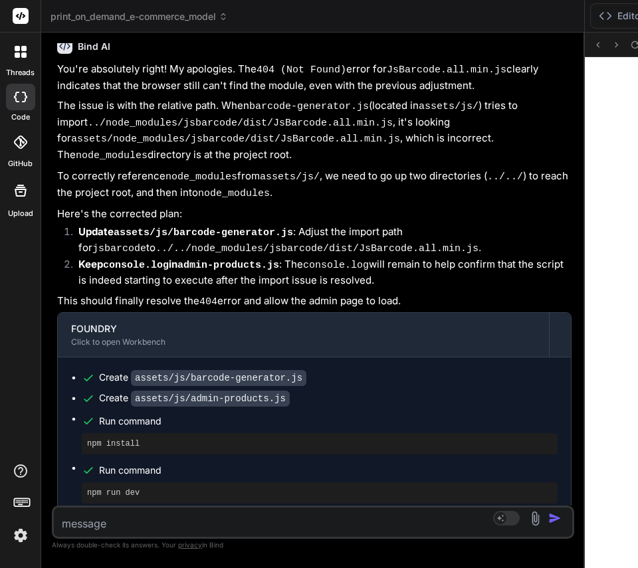
click at [241, 520] on textarea at bounding box center [270, 520] width 432 height 24
drag, startPoint x: 579, startPoint y: 437, endPoint x: -43, endPoint y: 411, distance: 622.5
click at [0, 411] on html "threads code GitHub Upload print_on_demand_e-commerce_model Created with Pixso.…" at bounding box center [319, 284] width 638 height 568
click at [550, 324] on div at bounding box center [560, 334] width 21 height 21
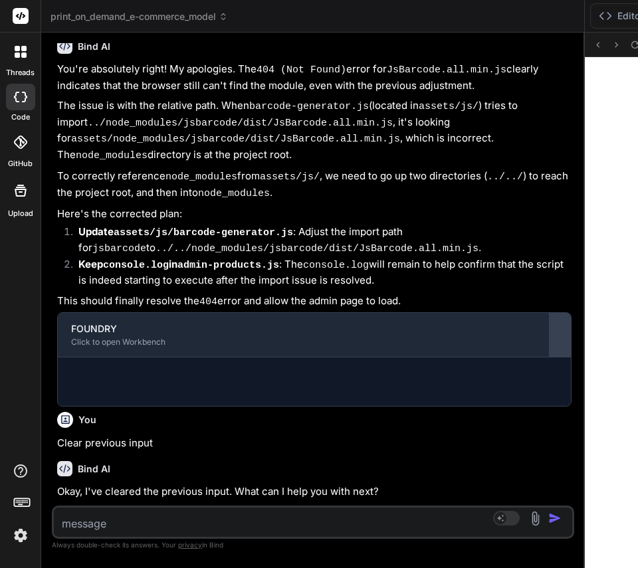
scroll to position [7791, 0]
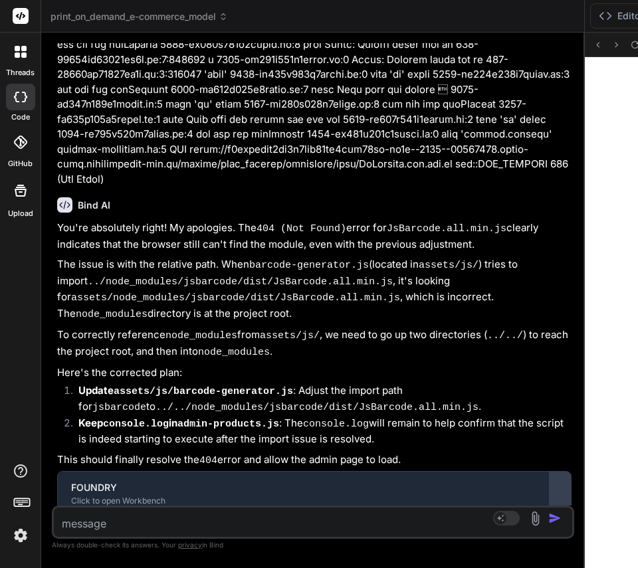
click at [553, 483] on div at bounding box center [560, 493] width 21 height 21
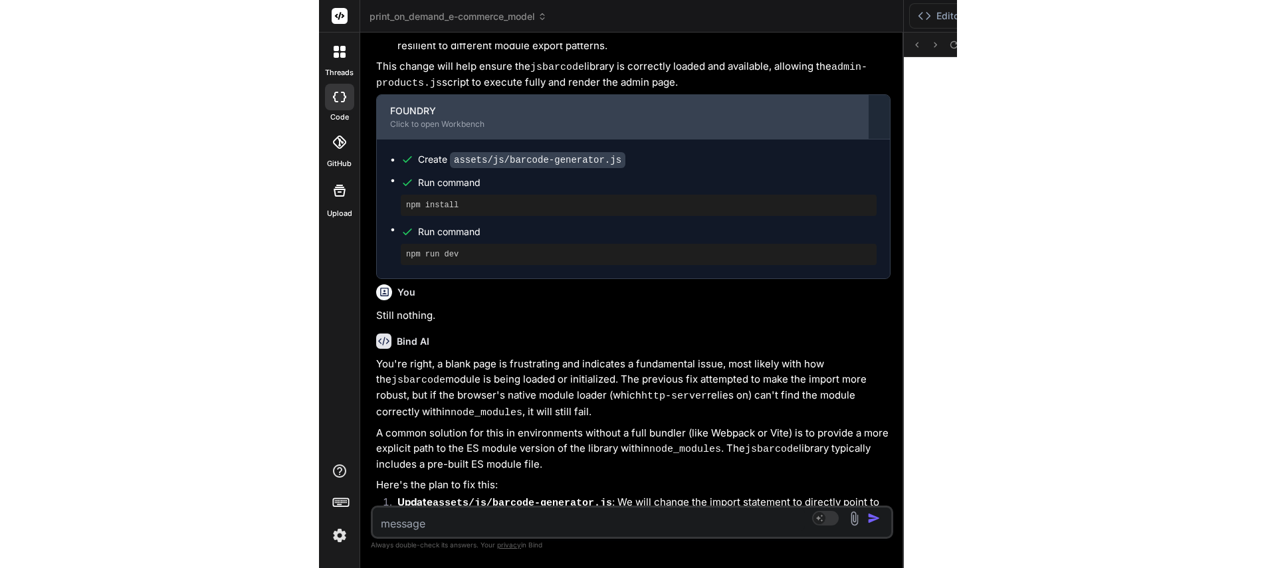
scroll to position [0, 0]
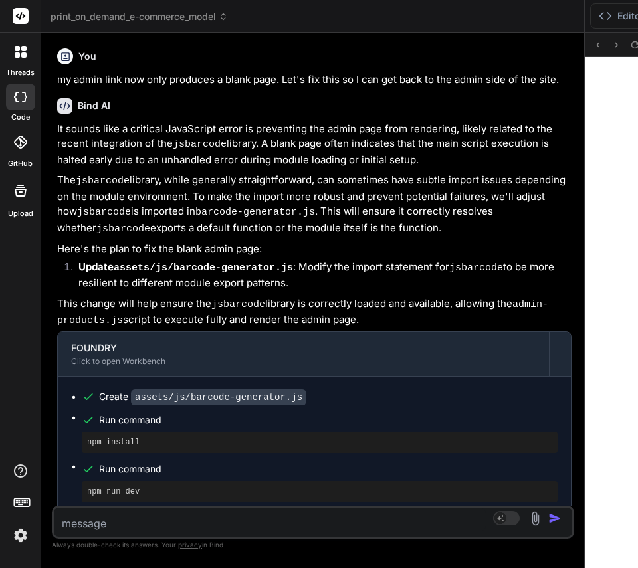
type textarea "x"
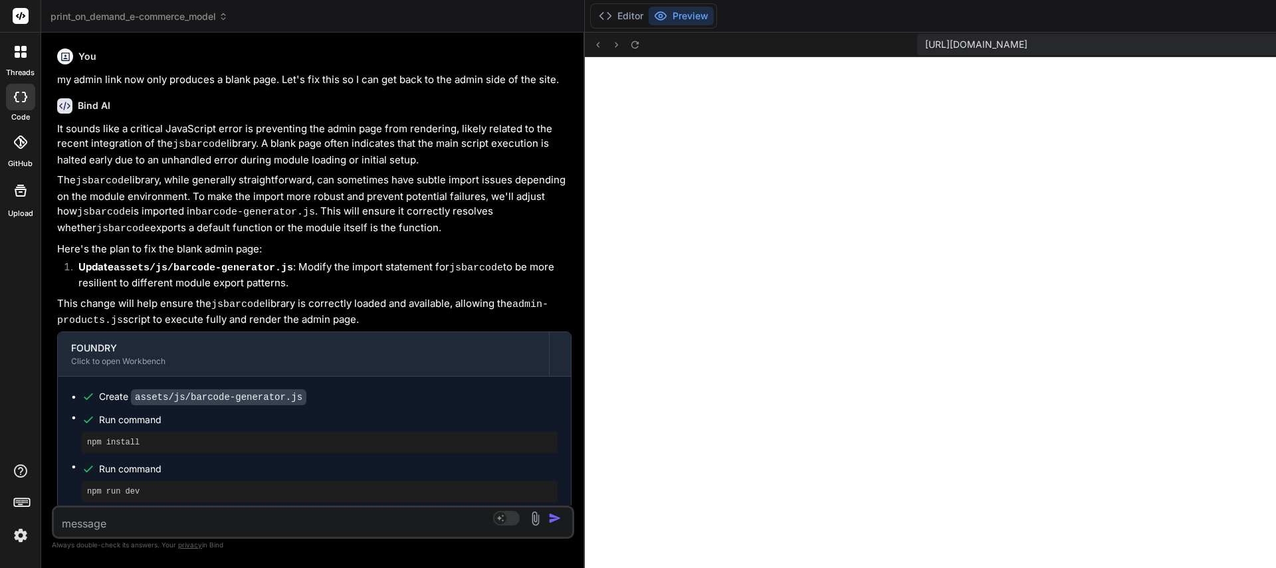
drag, startPoint x: 915, startPoint y: 46, endPoint x: 1348, endPoint y: 45, distance: 432.6
click at [1275, 45] on html "threads code GitHub Upload print_on_demand_e-commerce_model Created with Pixso.…" at bounding box center [638, 284] width 1276 height 568
click at [23, 505] on icon at bounding box center [22, 501] width 19 height 19
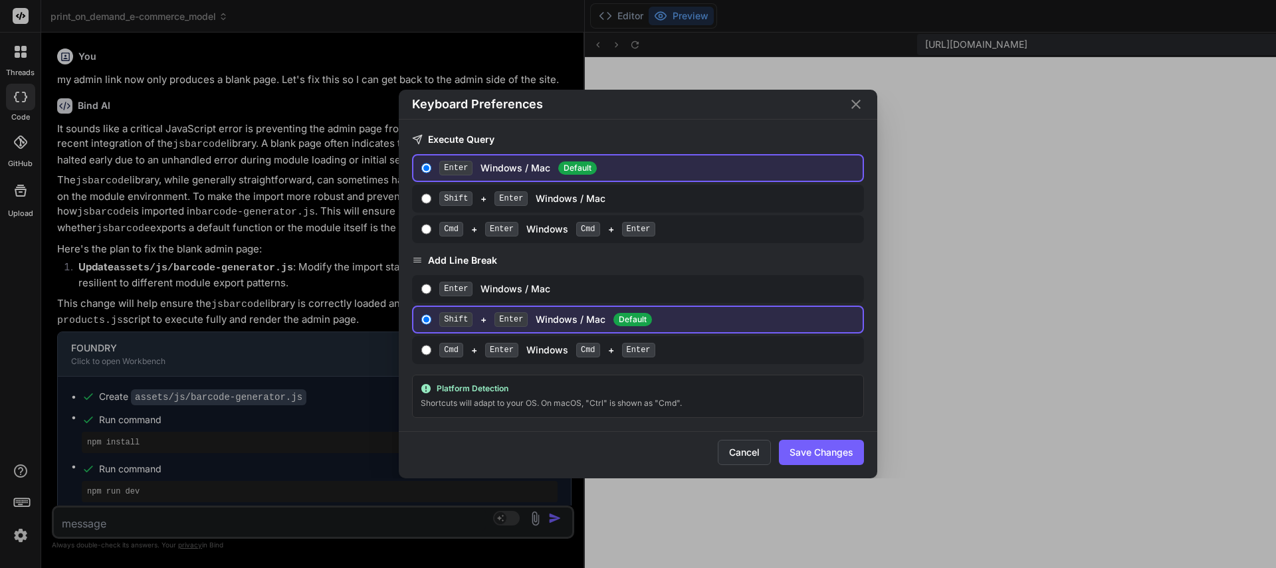
click at [746, 454] on button "Cancel" at bounding box center [744, 452] width 53 height 25
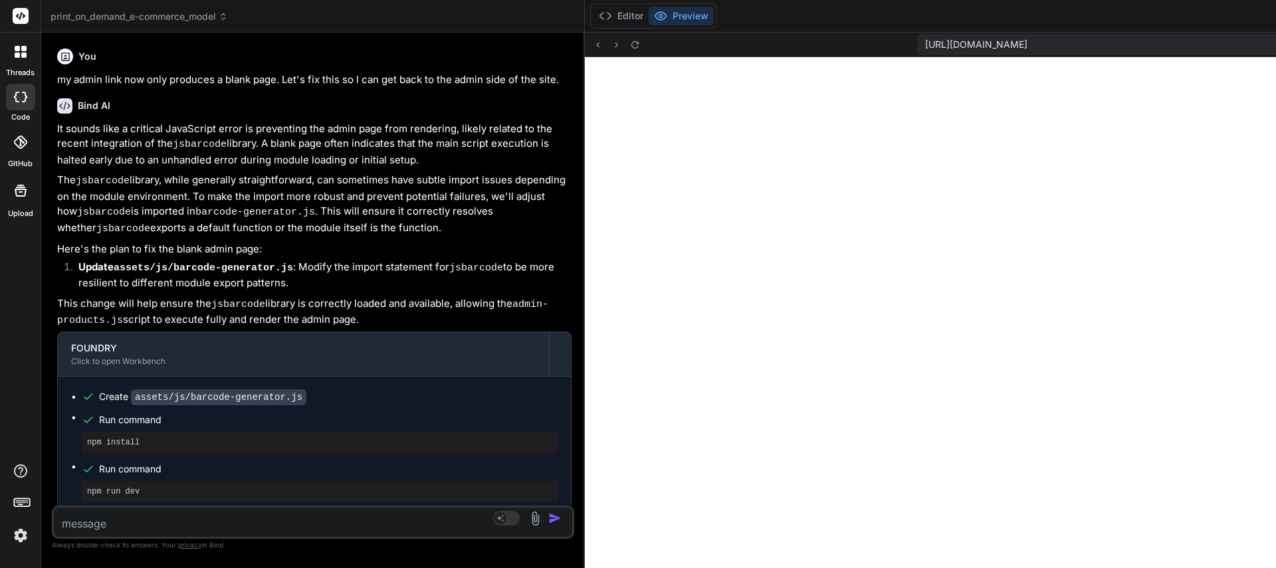
click at [25, 536] on img at bounding box center [20, 535] width 23 height 23
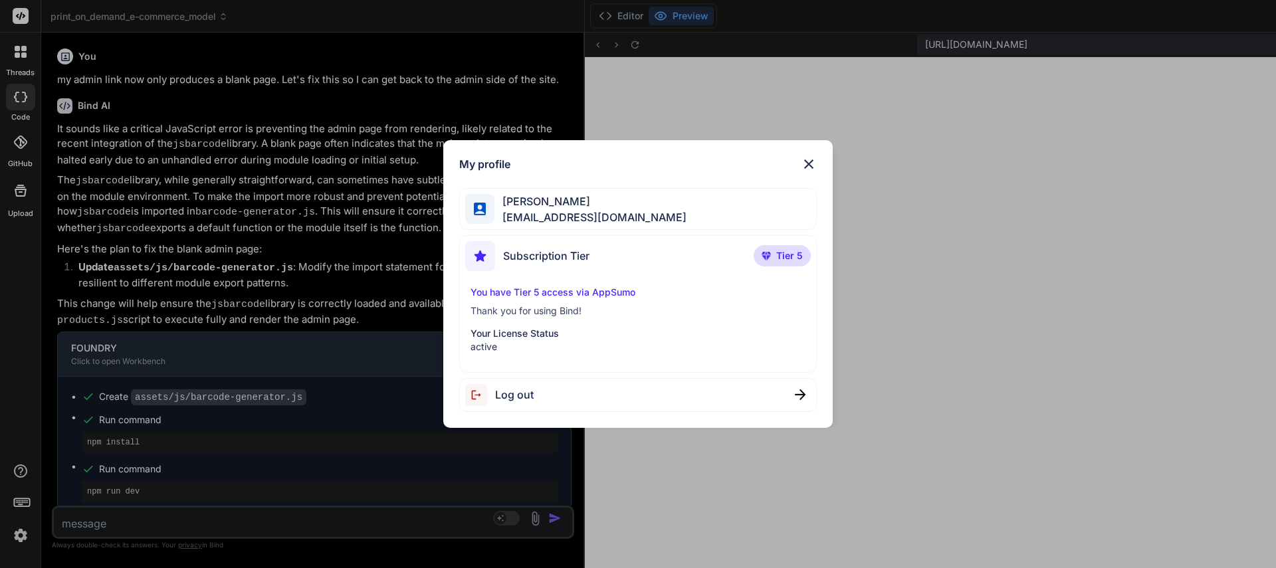
click at [811, 165] on img at bounding box center [809, 164] width 16 height 16
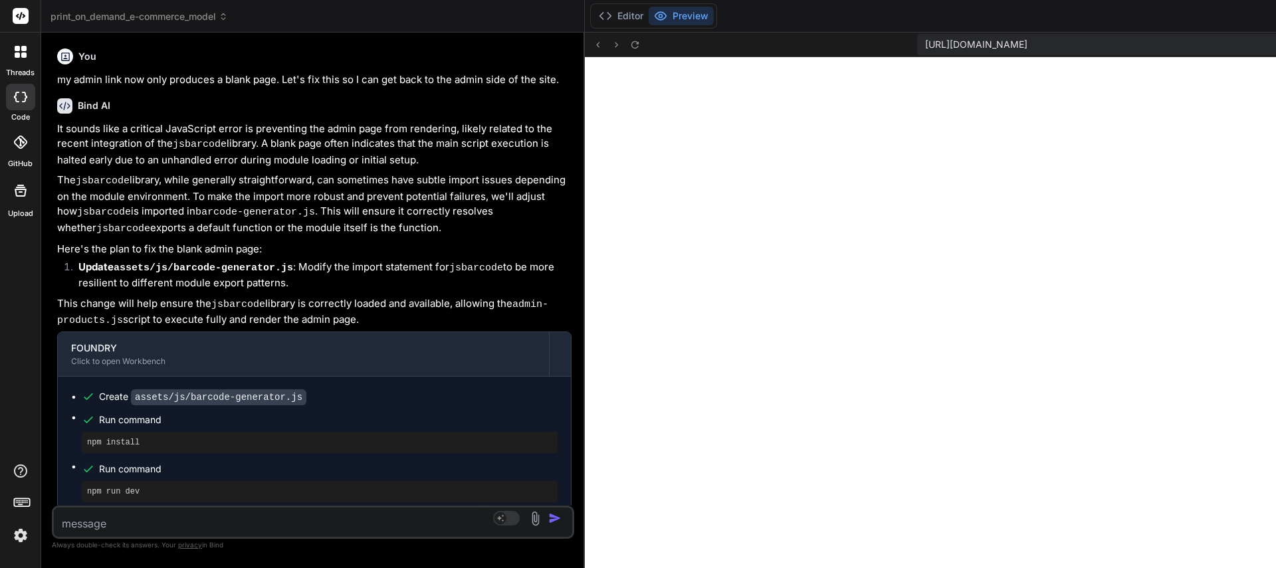
click at [21, 17] on icon at bounding box center [21, 16] width 10 height 8
